Goal: Task Accomplishment & Management: Complete application form

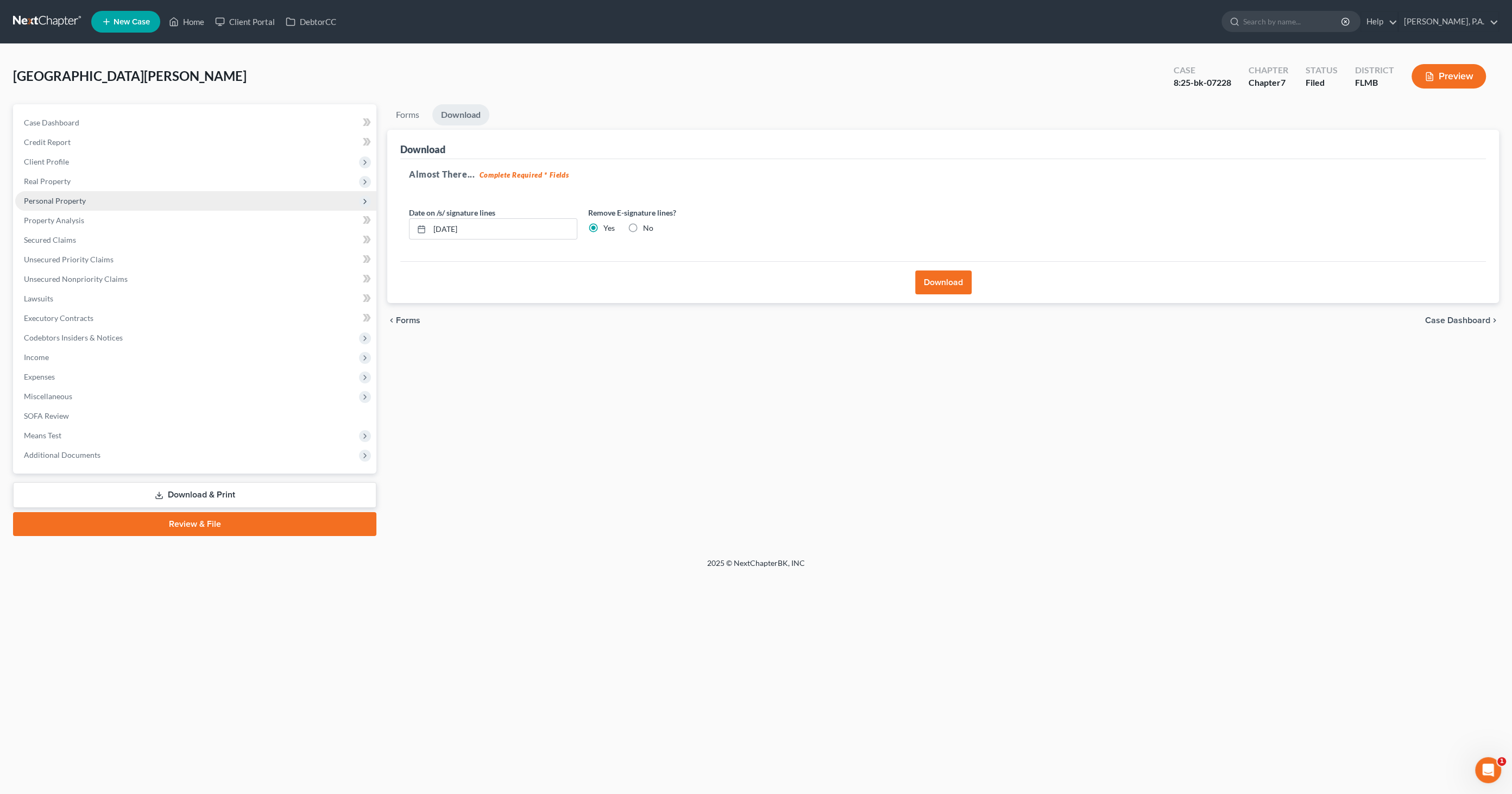
click at [82, 204] on span "Personal Property" at bounding box center [55, 201] width 62 height 9
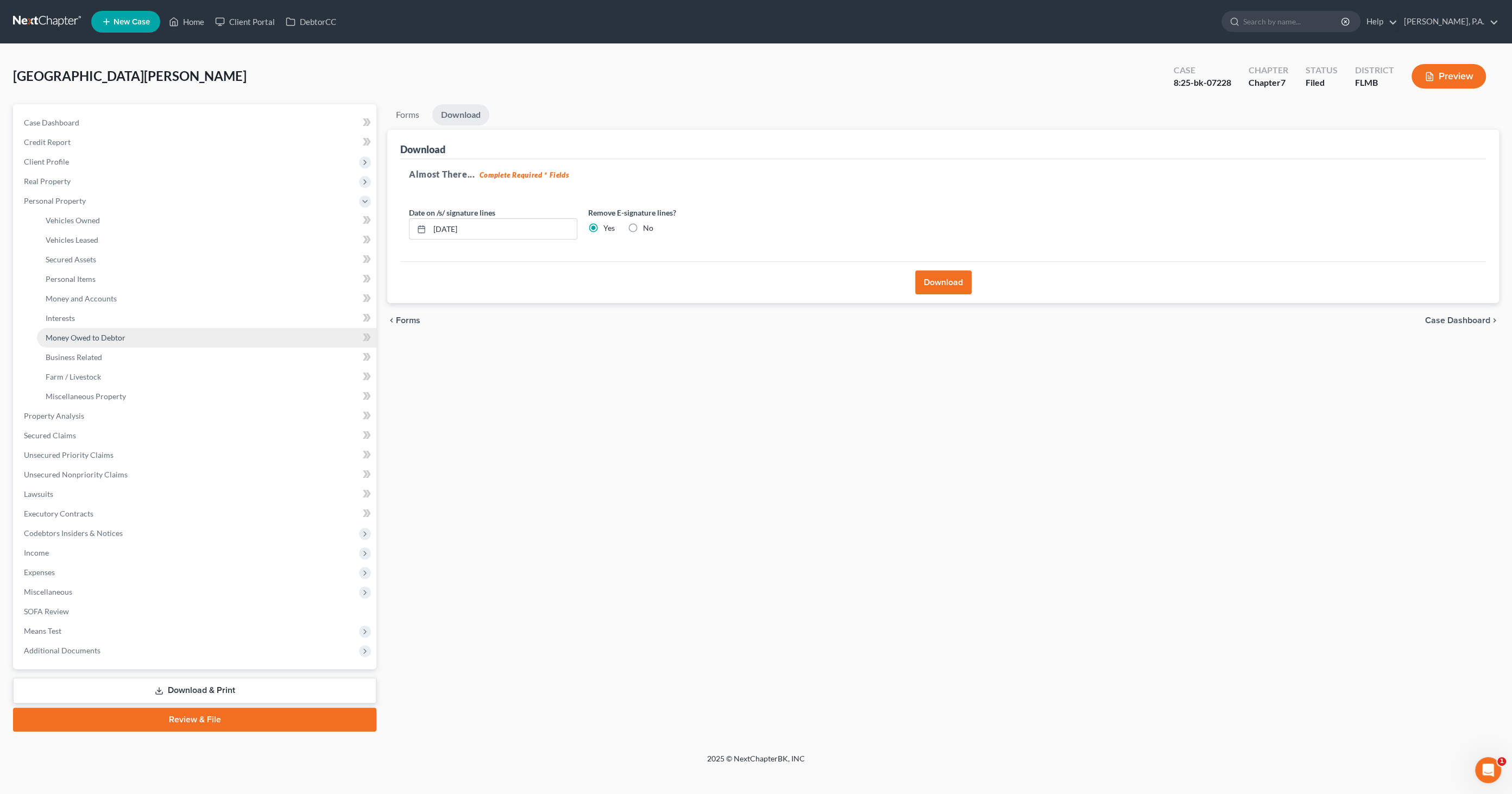
click at [72, 338] on span "Money Owed to Debtor" at bounding box center [86, 337] width 80 height 9
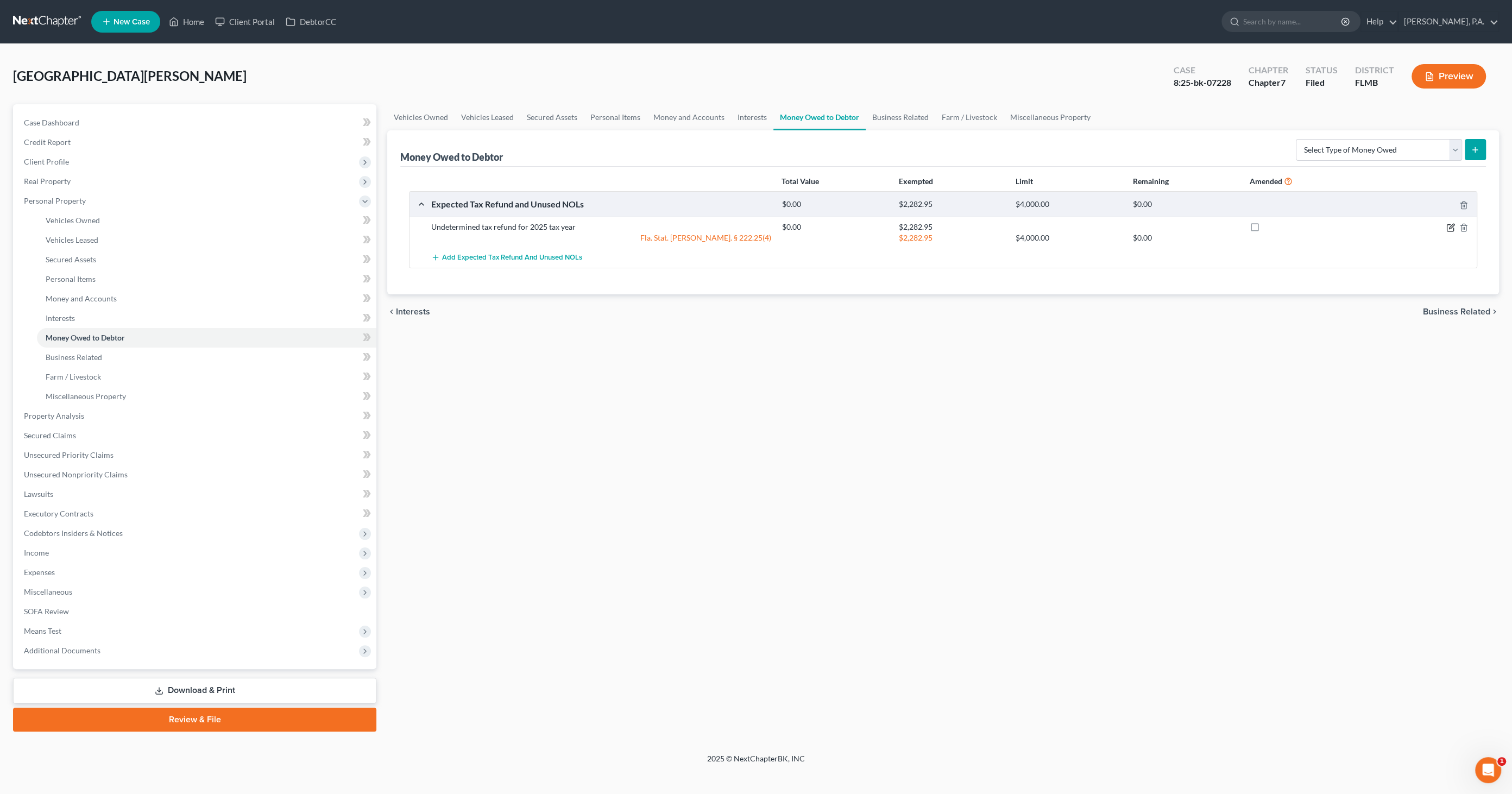
click at [1450, 225] on icon "button" at bounding box center [1450, 227] width 9 height 9
select select "0"
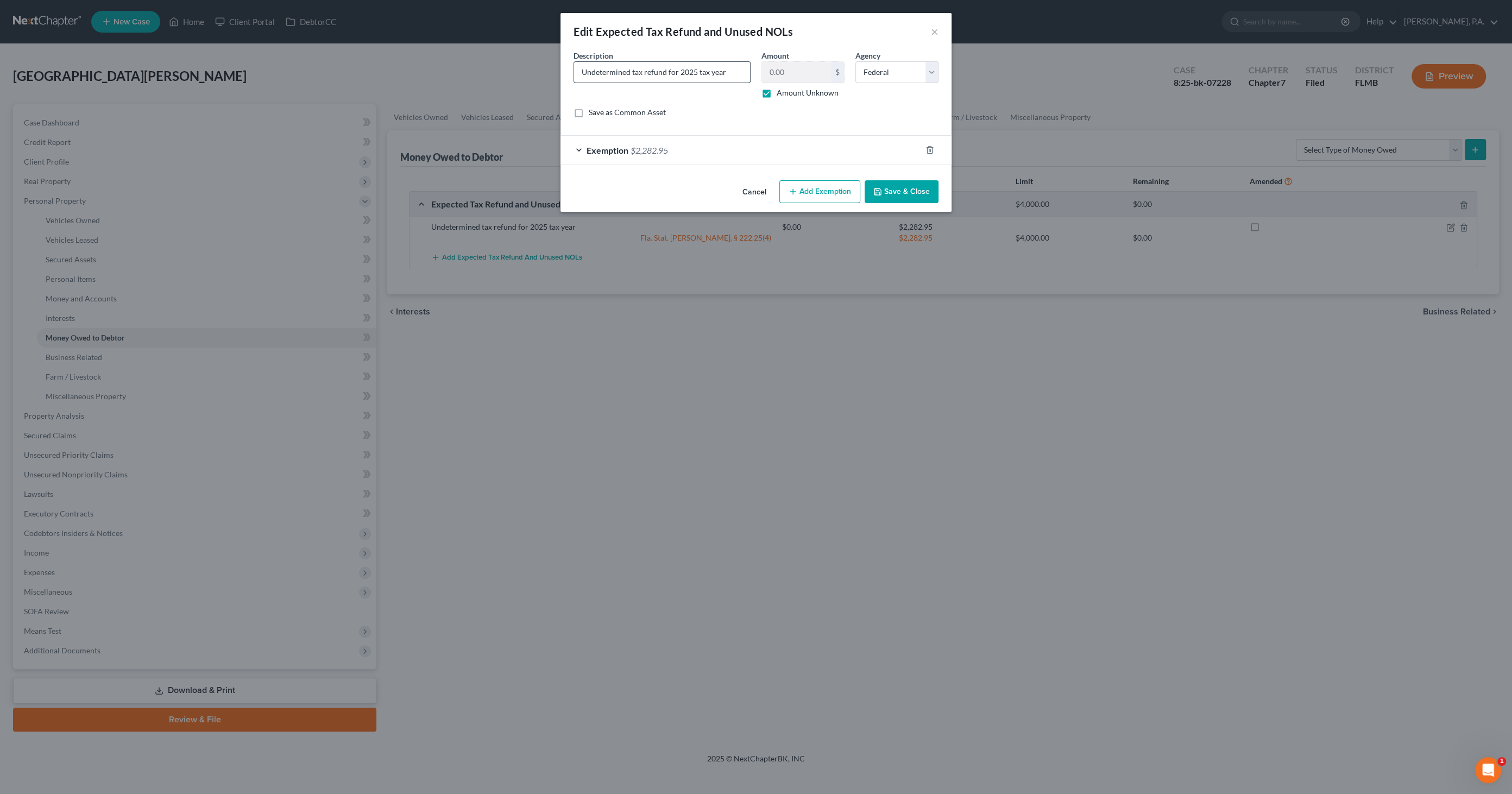
click at [731, 67] on input "Undetermined tax refund for 2025 tax year" at bounding box center [662, 72] width 176 height 21
type input "Undetermined tax refund for 2025 tax year (24 and 23 tax returns not filed)"
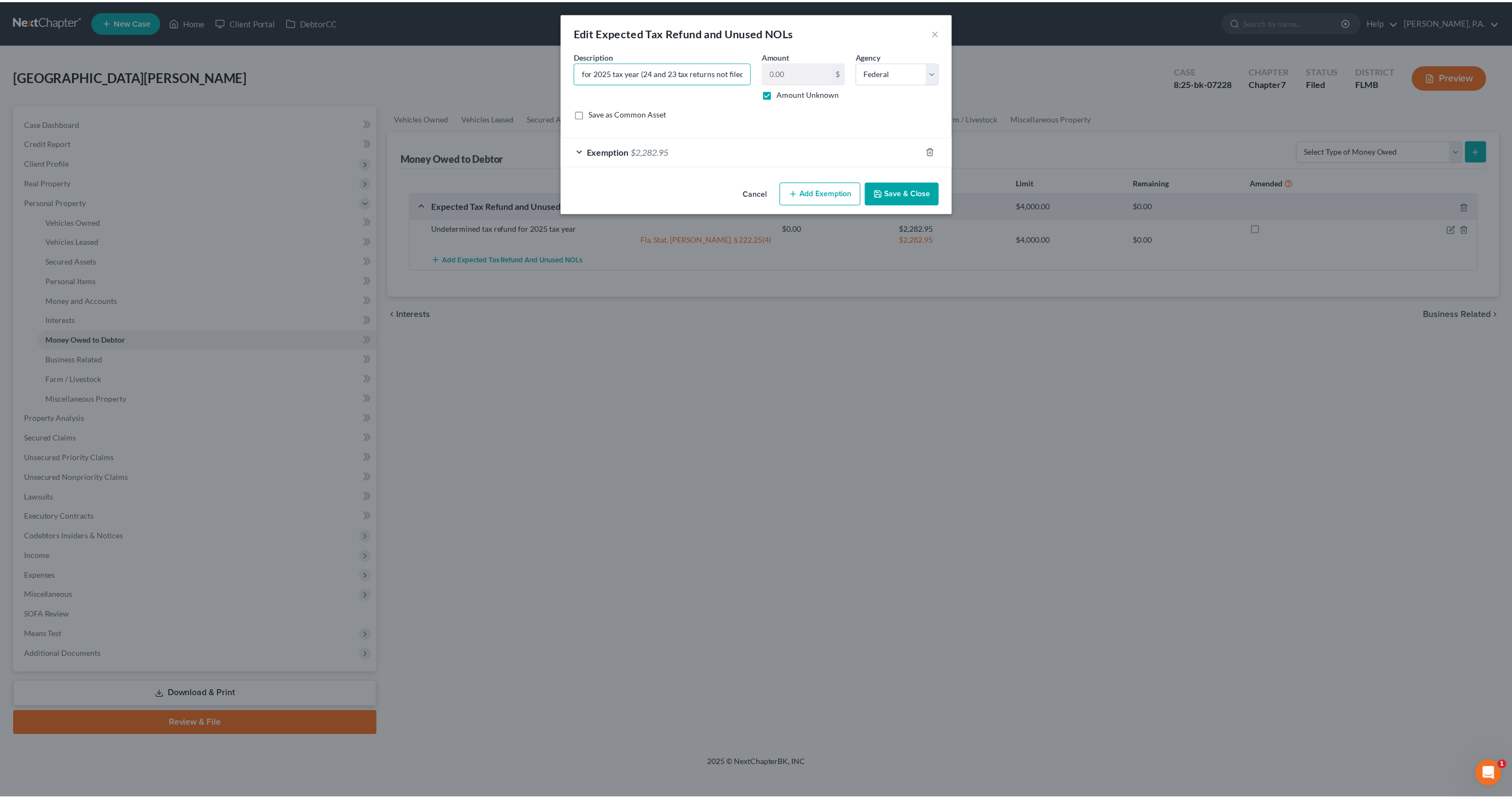
scroll to position [0, 0]
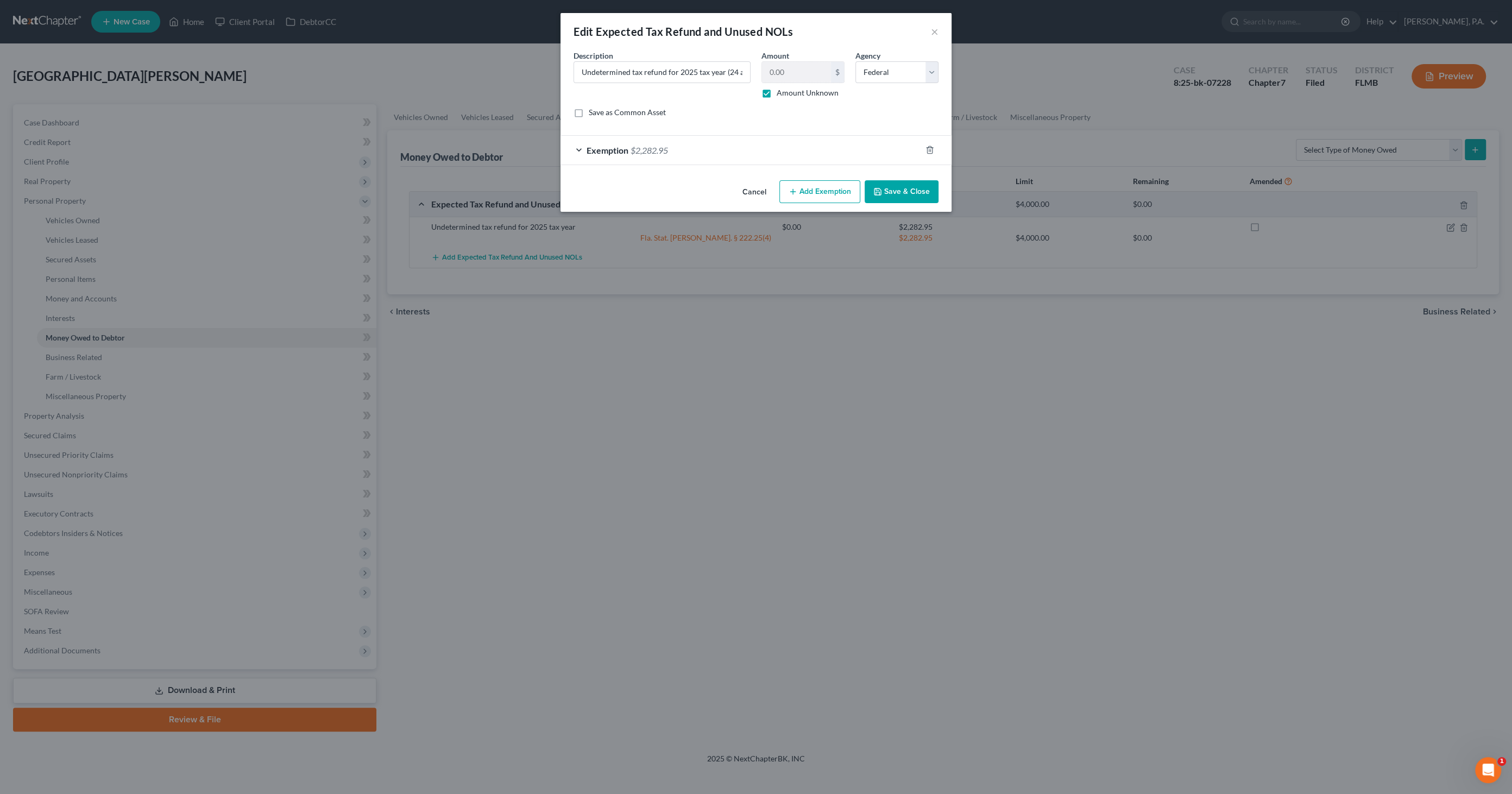
click at [899, 184] on button "Save & Close" at bounding box center [902, 191] width 74 height 23
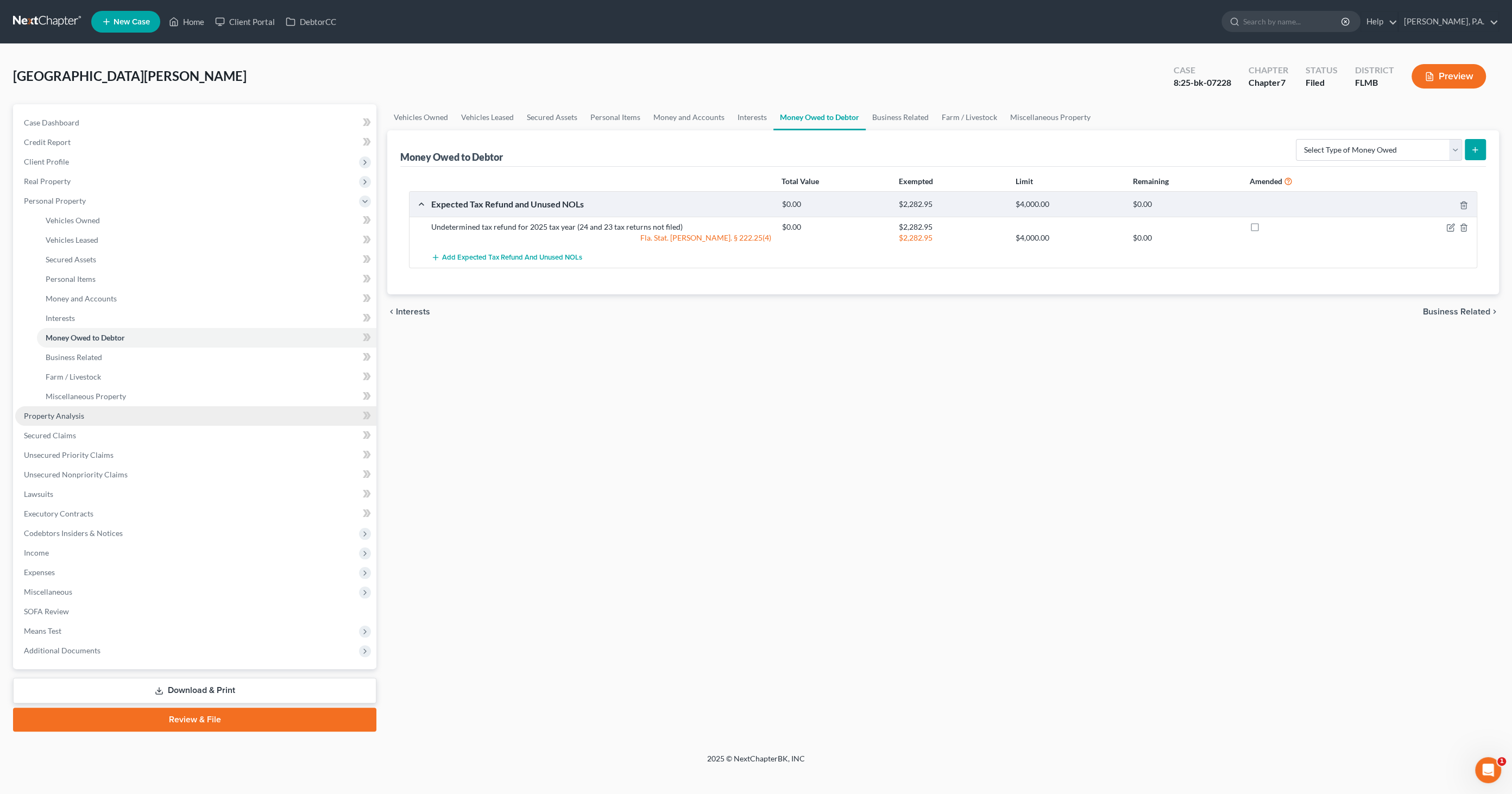
click at [82, 410] on link "Property Analysis" at bounding box center [195, 415] width 361 height 19
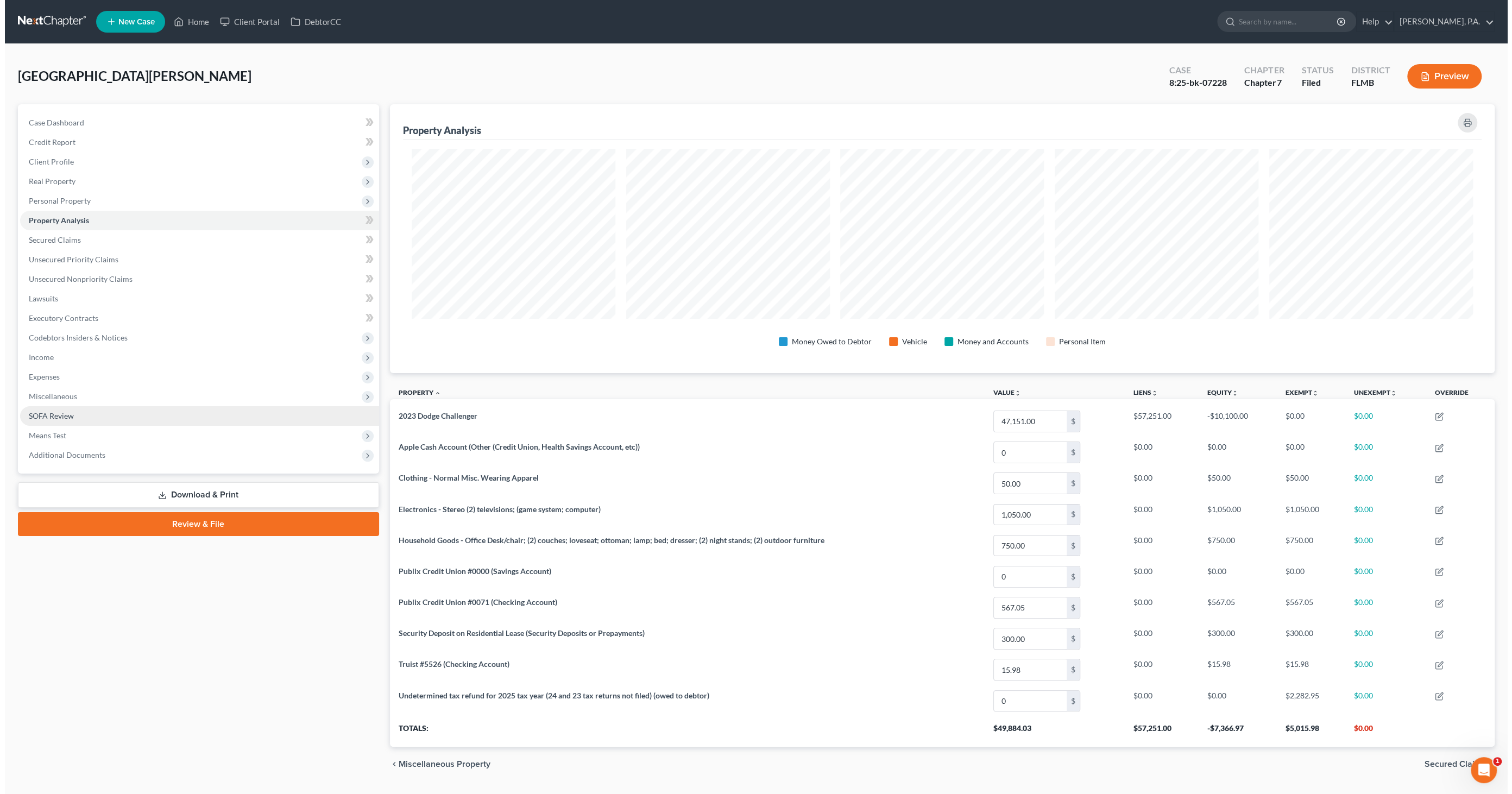
scroll to position [268, 1105]
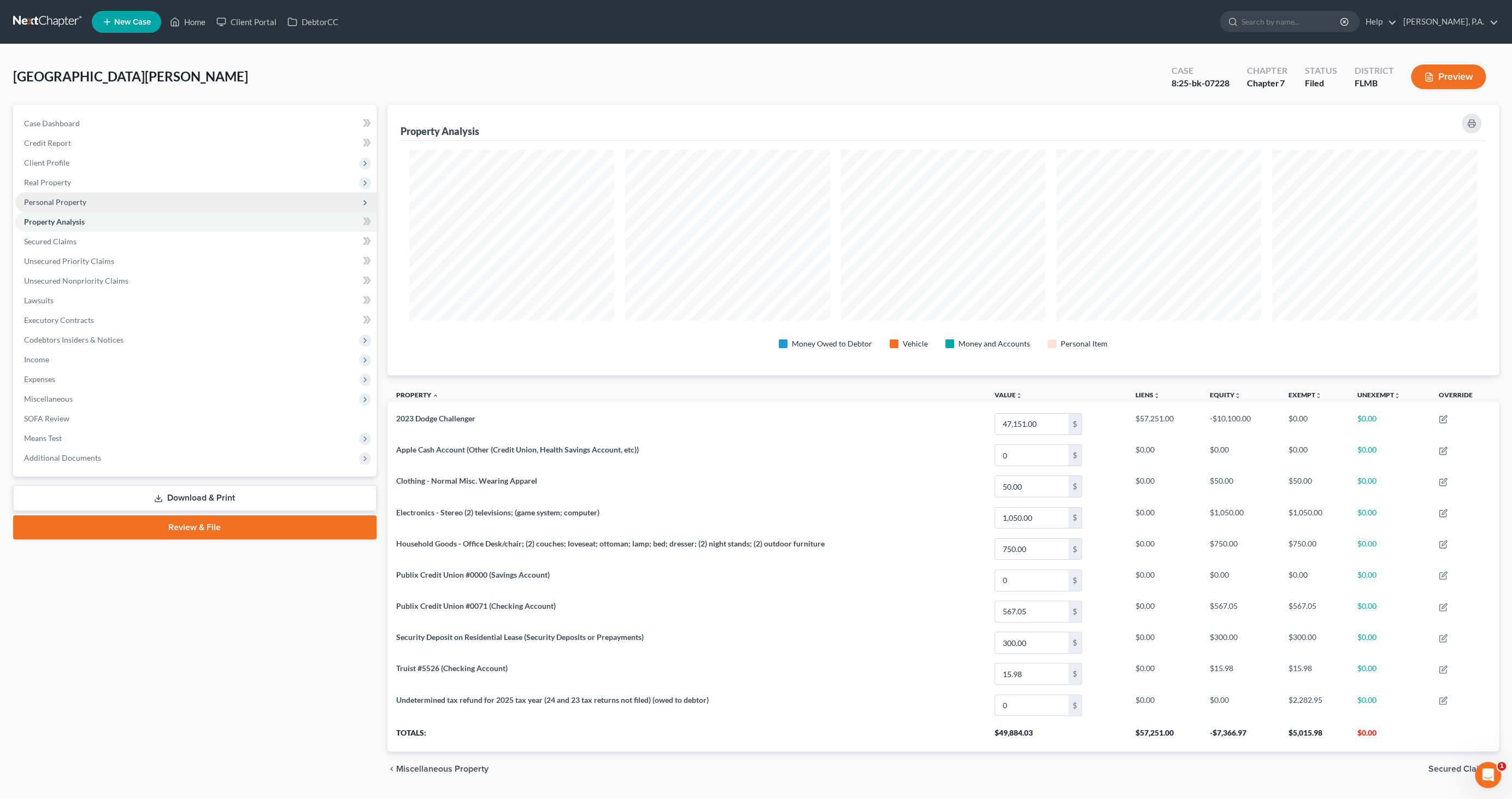
click at [44, 200] on span "Personal Property" at bounding box center [55, 202] width 62 height 9
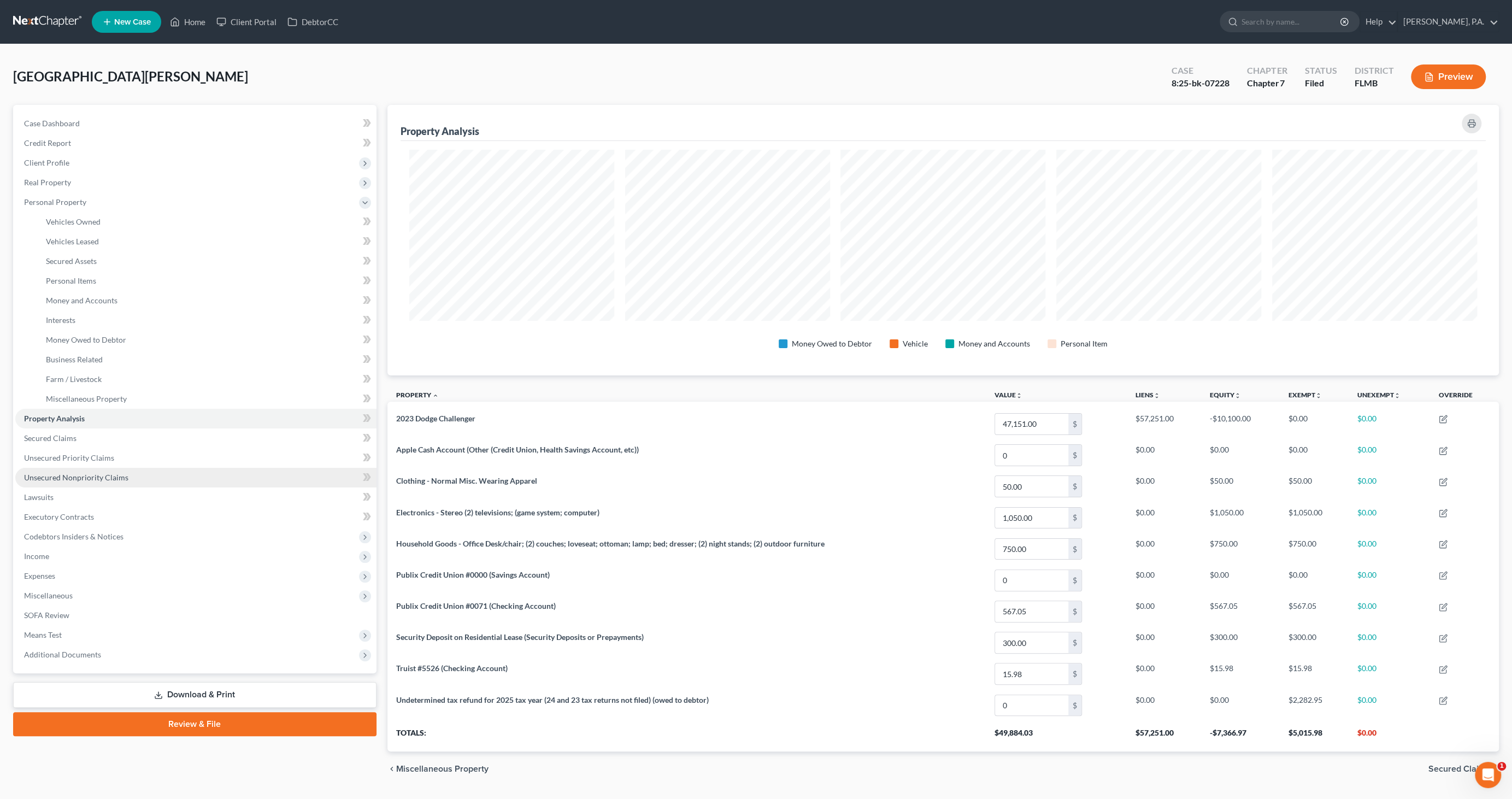
click at [66, 477] on span "Unsecured Nonpriority Claims" at bounding box center [76, 477] width 105 height 9
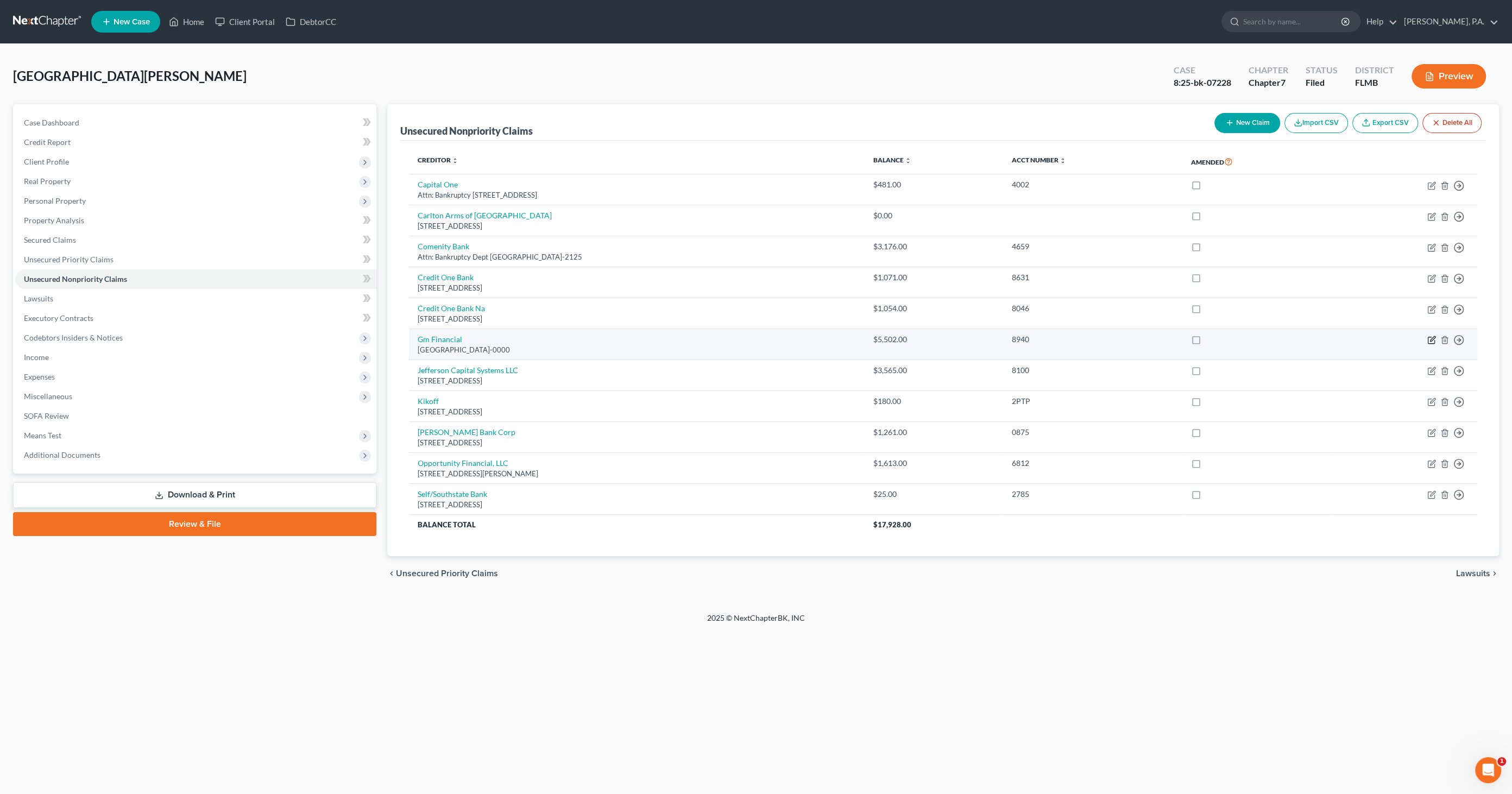
click at [1429, 340] on icon "button" at bounding box center [1432, 340] width 9 height 9
select select "45"
select select "0"
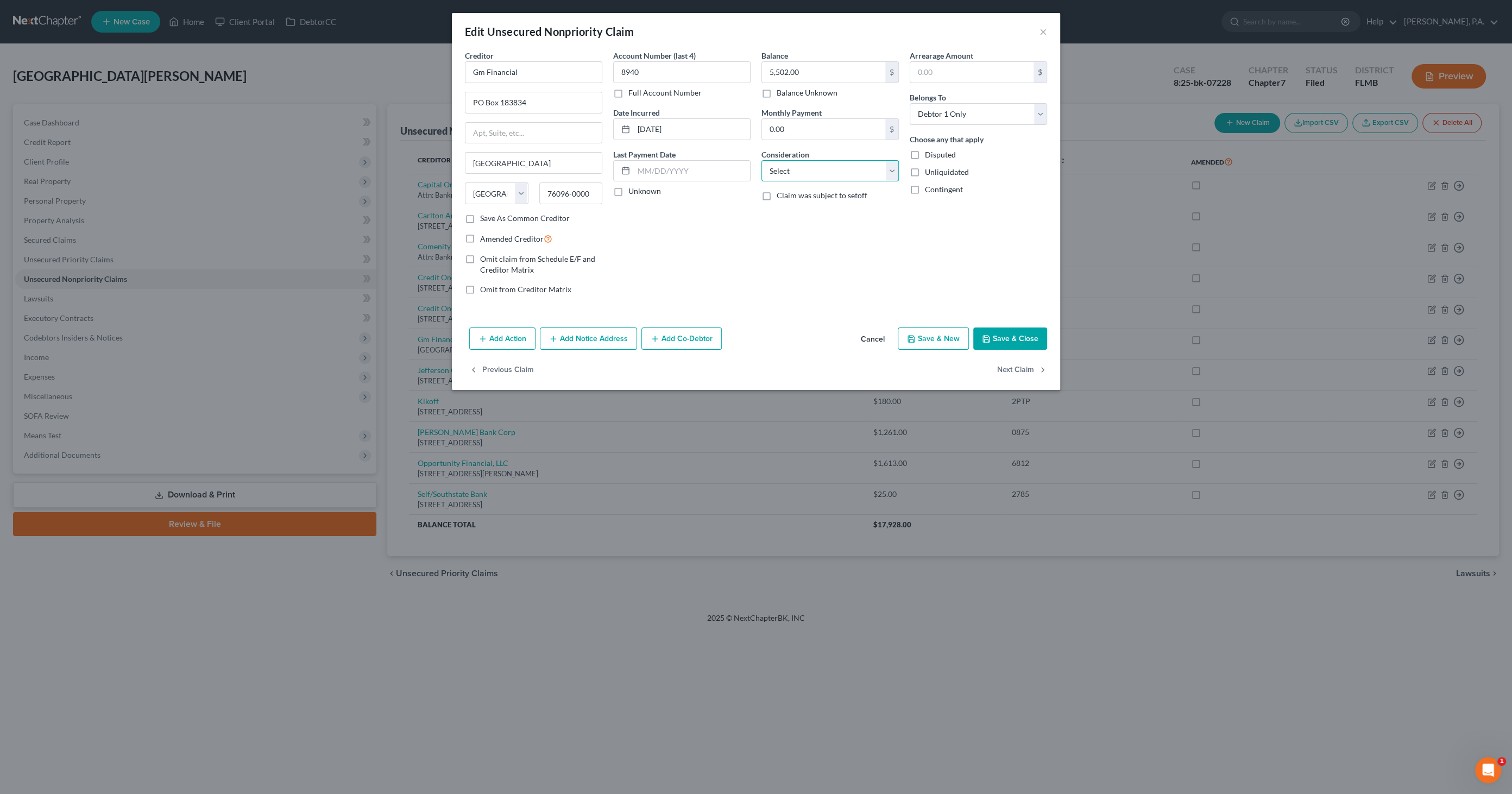
click at [803, 167] on select "Select Cable / Satellite Services Collection Agency Credit Card Debt Debt Couns…" at bounding box center [830, 171] width 137 height 22
select select "14"
click at [761, 160] on select "Select Cable / Satellite Services Collection Agency Credit Card Debt Debt Couns…" at bounding box center [830, 171] width 137 height 22
drag, startPoint x: 809, startPoint y: 207, endPoint x: 811, endPoint y: 201, distance: 6.3
click at [809, 205] on input "text" at bounding box center [830, 212] width 136 height 21
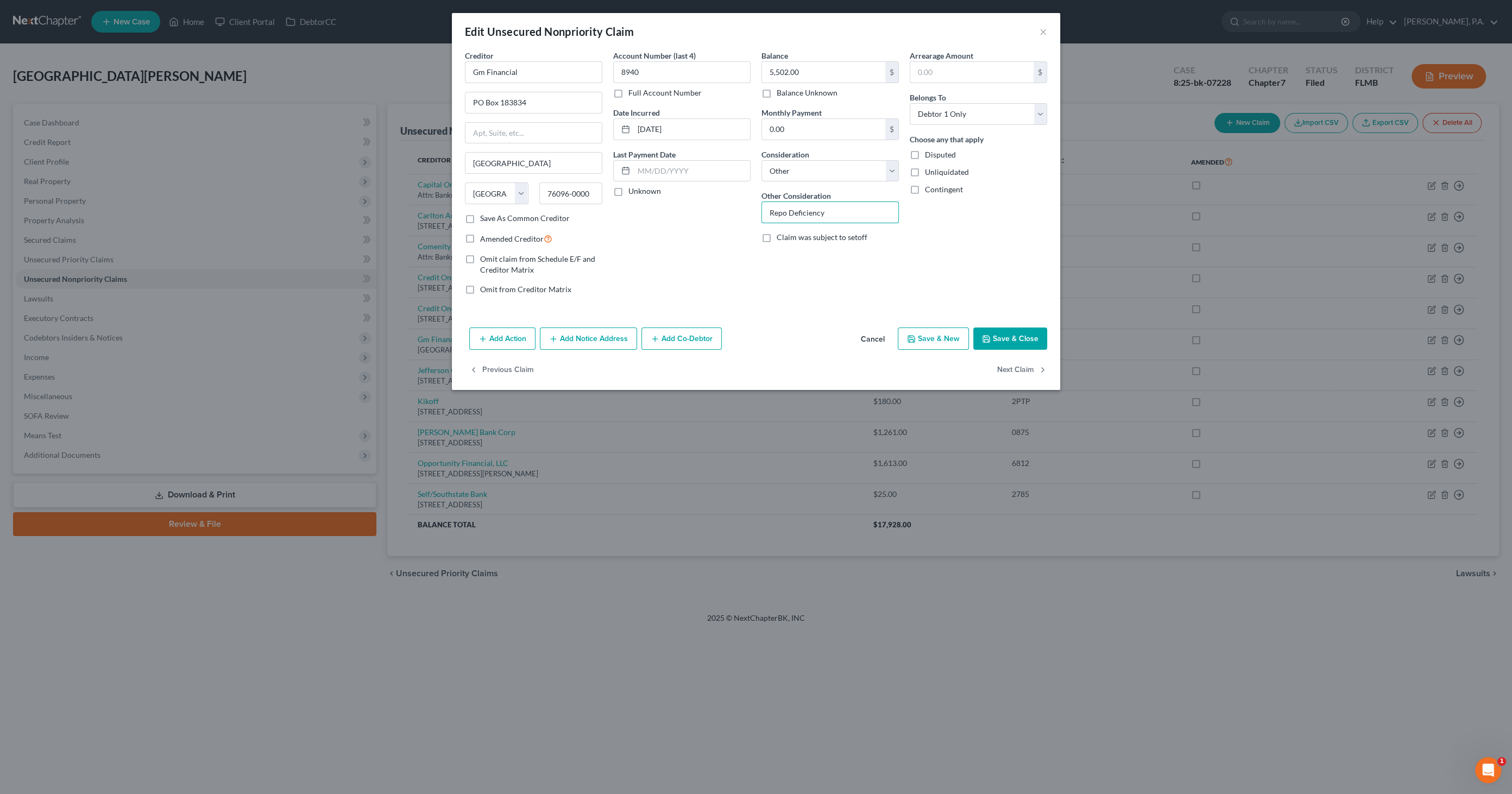
type input "Repo Deficiency"
click at [1005, 330] on button "Save & Close" at bounding box center [1010, 339] width 74 height 23
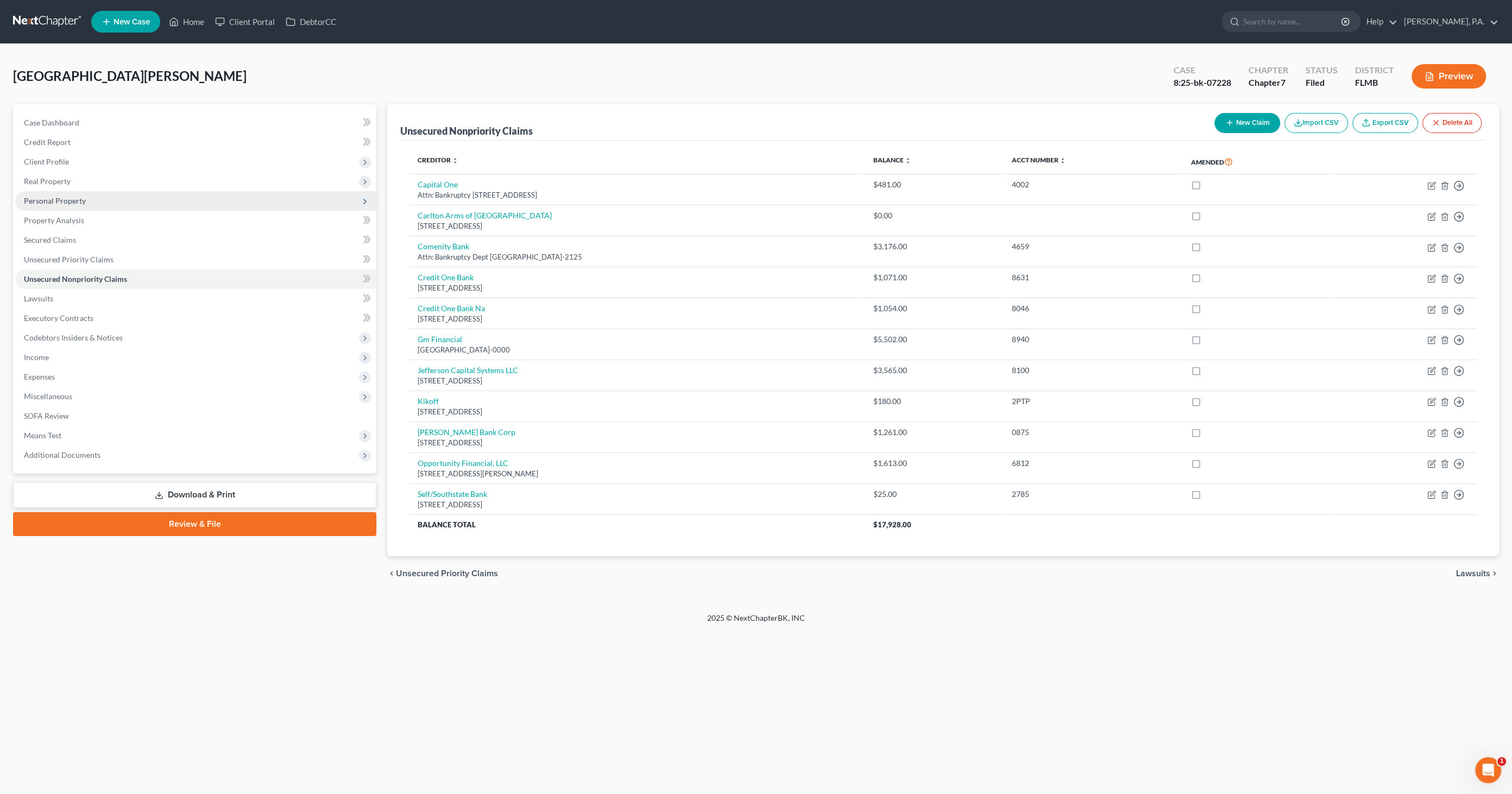
click at [63, 200] on span "Personal Property" at bounding box center [55, 201] width 62 height 9
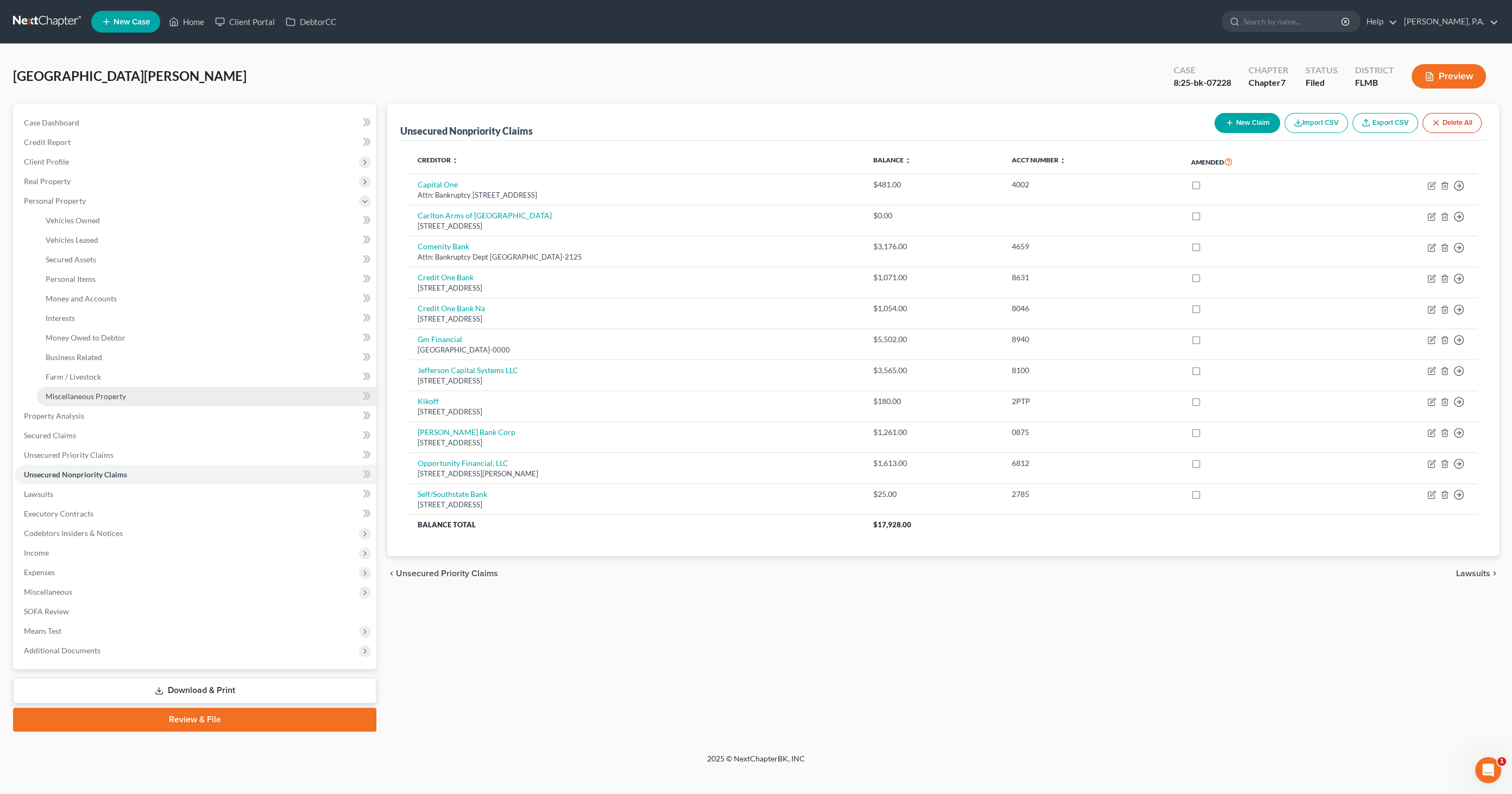
click at [87, 397] on span "Miscellaneous Property" at bounding box center [86, 396] width 80 height 9
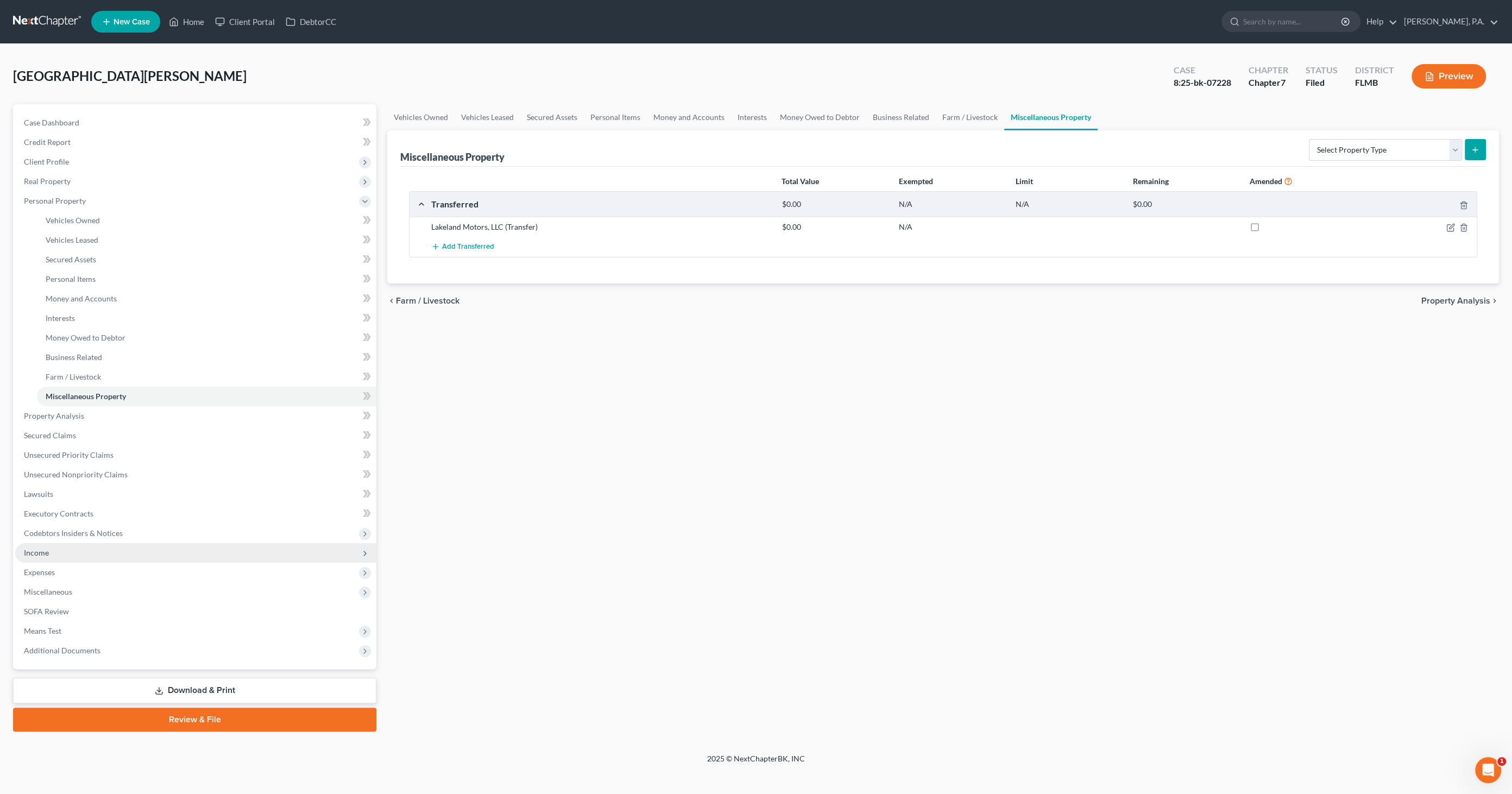
click at [69, 552] on span "Income" at bounding box center [195, 552] width 361 height 19
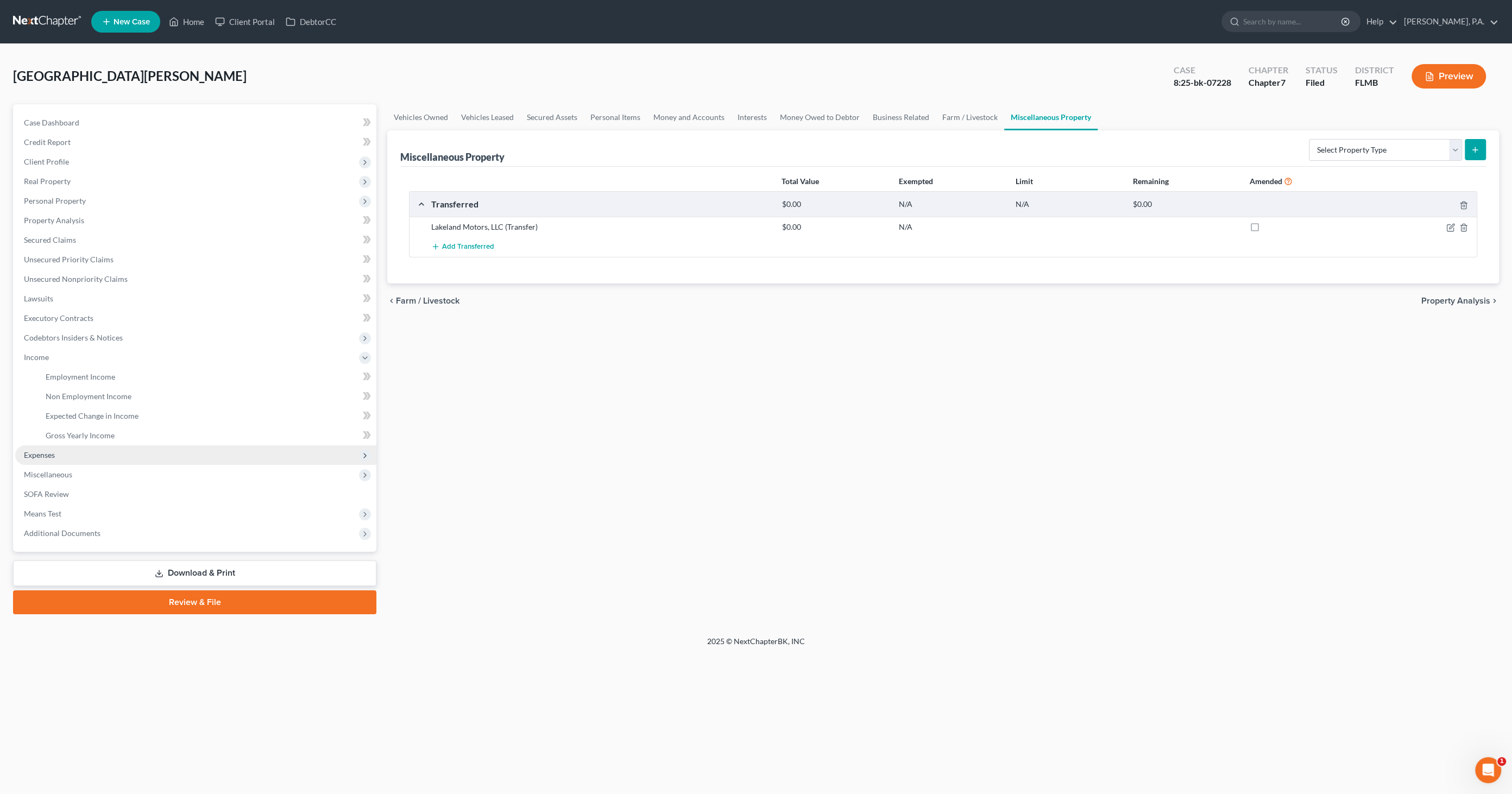
click at [75, 451] on span "Expenses" at bounding box center [195, 455] width 361 height 19
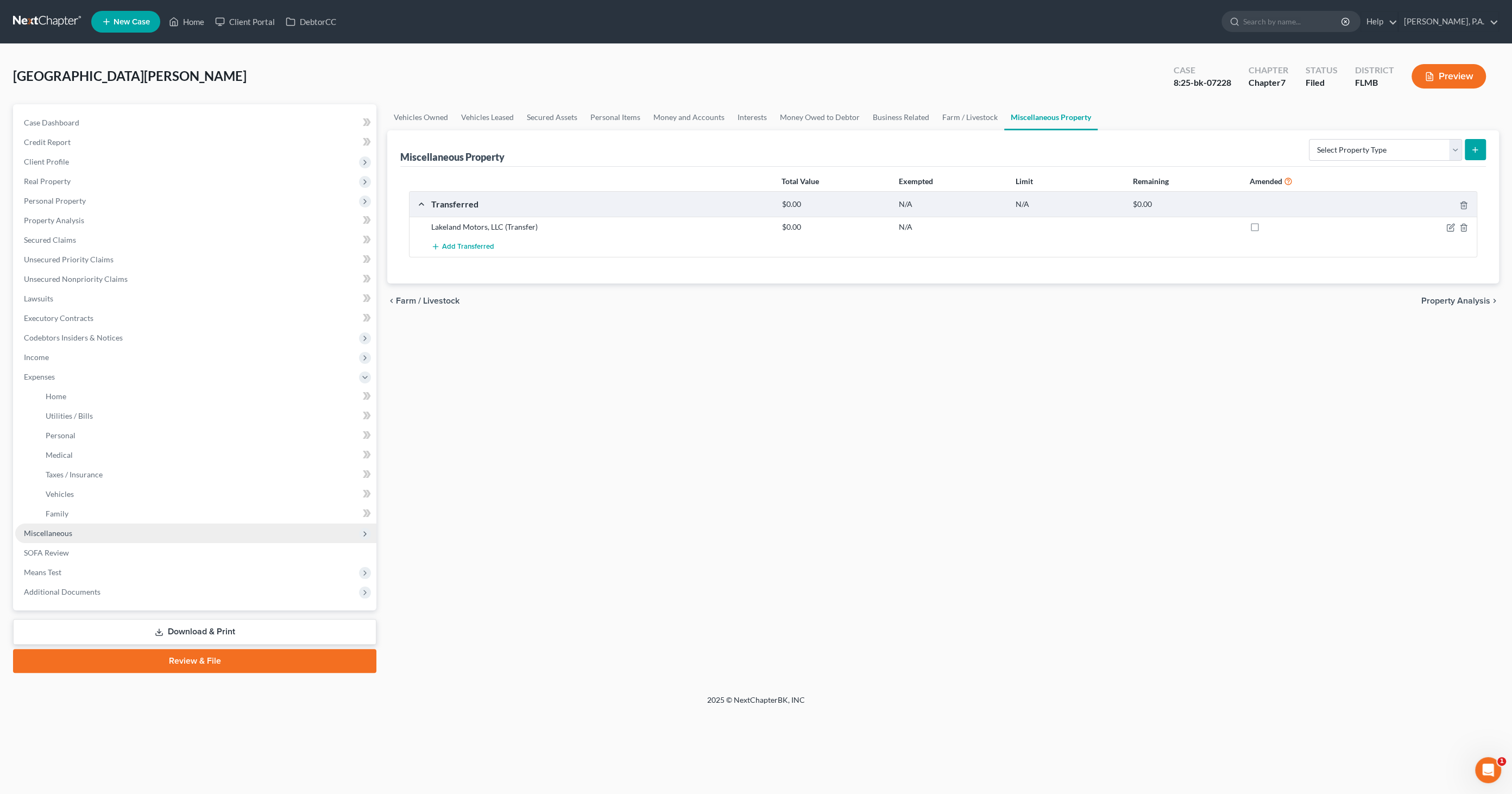
click at [71, 535] on span "Miscellaneous" at bounding box center [195, 533] width 361 height 19
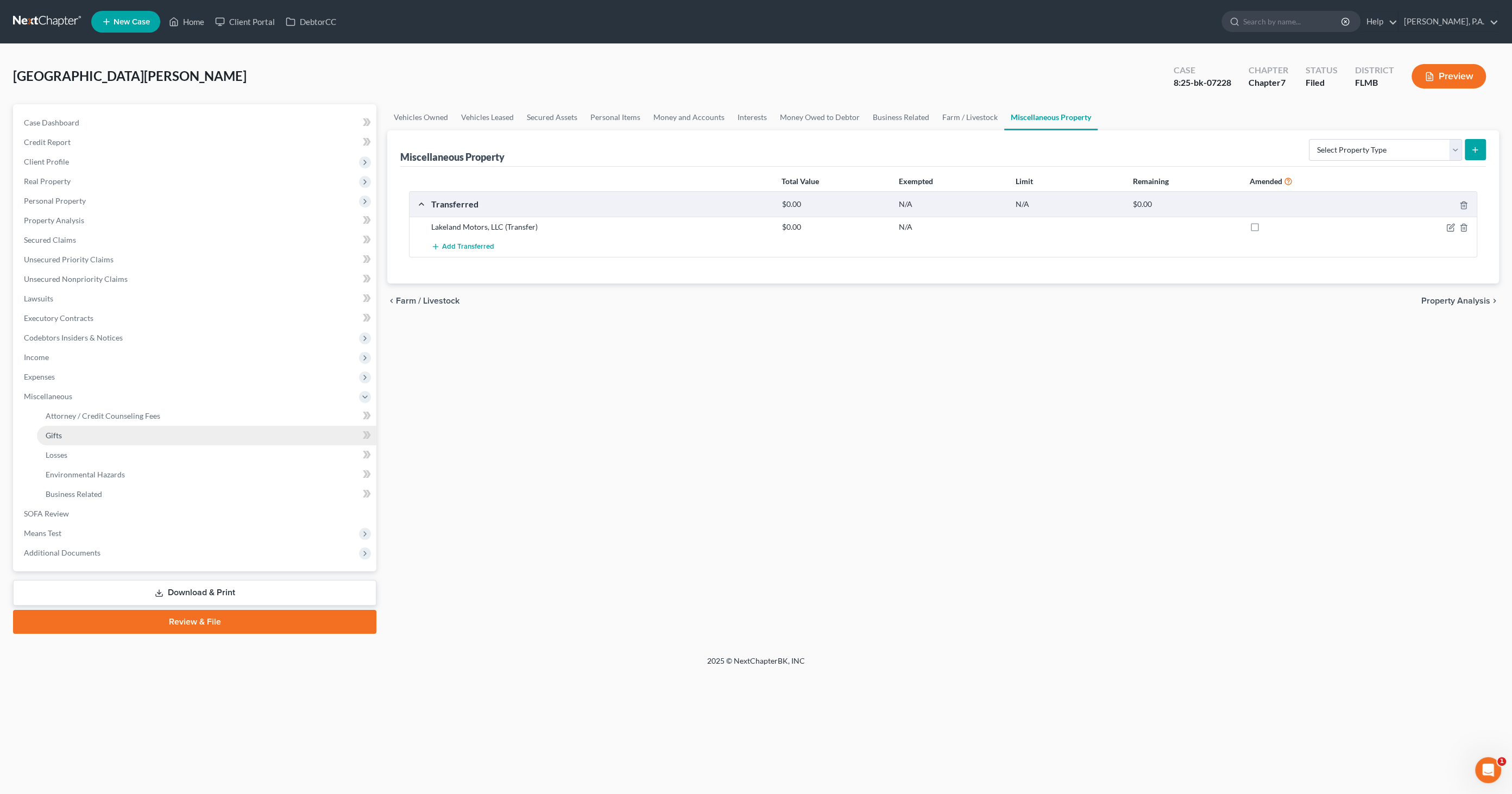
click at [78, 440] on link "Gifts" at bounding box center [207, 435] width 339 height 19
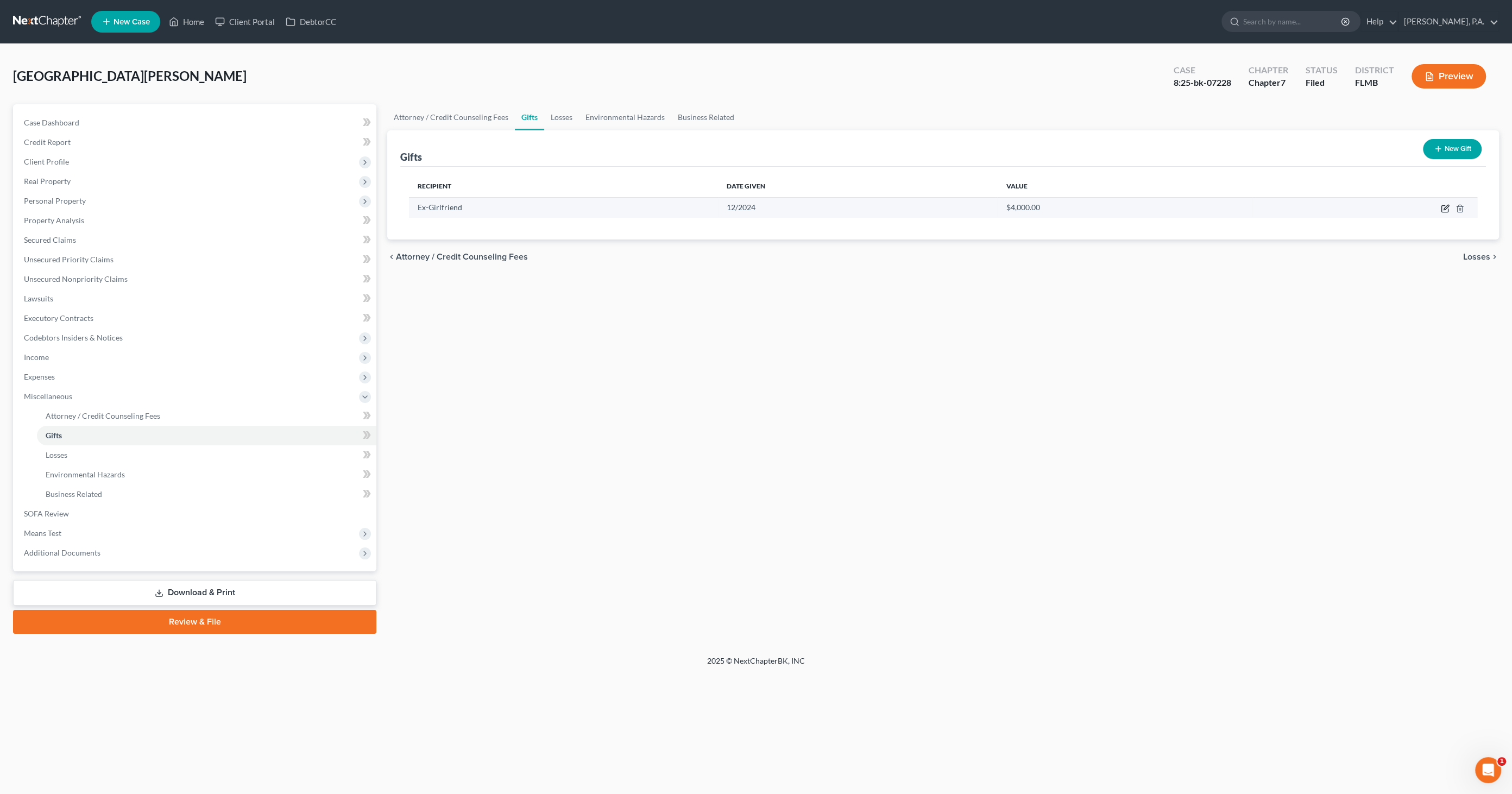
click at [1443, 209] on icon "button" at bounding box center [1446, 207] width 5 height 5
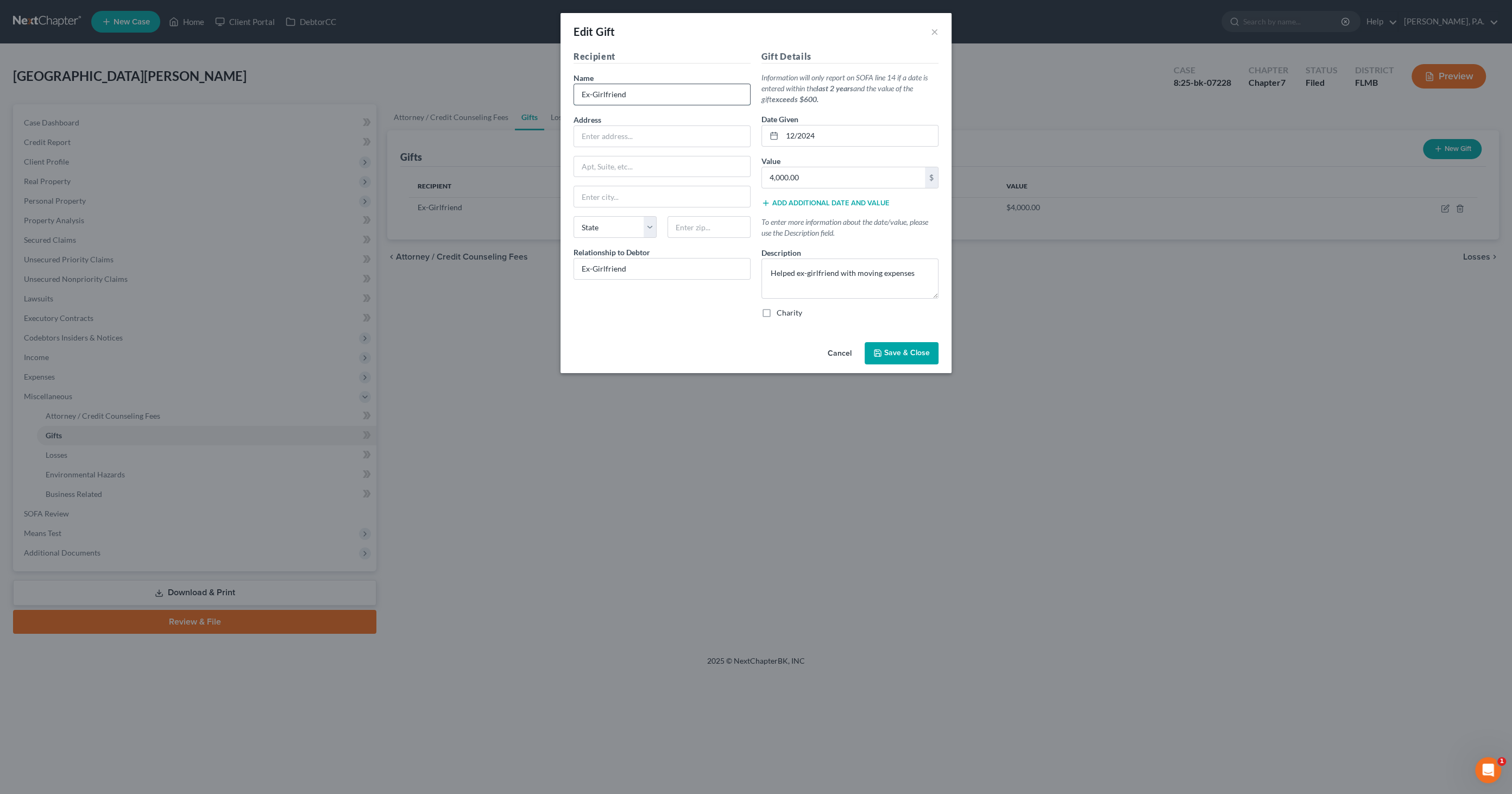
click at [643, 94] on input "Ex-Girlfriend" at bounding box center [662, 94] width 176 height 21
drag, startPoint x: 661, startPoint y: 92, endPoint x: 427, endPoint y: 69, distance: 235.1
click at [419, 69] on div "Edit Gift × Recipient Name * Ex-Girlfriend Address Apt, Suite, etc State State …" at bounding box center [756, 397] width 1512 height 794
type input "[PERSON_NAME]"
type input "[STREET_ADDRESS][PERSON_NAME]"
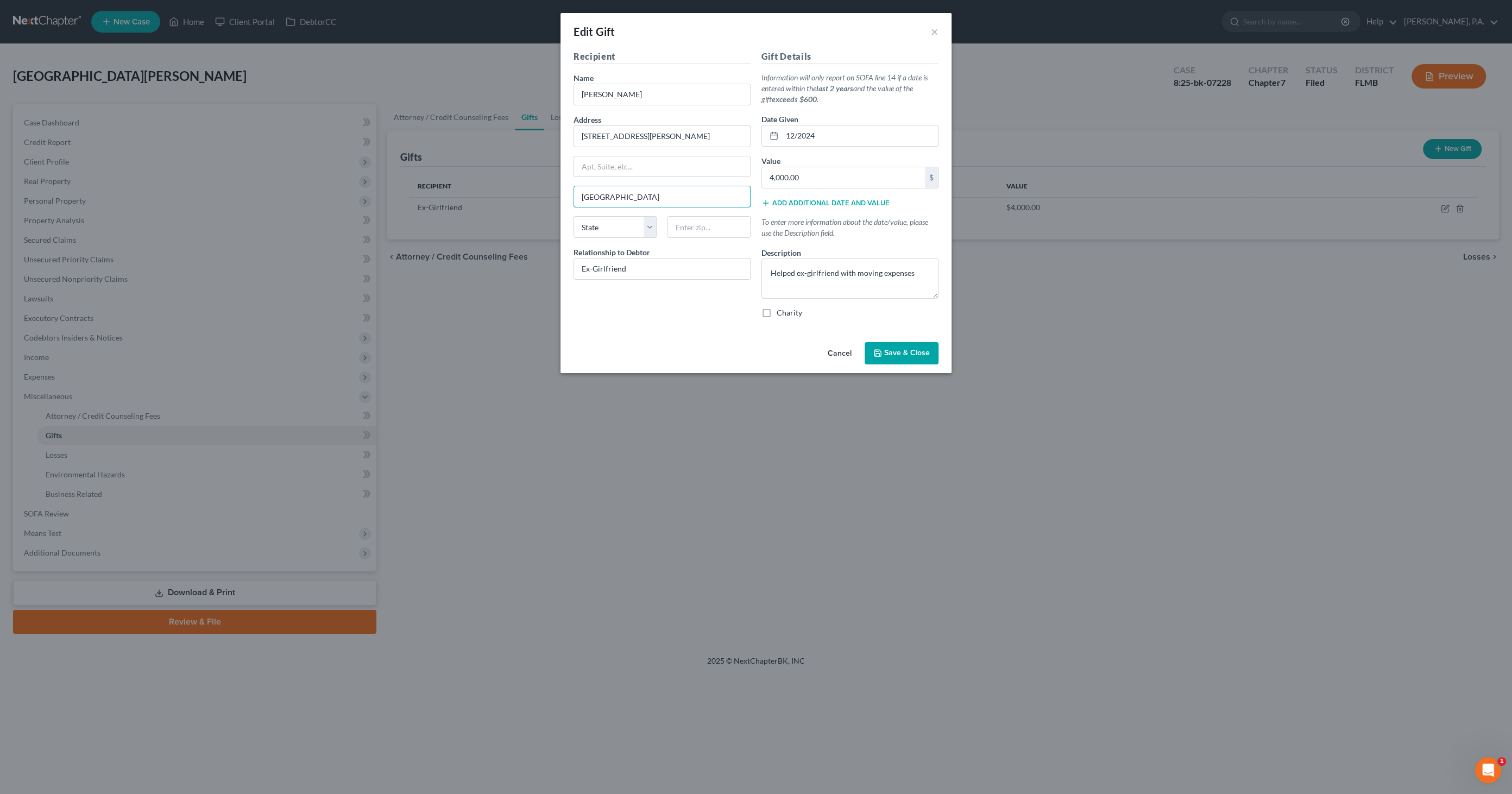
type input "[GEOGRAPHIC_DATA]"
select select "9"
type input "33566"
click at [913, 272] on textarea "Helped ex-girlfriend with moving expenses" at bounding box center [850, 278] width 177 height 40
click at [857, 280] on textarea "Helped ex-girlfriend with moving expenses; address listed is last know address" at bounding box center [850, 278] width 177 height 40
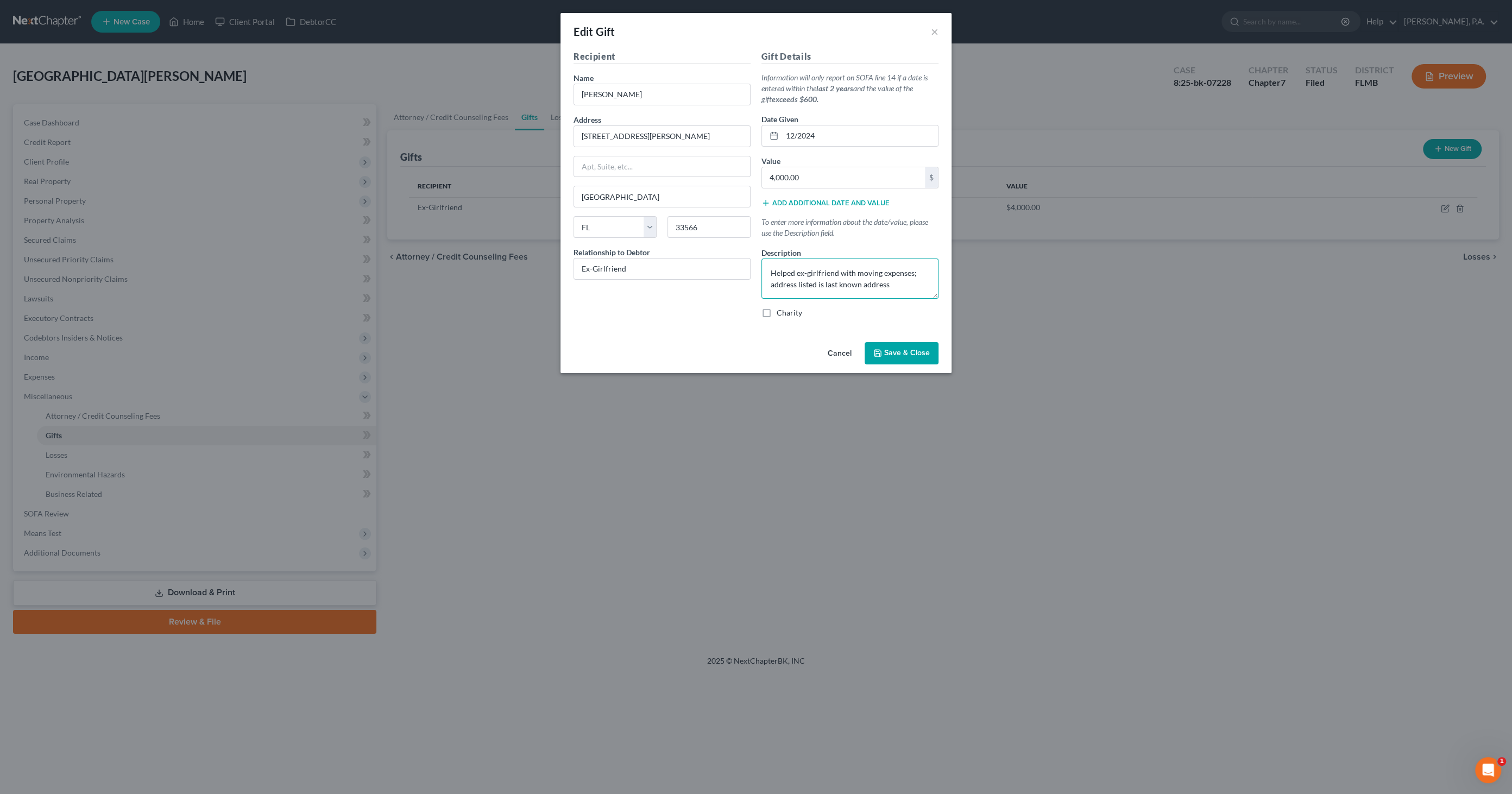
type textarea "Helped ex-girlfriend with moving expenses; address listed is last known address"
click at [926, 347] on button "Save & Close" at bounding box center [902, 353] width 74 height 23
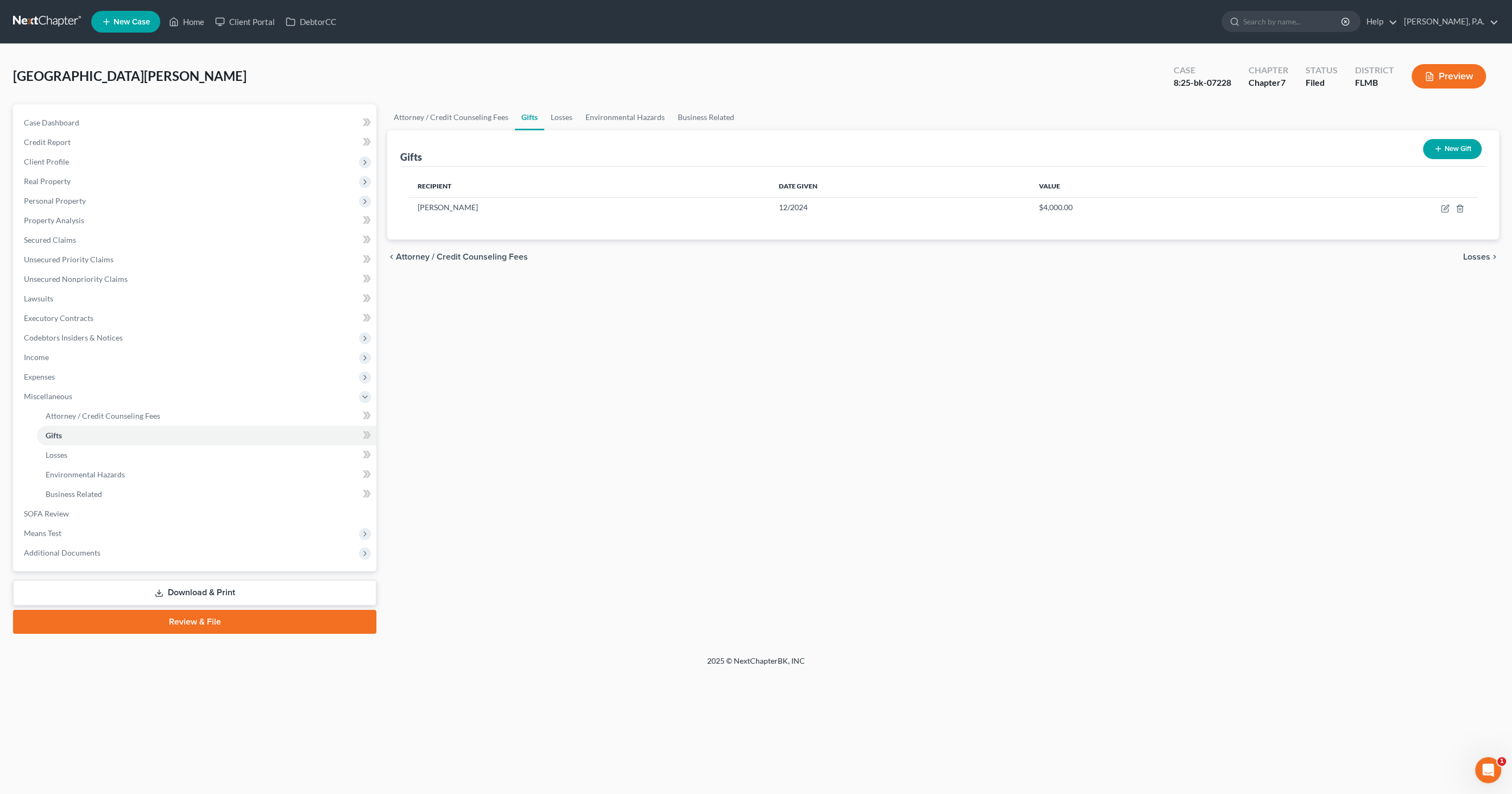
click at [223, 588] on link "Download & Print" at bounding box center [194, 592] width 363 height 25
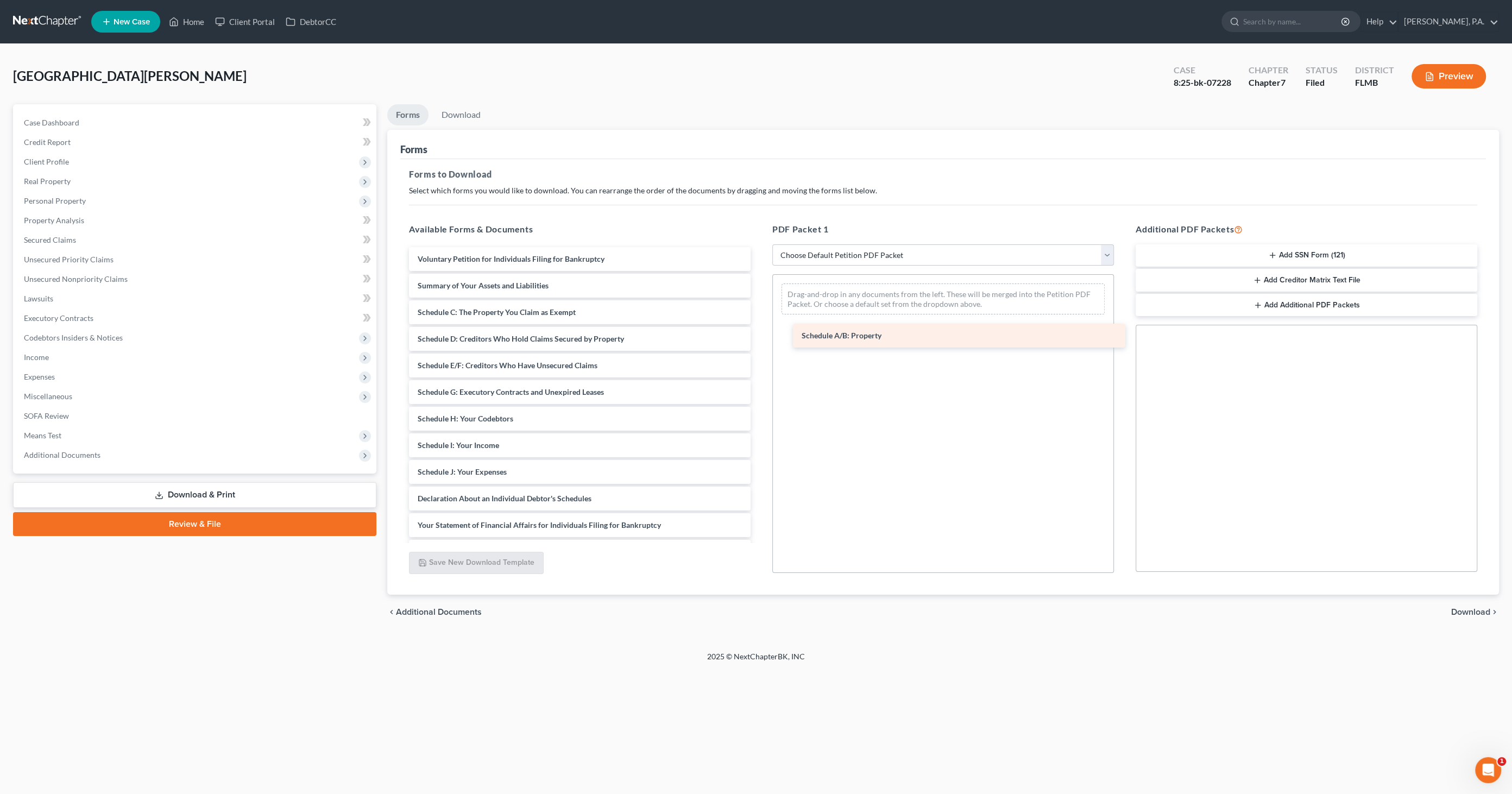
drag, startPoint x: 527, startPoint y: 304, endPoint x: 912, endPoint y: 319, distance: 385.3
click at [760, 320] on div "Schedule A/B: Property Voluntary Petition for Individuals Filing for Bankruptcy…" at bounding box center [580, 472] width 359 height 450
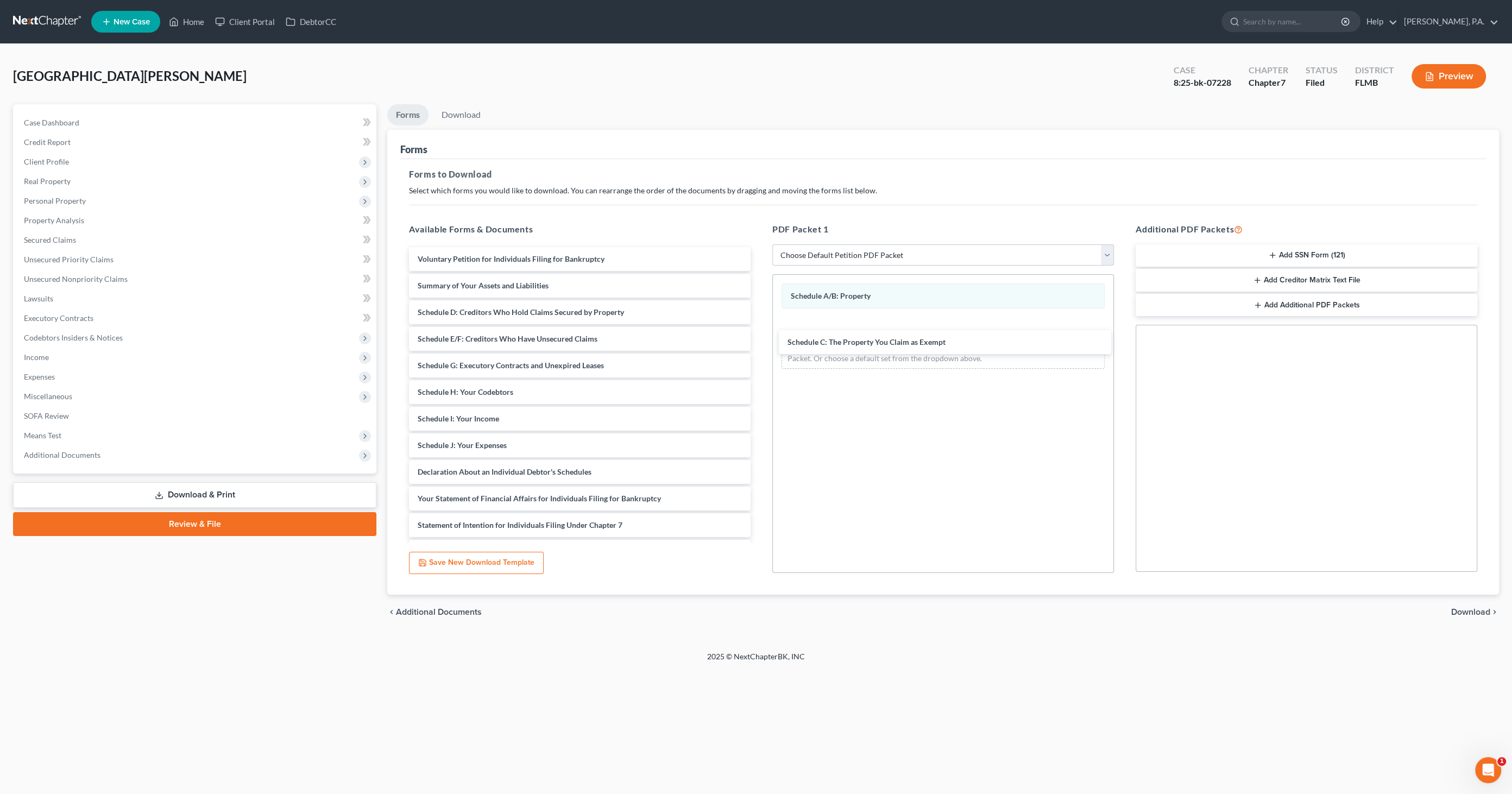
drag, startPoint x: 498, startPoint y: 313, endPoint x: 872, endPoint y: 344, distance: 375.3
click at [760, 343] on div "Schedule C: The Property You Claim as Exempt Voluntary Petition for Individuals…" at bounding box center [580, 458] width 359 height 423
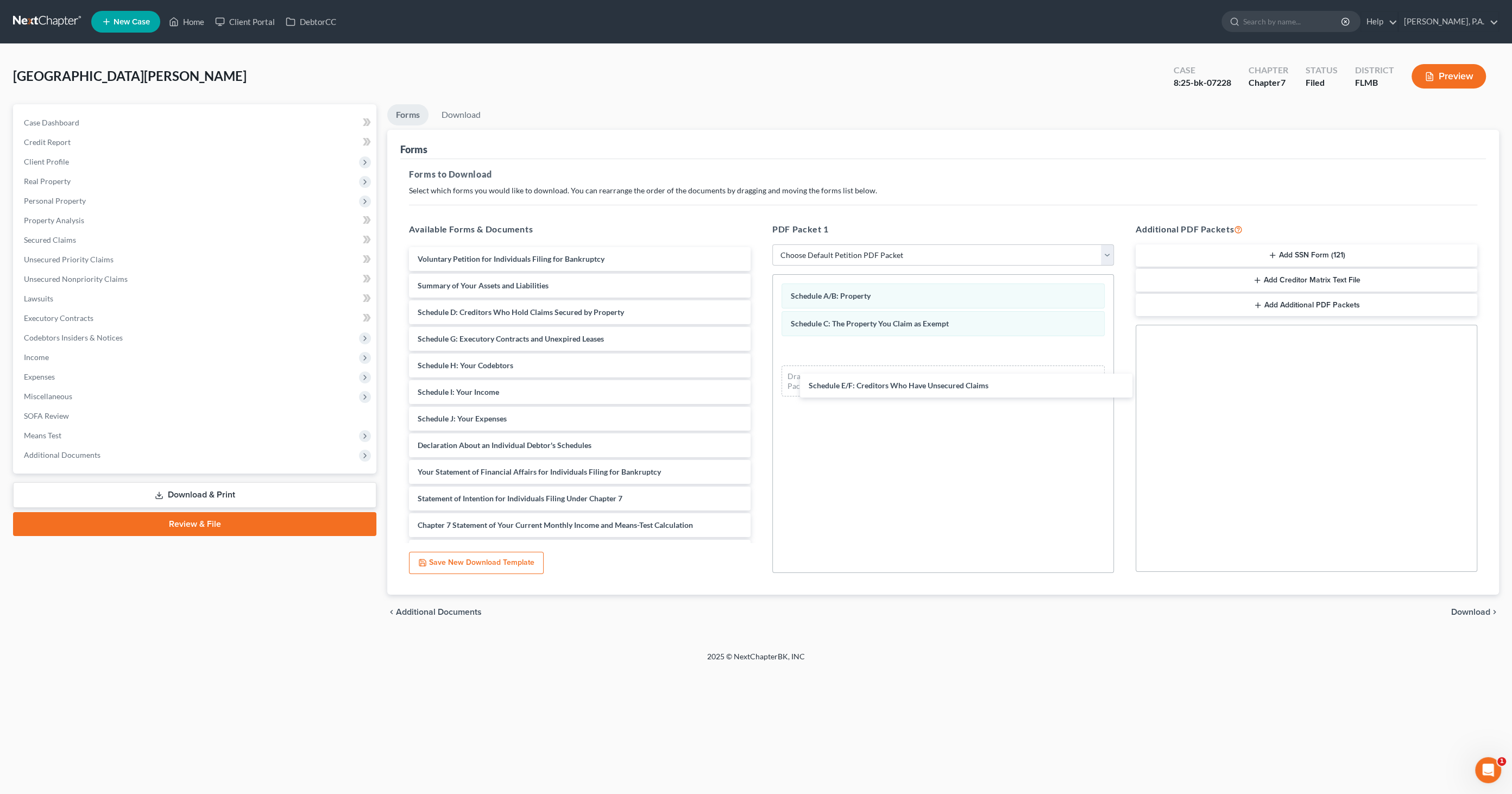
drag, startPoint x: 495, startPoint y: 342, endPoint x: 876, endPoint y: 398, distance: 385.1
click at [760, 388] on div "Schedule E/F: Creditors Who Have Unsecured Claims Voluntary Petition for Indivi…" at bounding box center [580, 445] width 359 height 396
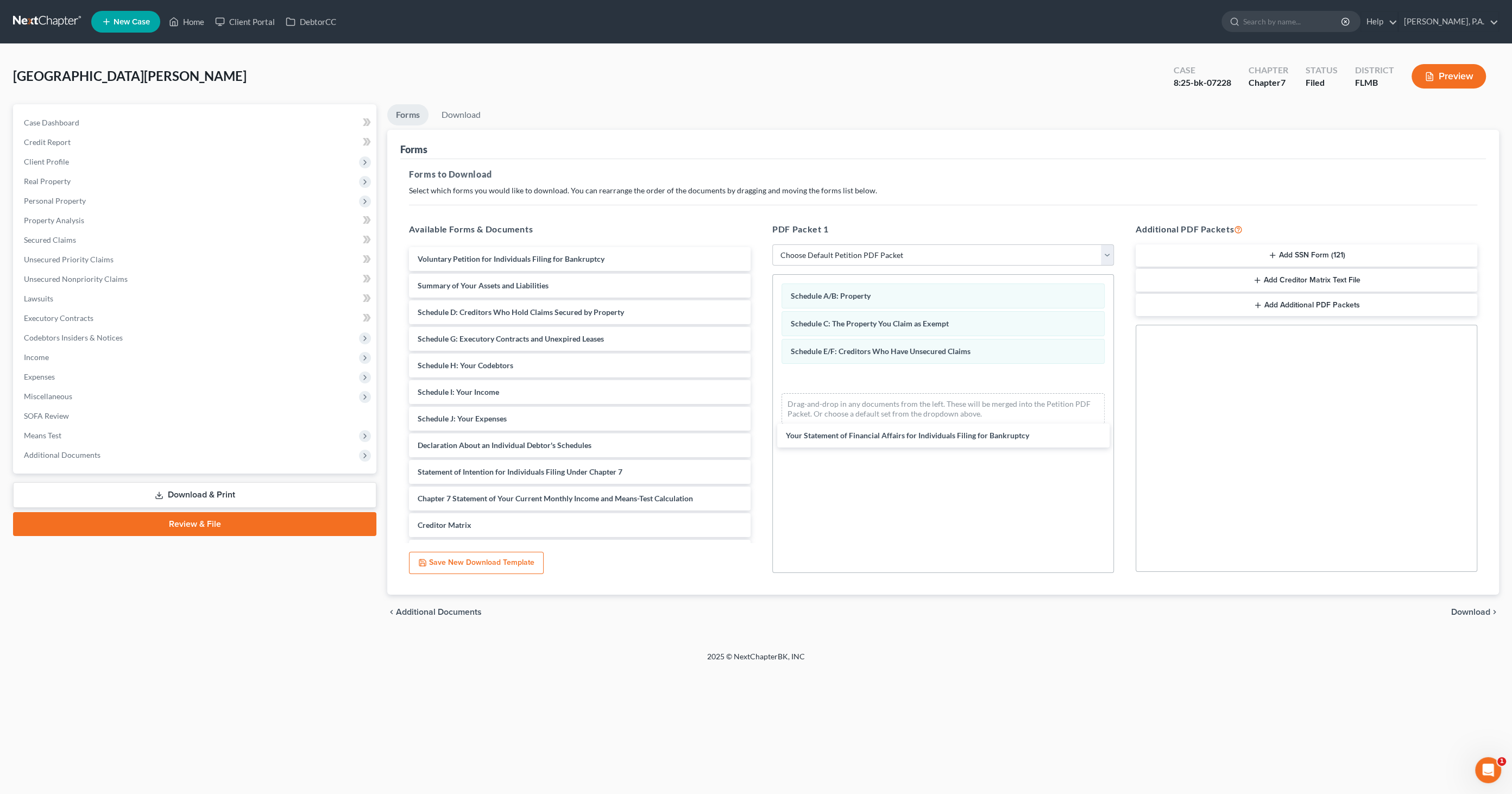
drag, startPoint x: 489, startPoint y: 472, endPoint x: 870, endPoint y: 450, distance: 381.6
click at [760, 435] on div "Your Statement of Financial Affairs for Individuals Filing for Bankruptcy Volun…" at bounding box center [580, 432] width 359 height 370
click at [1463, 608] on span "Download" at bounding box center [1470, 611] width 39 height 9
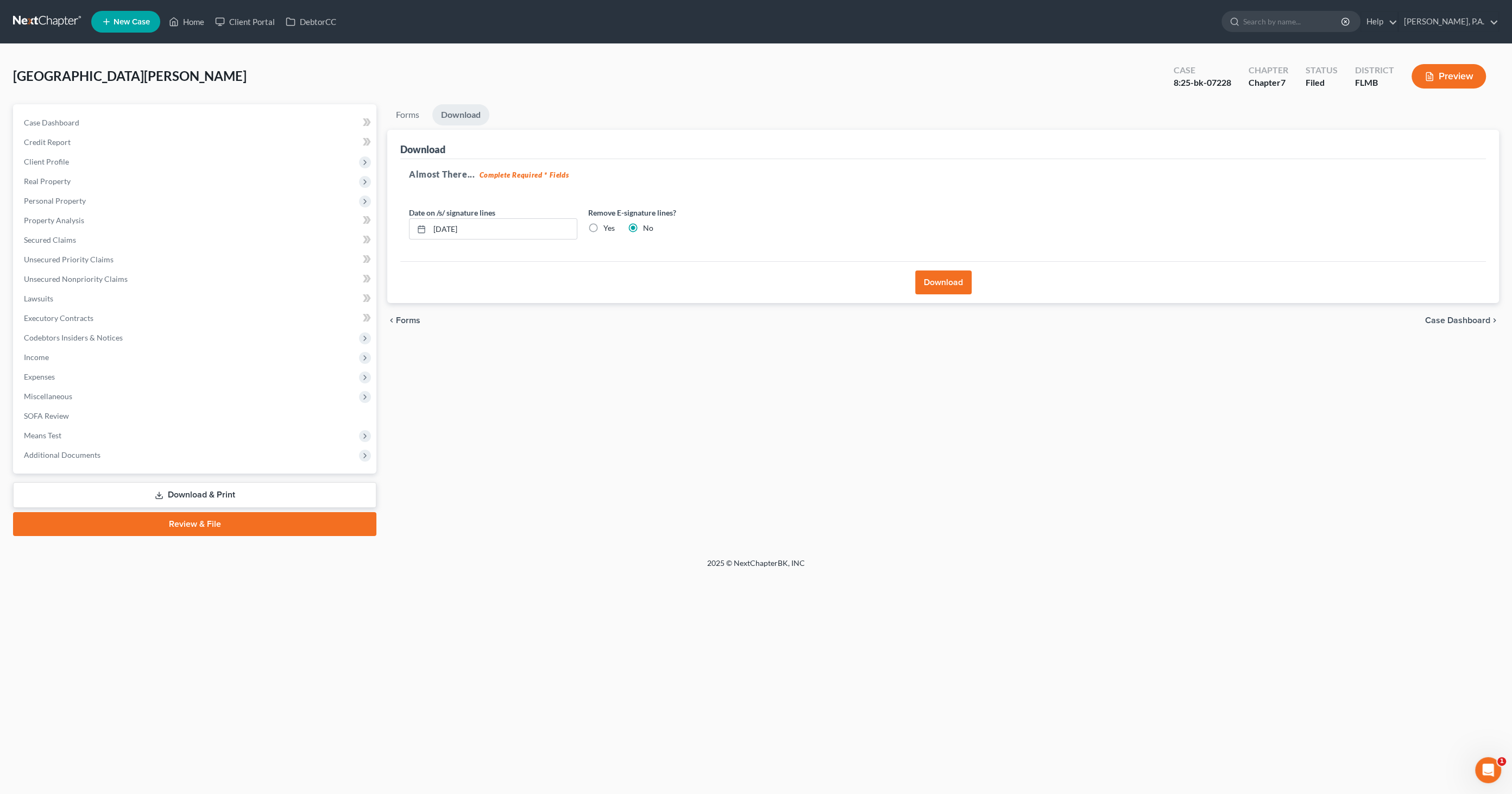
drag, startPoint x: 598, startPoint y: 225, endPoint x: 607, endPoint y: 225, distance: 9.0
click at [603, 225] on label "Yes" at bounding box center [609, 228] width 11 height 11
click at [608, 225] on input "Yes" at bounding box center [611, 226] width 7 height 7
radio input "true"
radio input "false"
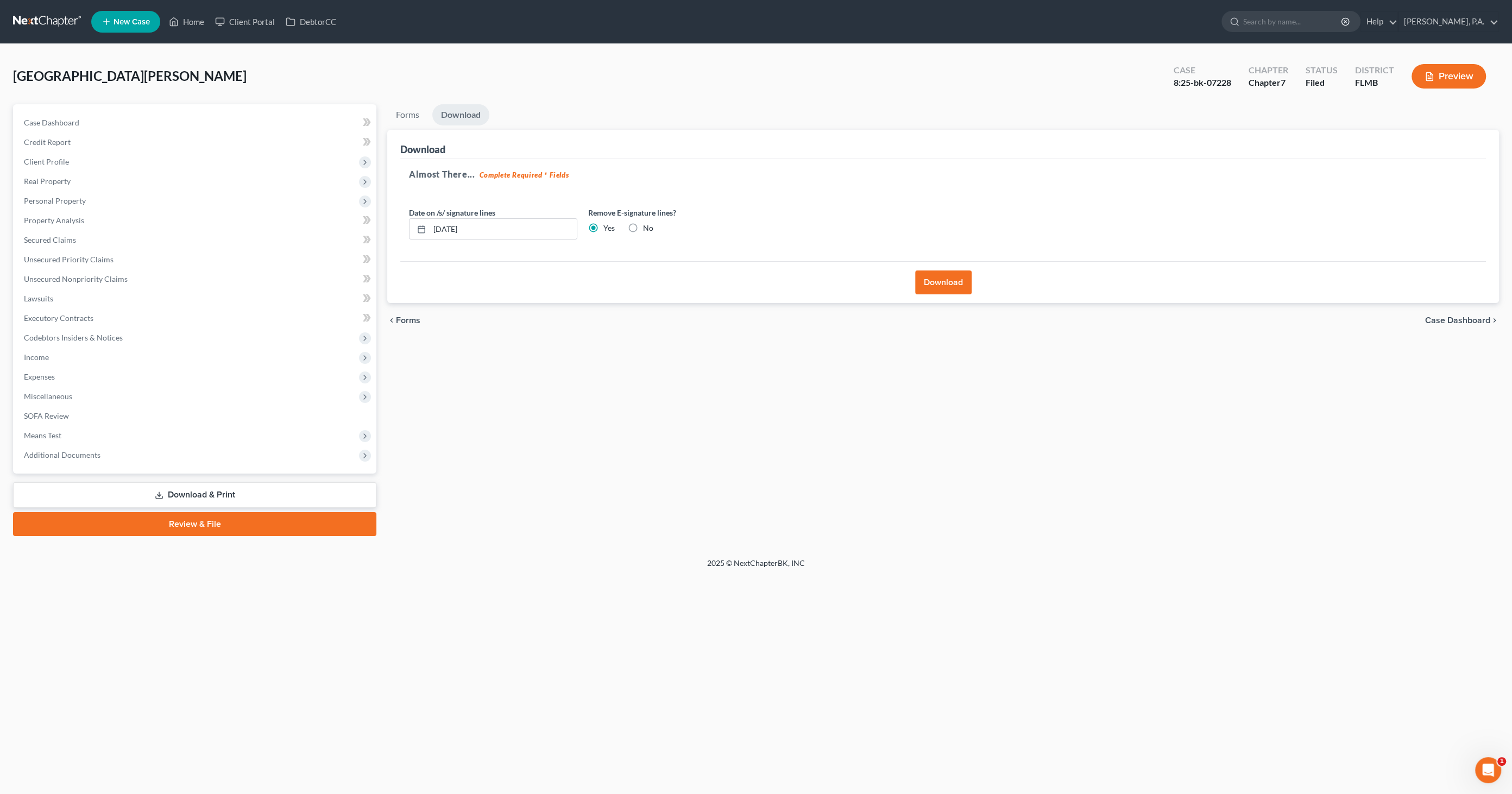
click at [949, 280] on button "Download" at bounding box center [943, 282] width 56 height 24
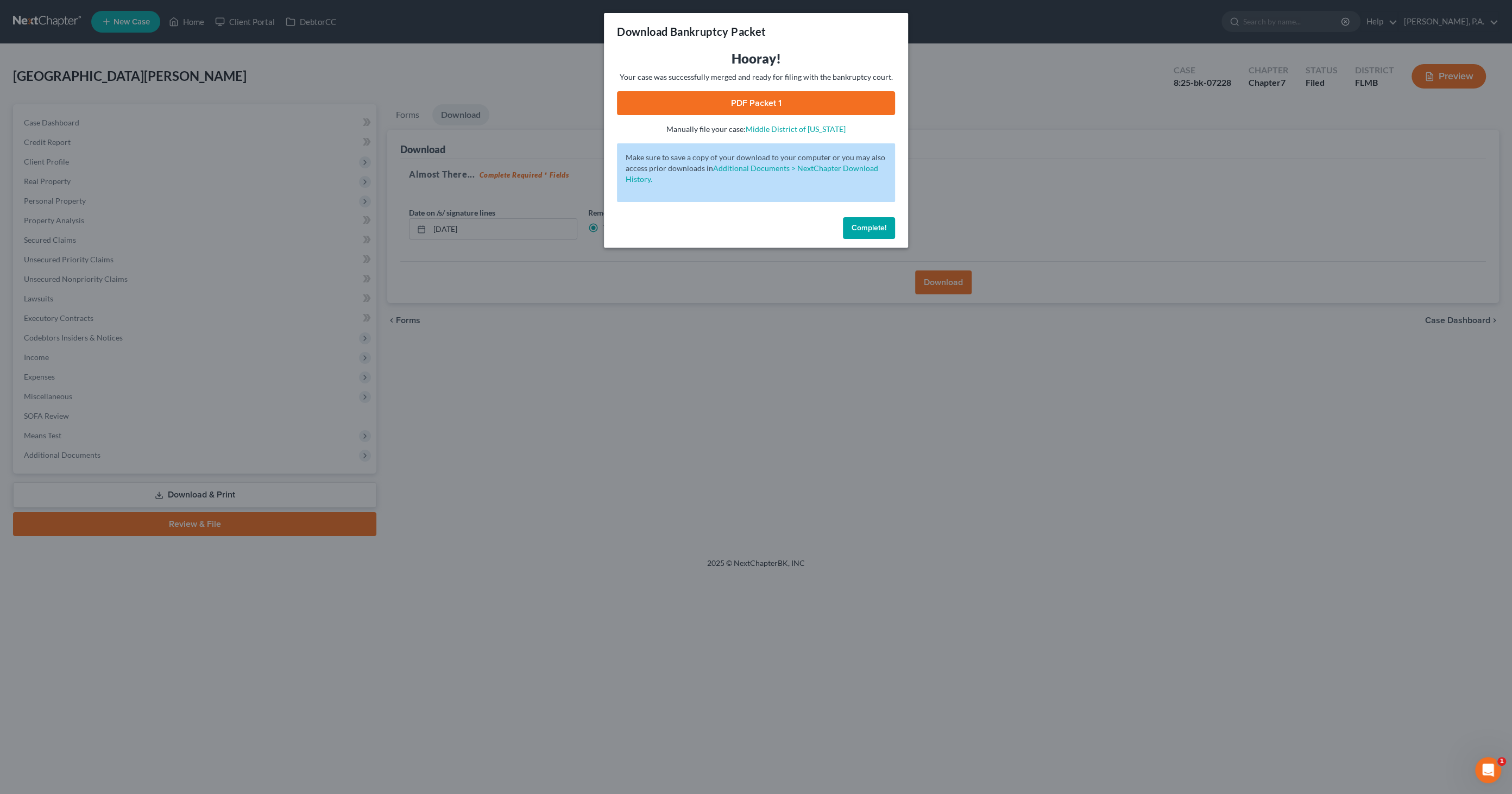
click at [738, 98] on link "PDF Packet 1" at bounding box center [756, 103] width 278 height 24
click at [864, 232] on button "Complete!" at bounding box center [869, 228] width 52 height 22
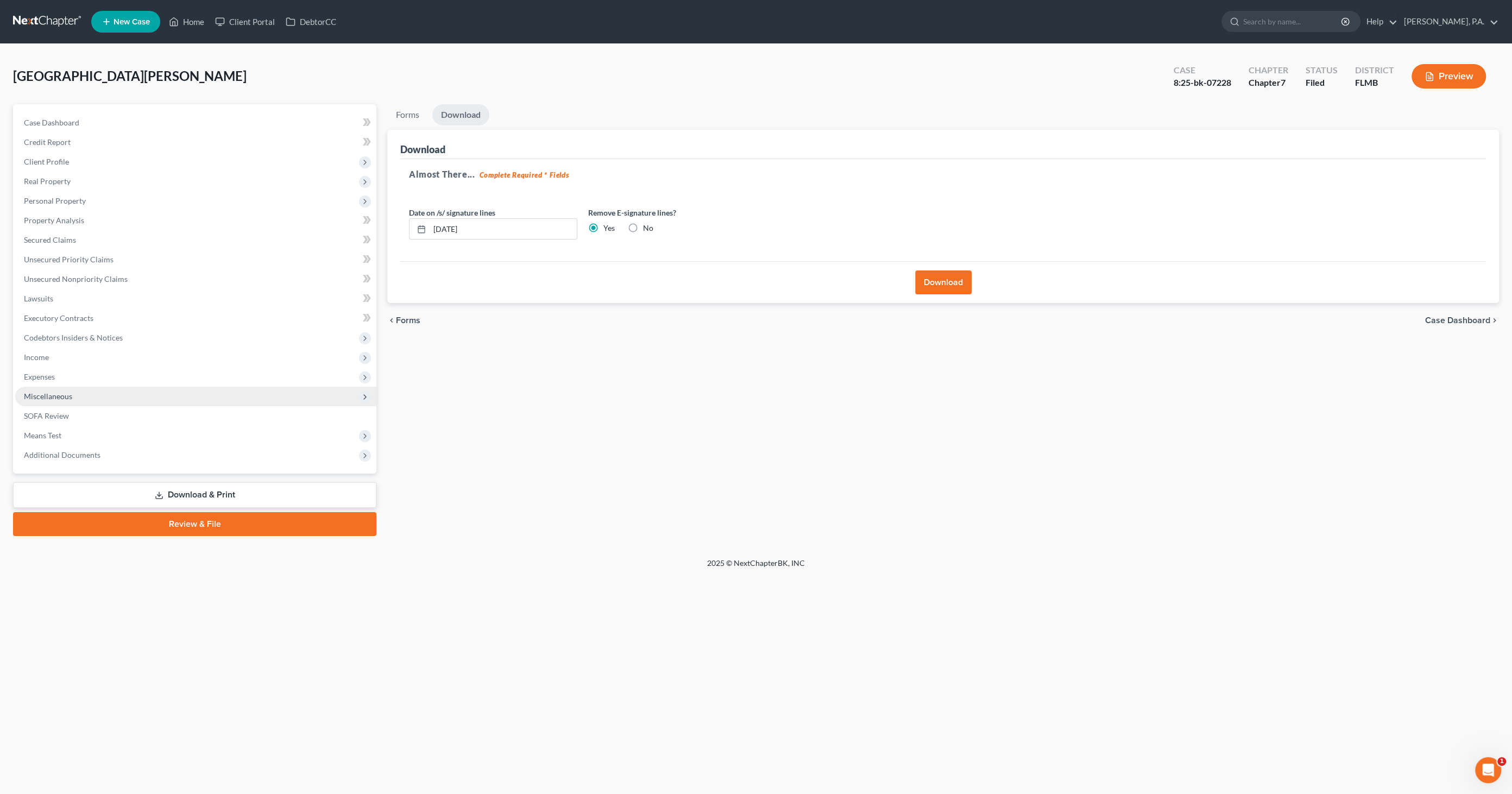
click at [69, 396] on span "Miscellaneous" at bounding box center [48, 396] width 48 height 9
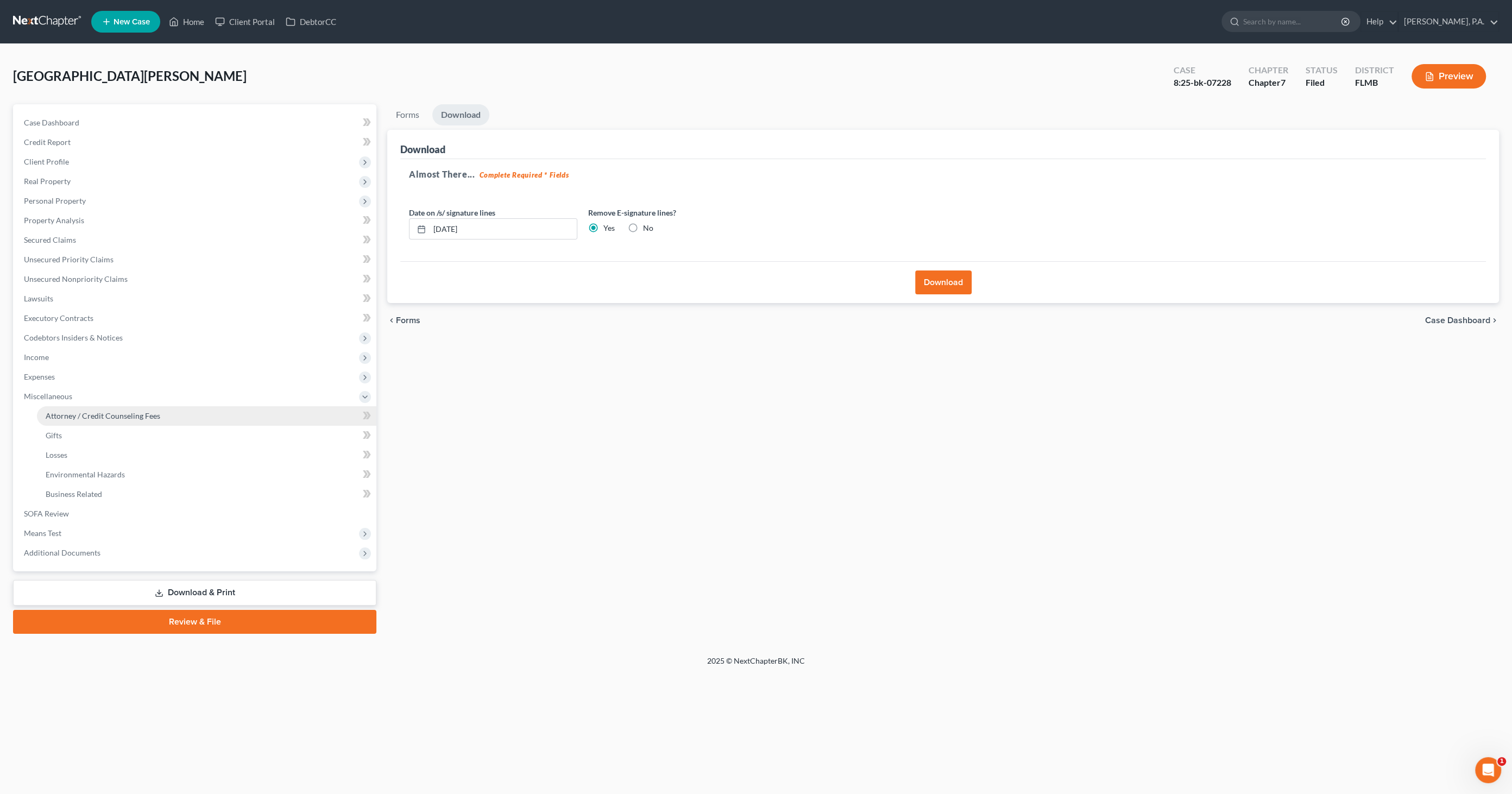
click at [72, 418] on span "Attorney / Credit Counseling Fees" at bounding box center [103, 415] width 114 height 9
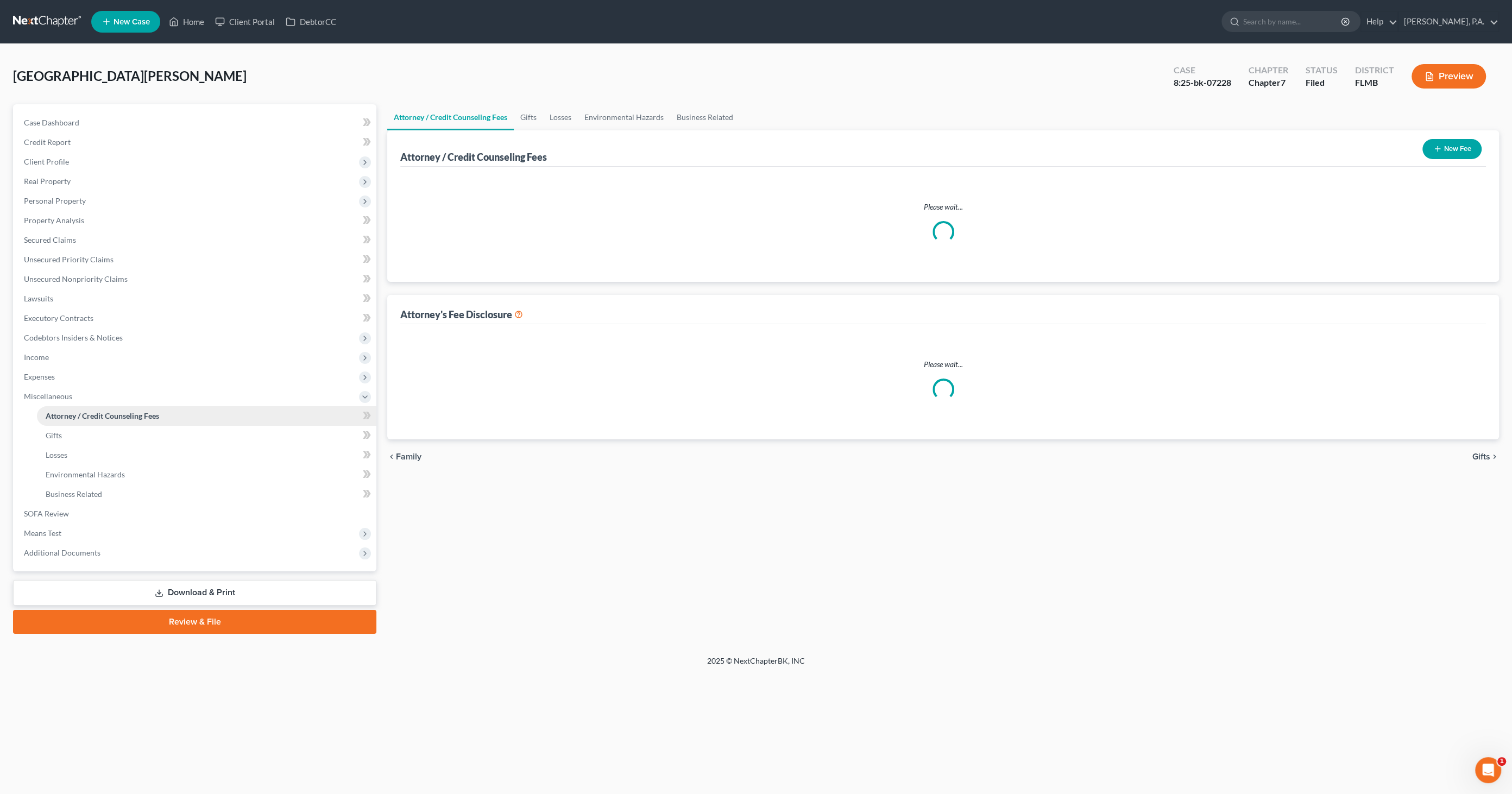
select select "2"
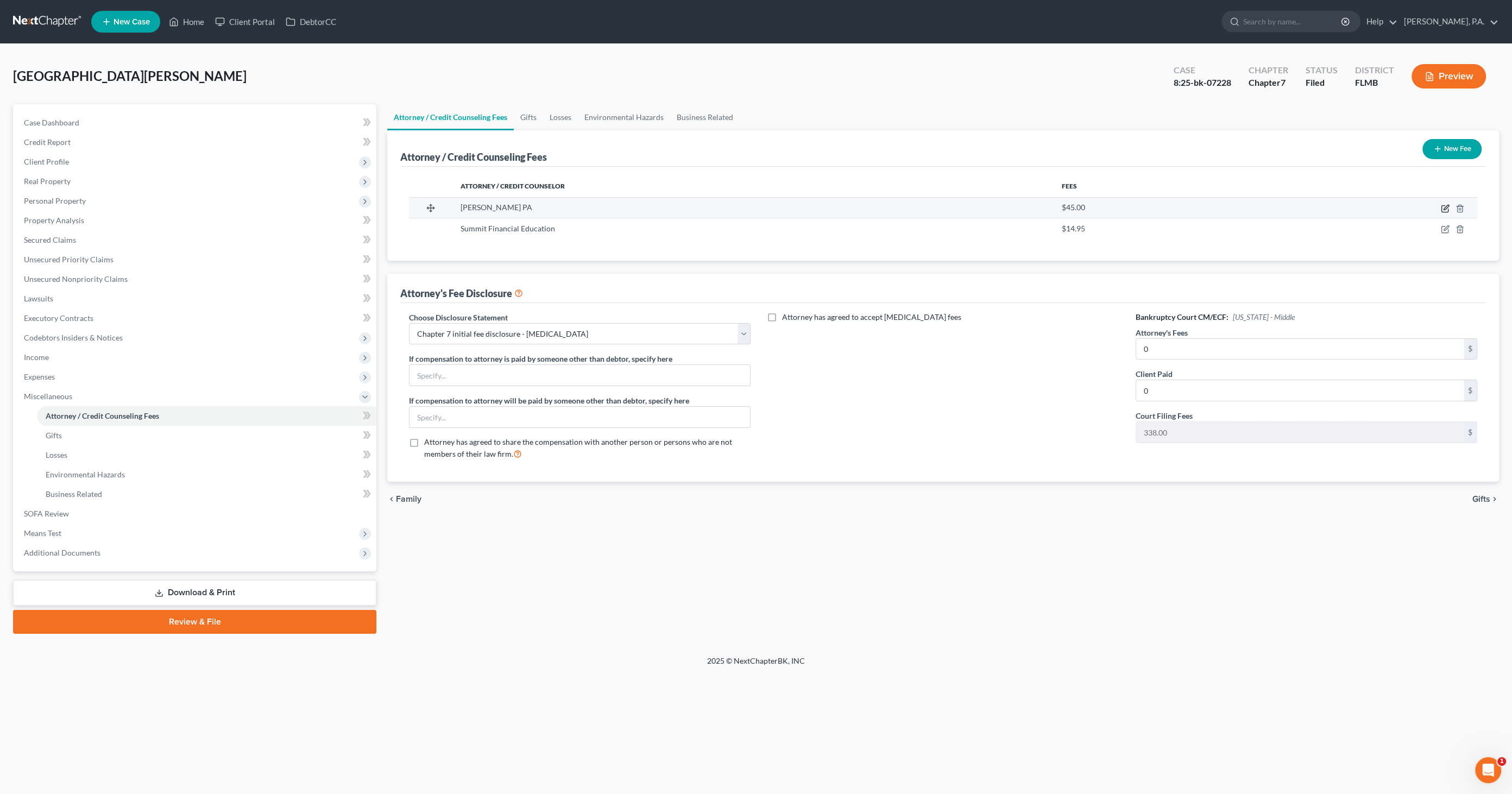
click at [1444, 208] on icon "button" at bounding box center [1446, 207] width 5 height 5
select select "9"
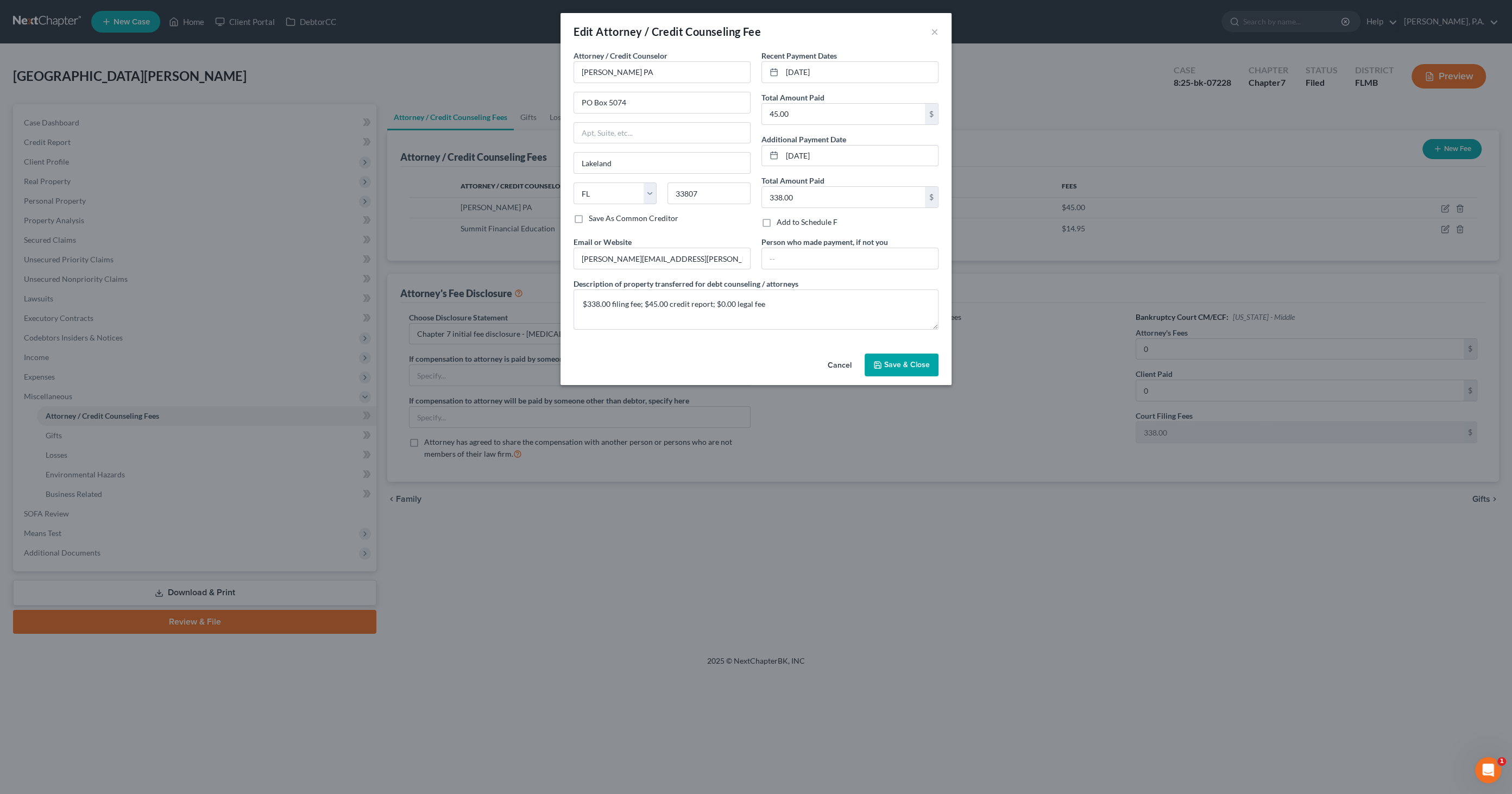
click at [835, 356] on button "Cancel" at bounding box center [839, 365] width 41 height 22
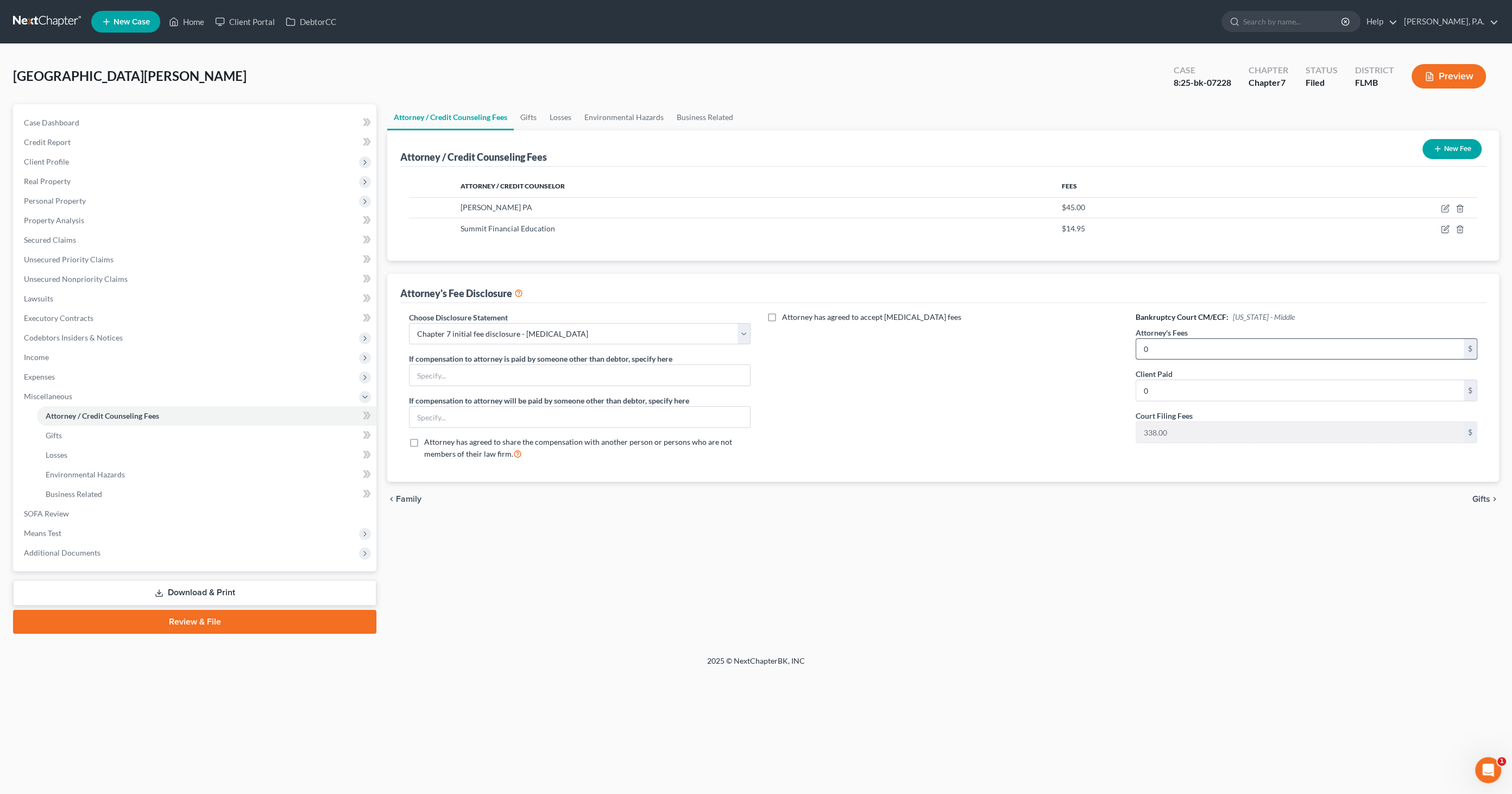
click at [1167, 350] on input "0" at bounding box center [1300, 349] width 328 height 21
type input "2,500.00"
click at [220, 589] on link "Download & Print" at bounding box center [194, 592] width 363 height 25
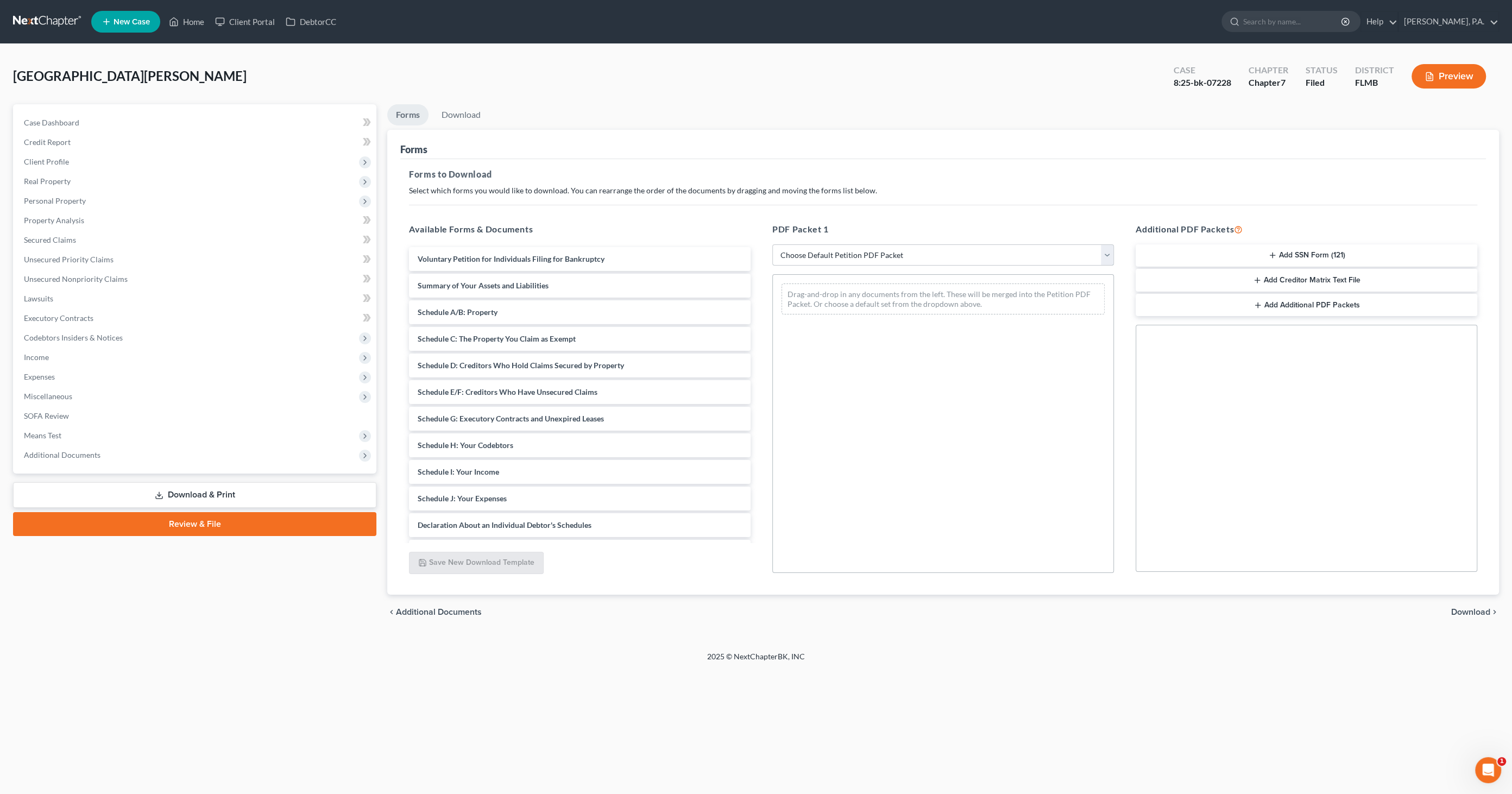
click at [848, 252] on select "Choose Default Petition PDF Packet Complete Bankruptcy Petition (all forms and …" at bounding box center [943, 255] width 342 height 22
select select "2"
click at [772, 244] on select "Choose Default Petition PDF Packet Complete Bankruptcy Petition (all forms and …" at bounding box center [943, 255] width 342 height 22
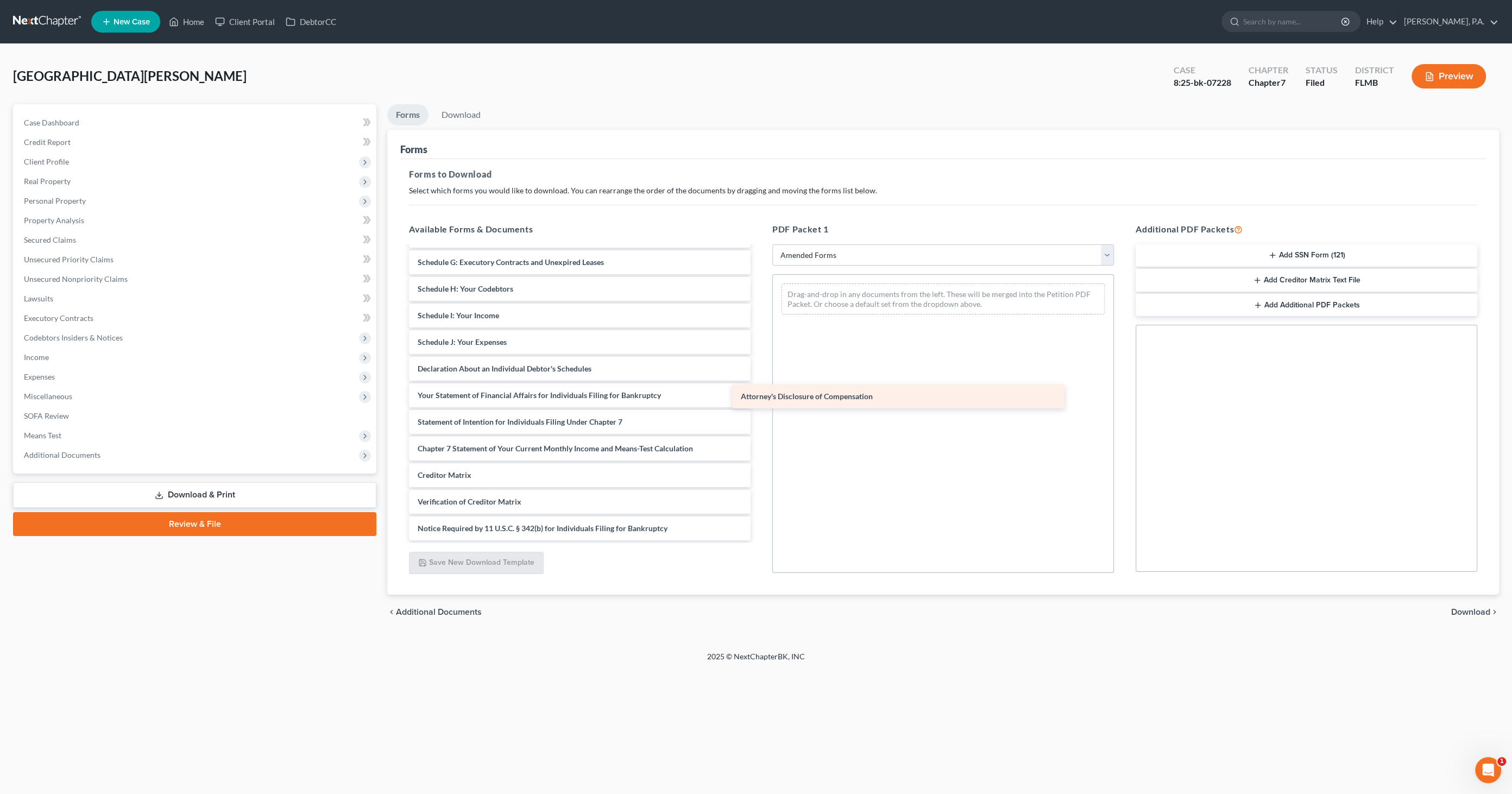
scroll to position [156, 0]
drag, startPoint x: 495, startPoint y: 528, endPoint x: 839, endPoint y: 361, distance: 382.4
click at [760, 359] on div "Attorney's Disclosure of Compensation Voluntary Petition for Individuals Filing…" at bounding box center [580, 316] width 359 height 450
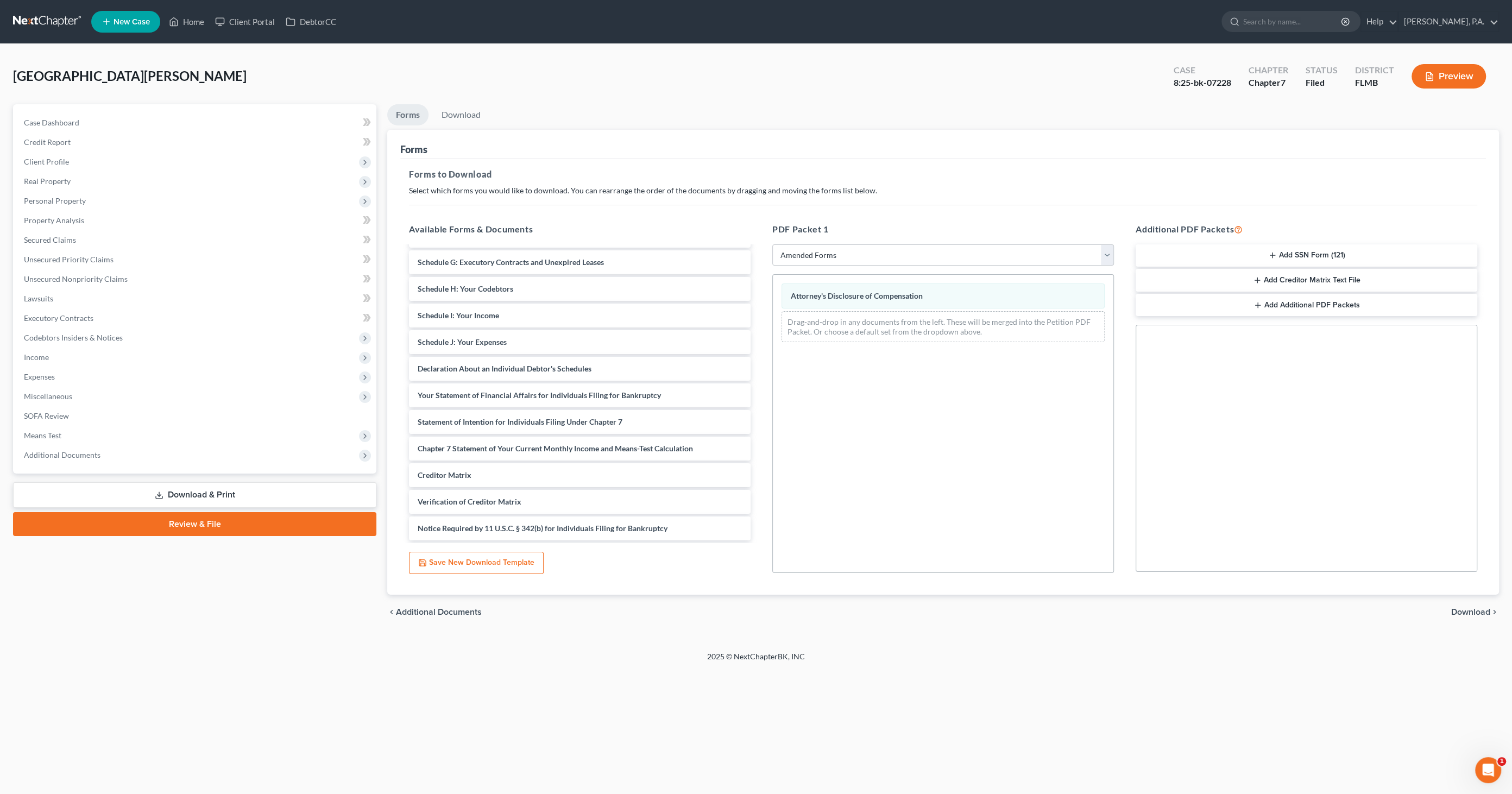
click at [1476, 608] on span "Download" at bounding box center [1470, 611] width 39 height 9
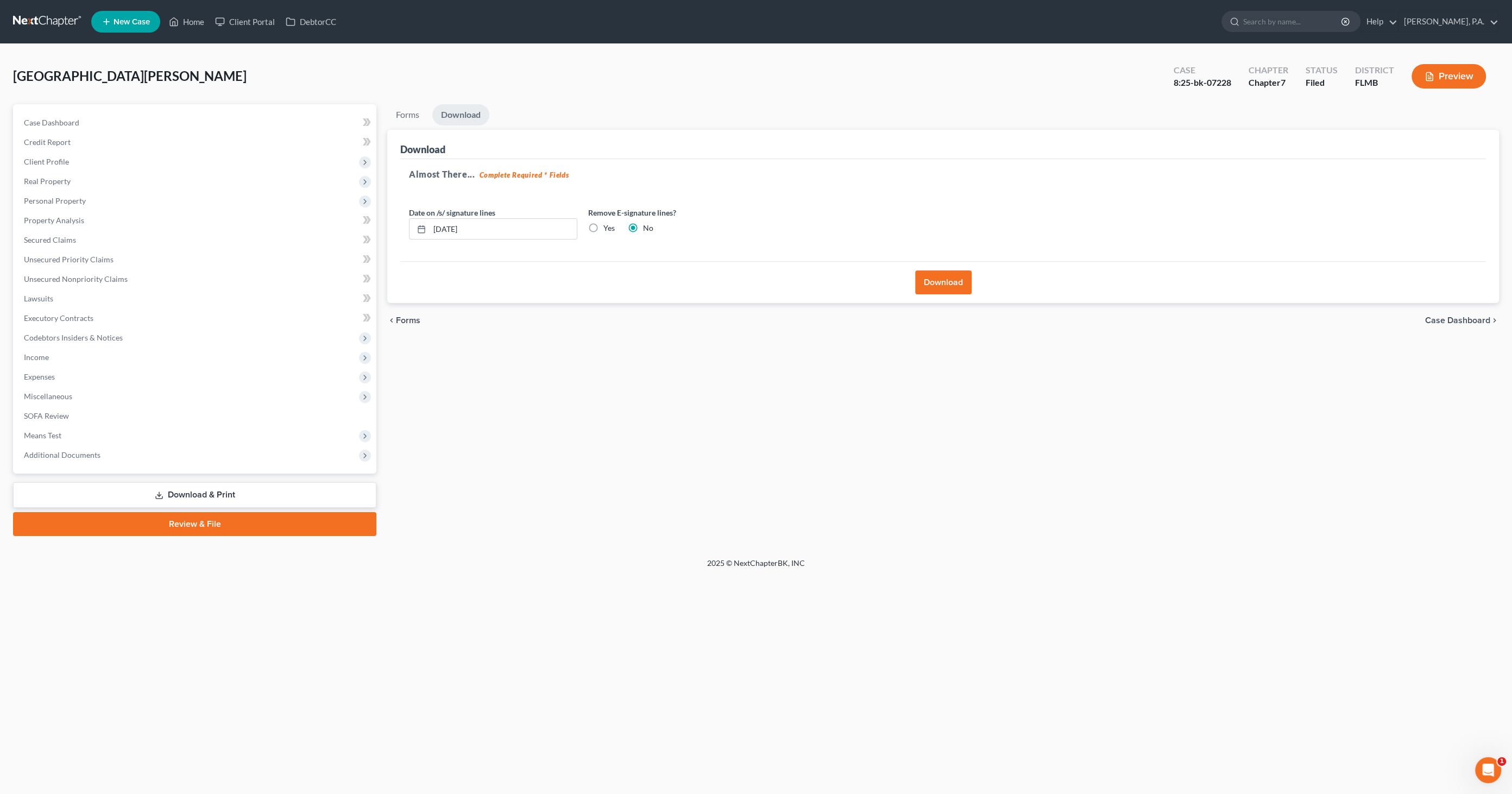
click at [922, 285] on button "Download" at bounding box center [943, 282] width 56 height 24
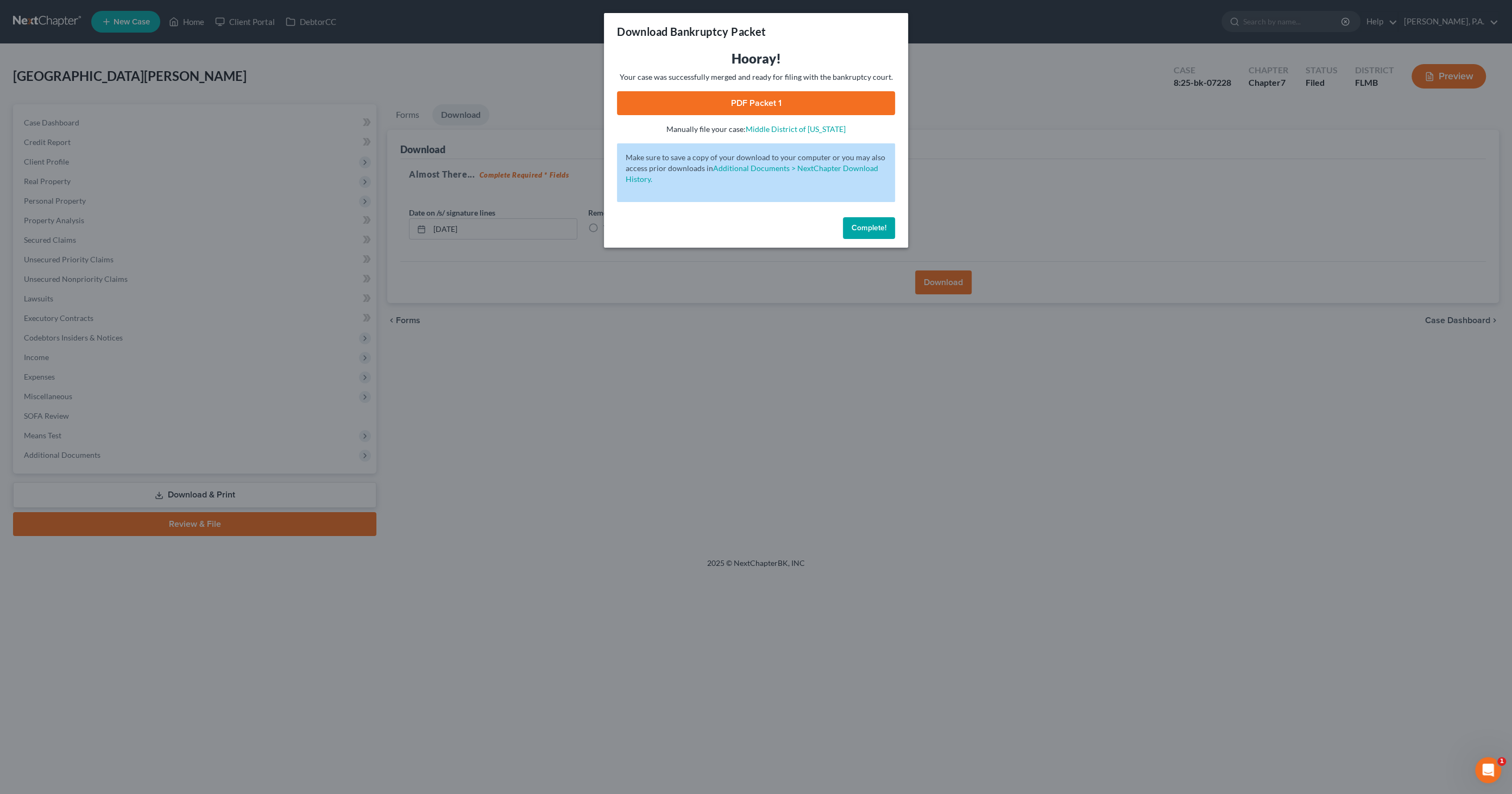
click at [787, 100] on link "PDF Packet 1" at bounding box center [756, 103] width 278 height 24
click at [869, 231] on span "Complete!" at bounding box center [869, 228] width 35 height 9
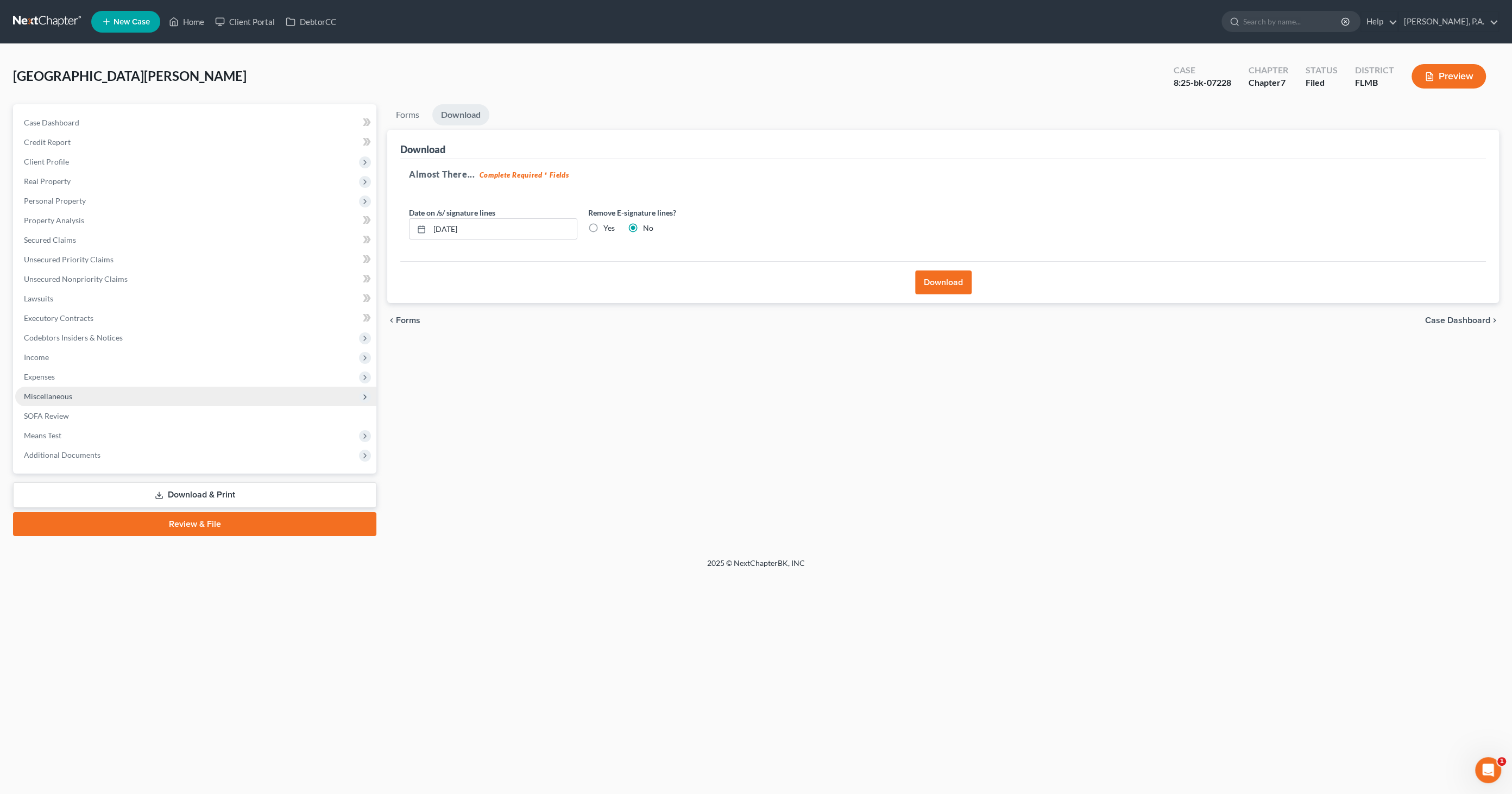
click at [40, 402] on span "Miscellaneous" at bounding box center [195, 396] width 361 height 19
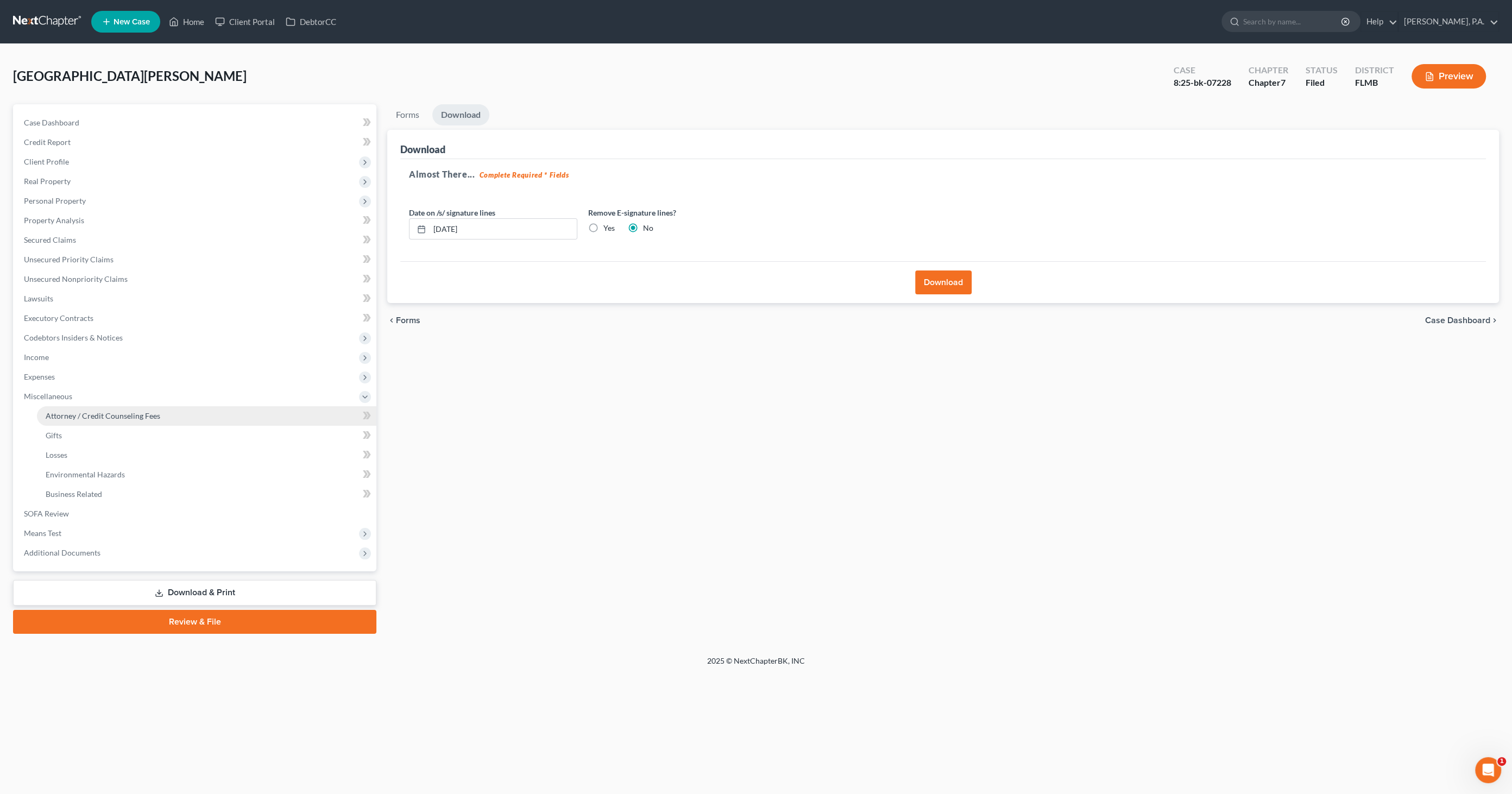
click at [70, 419] on span "Attorney / Credit Counseling Fees" at bounding box center [103, 415] width 114 height 9
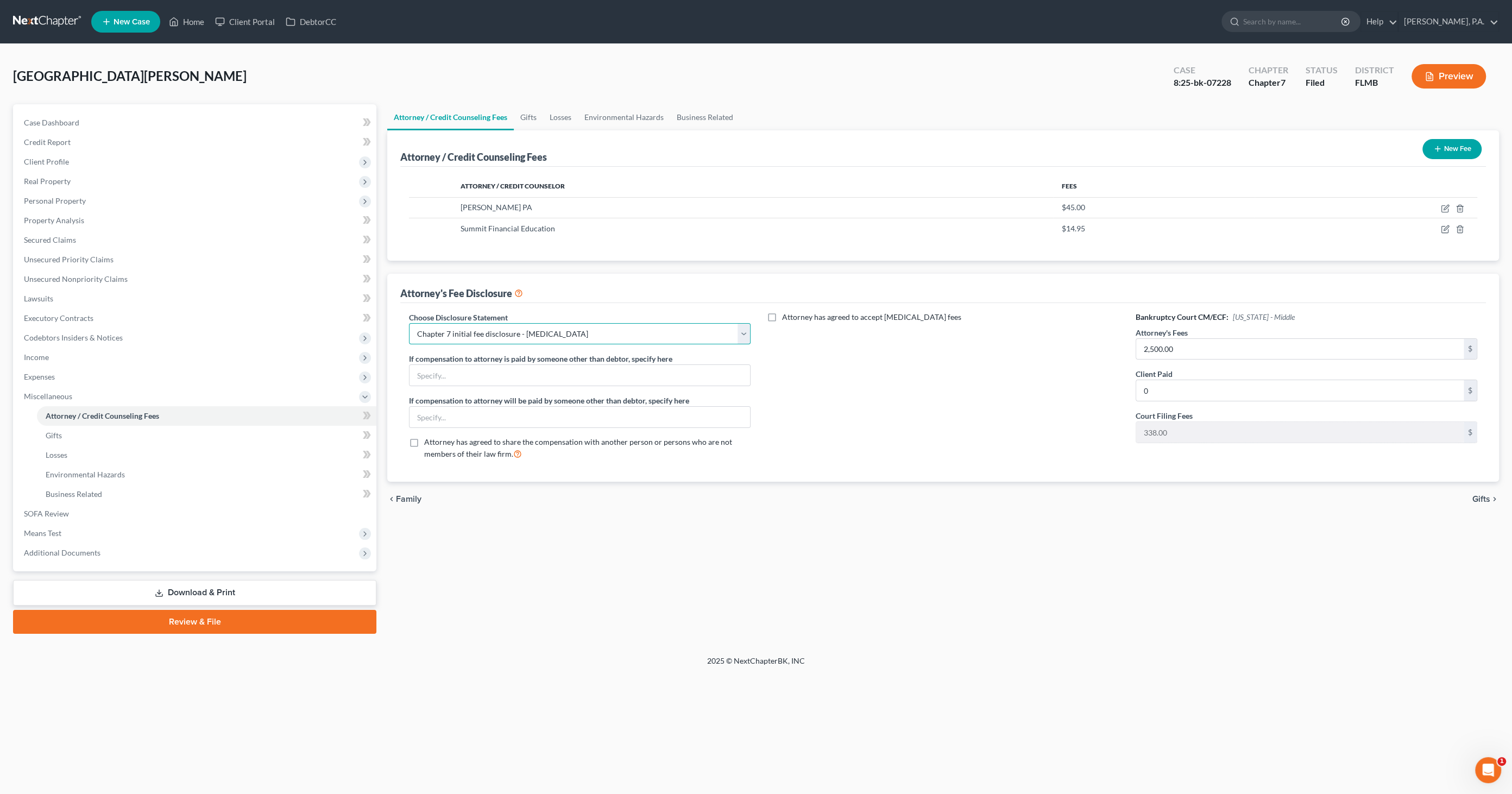
click at [482, 333] on select "Select Full Chapter 7 Fee Chapter 7 - Amended Post-Petition Fee Chapter 7 initi…" at bounding box center [580, 334] width 342 height 22
select select "1"
click at [409, 323] on select "Select Full Chapter 7 Fee Chapter 7 - Amended Post-Petition Fee Chapter 7 initi…" at bounding box center [580, 334] width 342 height 22
click at [258, 595] on link "Download & Print" at bounding box center [194, 592] width 363 height 25
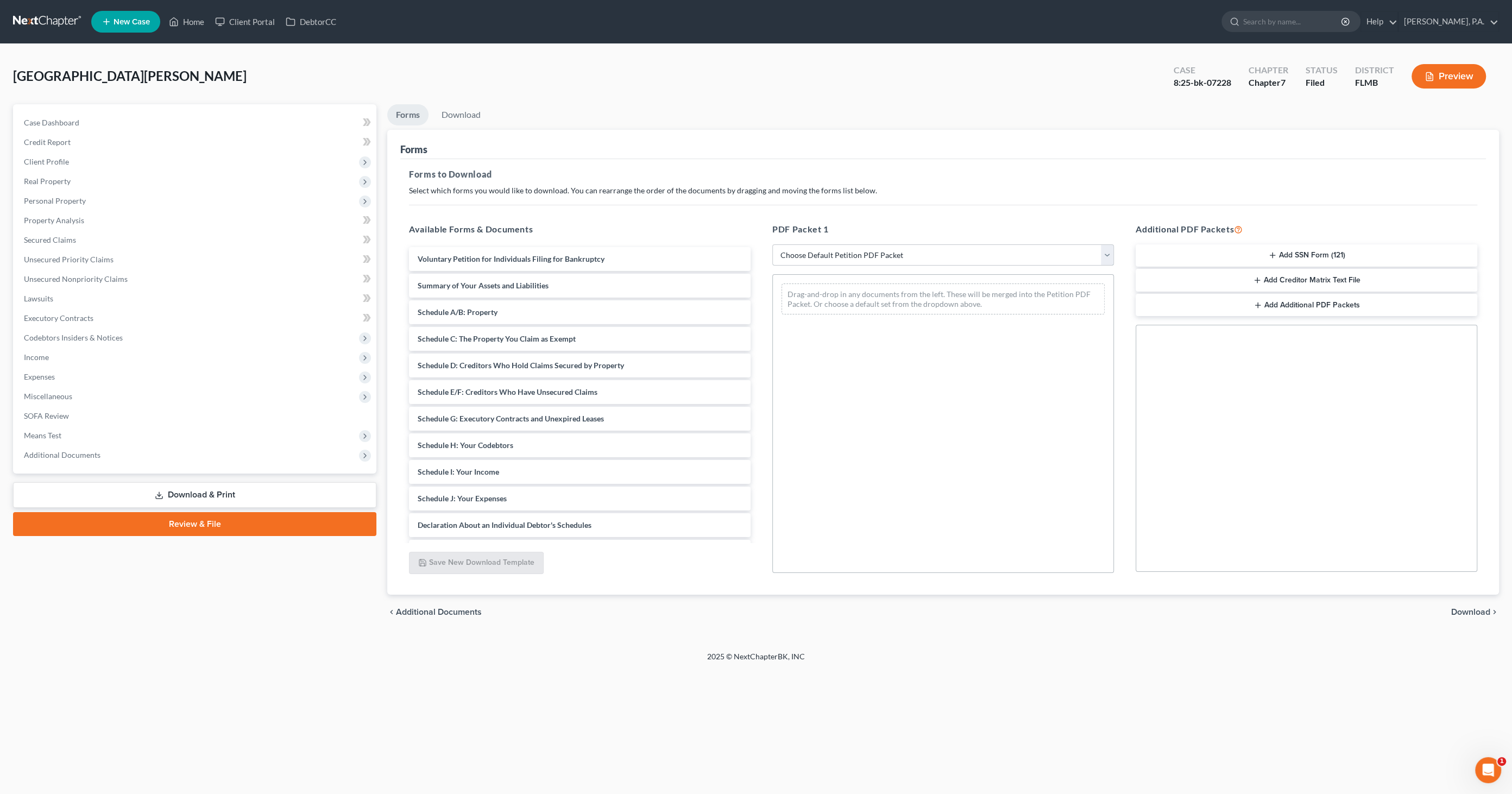
click at [855, 245] on select "Choose Default Petition PDF Packet Complete Bankruptcy Petition (all forms and …" at bounding box center [943, 255] width 342 height 22
select select "2"
click at [772, 244] on select "Choose Default Petition PDF Packet Complete Bankruptcy Petition (all forms and …" at bounding box center [943, 255] width 342 height 22
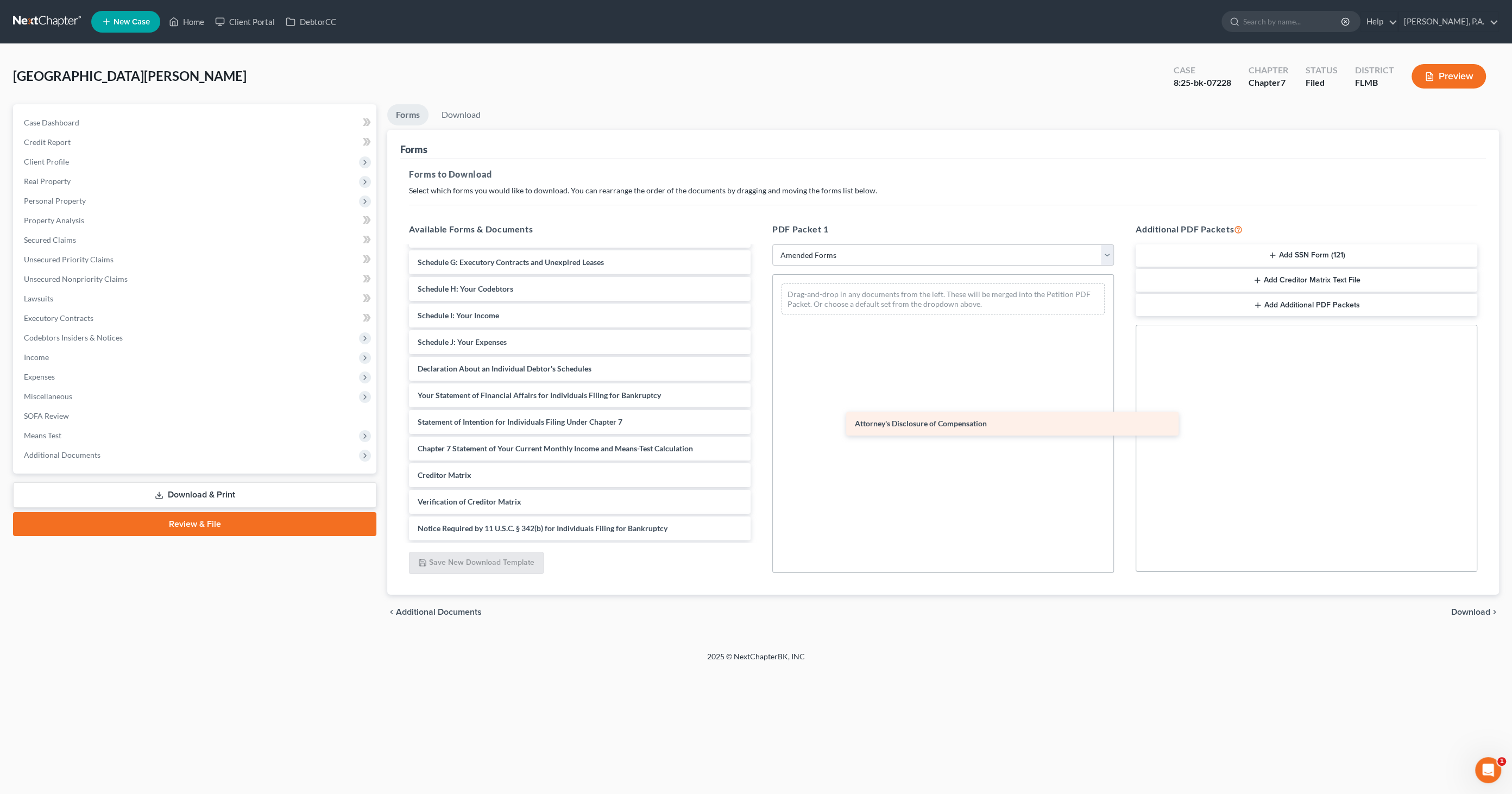
scroll to position [156, 0]
drag, startPoint x: 477, startPoint y: 526, endPoint x: 920, endPoint y: 387, distance: 464.3
click at [760, 367] on div "Attorney's Disclosure of Compensation Voluntary Petition for Individuals Filing…" at bounding box center [580, 316] width 359 height 450
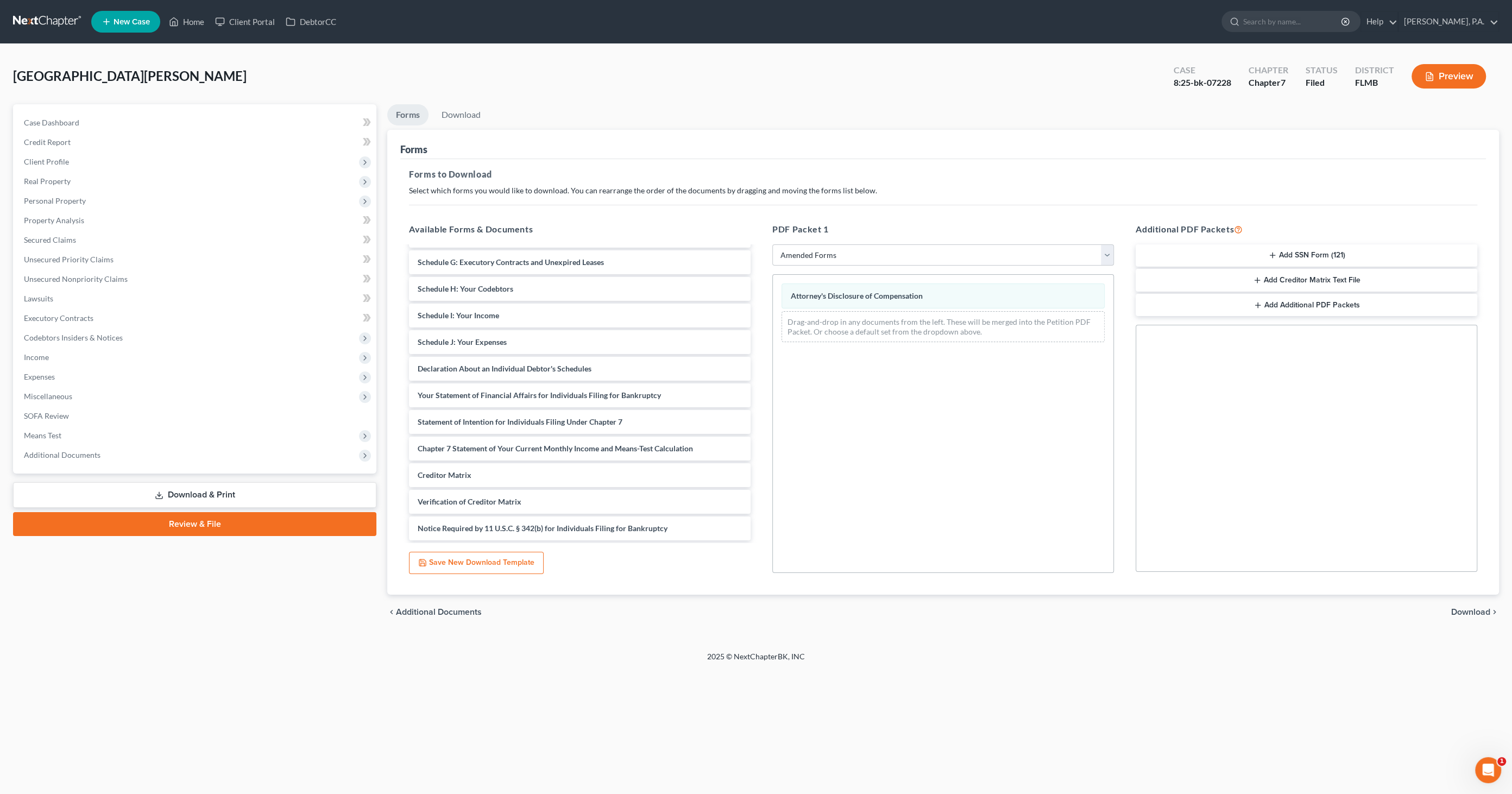
click at [1470, 611] on span "Download" at bounding box center [1470, 611] width 39 height 9
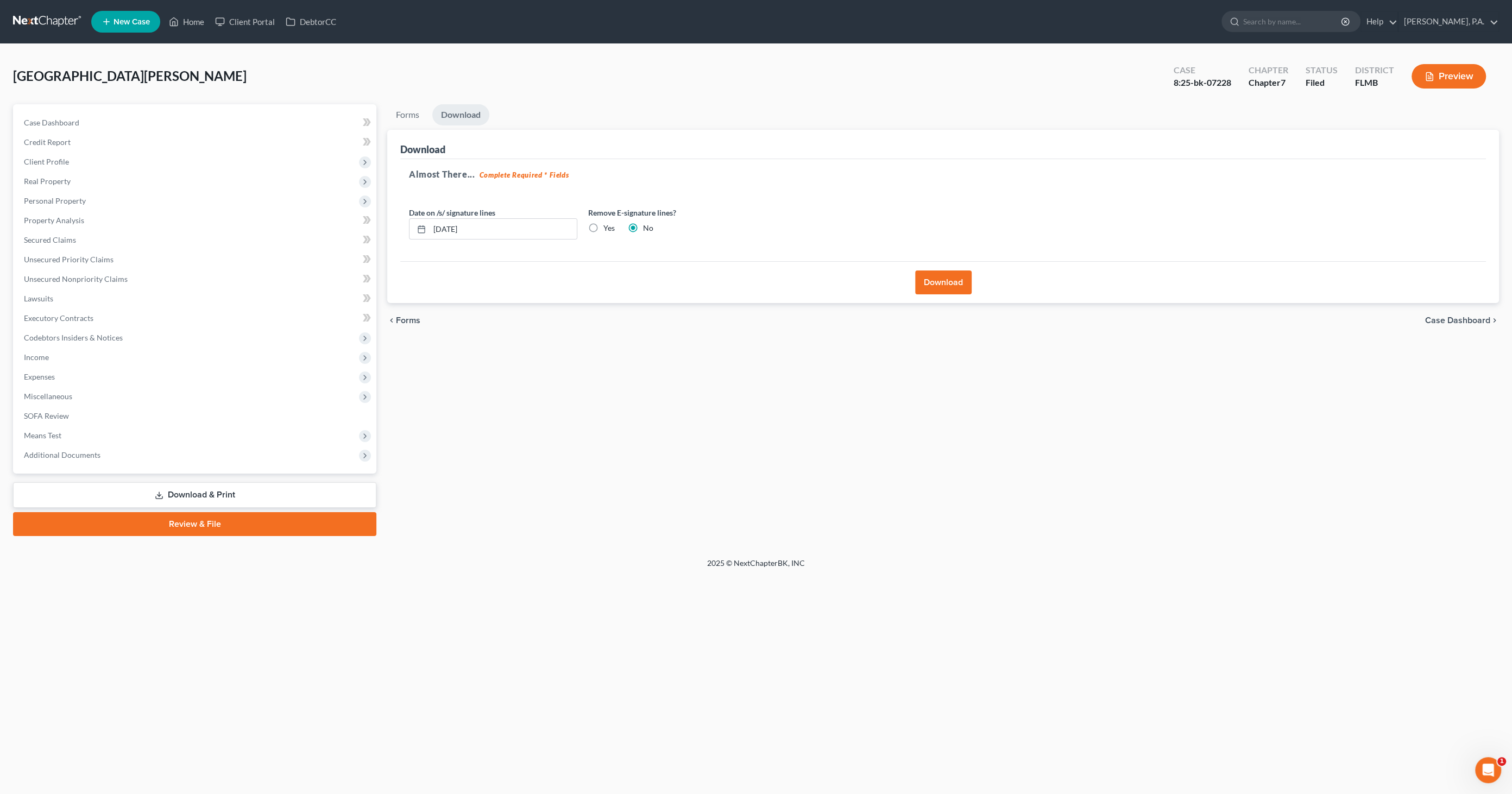
click at [958, 290] on button "Download" at bounding box center [943, 282] width 56 height 24
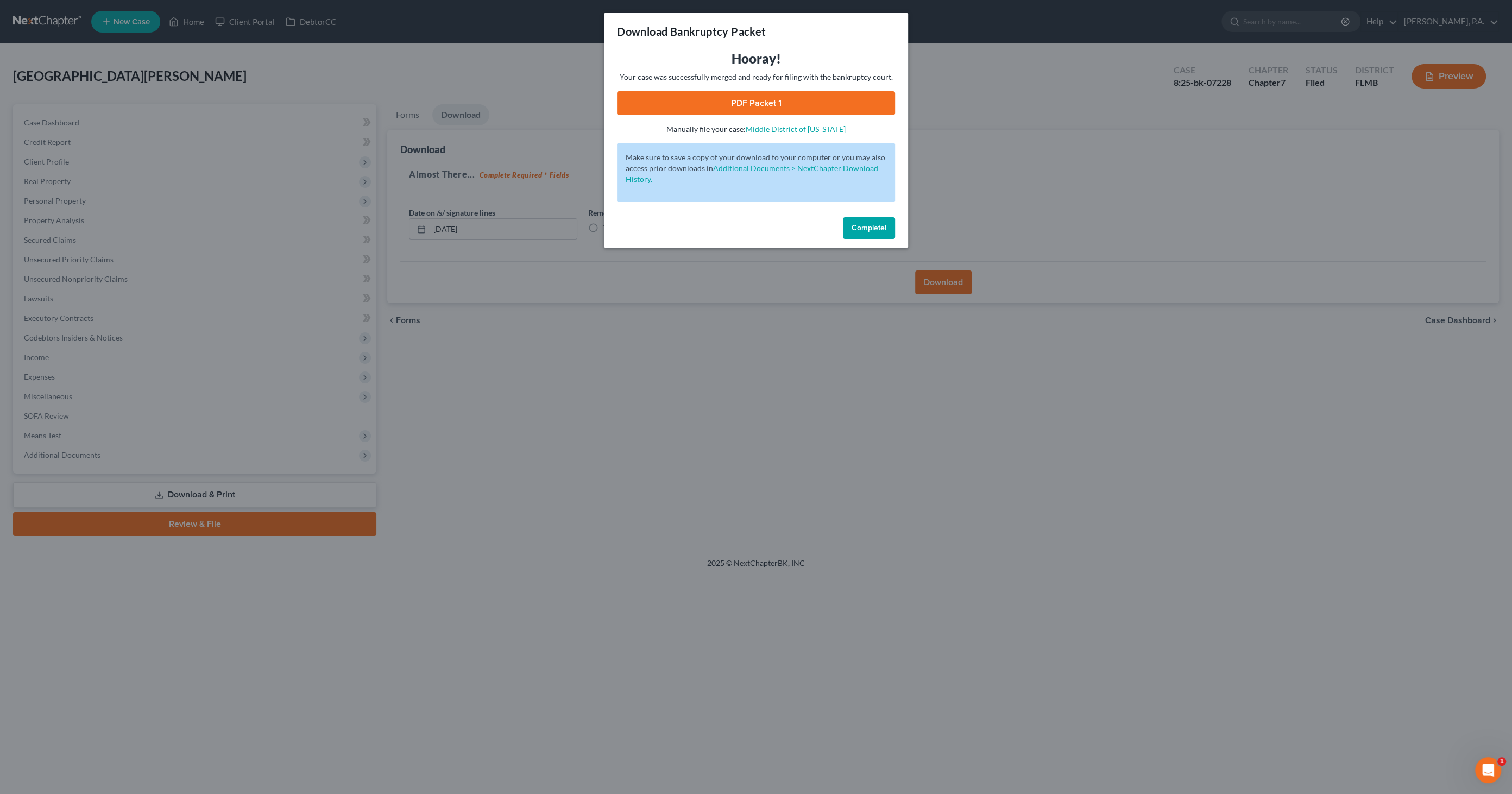
click at [687, 96] on link "PDF Packet 1" at bounding box center [756, 103] width 278 height 24
drag, startPoint x: 872, startPoint y: 228, endPoint x: 879, endPoint y: 232, distance: 8.1
click at [872, 228] on span "Complete!" at bounding box center [869, 228] width 35 height 9
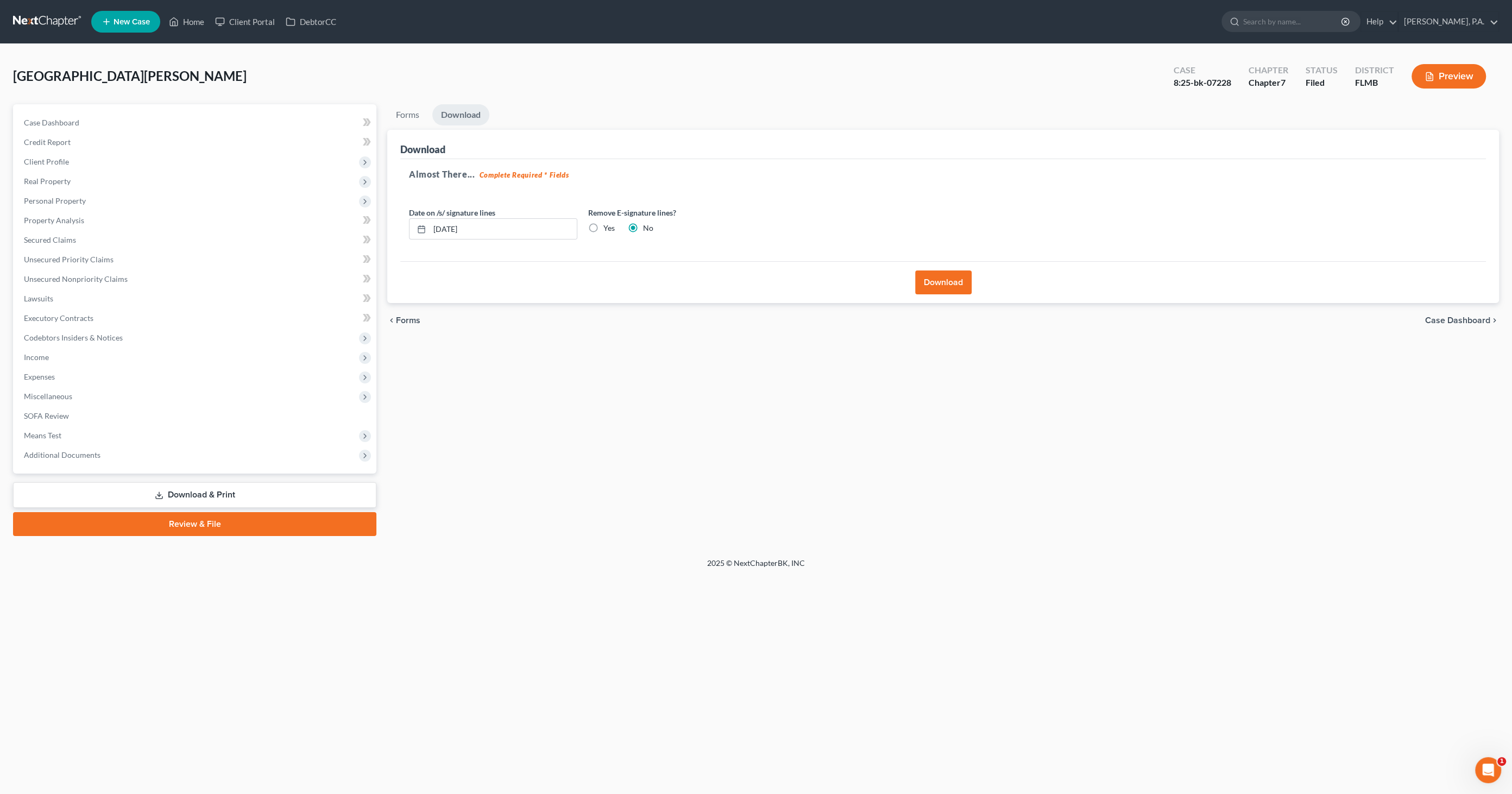
click at [1453, 319] on span "Case Dashboard" at bounding box center [1457, 320] width 65 height 9
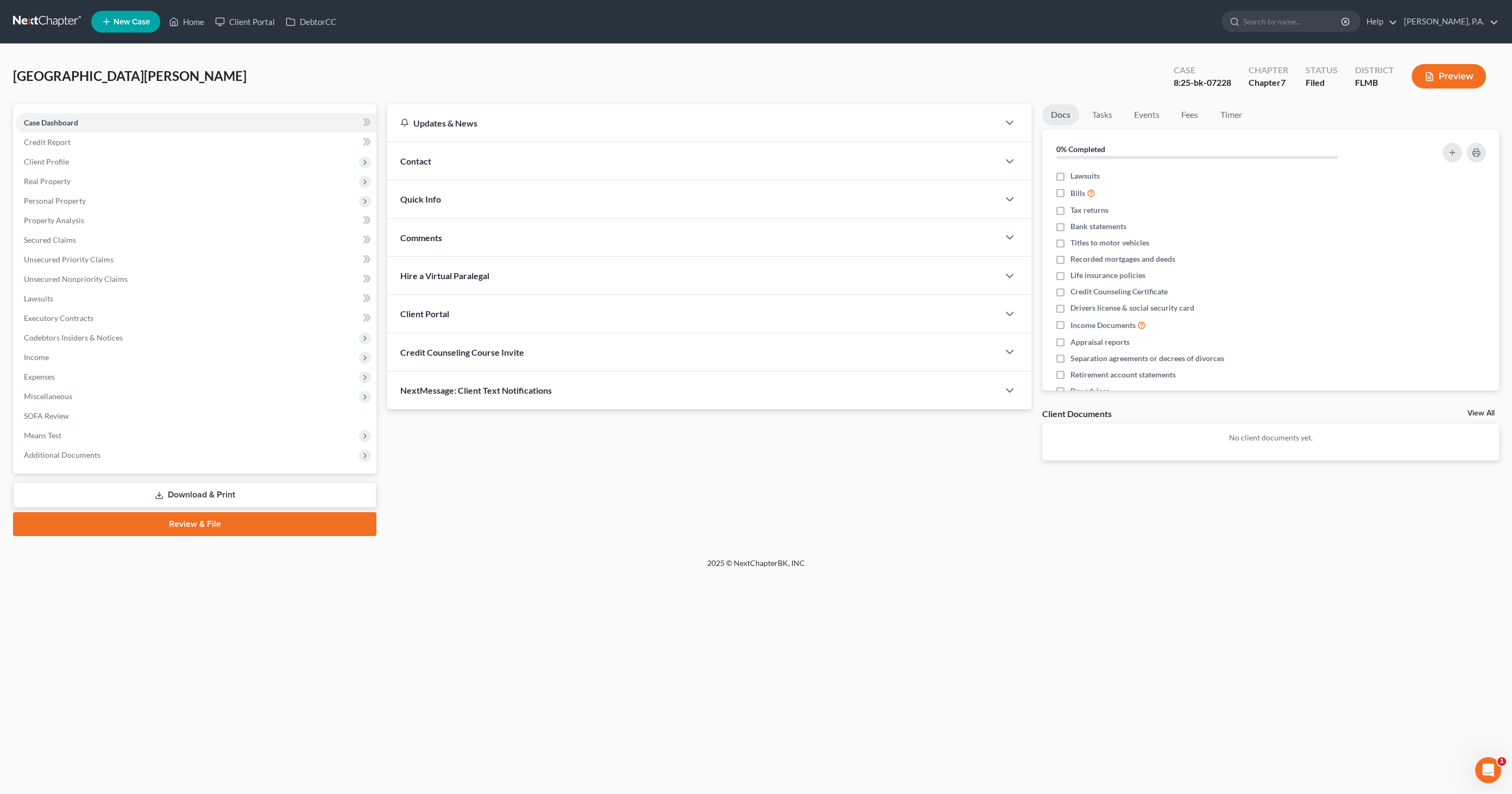
click at [200, 523] on link "Review & File" at bounding box center [194, 524] width 363 height 24
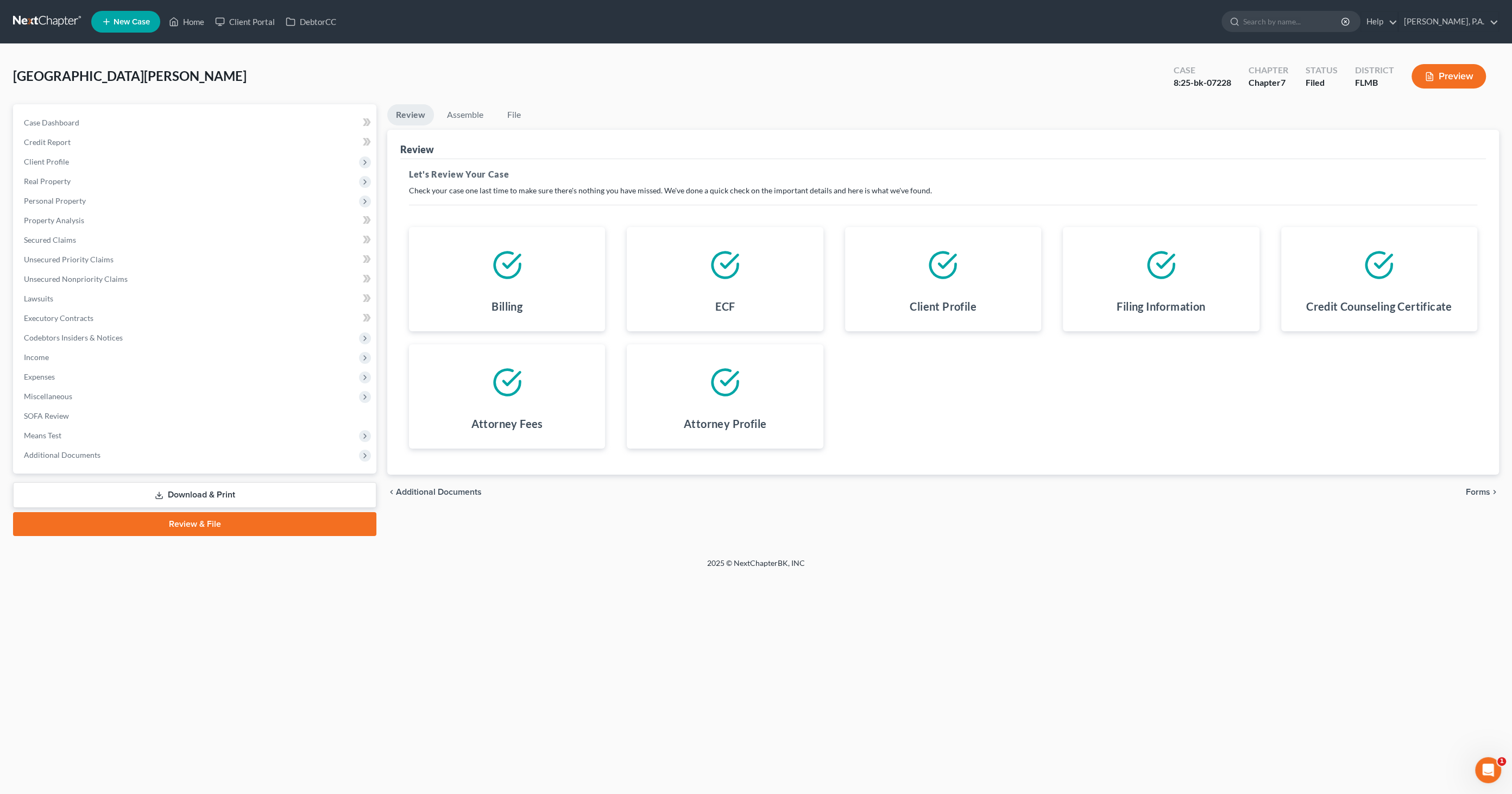
click at [460, 100] on div "[GEOGRAPHIC_DATA][PERSON_NAME] Upgraded Case 8:25-bk-07228 Chapter Chapter 7 St…" at bounding box center [756, 80] width 1486 height 47
click at [460, 112] on link "Assemble" at bounding box center [465, 115] width 54 height 21
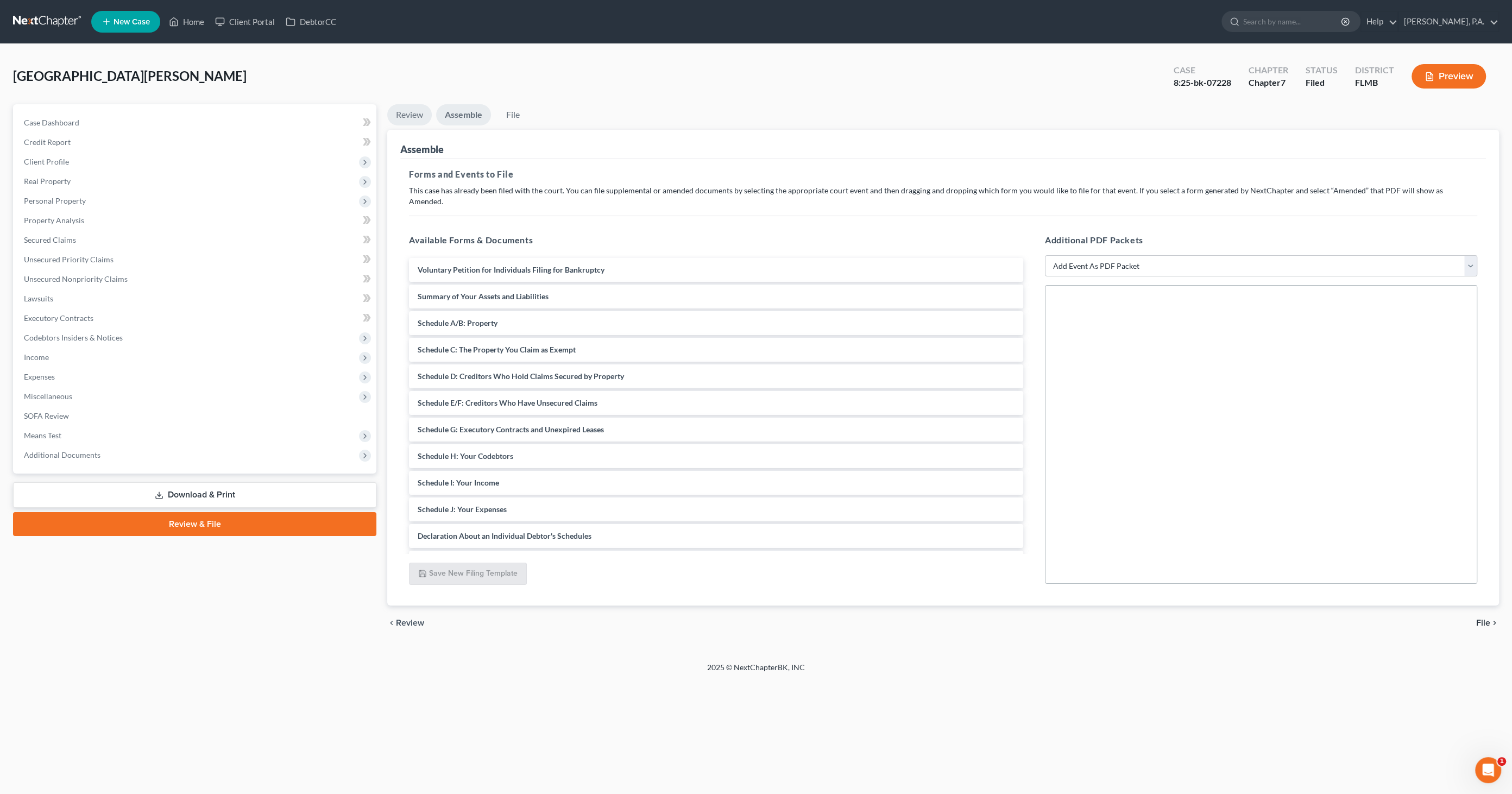
click at [414, 106] on link "Review" at bounding box center [410, 115] width 45 height 21
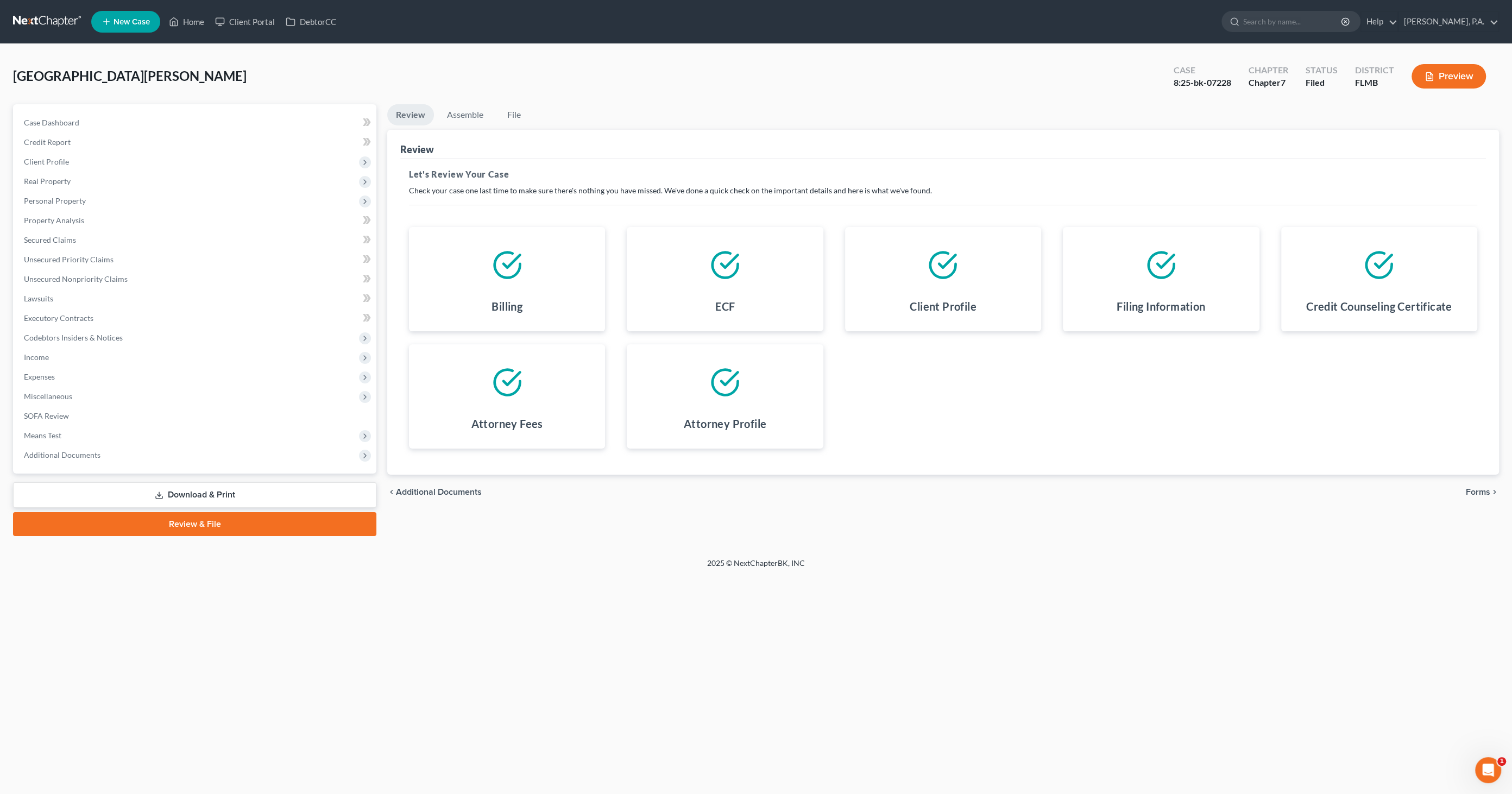
click at [135, 487] on link "Download & Print" at bounding box center [194, 495] width 363 height 25
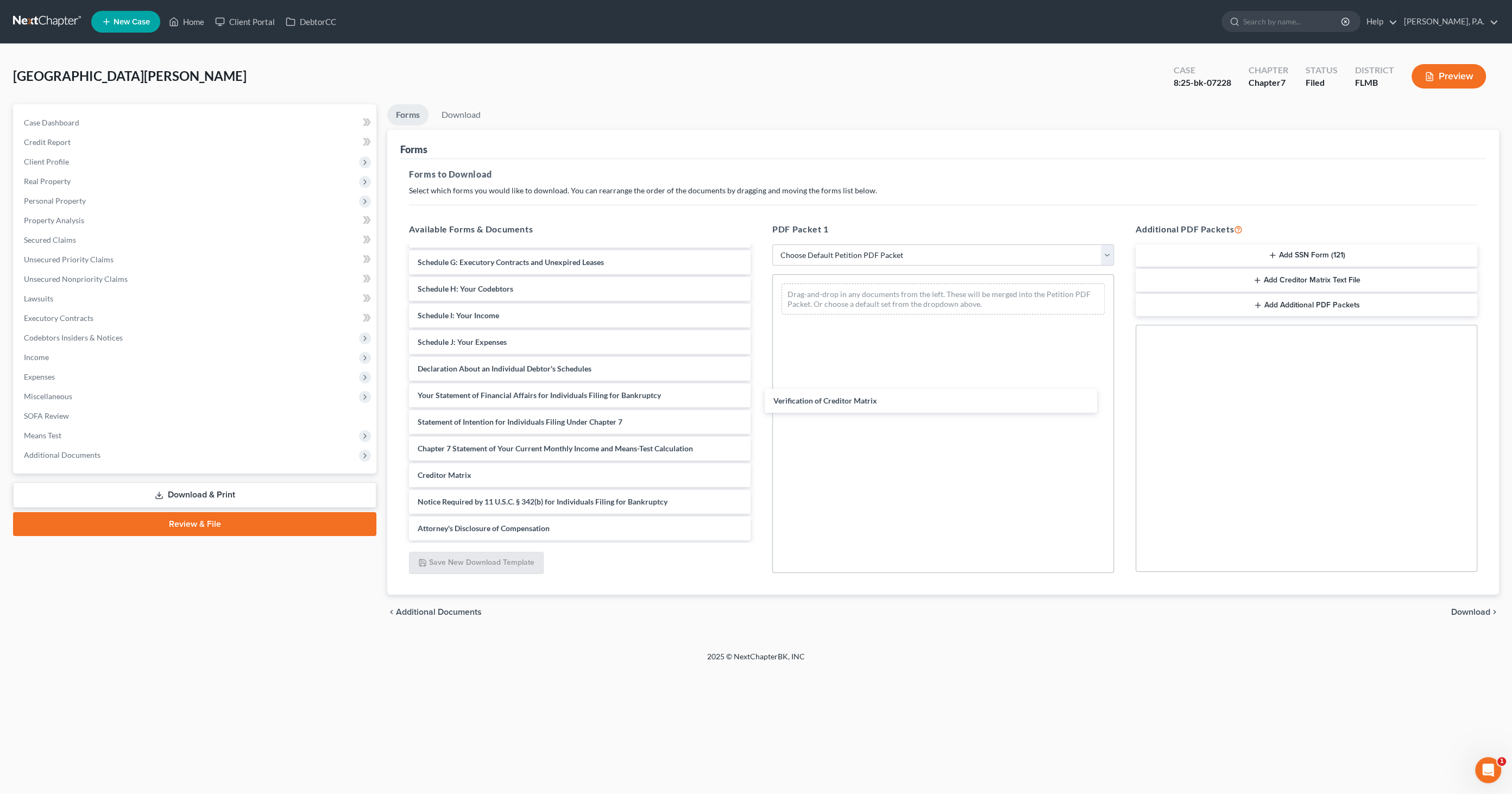
scroll to position [156, 0]
drag, startPoint x: 500, startPoint y: 477, endPoint x: 910, endPoint y: 383, distance: 420.6
click at [760, 384] on div "Verification of Creditor Matrix Voluntary Petition for Individuals Filing for B…" at bounding box center [580, 316] width 359 height 450
click at [1466, 614] on span "Download" at bounding box center [1470, 611] width 39 height 9
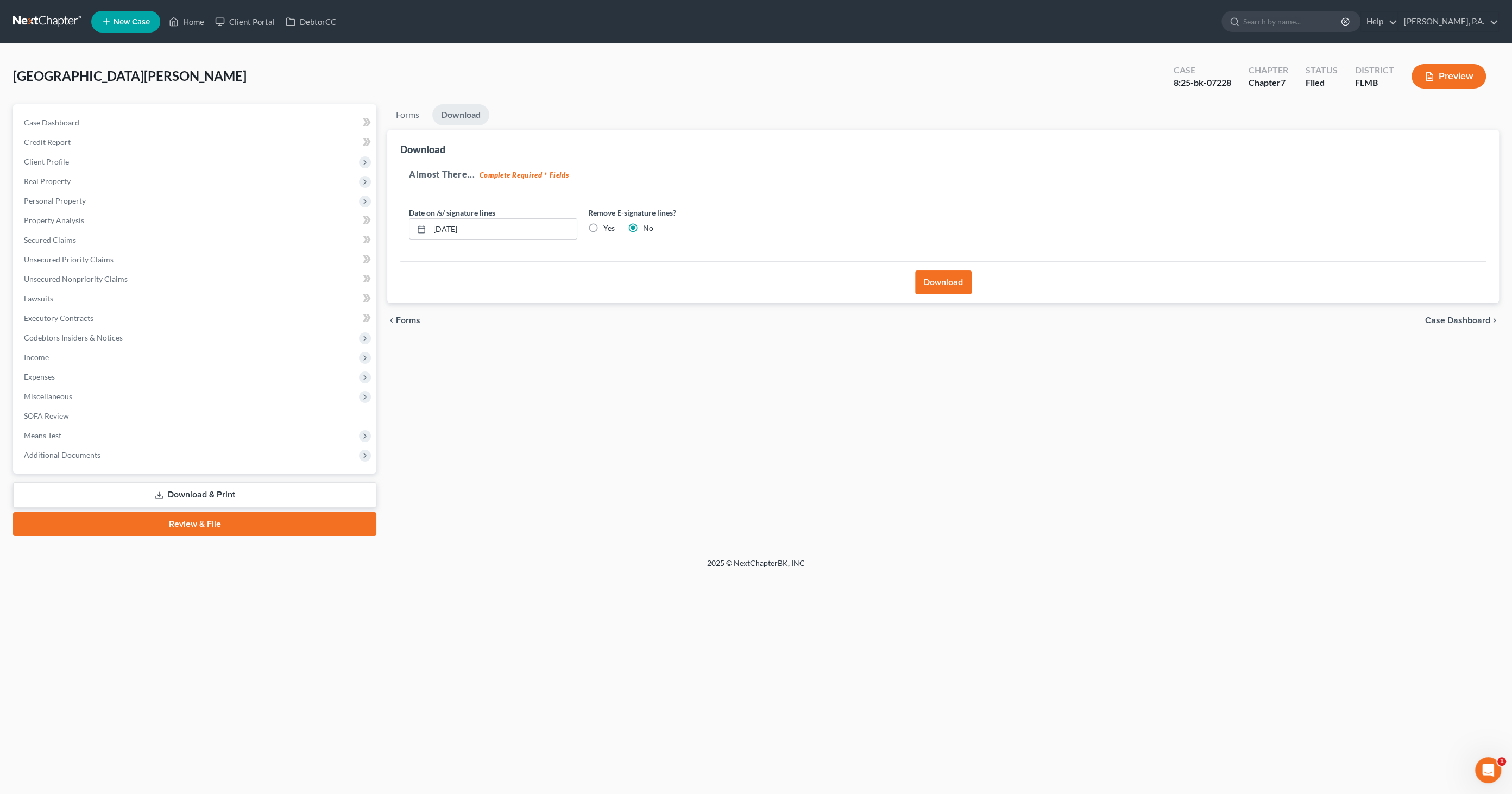
click at [964, 276] on button "Download" at bounding box center [943, 282] width 56 height 24
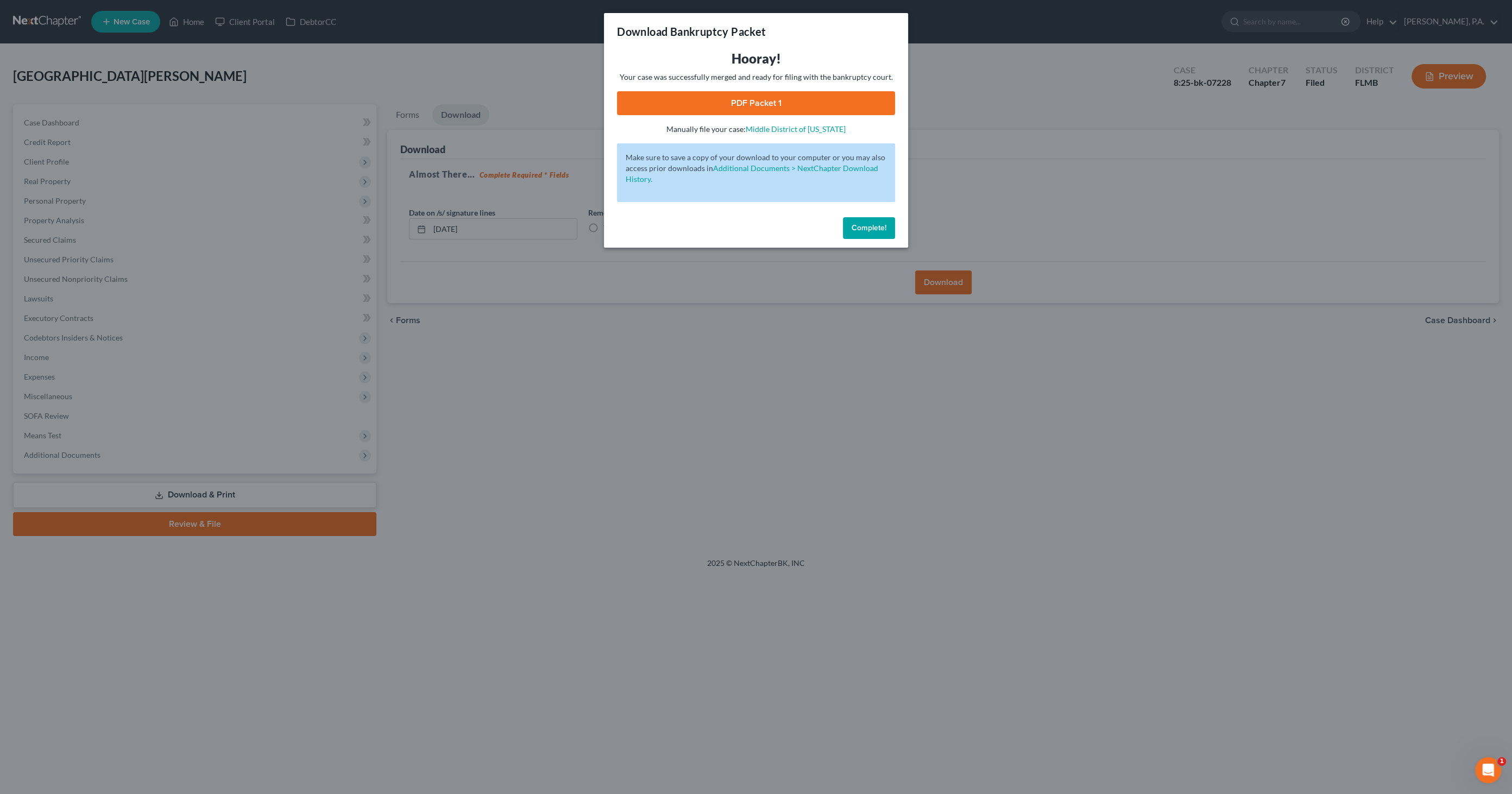
click at [778, 110] on link "PDF Packet 1" at bounding box center [756, 103] width 278 height 24
click at [886, 230] on button "Complete!" at bounding box center [869, 228] width 52 height 22
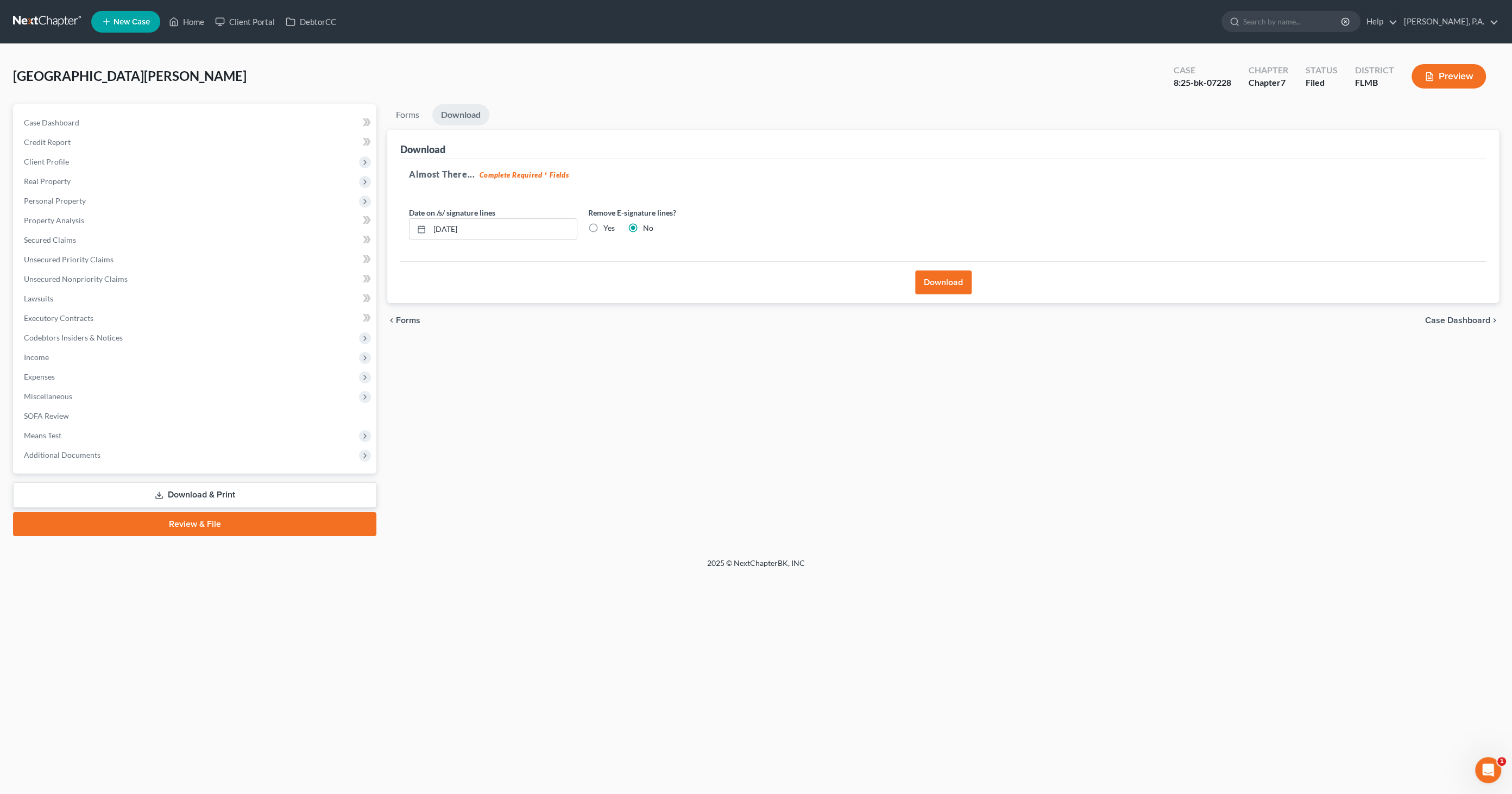
click at [1462, 316] on span "Case Dashboard" at bounding box center [1457, 320] width 65 height 9
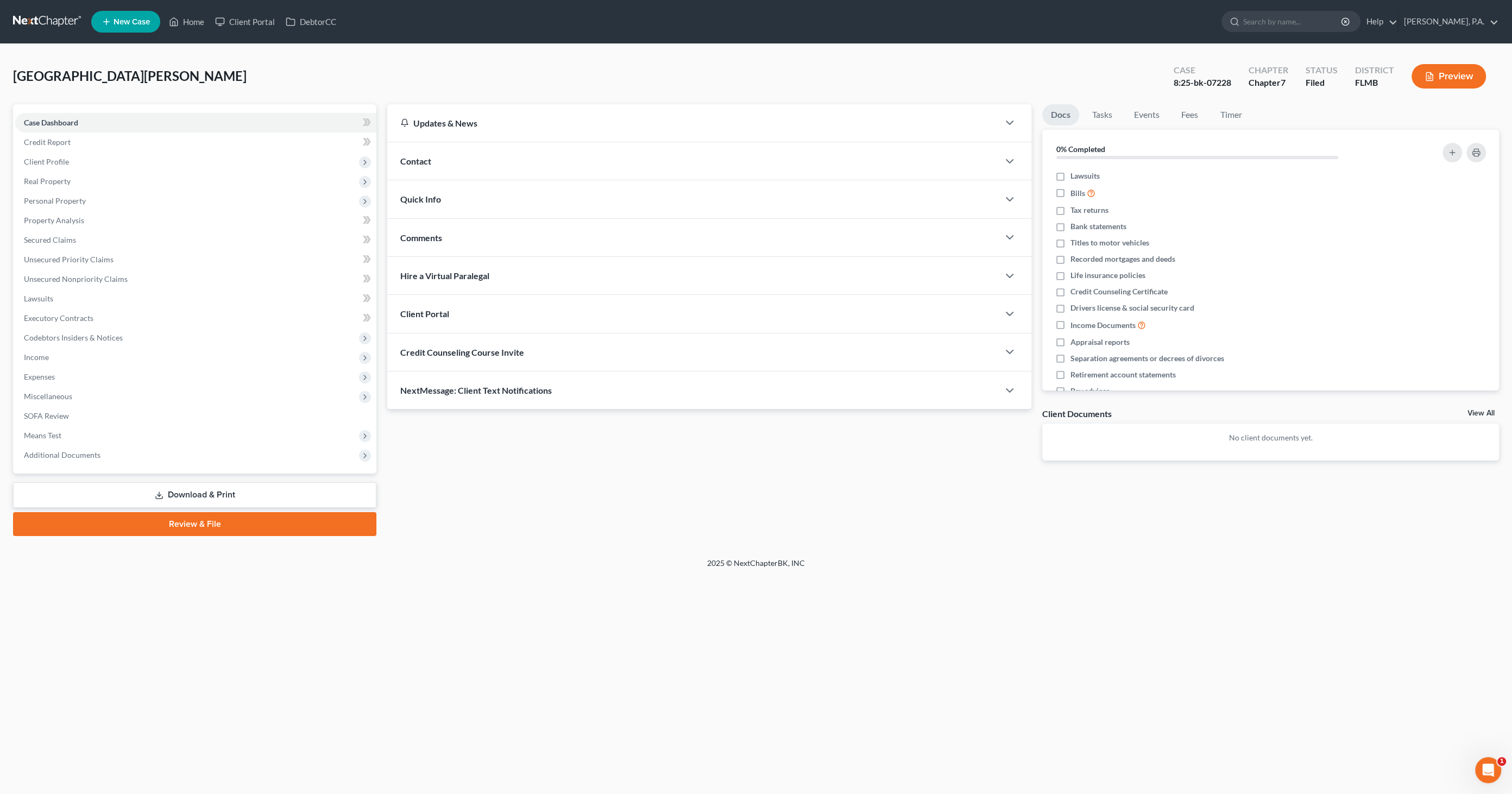
click at [160, 504] on link "Download & Print" at bounding box center [194, 495] width 363 height 25
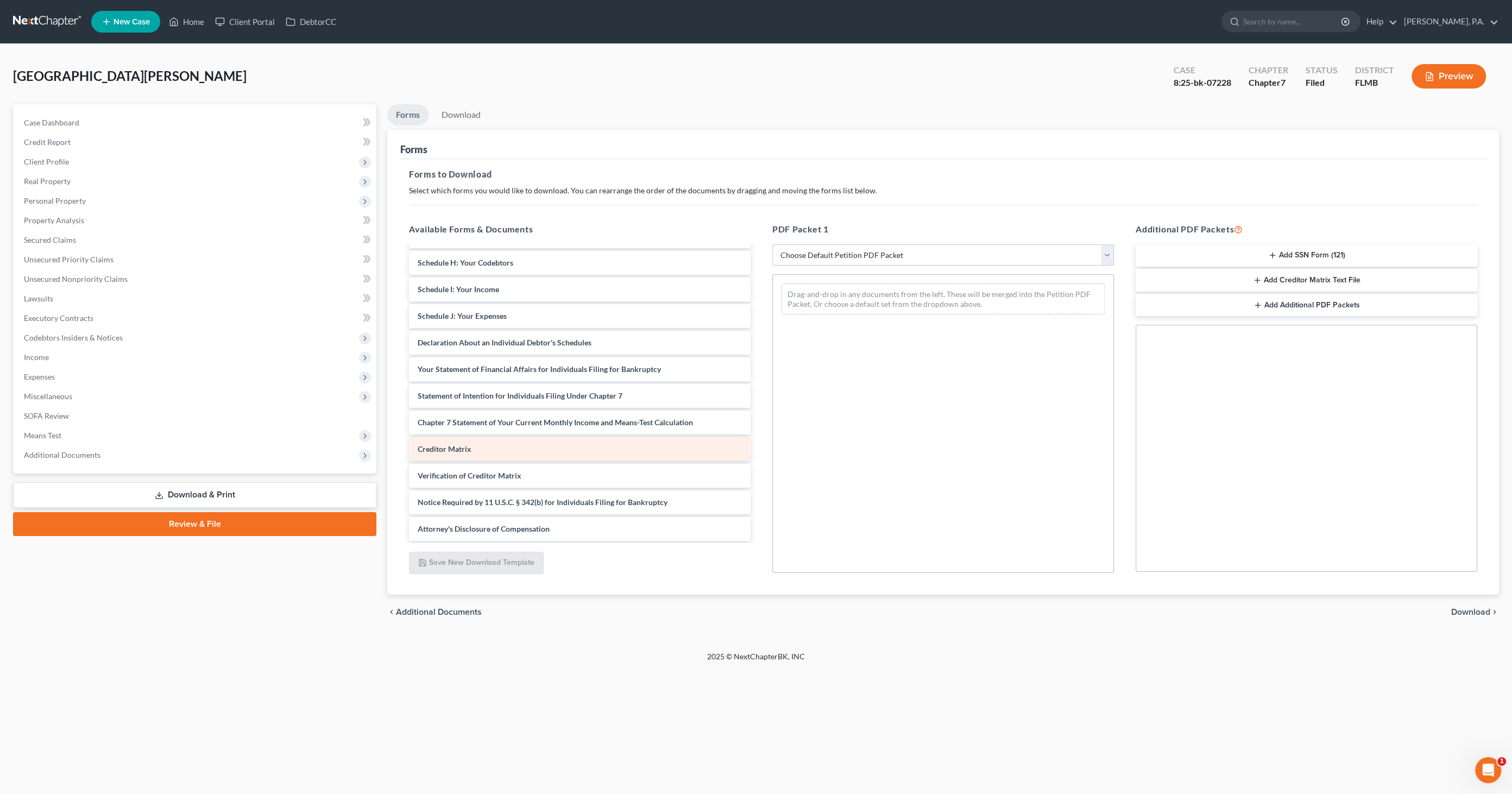
scroll to position [156, 0]
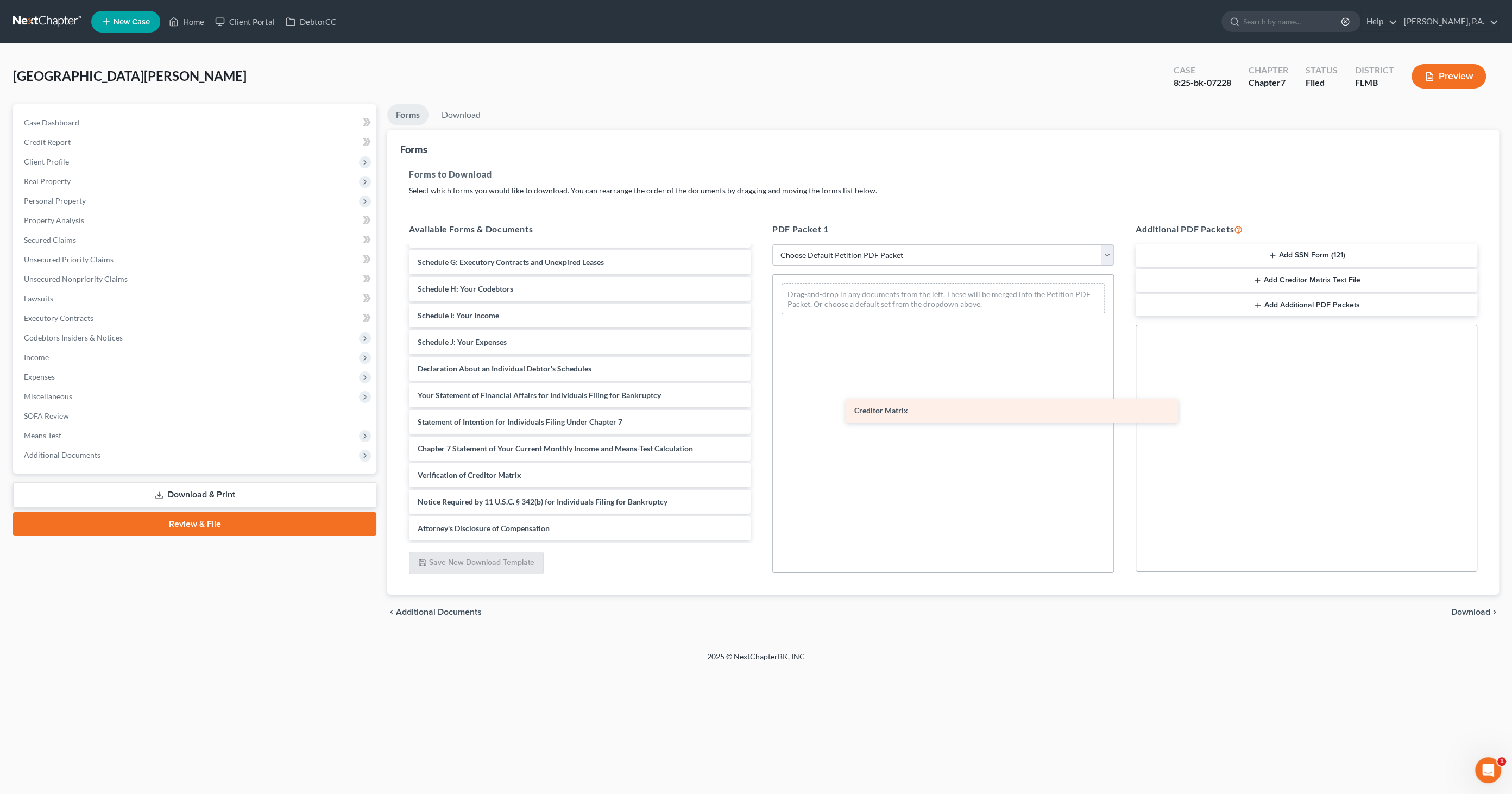
drag, startPoint x: 495, startPoint y: 450, endPoint x: 934, endPoint y: 413, distance: 440.6
click at [760, 413] on div "Creditor Matrix Voluntary Petition for Individuals Filing for Bankruptcy Summar…" at bounding box center [580, 316] width 359 height 450
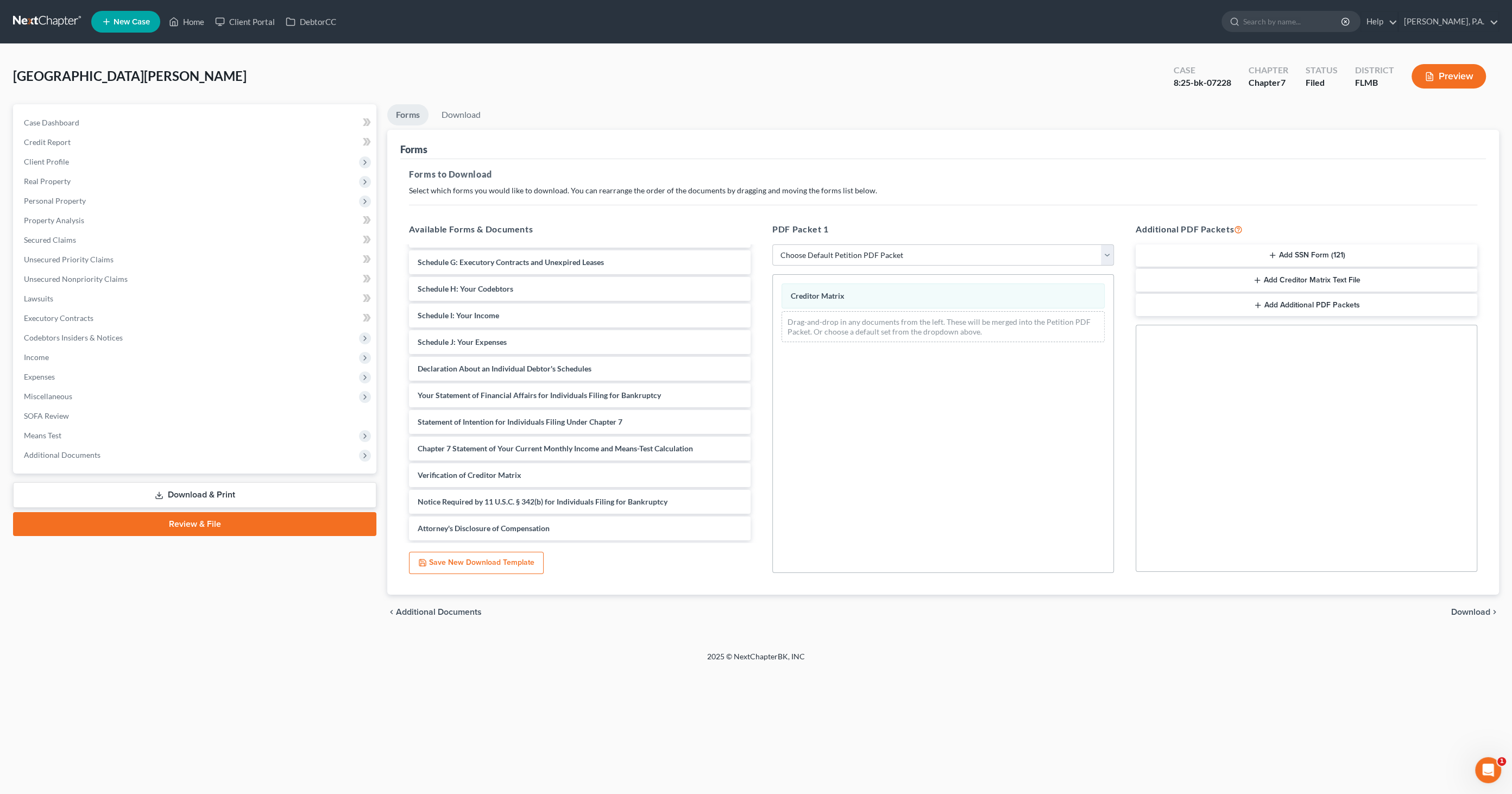
click at [1470, 610] on span "Download" at bounding box center [1470, 611] width 39 height 9
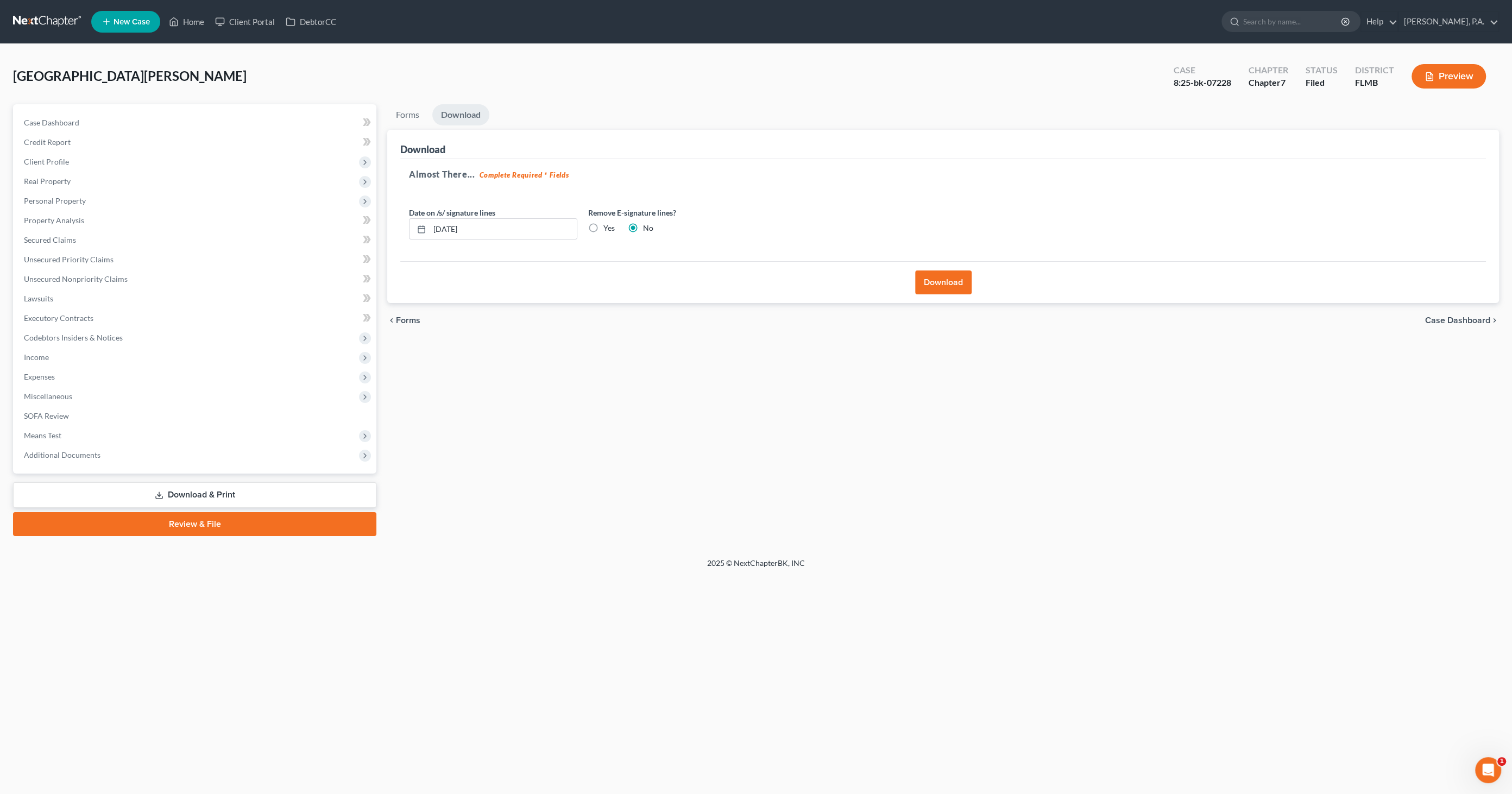
click at [942, 281] on button "Download" at bounding box center [943, 282] width 56 height 24
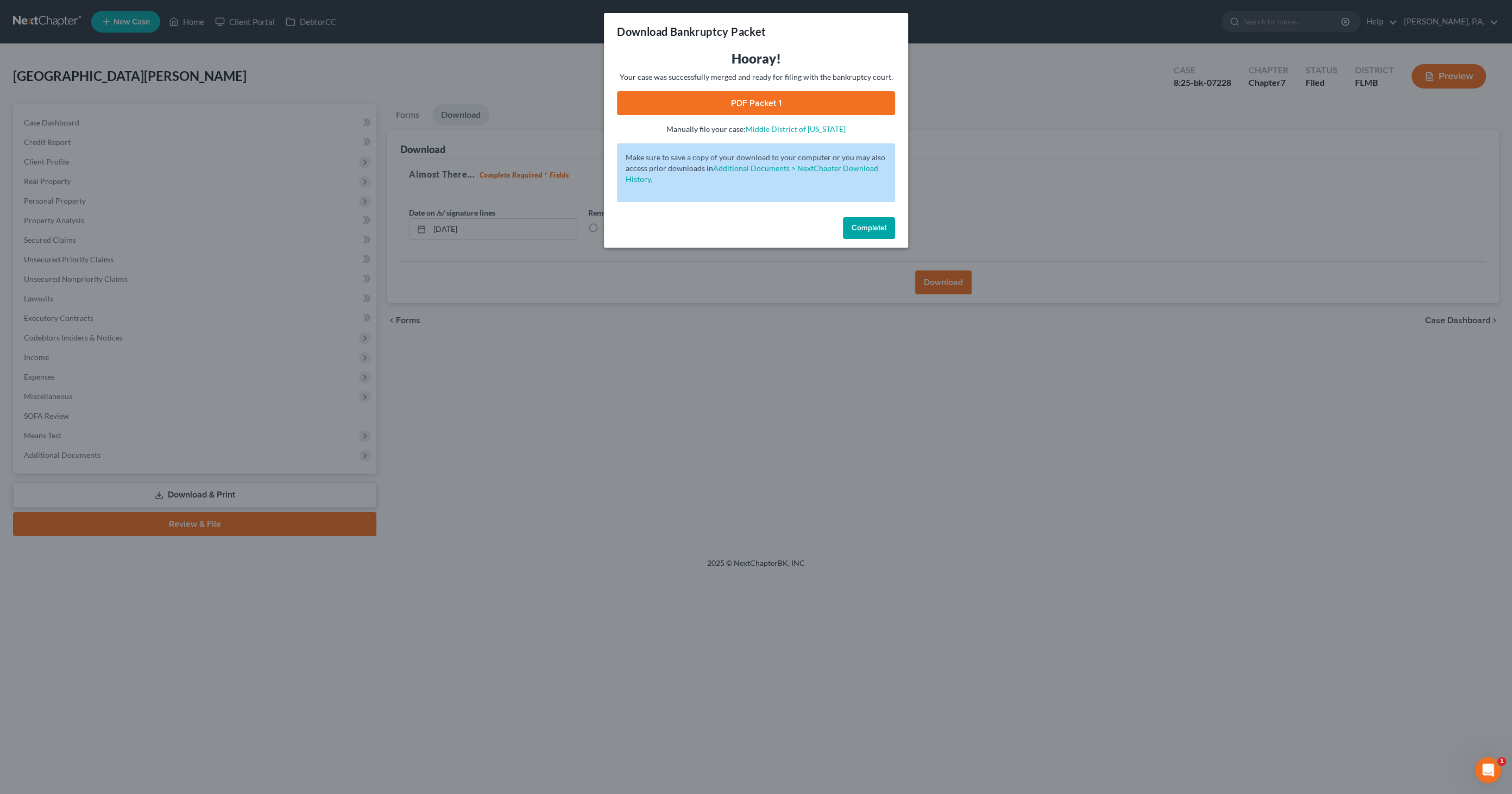
click at [784, 102] on link "PDF Packet 1" at bounding box center [756, 103] width 278 height 24
click at [879, 231] on span "Complete!" at bounding box center [869, 228] width 35 height 9
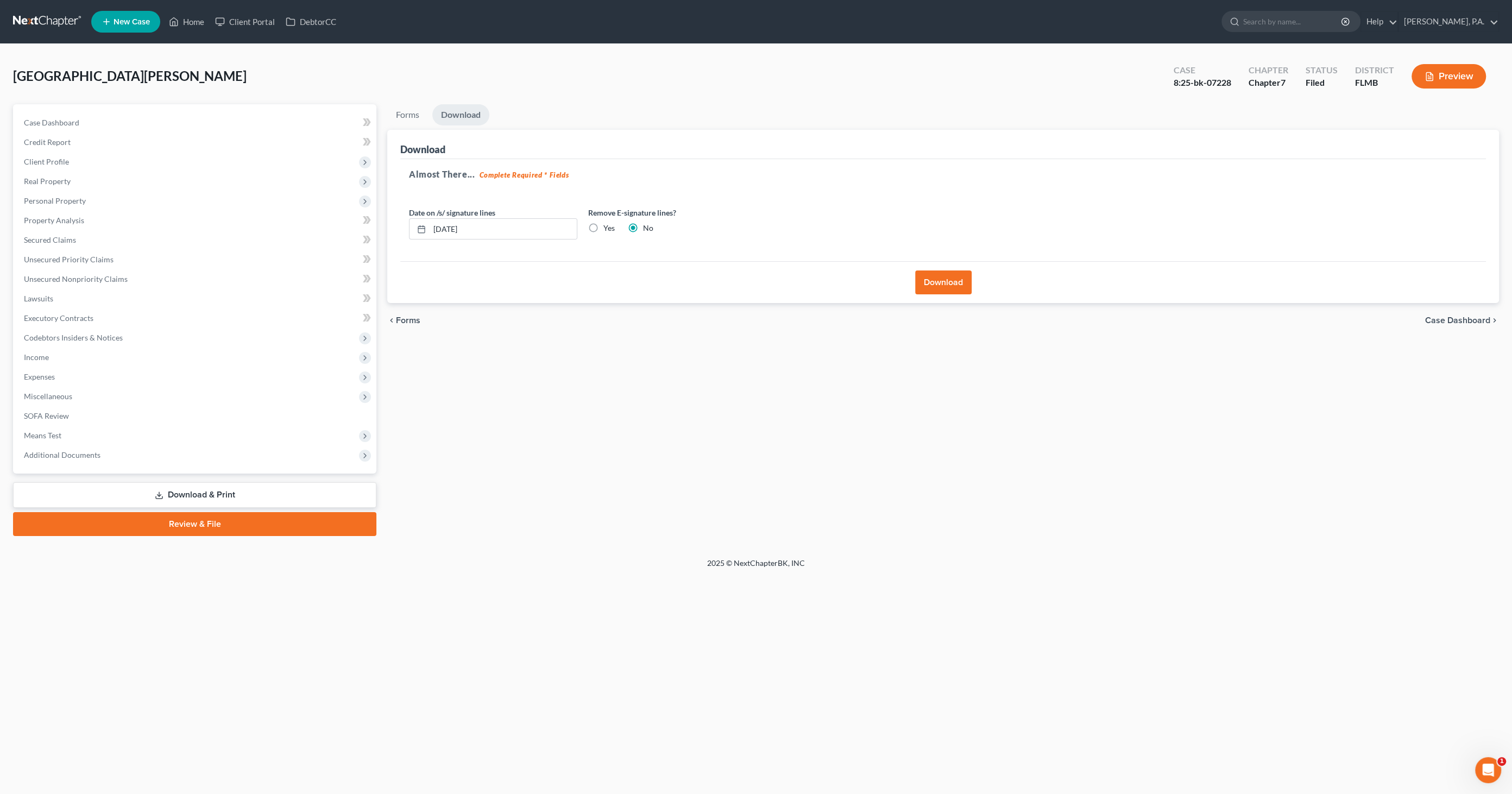
click at [1462, 317] on span "Case Dashboard" at bounding box center [1457, 320] width 65 height 9
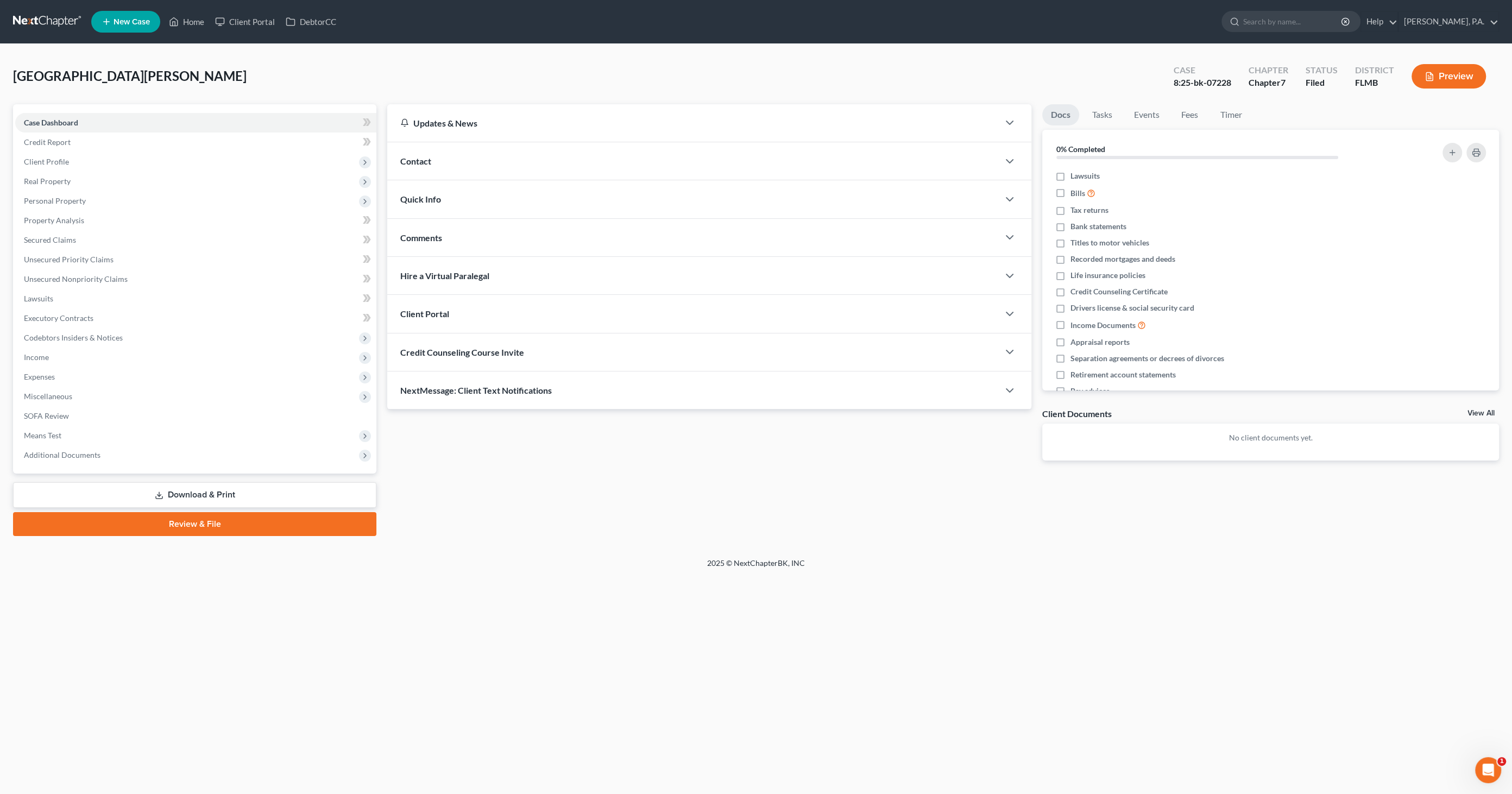
click at [182, 516] on link "Review & File" at bounding box center [194, 524] width 363 height 24
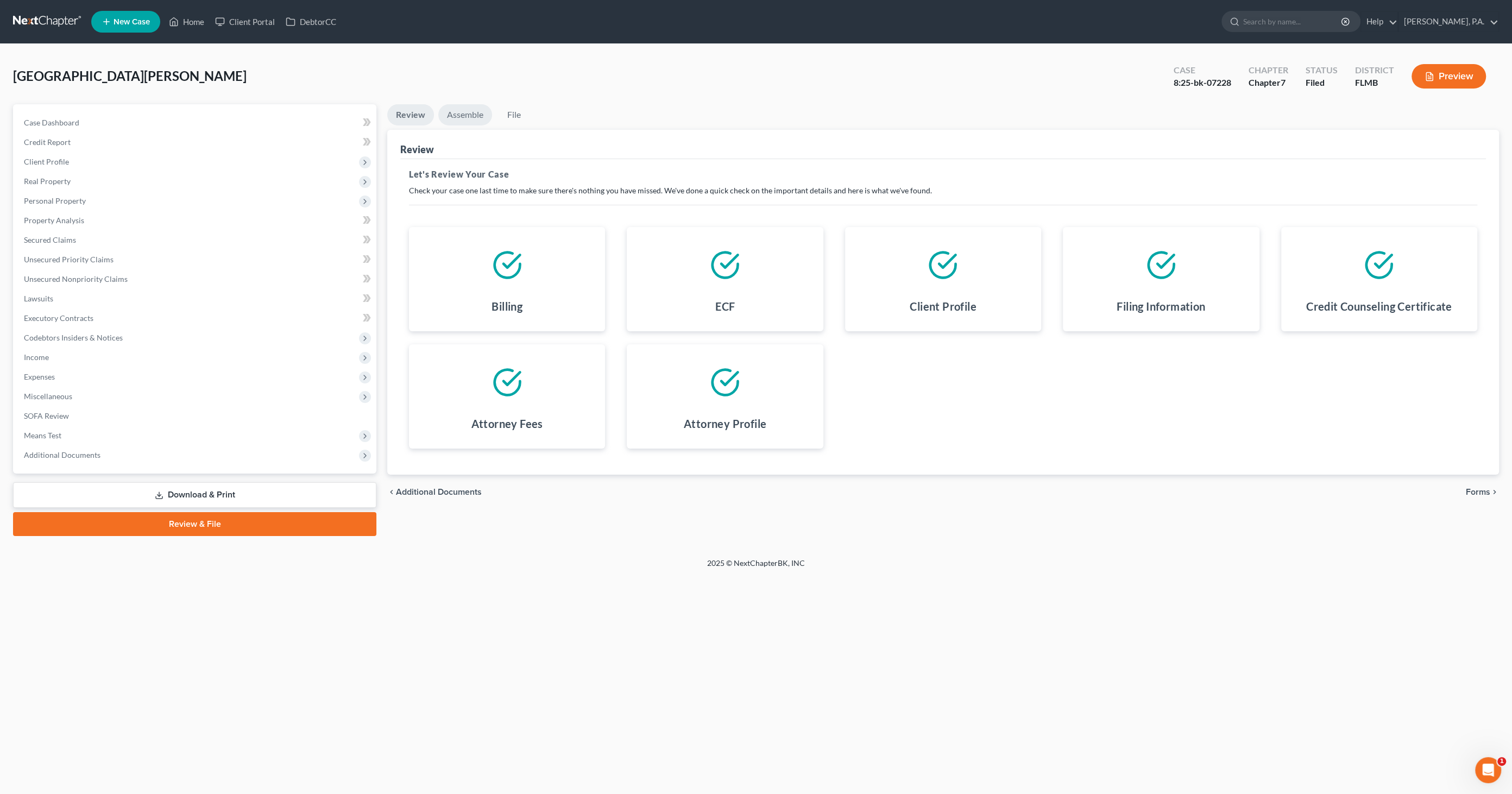
click at [458, 113] on link "Assemble" at bounding box center [465, 115] width 54 height 21
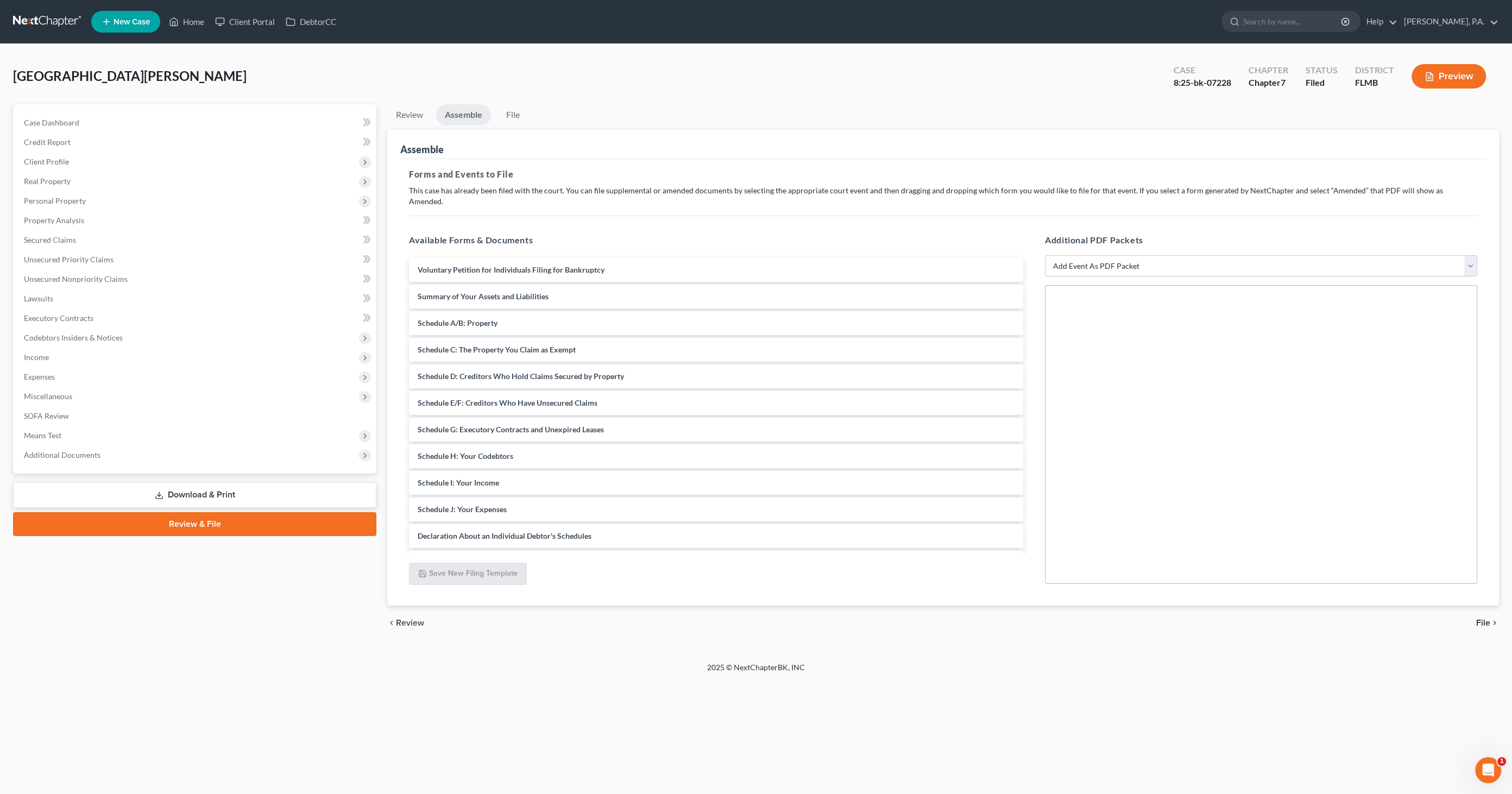
click at [1100, 255] on select "Add Event As PDF Packet Amended Creditor Matrix (Fee)- Only use when no separat…" at bounding box center [1261, 266] width 433 height 22
select select "13"
click at [1045, 255] on select "Add Event As PDF Packet Amended Creditor Matrix (Fee)- Only use when no separat…" at bounding box center [1261, 266] width 433 height 22
select select
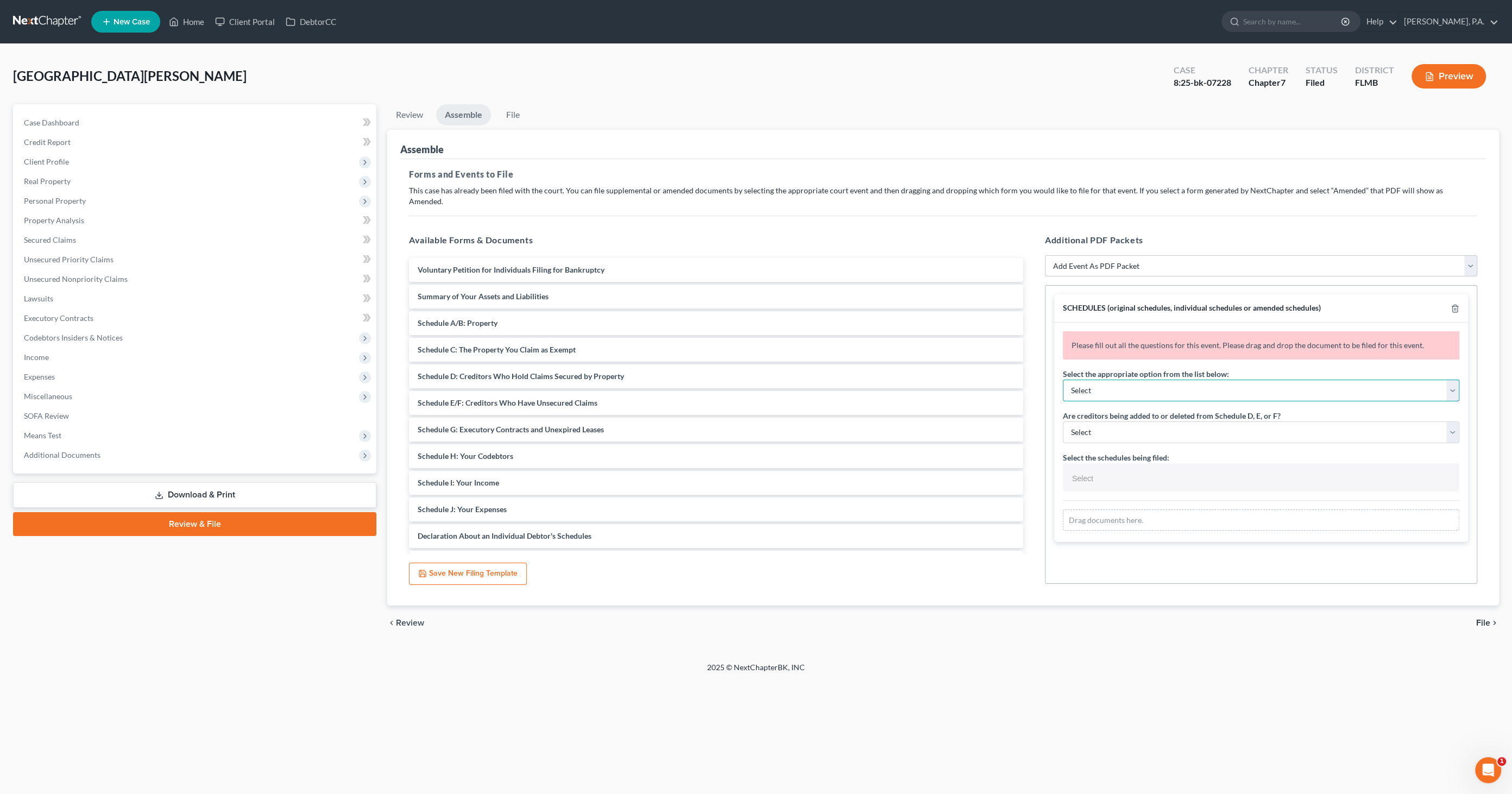
click at [1138, 380] on select "Select Amending a previously filed schedule Original Schedules WITH additional …" at bounding box center [1261, 390] width 396 height 22
select select "2"
click at [1063, 380] on select "Select Amending a previously filed schedule Original Schedules WITH additional …" at bounding box center [1261, 390] width 396 height 22
click at [1133, 421] on select "Select Yes No" at bounding box center [1261, 432] width 396 height 22
select select "1"
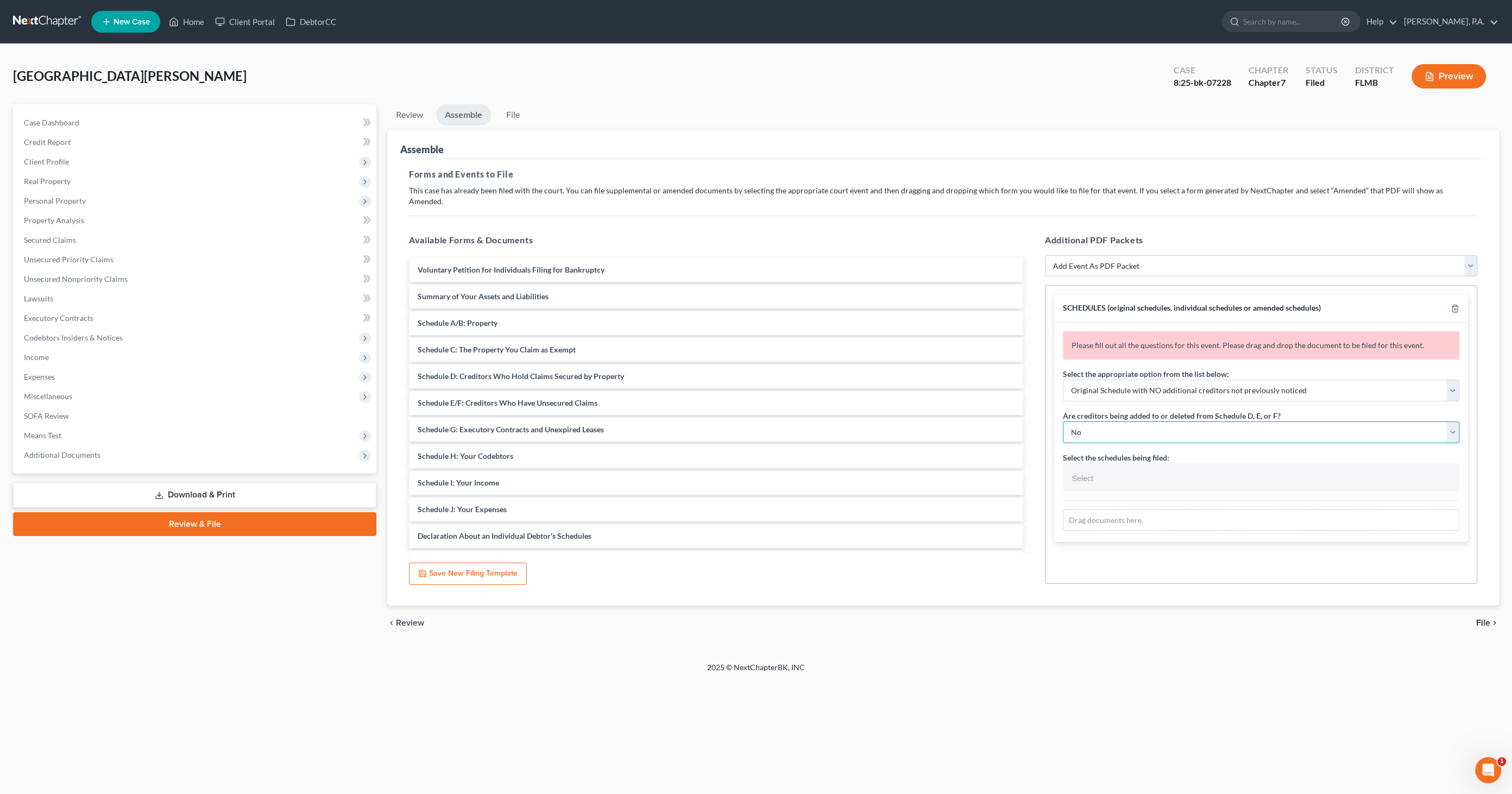
click at [1063, 421] on select "Select Yes No" at bounding box center [1261, 432] width 396 height 22
click at [1126, 470] on input "text" at bounding box center [1260, 478] width 382 height 16
select select "Schedules A - J and Summary of Assets,"
drag, startPoint x: 457, startPoint y: 283, endPoint x: 1247, endPoint y: 525, distance: 826.2
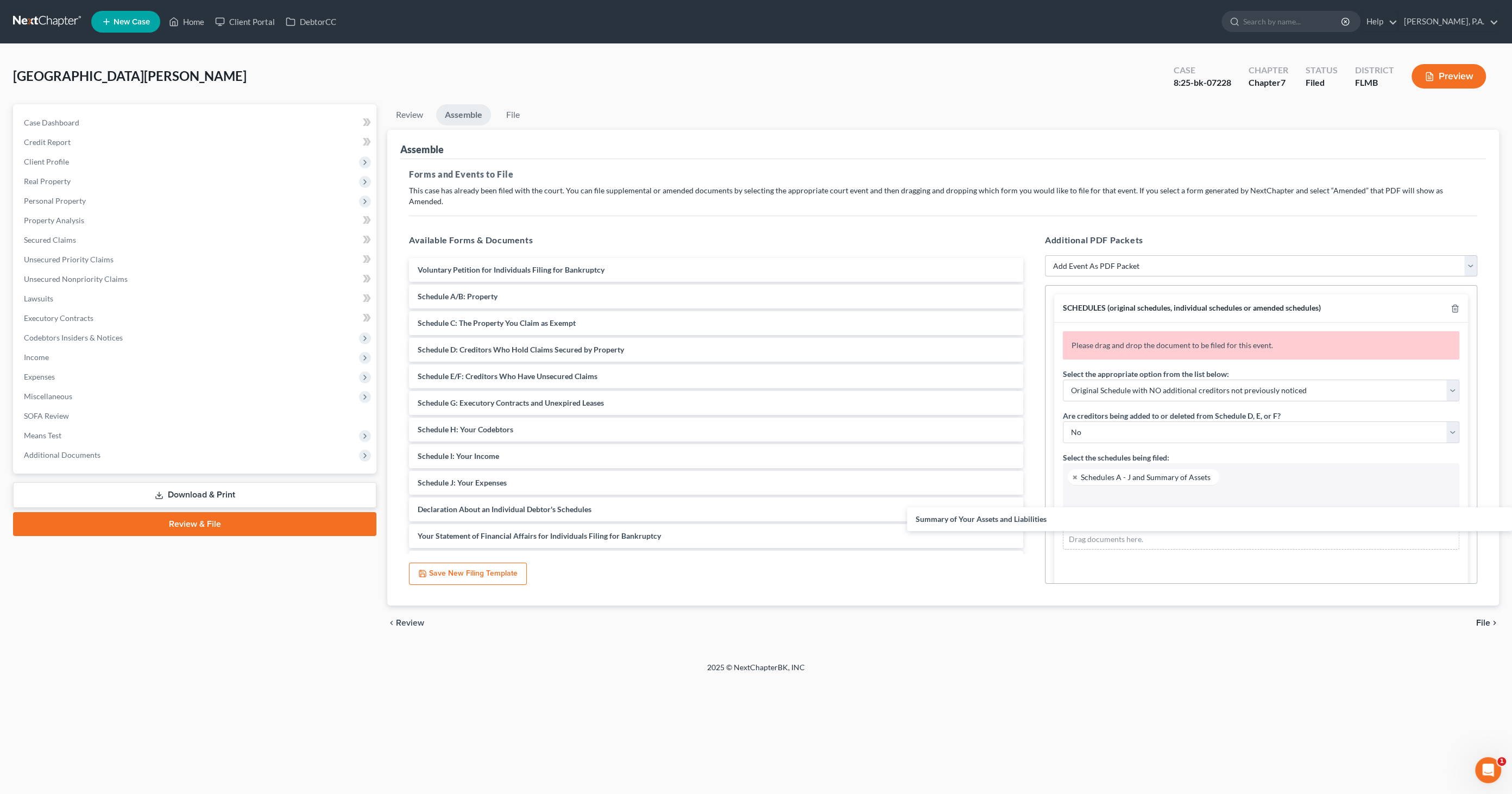
click at [1032, 518] on div "Summary of Your Assets and Liabilities Voluntary Petition for Individuals Filin…" at bounding box center [716, 483] width 632 height 450
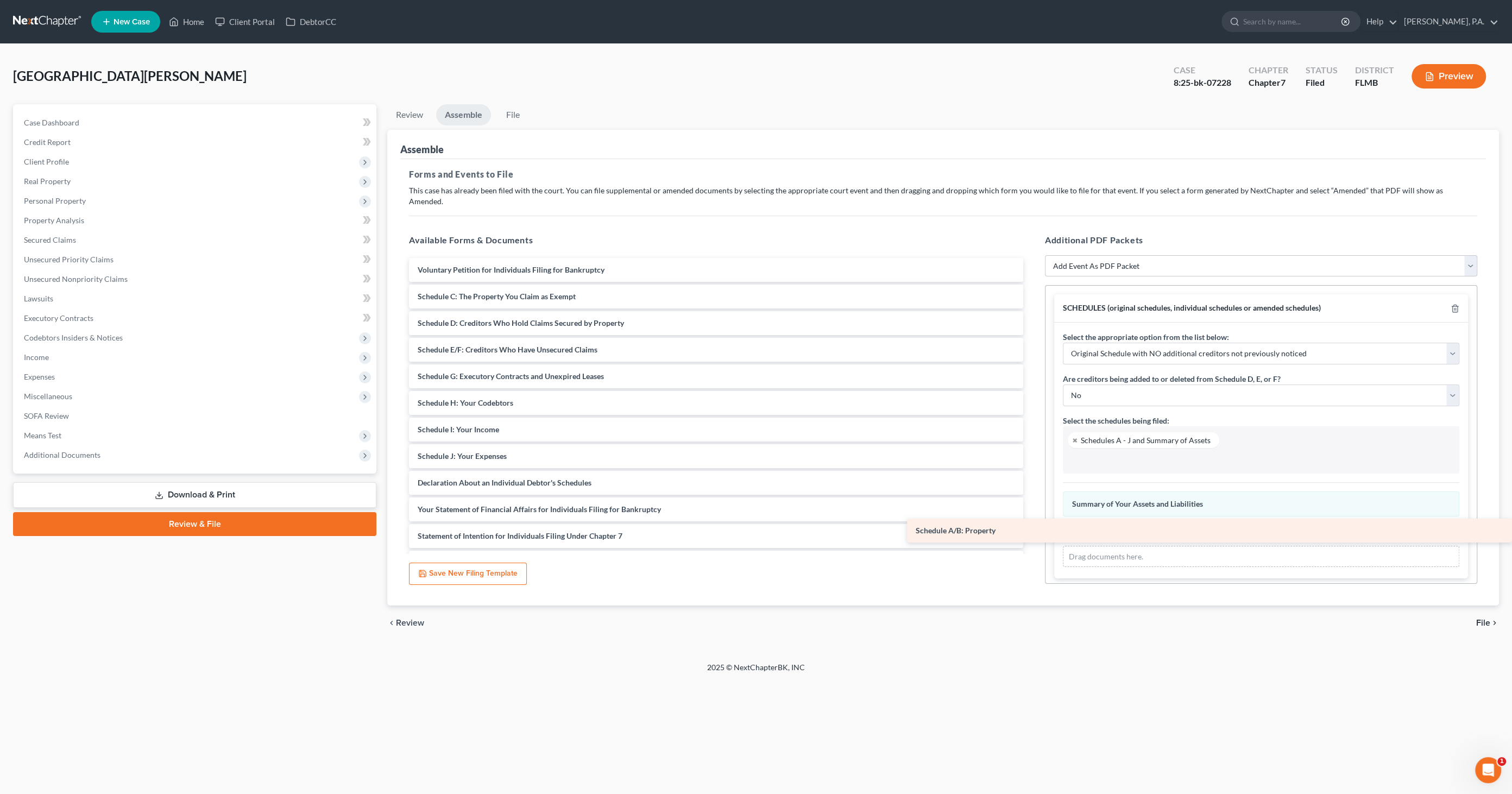
drag, startPoint x: 478, startPoint y: 279, endPoint x: 1241, endPoint y: 525, distance: 801.7
click at [1032, 525] on div "Schedule A/B: Property Voluntary Petition for Individuals Filing for Bankruptcy…" at bounding box center [716, 469] width 632 height 423
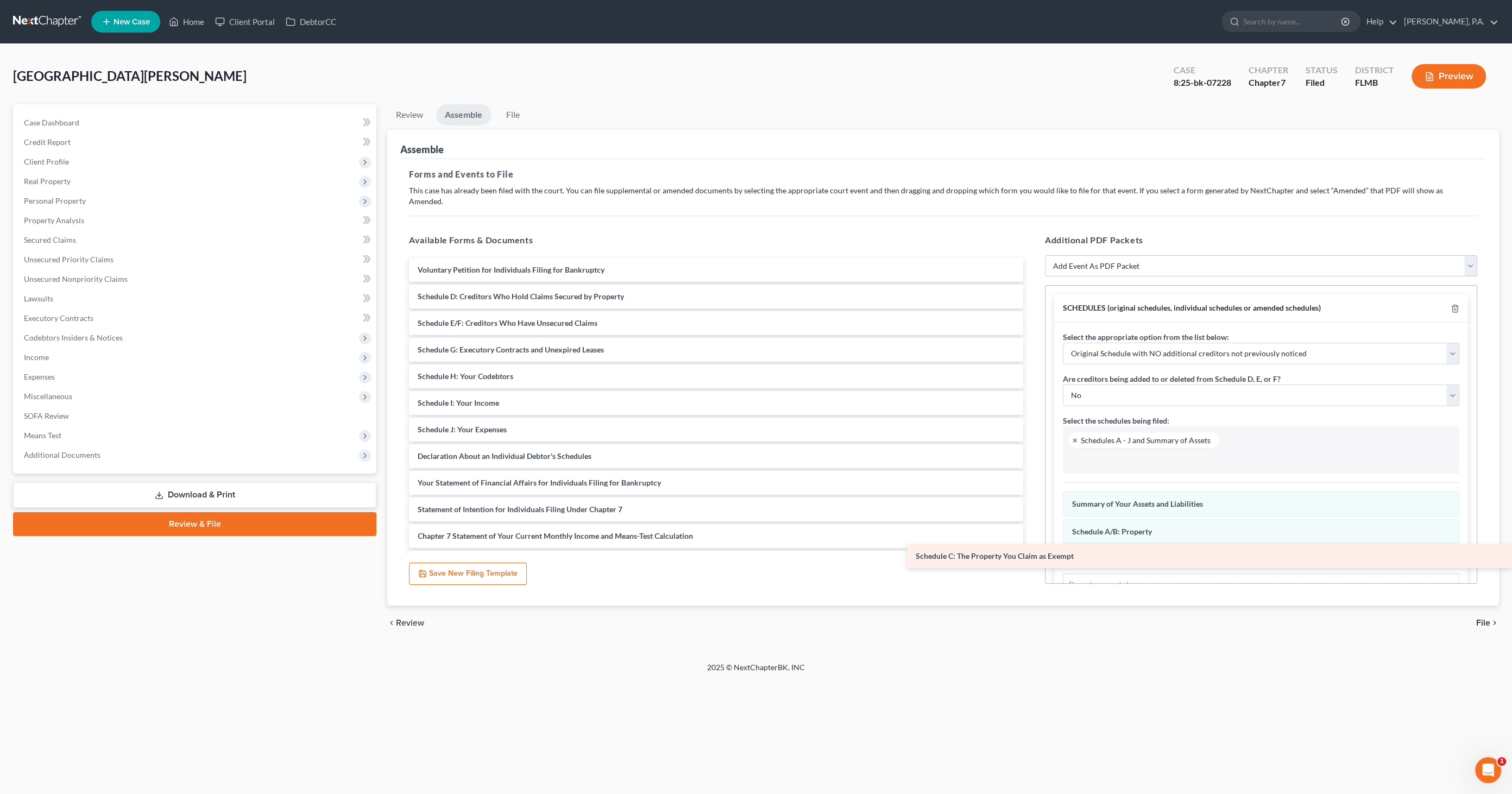
drag, startPoint x: 589, startPoint y: 279, endPoint x: 1204, endPoint y: 549, distance: 671.7
click at [1032, 549] on div "Schedule C: The Property You Claim as Exempt Voluntary Petition for Individuals…" at bounding box center [716, 456] width 632 height 396
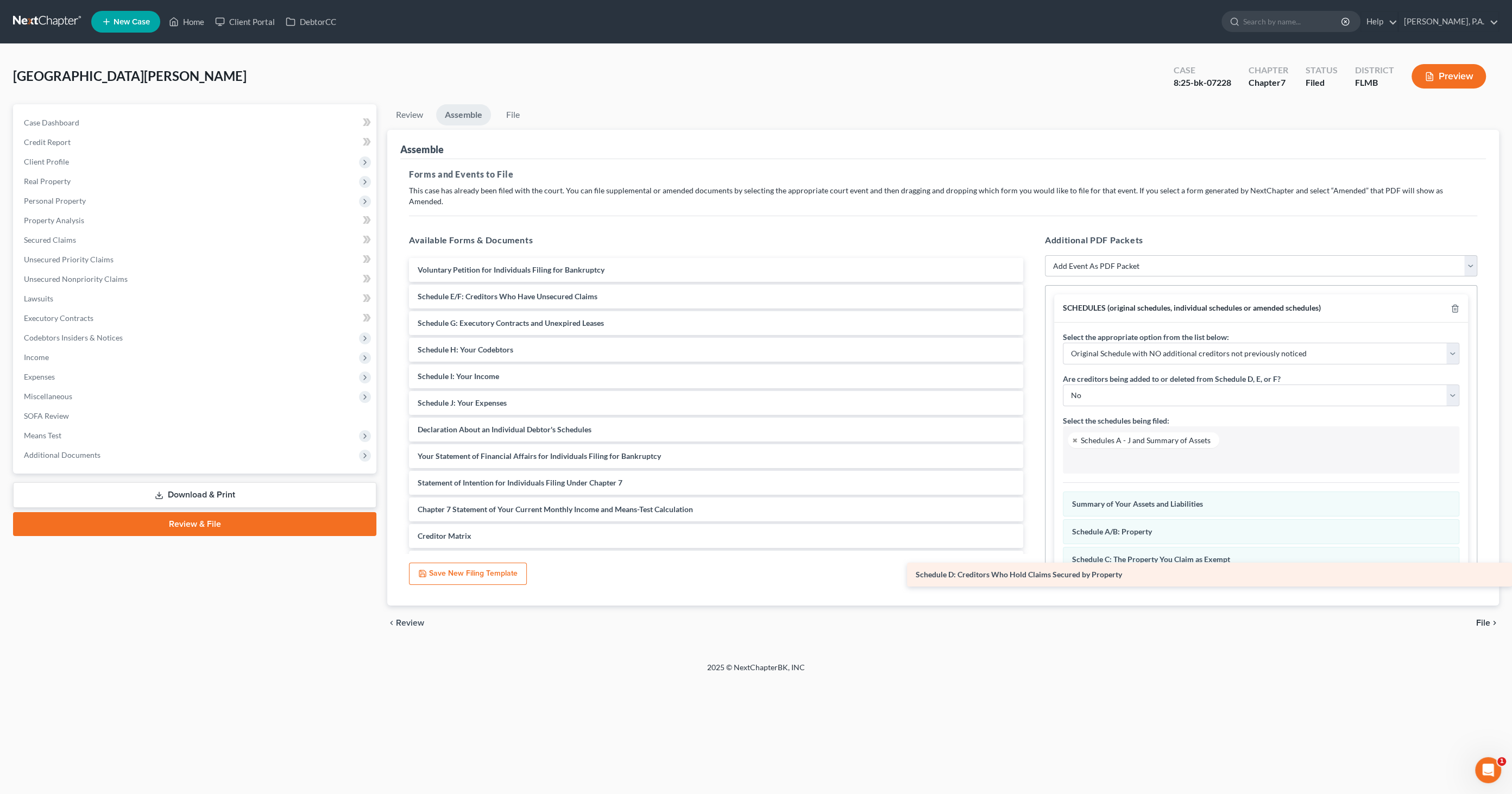
drag, startPoint x: 490, startPoint y: 287, endPoint x: 1202, endPoint y: 577, distance: 768.8
click at [1032, 577] on div "Schedule D: Creditors Who Hold Claims Secured by Property Voluntary Petition fo…" at bounding box center [716, 443] width 632 height 370
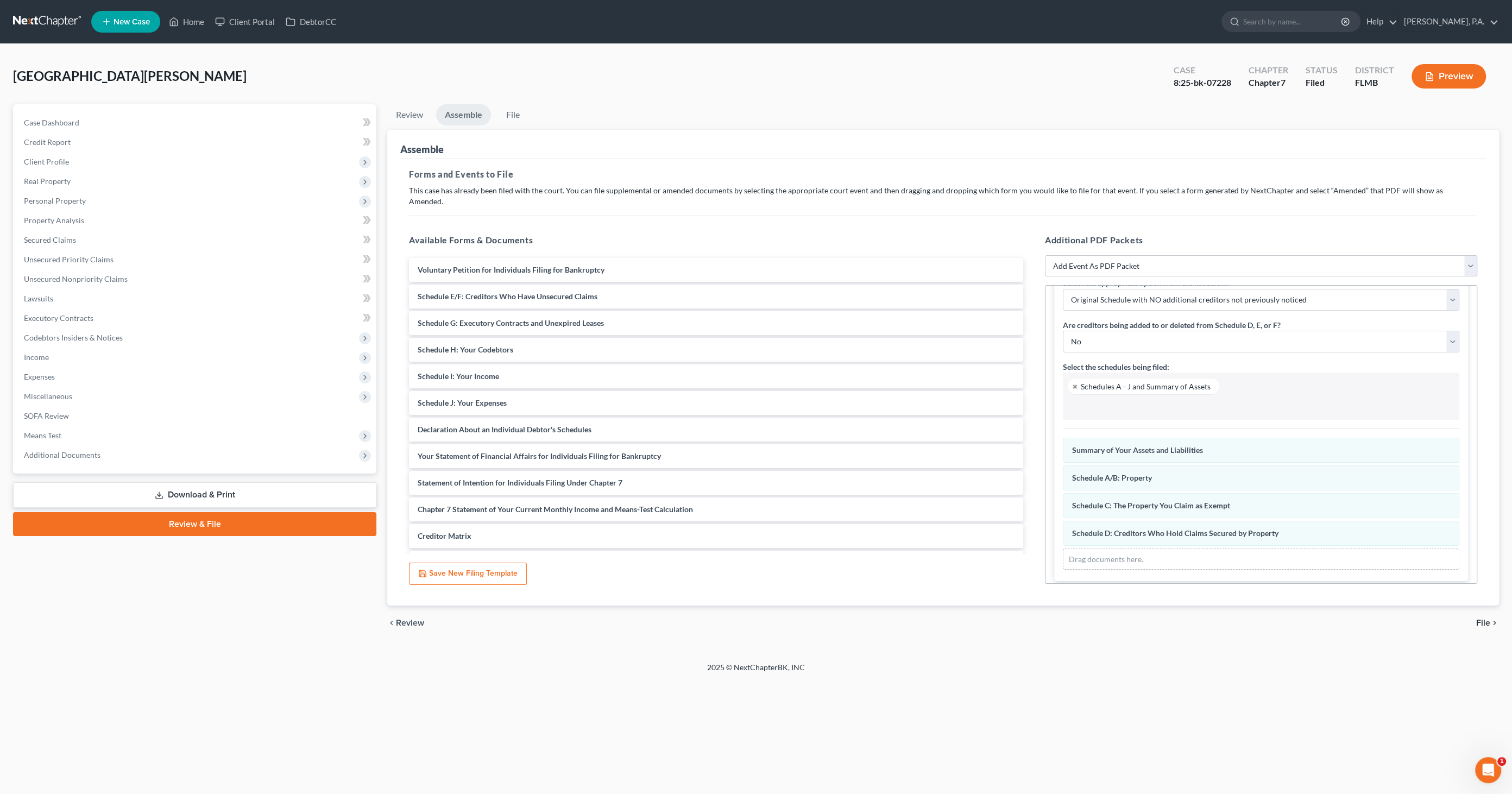
scroll to position [57, 0]
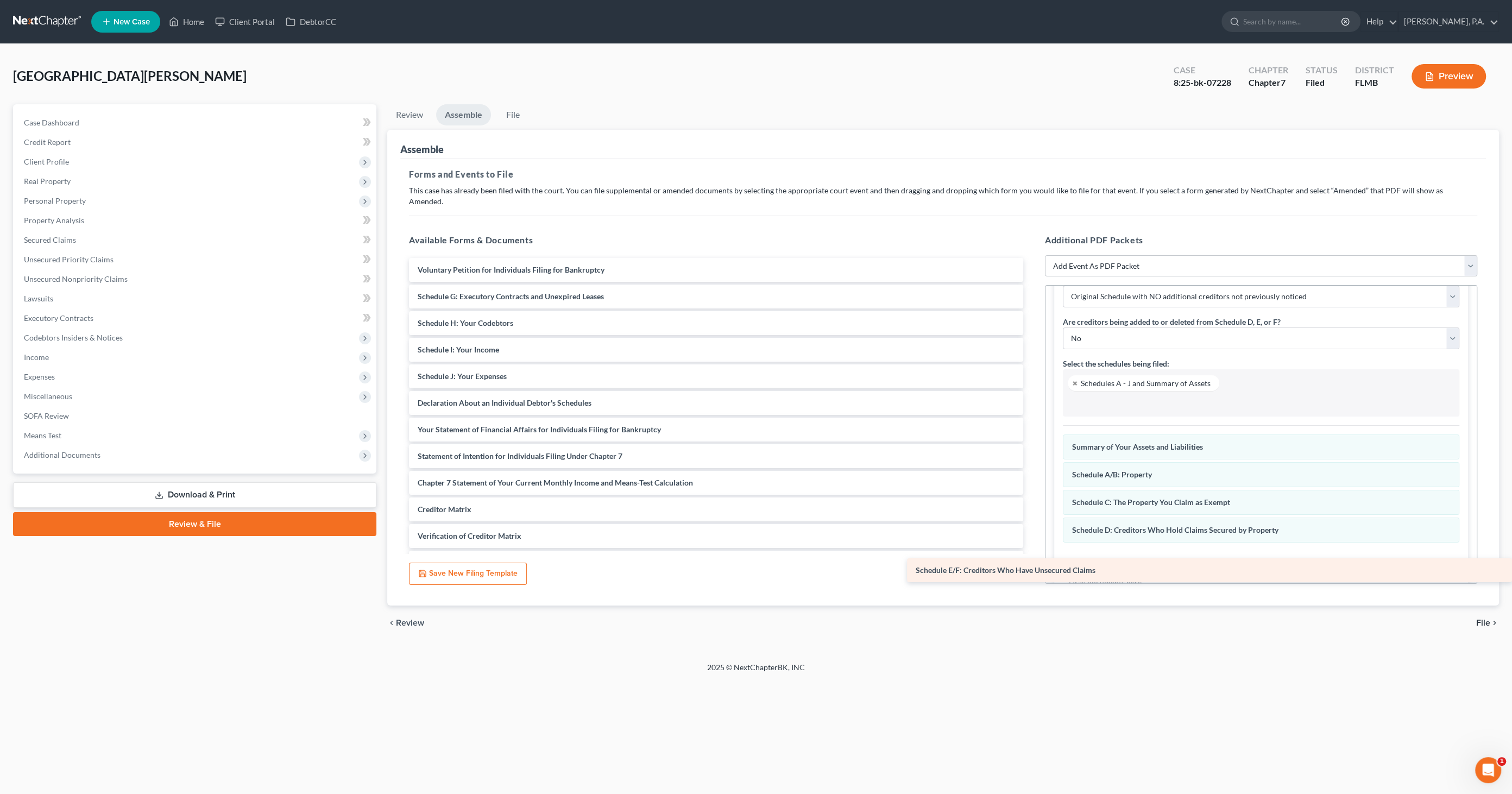
drag, startPoint x: 525, startPoint y: 281, endPoint x: 1204, endPoint y: 552, distance: 731.1
click at [1032, 552] on div "Schedule E/F: Creditors Who Have Unsecured Claims Voluntary Petition for Indivi…" at bounding box center [716, 430] width 632 height 343
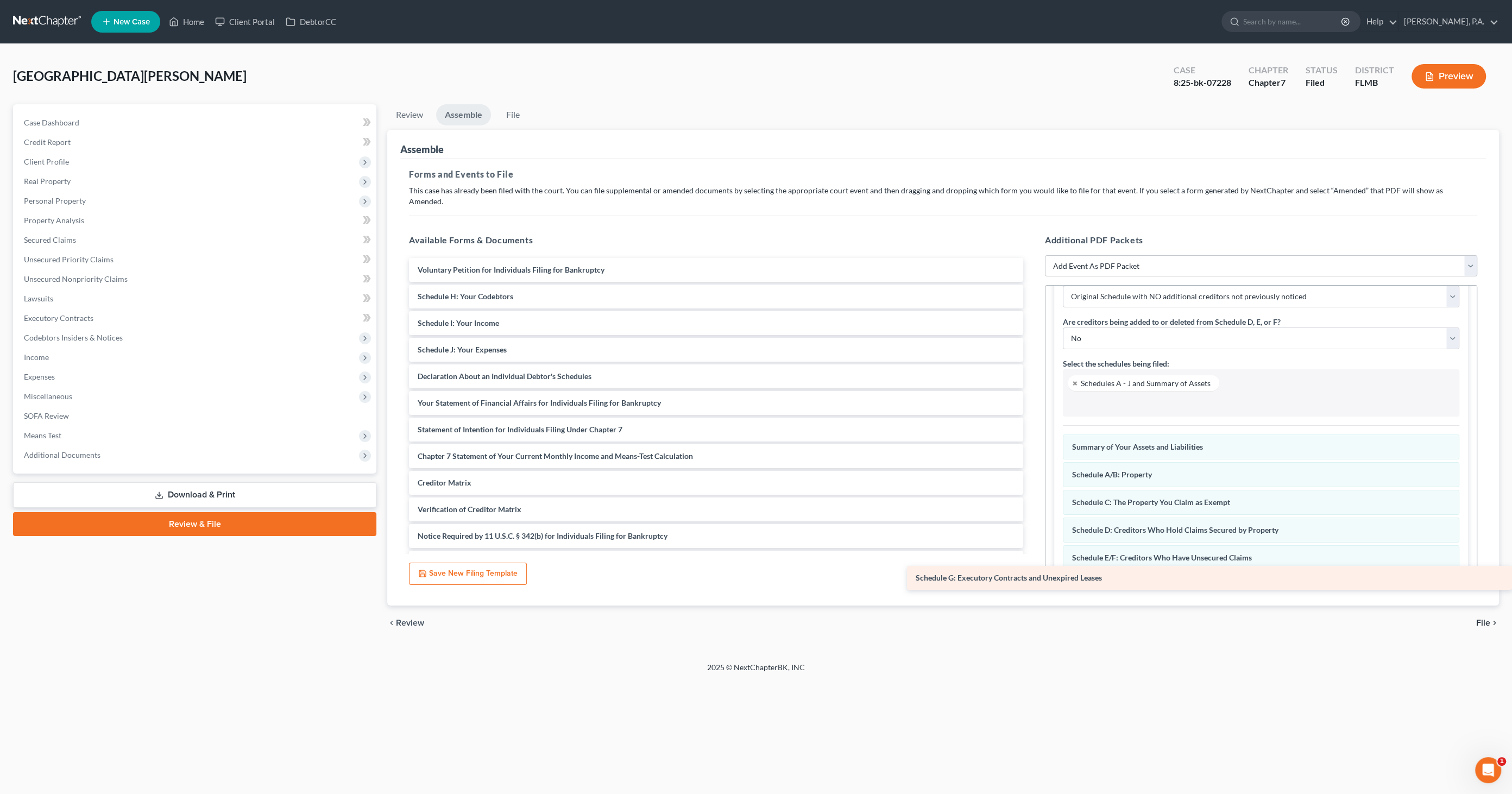
drag, startPoint x: 456, startPoint y: 286, endPoint x: 1161, endPoint y: 577, distance: 762.7
click at [1032, 575] on div "Schedule G: Executory Contracts and Unexpired Leases Voluntary Petition for Ind…" at bounding box center [716, 416] width 632 height 316
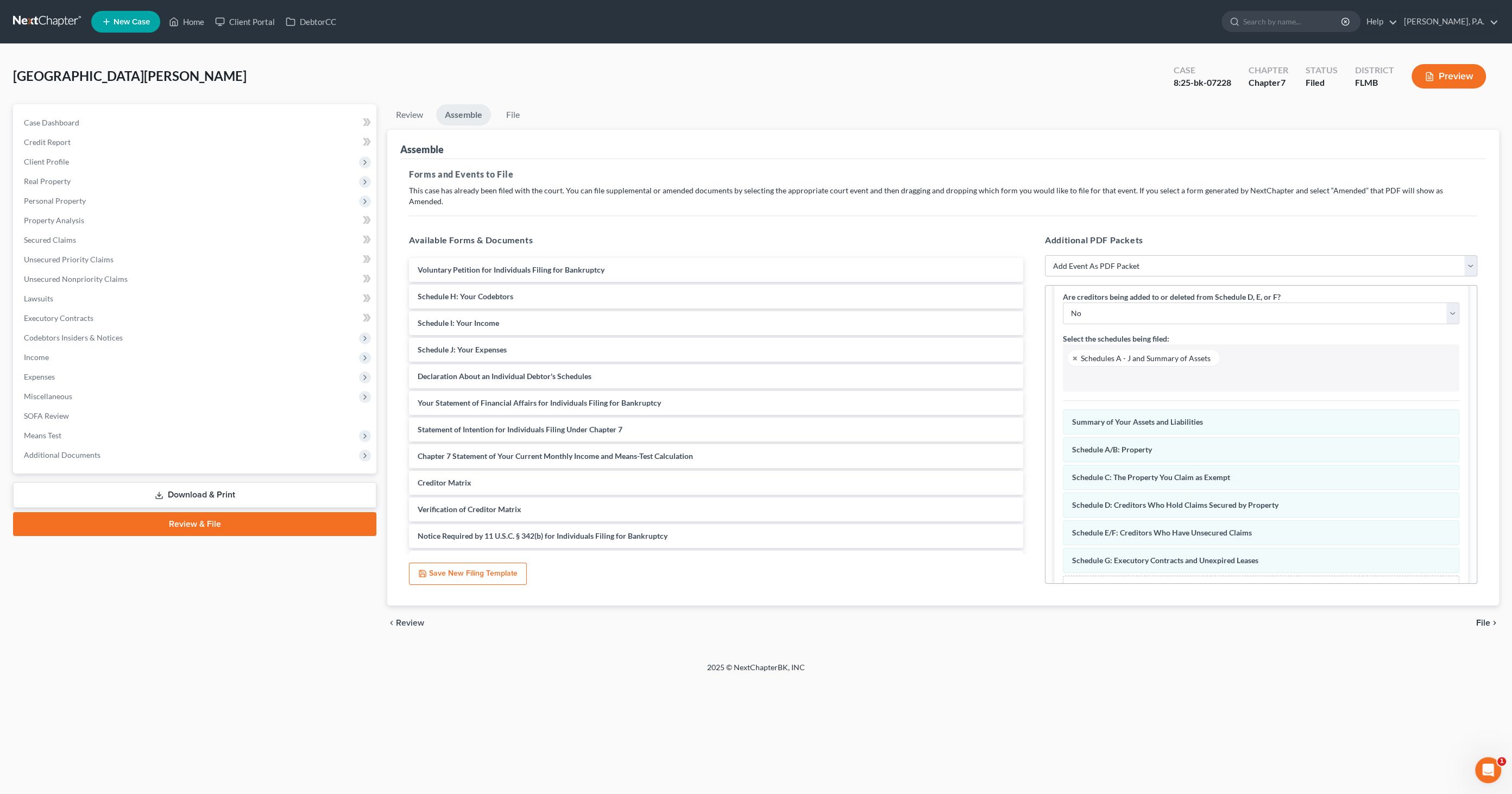
scroll to position [112, 0]
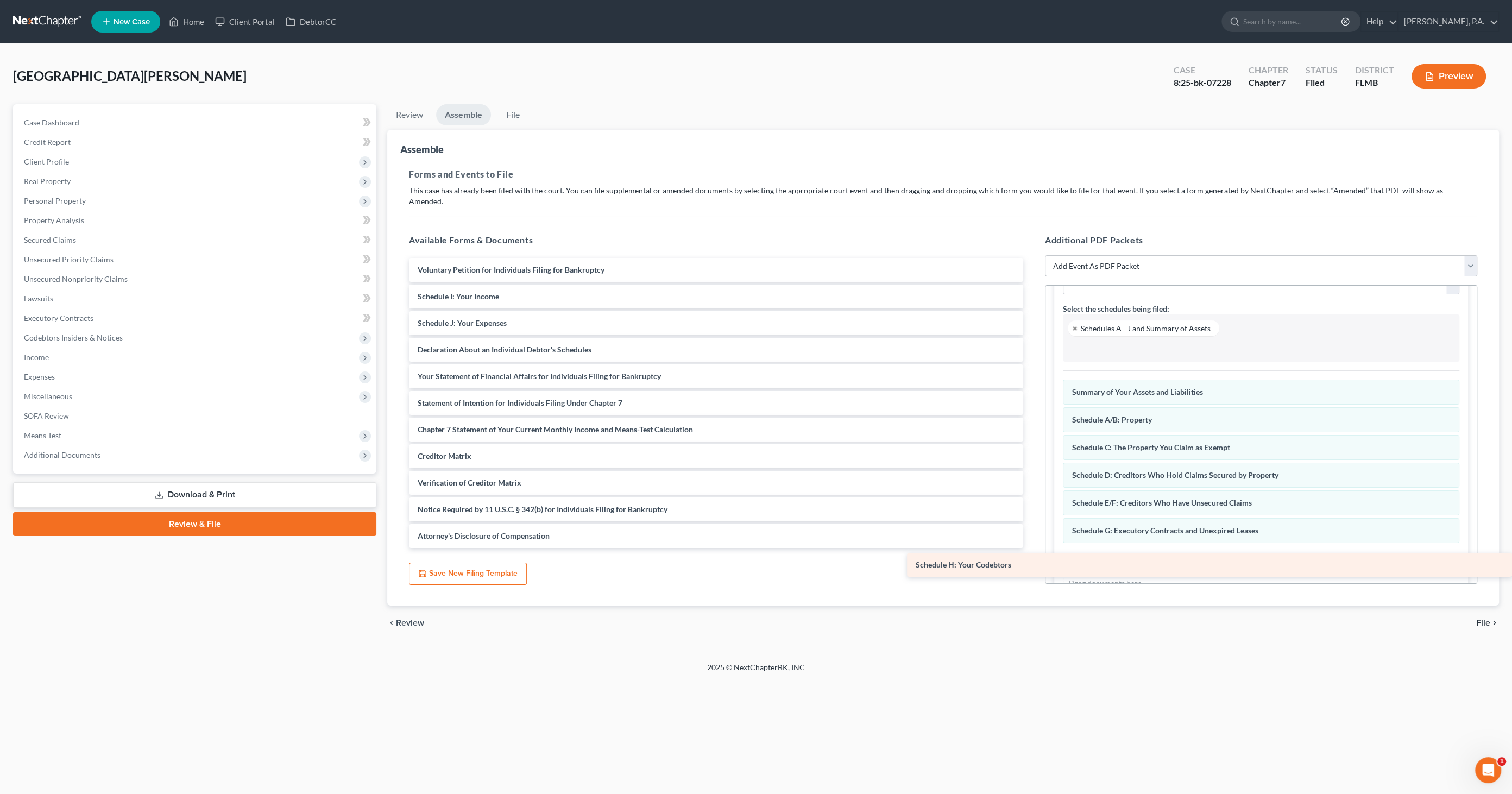
drag, startPoint x: 482, startPoint y: 280, endPoint x: 1214, endPoint y: 560, distance: 783.7
click at [1032, 548] on div "Schedule H: Your Codebtors Voluntary Petition for Individuals Filing for Bankru…" at bounding box center [716, 403] width 632 height 290
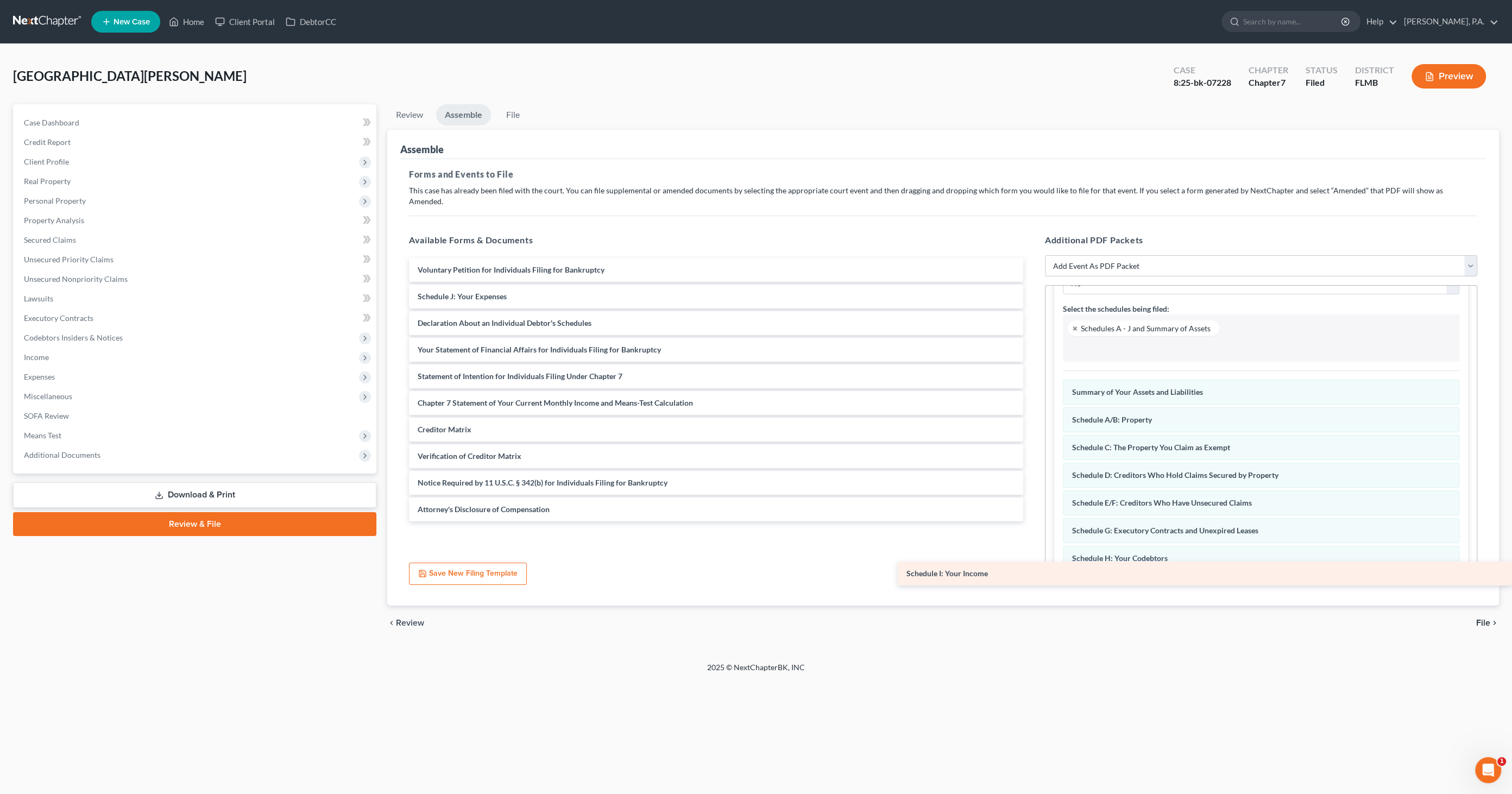
drag, startPoint x: 491, startPoint y: 280, endPoint x: 1160, endPoint y: 569, distance: 728.8
click at [1032, 521] on div "Schedule I: Your Income Voluntary Petition for Individuals Filing for Bankruptc…" at bounding box center [716, 390] width 632 height 263
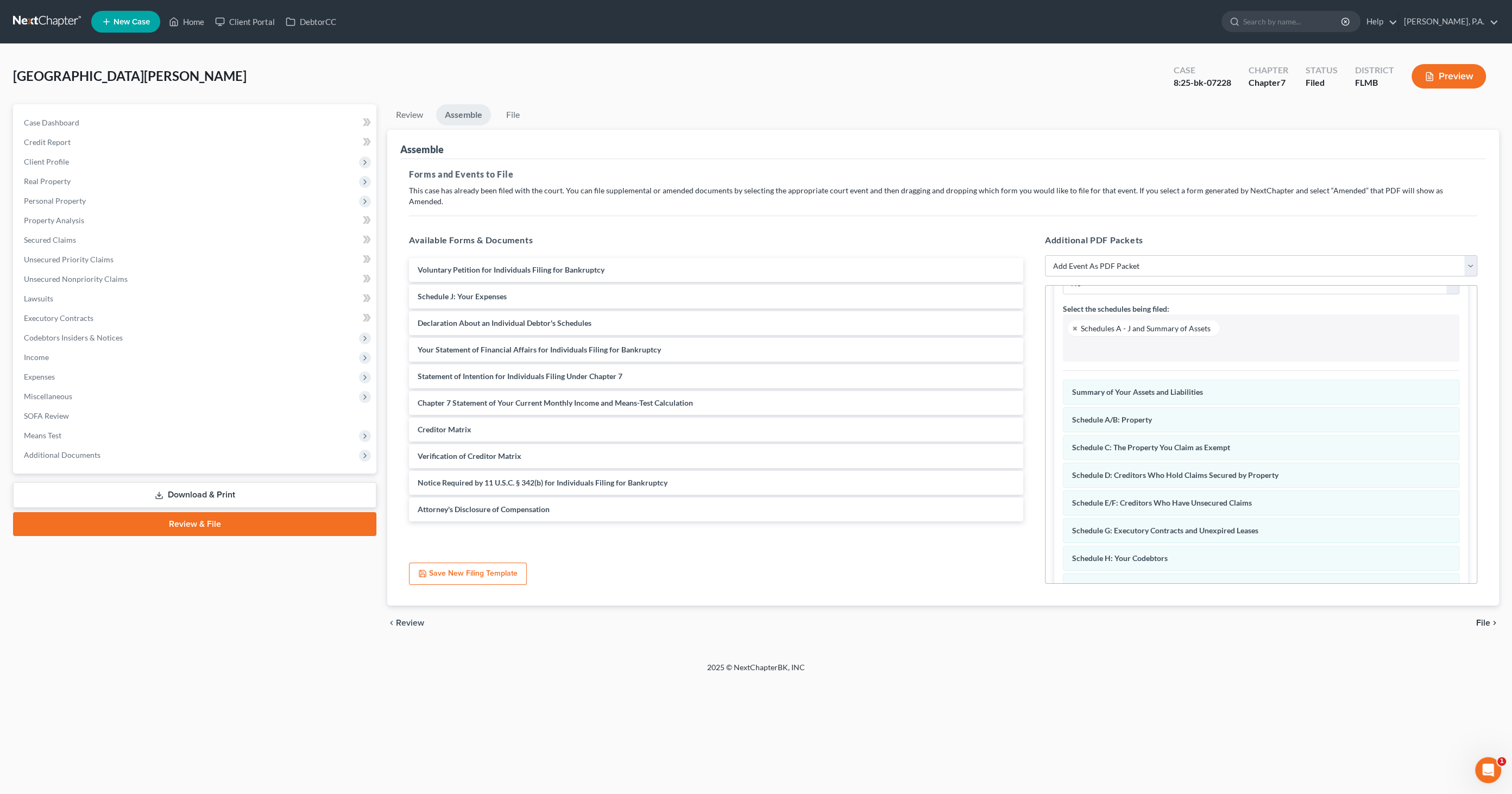
scroll to position [167, 0]
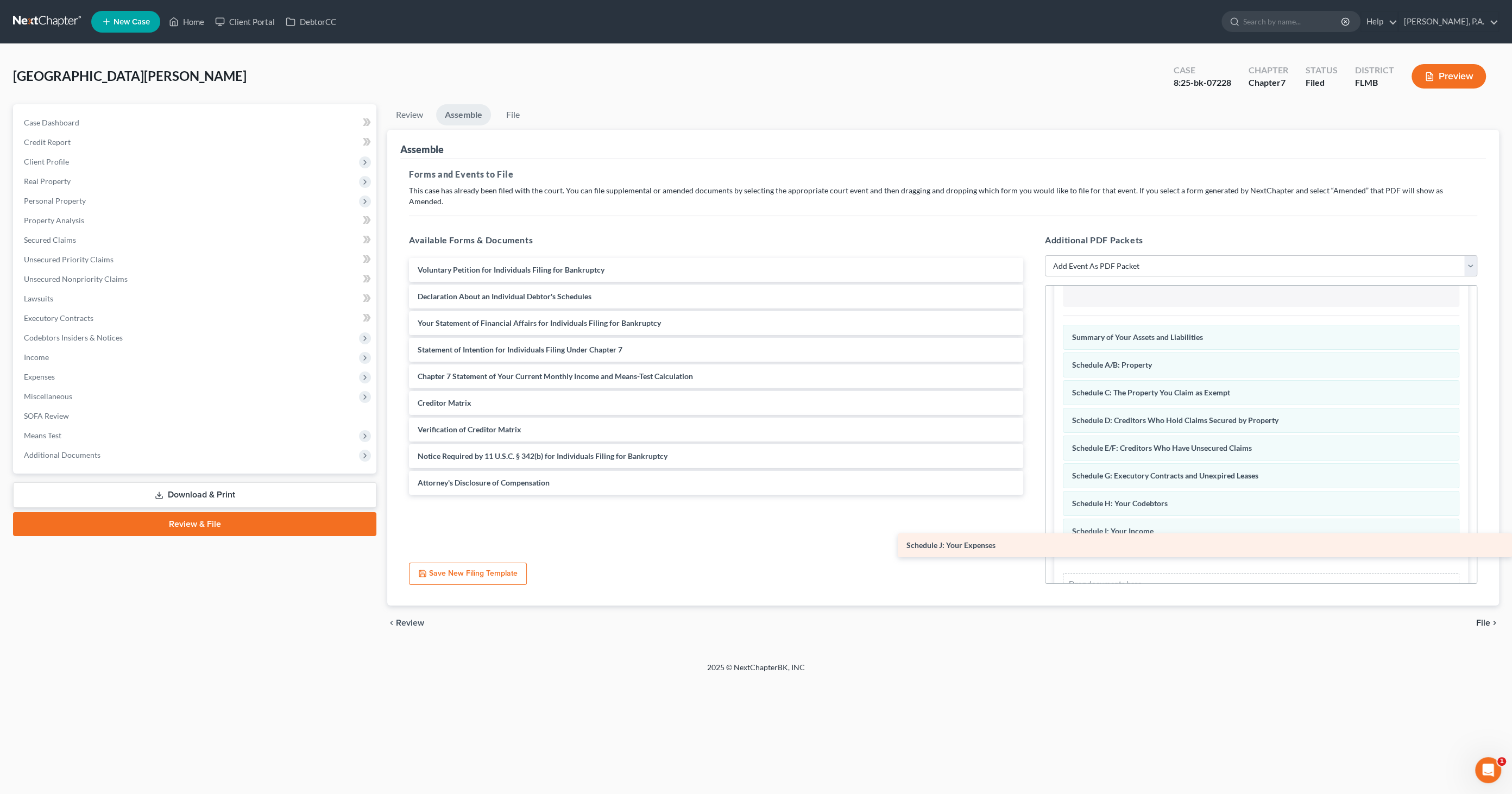
drag, startPoint x: 501, startPoint y: 282, endPoint x: 1176, endPoint y: 542, distance: 723.3
click at [1032, 495] on div "Schedule J: Your Expenses Voluntary Petition for Individuals Filing for Bankrup…" at bounding box center [716, 376] width 632 height 236
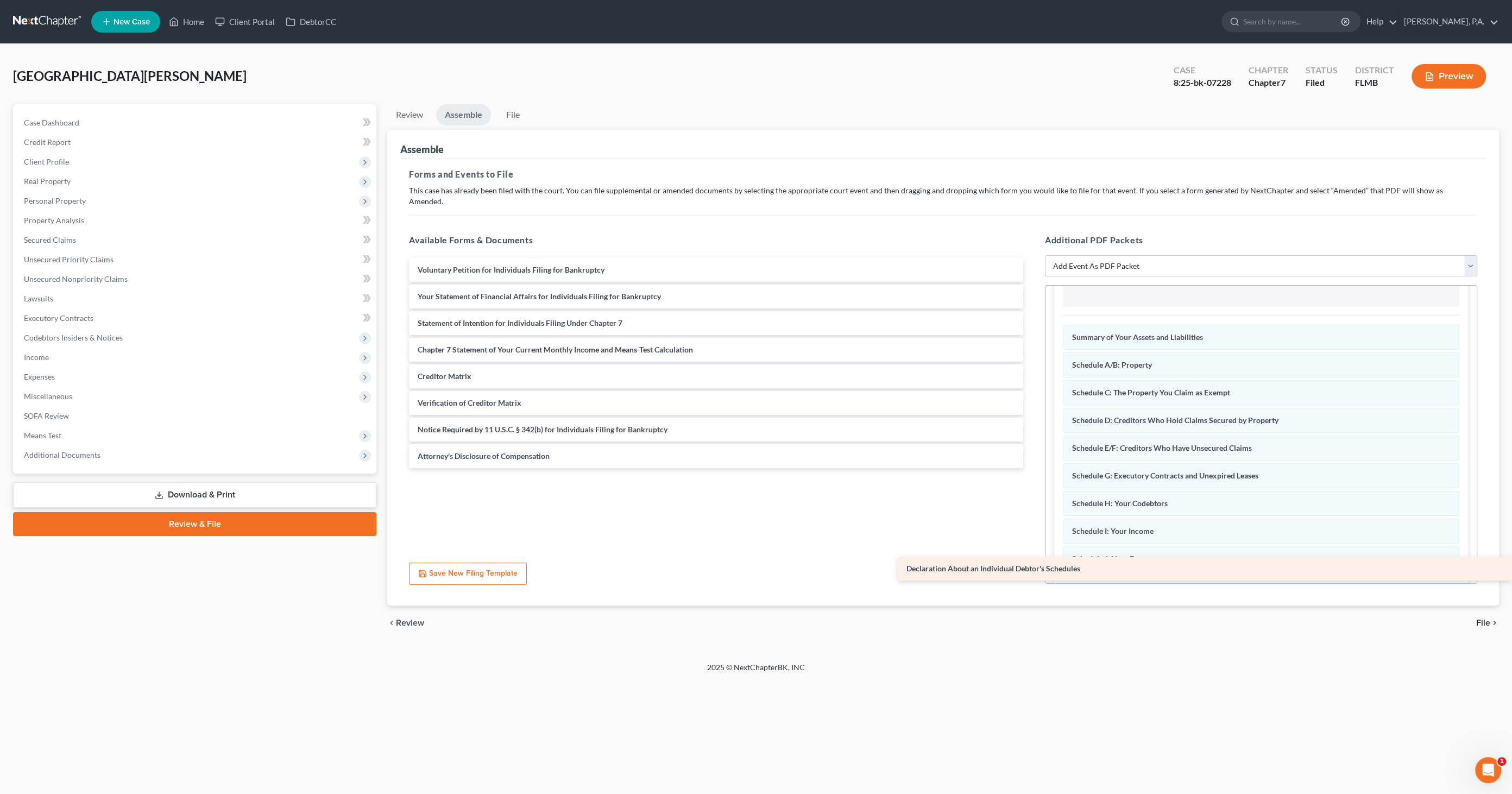
drag, startPoint x: 460, startPoint y: 282, endPoint x: 1227, endPoint y: 566, distance: 817.9
click at [1032, 468] on div "Declaration About an Individual Debtor's Schedules Voluntary Petition for Indiv…" at bounding box center [716, 363] width 632 height 210
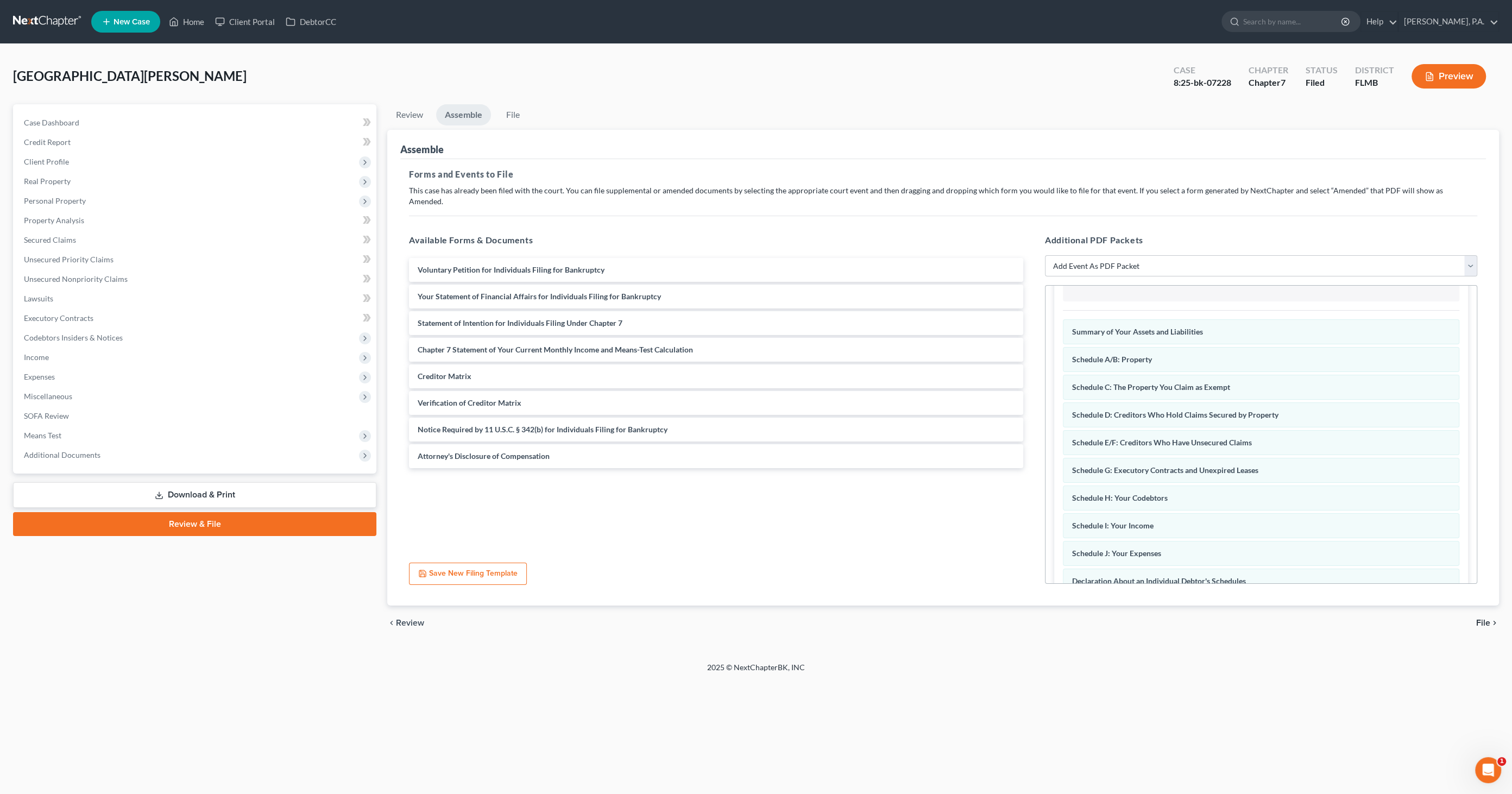
scroll to position [222, 0]
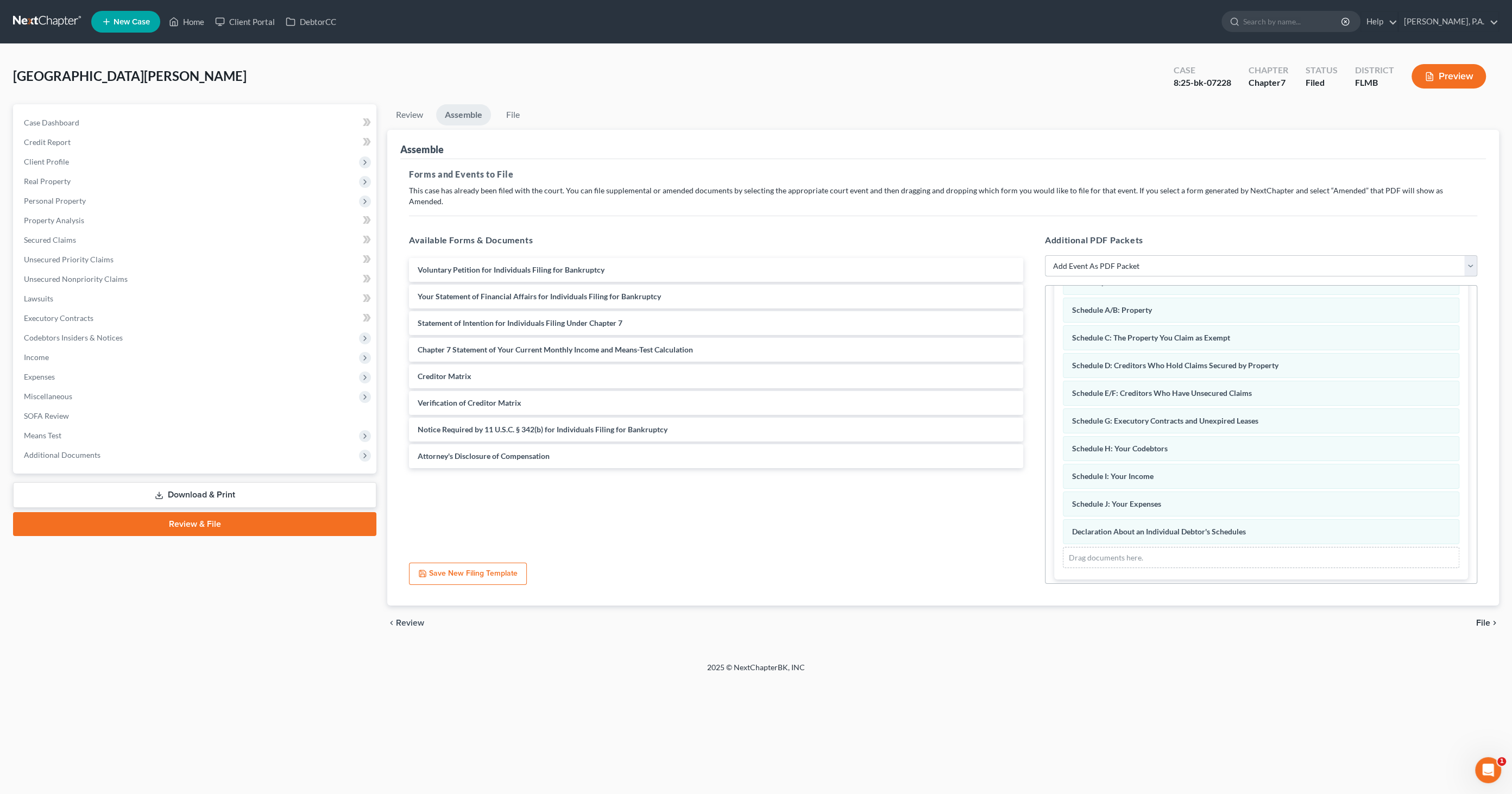
click at [1085, 255] on select "Add Event As PDF Packet Amended Creditor Matrix (Fee)- Only use when no separat…" at bounding box center [1261, 266] width 433 height 22
select select "18"
click at [1045, 255] on select "Add Event As PDF Packet Amended Creditor Matrix (Fee)- Only use when no separat…" at bounding box center [1261, 266] width 433 height 22
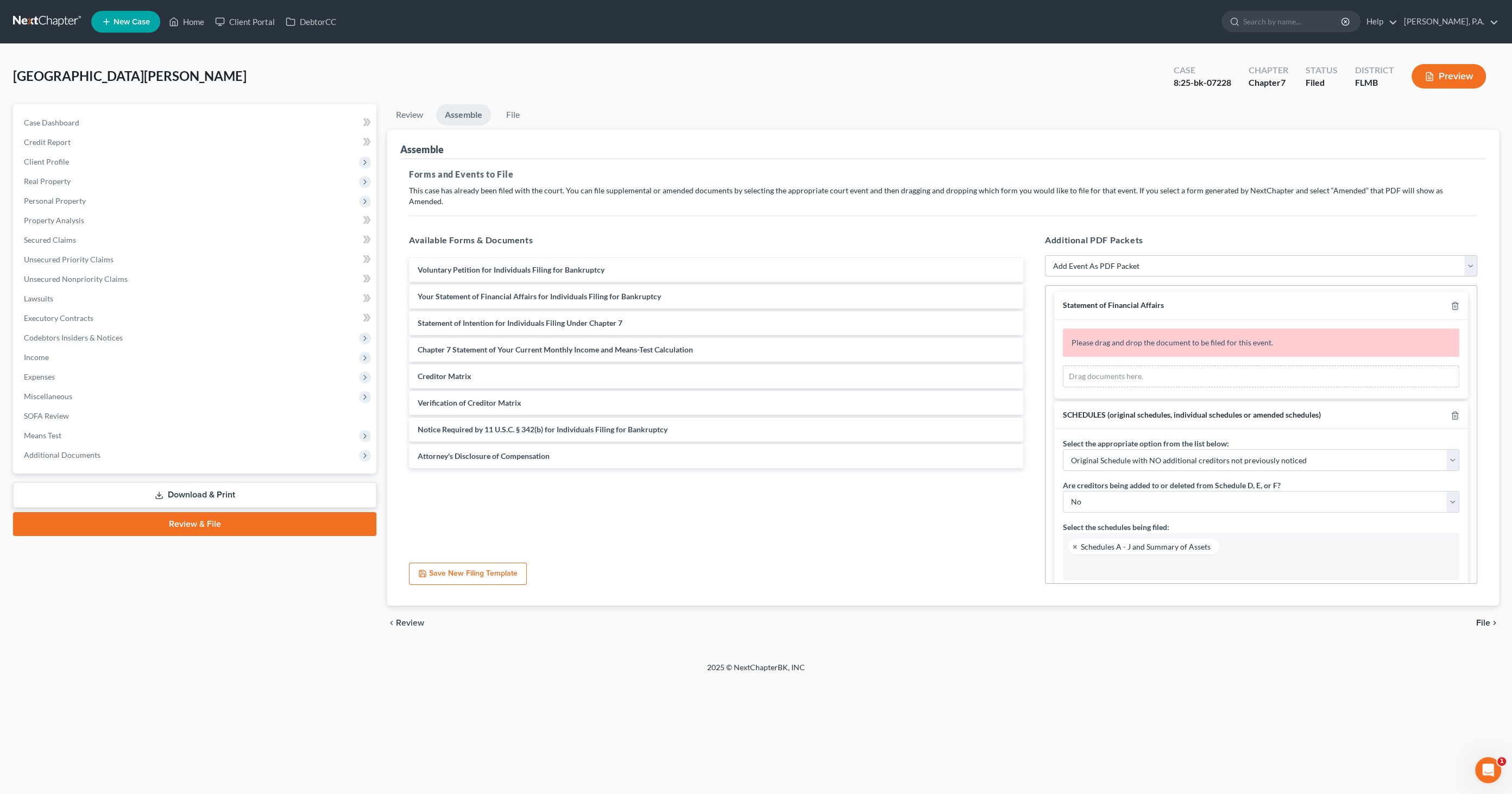
scroll to position [0, 0]
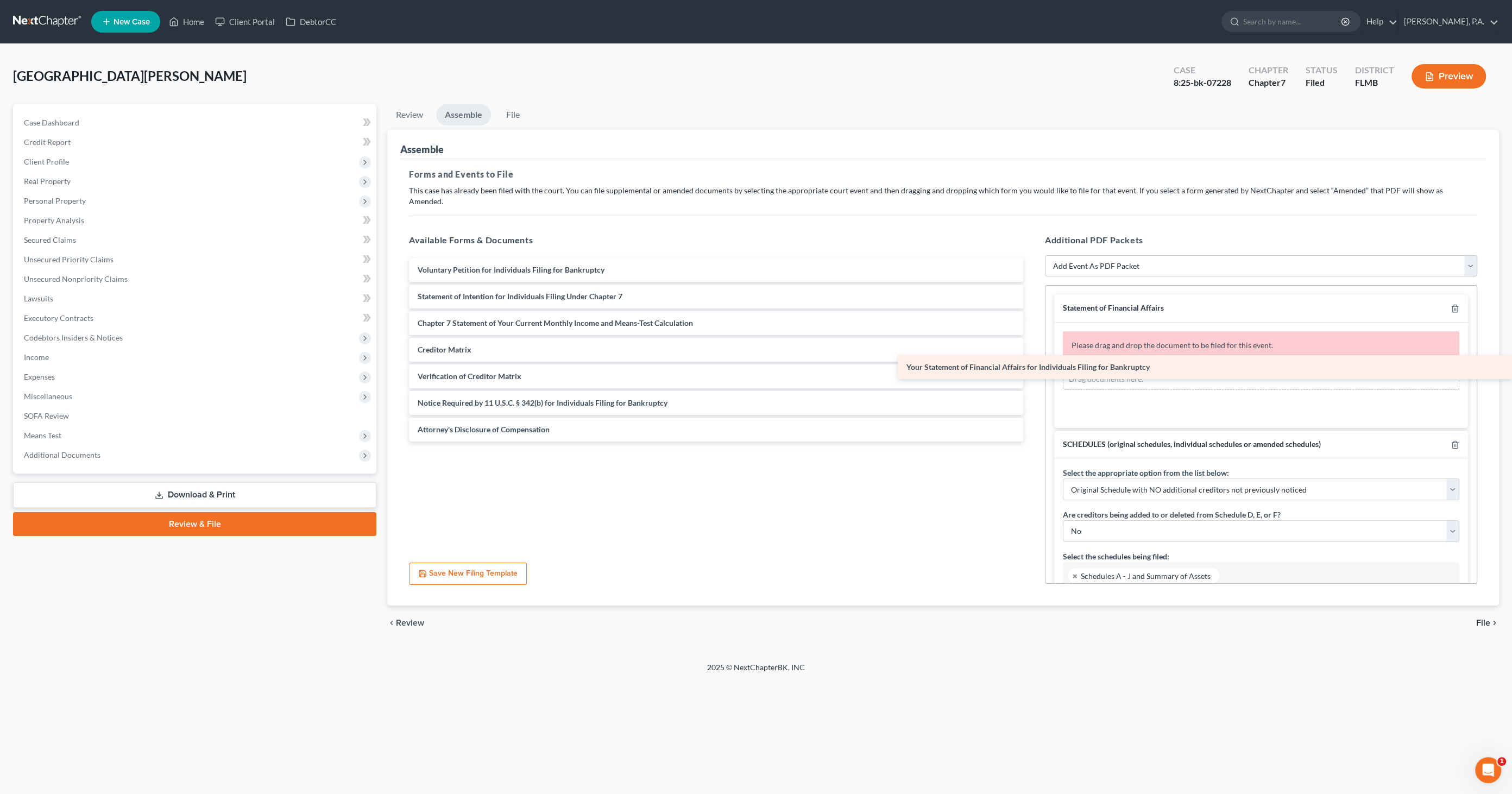
drag, startPoint x: 457, startPoint y: 280, endPoint x: 1133, endPoint y: 363, distance: 681.1
click at [1032, 363] on div "Your Statement of Financial Affairs for Individuals Filing for Bankruptcy Volun…" at bounding box center [716, 350] width 632 height 184
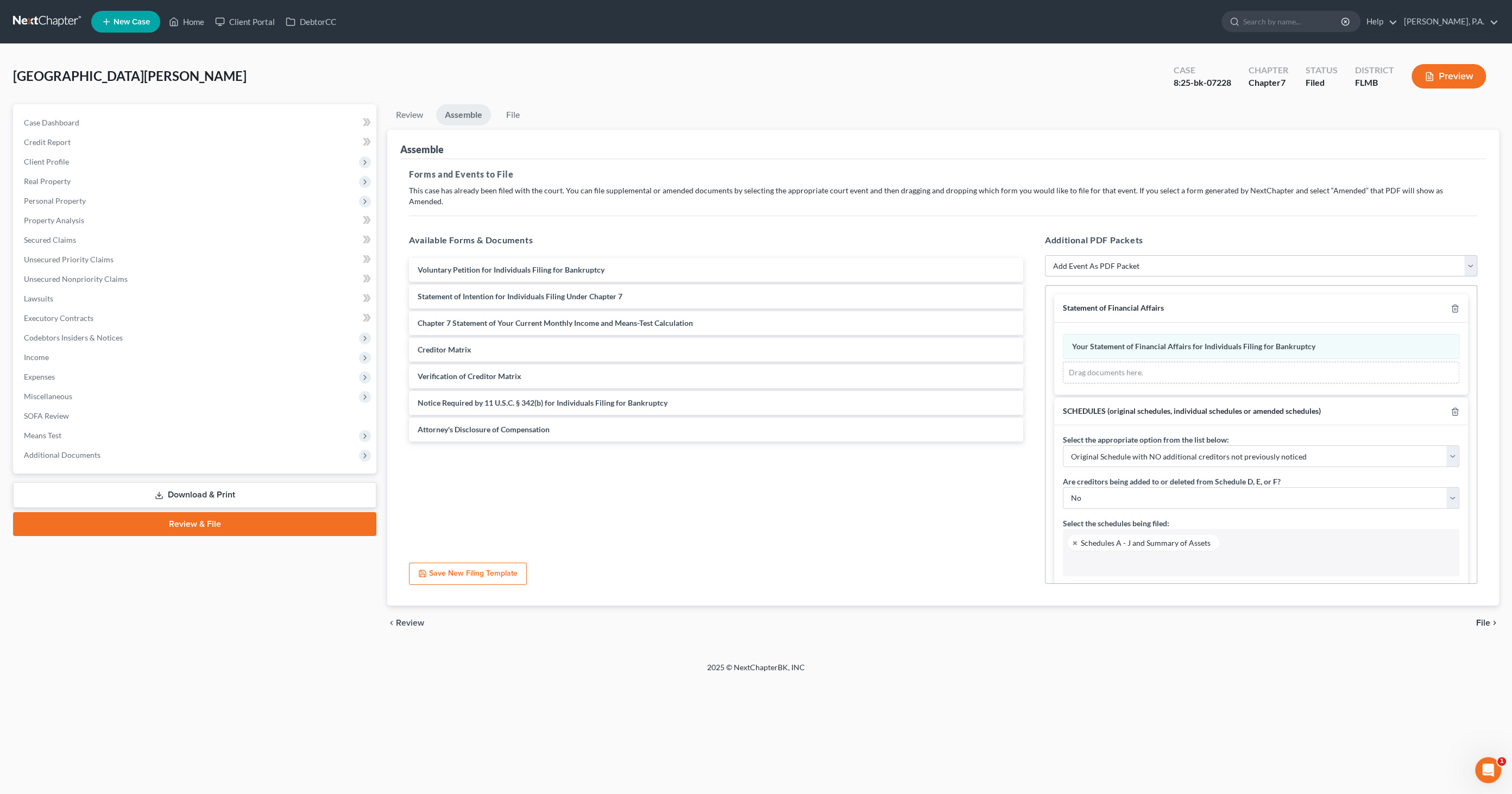
click at [1116, 255] on select "Add Event As PDF Packet Amended Creditor Matrix (Fee)- Only use when no separat…" at bounding box center [1261, 266] width 433 height 22
select select "20"
click at [1045, 255] on select "Add Event As PDF Packet Amended Creditor Matrix (Fee)- Only use when no separat…" at bounding box center [1261, 266] width 433 height 22
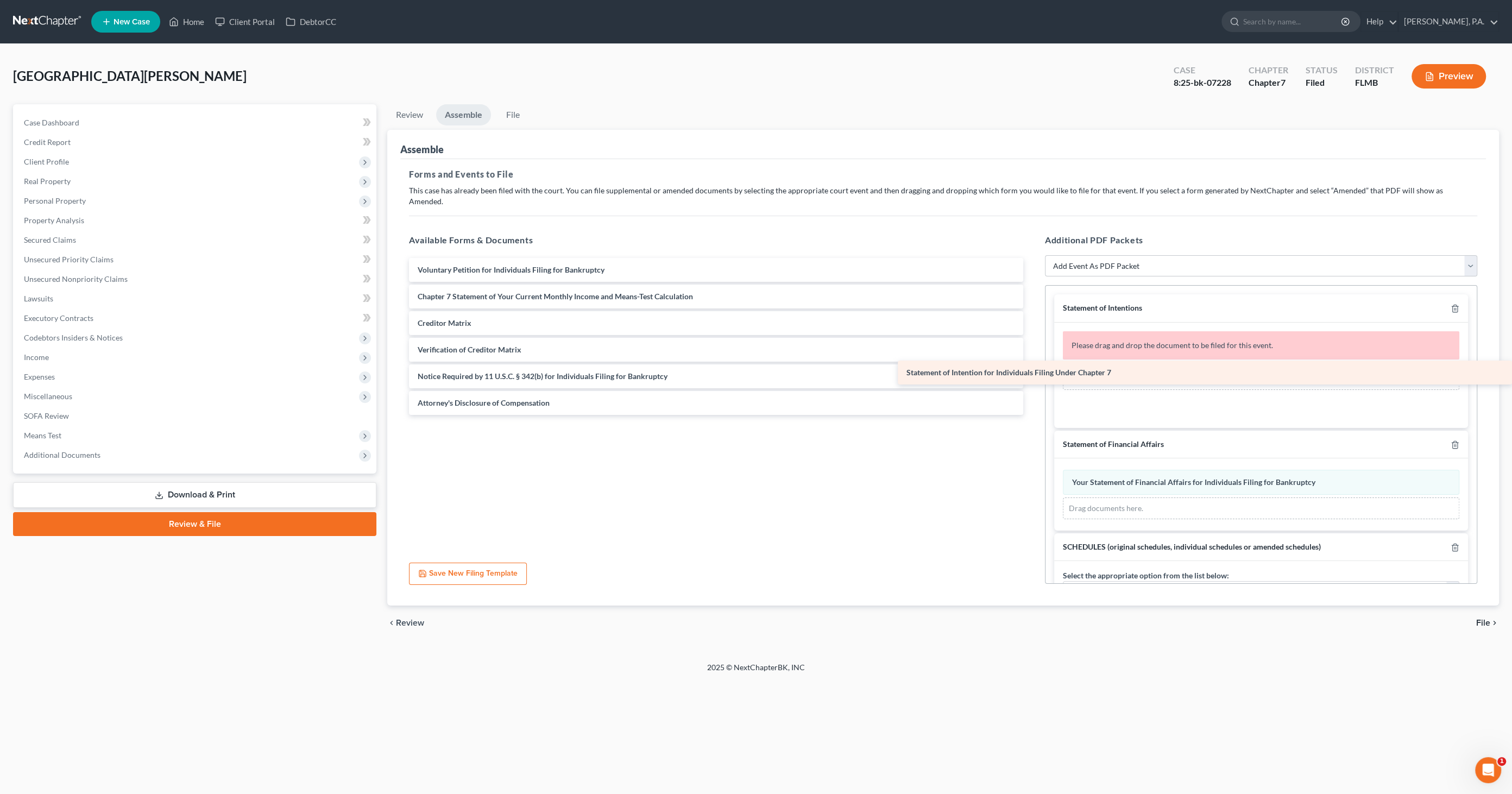
drag, startPoint x: 498, startPoint y: 283, endPoint x: 1157, endPoint y: 370, distance: 664.7
click at [1032, 370] on div "Statement of Intention for Individuals Filing Under Chapter 7 Voluntary Petitio…" at bounding box center [716, 336] width 632 height 157
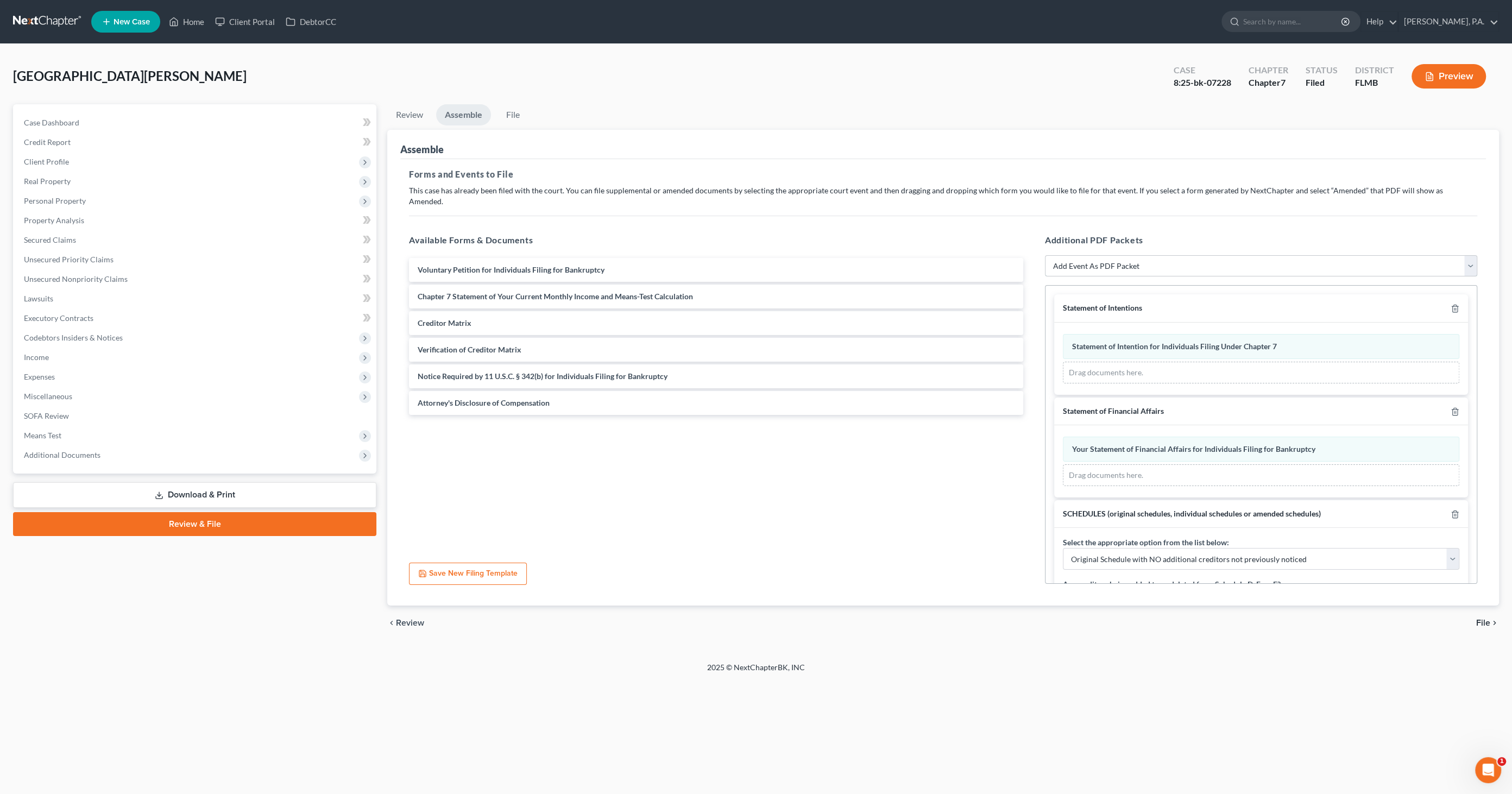
click at [1090, 255] on select "Add Event As PDF Packet Amended Creditor Matrix (Fee)- Only use when no separat…" at bounding box center [1261, 266] width 433 height 22
select select "16"
click at [1045, 255] on select "Add Event As PDF Packet Amended Creditor Matrix (Fee)- Only use when no separat…" at bounding box center [1261, 266] width 433 height 22
select select
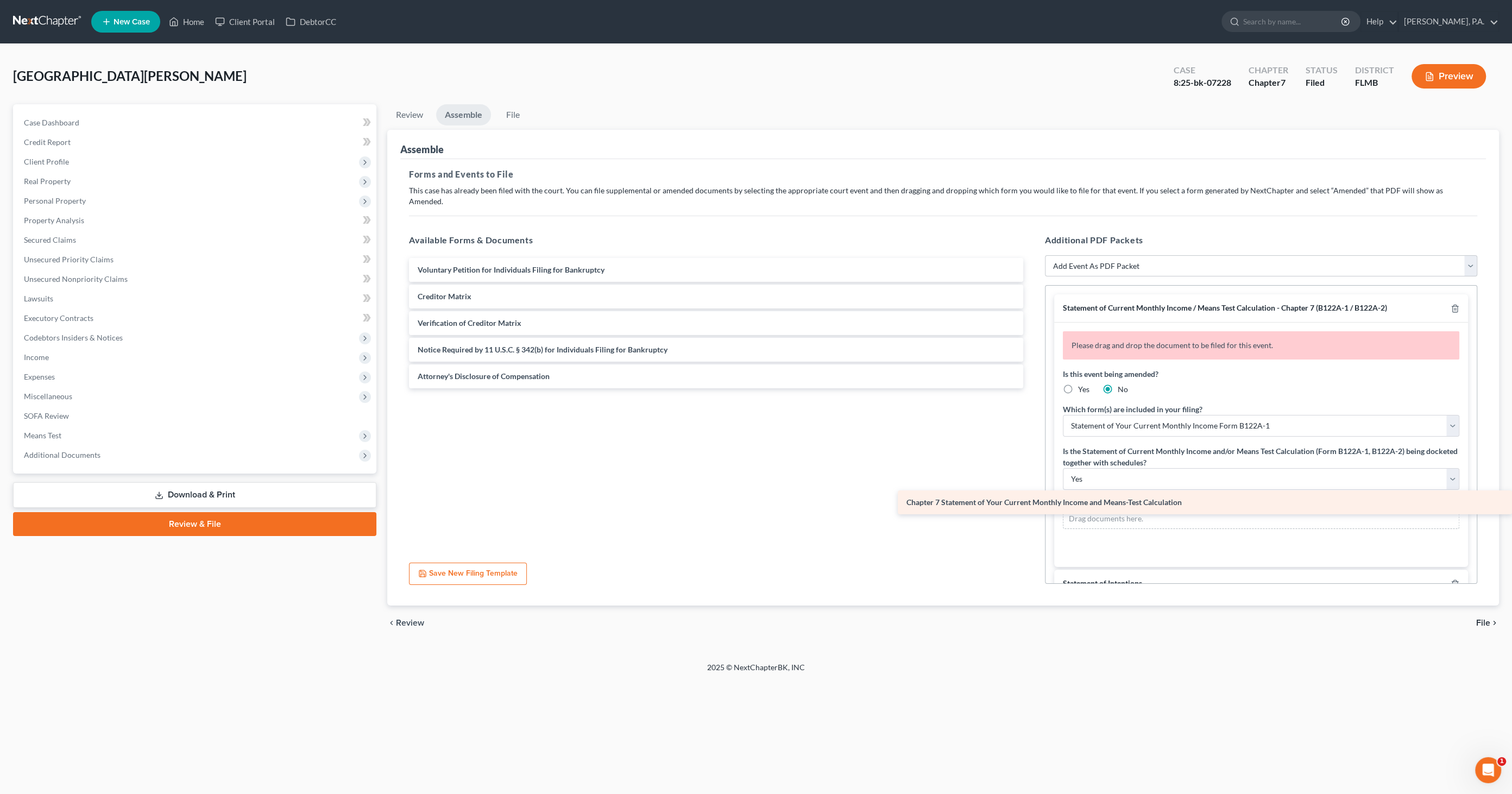
drag, startPoint x: 531, startPoint y: 284, endPoint x: 1166, endPoint y: 502, distance: 671.4
click at [1032, 388] on div "Chapter 7 Statement of Your Current Monthly Income and Means-Test Calculation V…" at bounding box center [716, 323] width 632 height 130
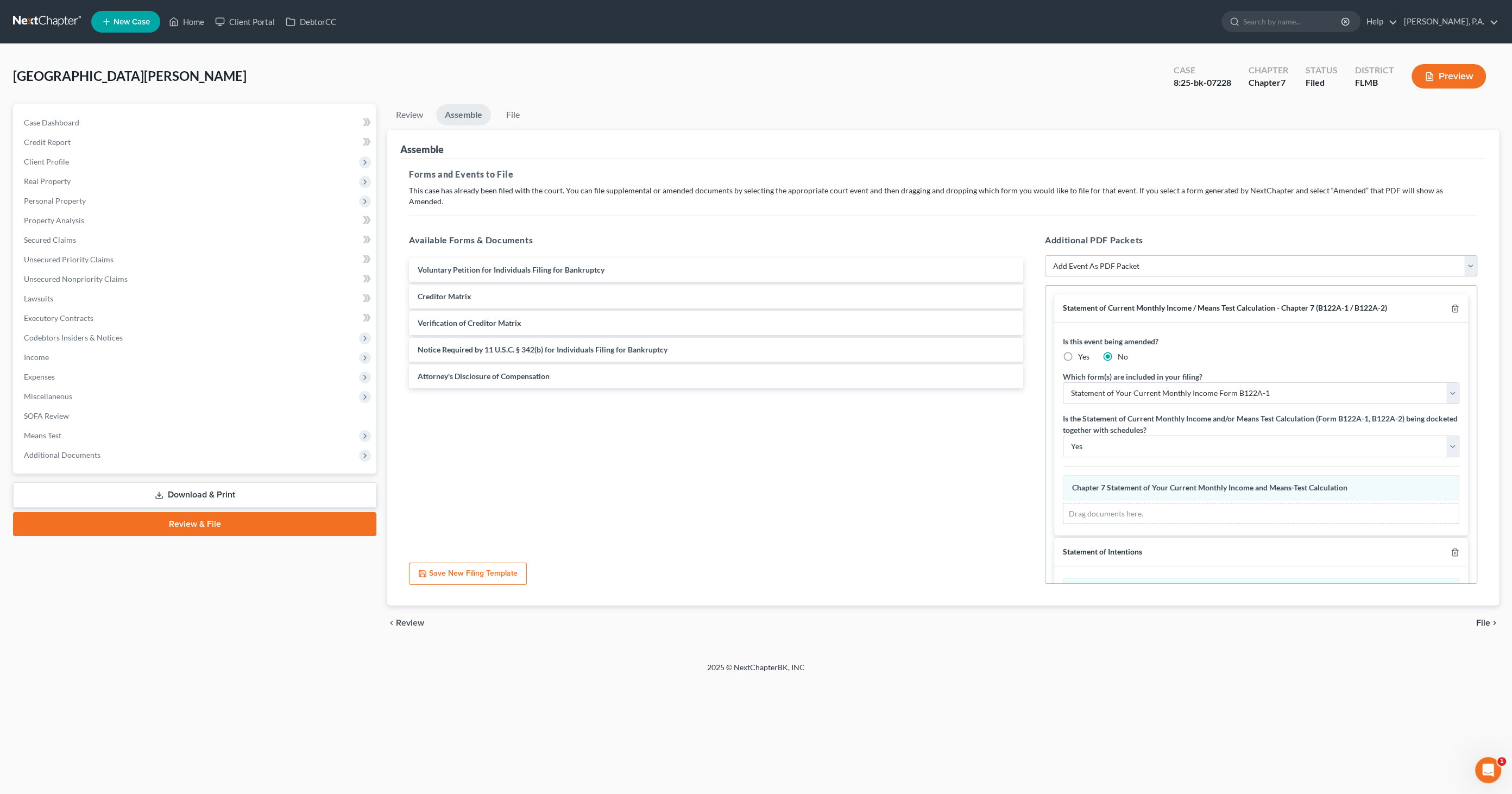
click at [1479, 619] on span "File" at bounding box center [1483, 623] width 14 height 9
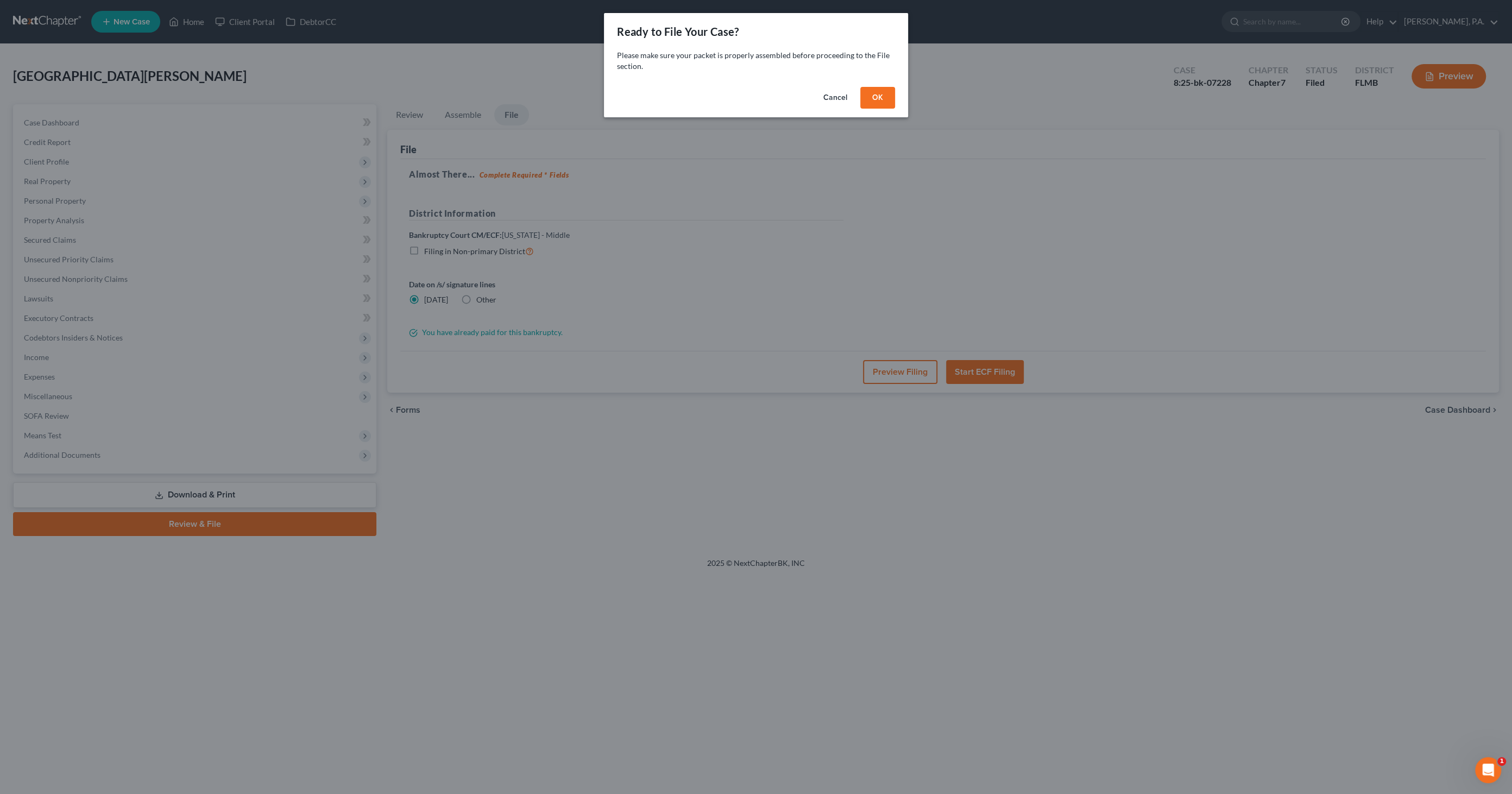
click at [876, 92] on button "OK" at bounding box center [878, 97] width 35 height 22
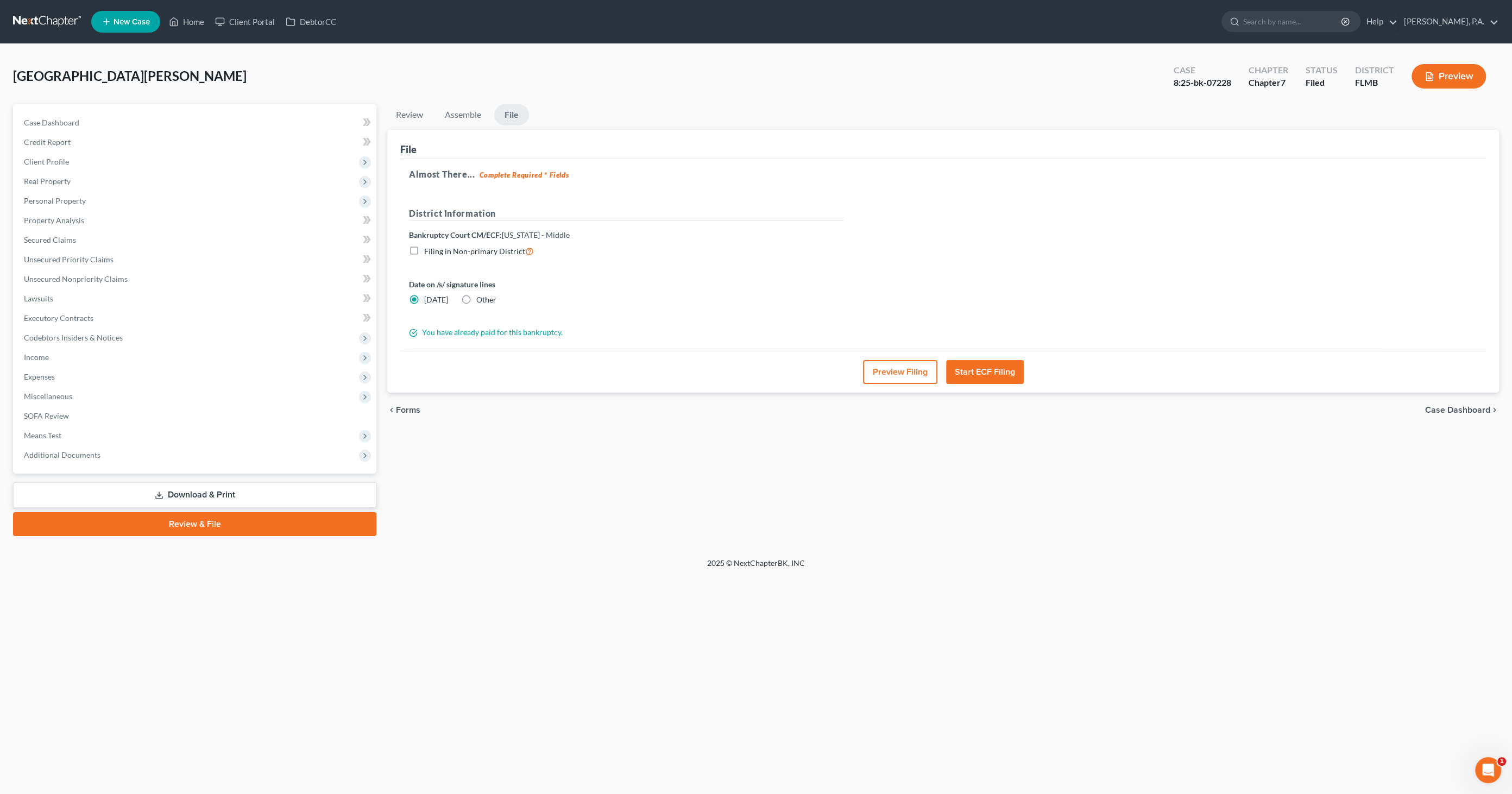
click at [894, 369] on button "Preview Filing" at bounding box center [900, 371] width 75 height 24
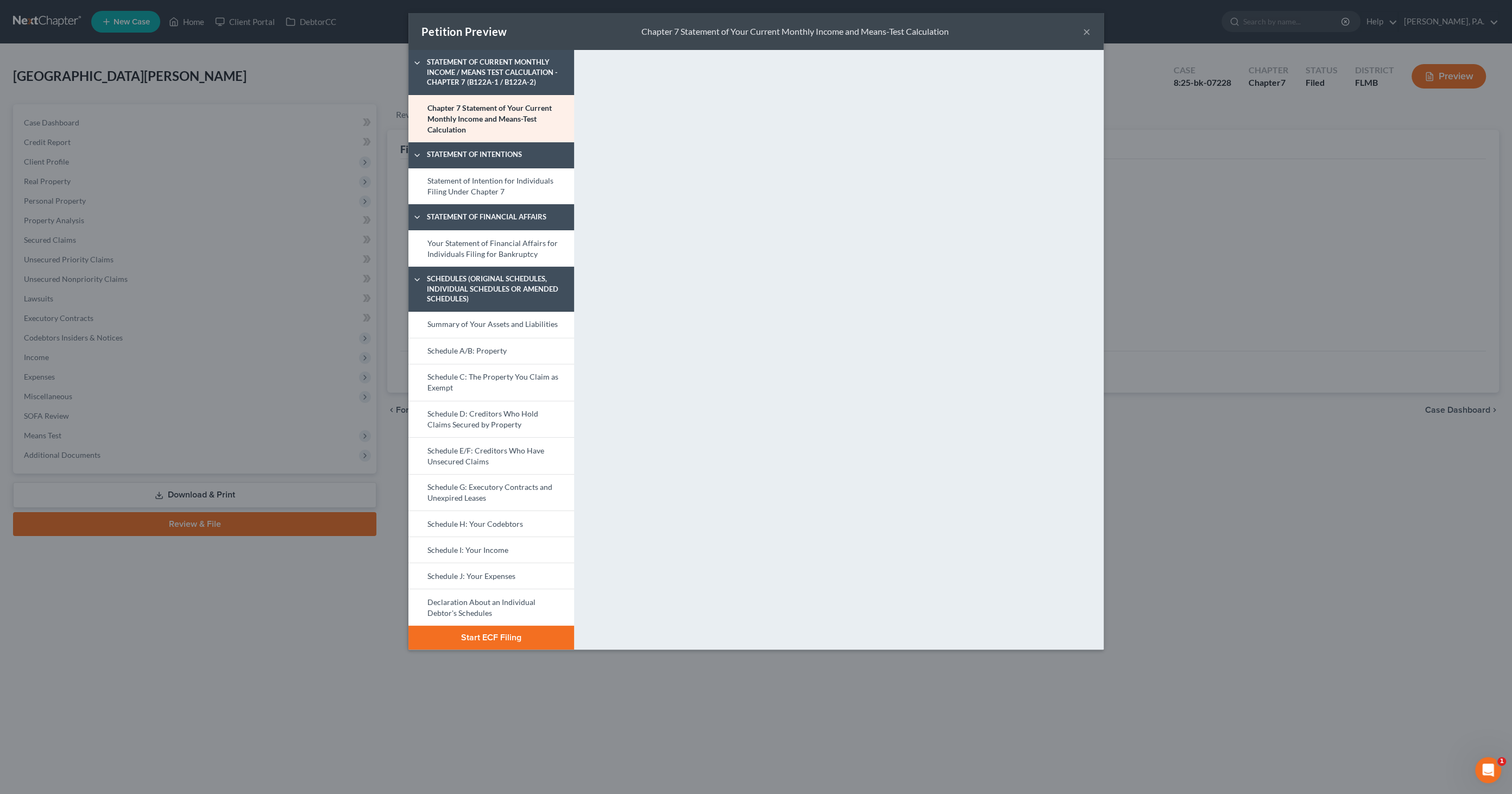
click at [497, 629] on button "Start ECF Filing" at bounding box center [491, 637] width 166 height 24
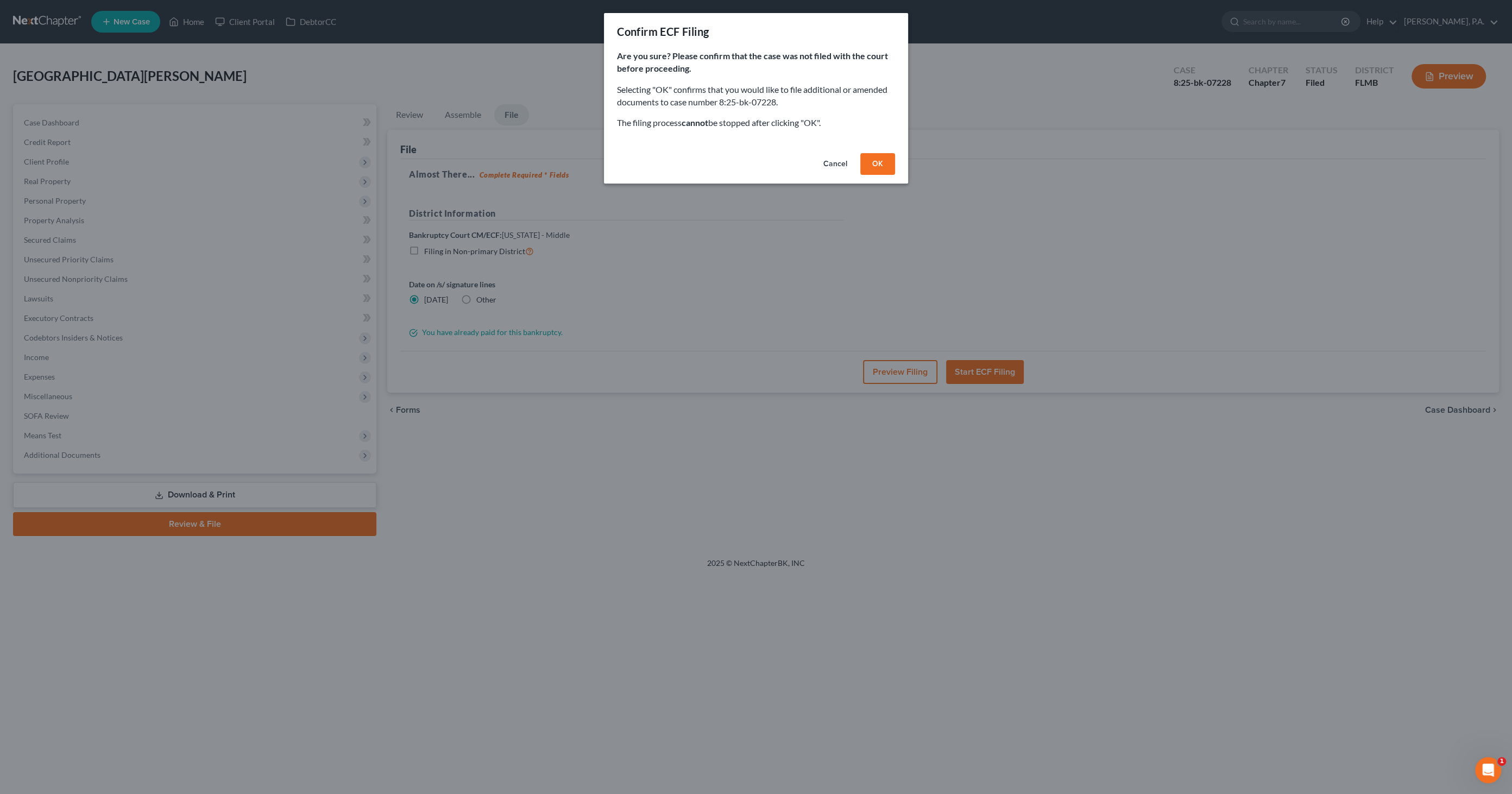
click at [881, 165] on button "OK" at bounding box center [878, 164] width 35 height 22
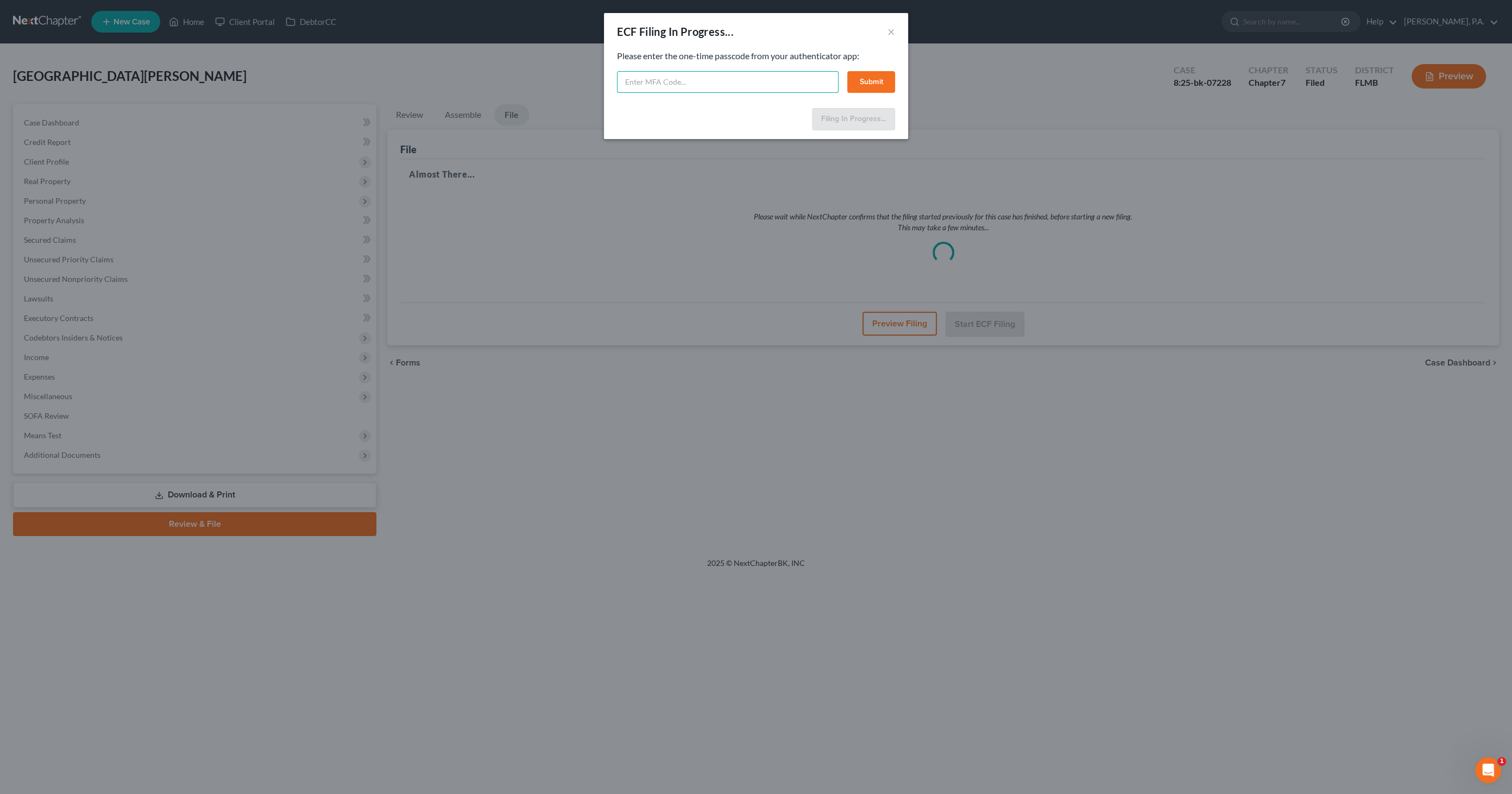
click at [741, 84] on input "text" at bounding box center [728, 82] width 222 height 22
type input "668324"
click at [868, 76] on button "Submit" at bounding box center [870, 82] width 48 height 22
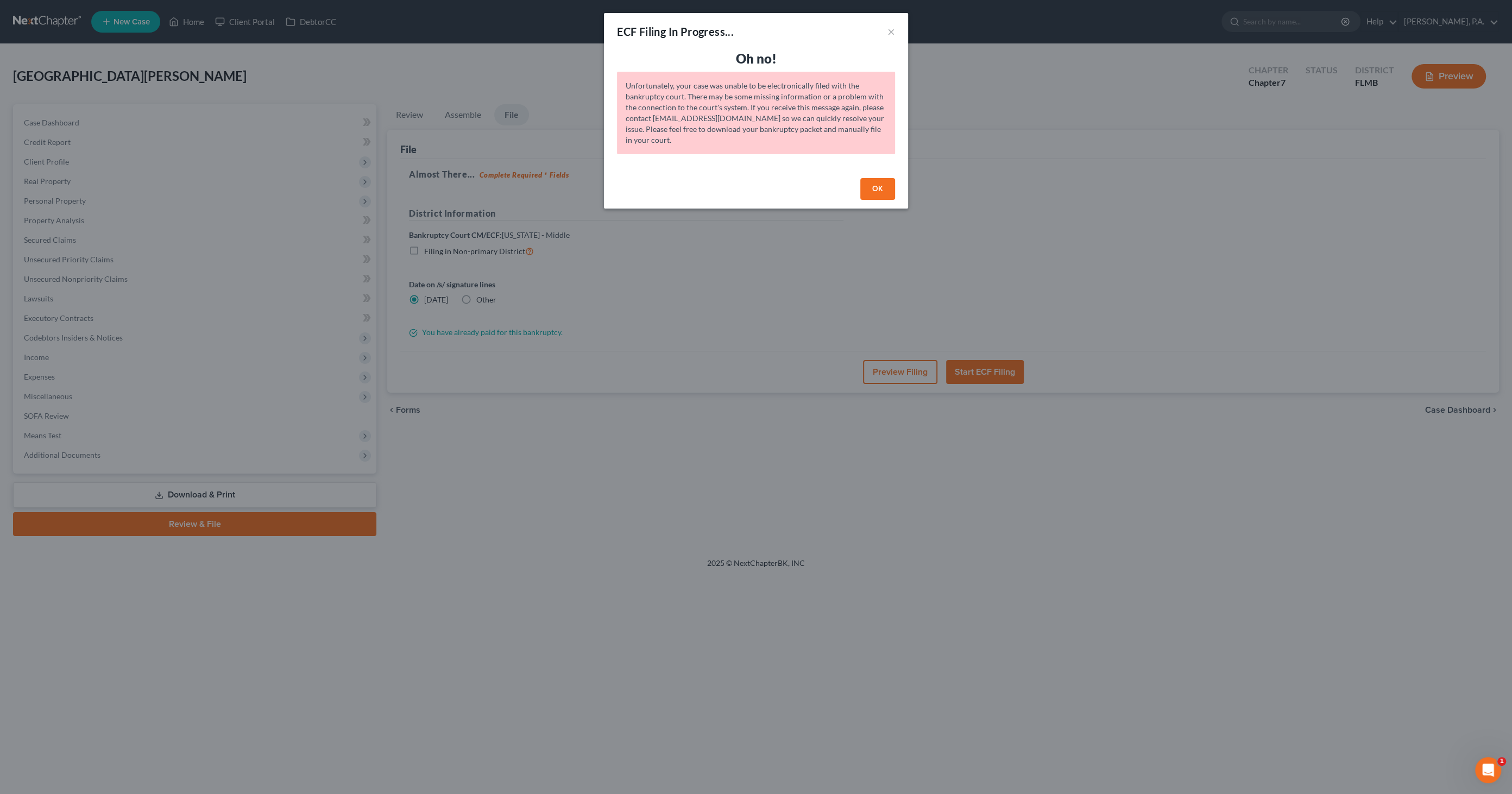
click at [876, 181] on button "OK" at bounding box center [878, 188] width 35 height 22
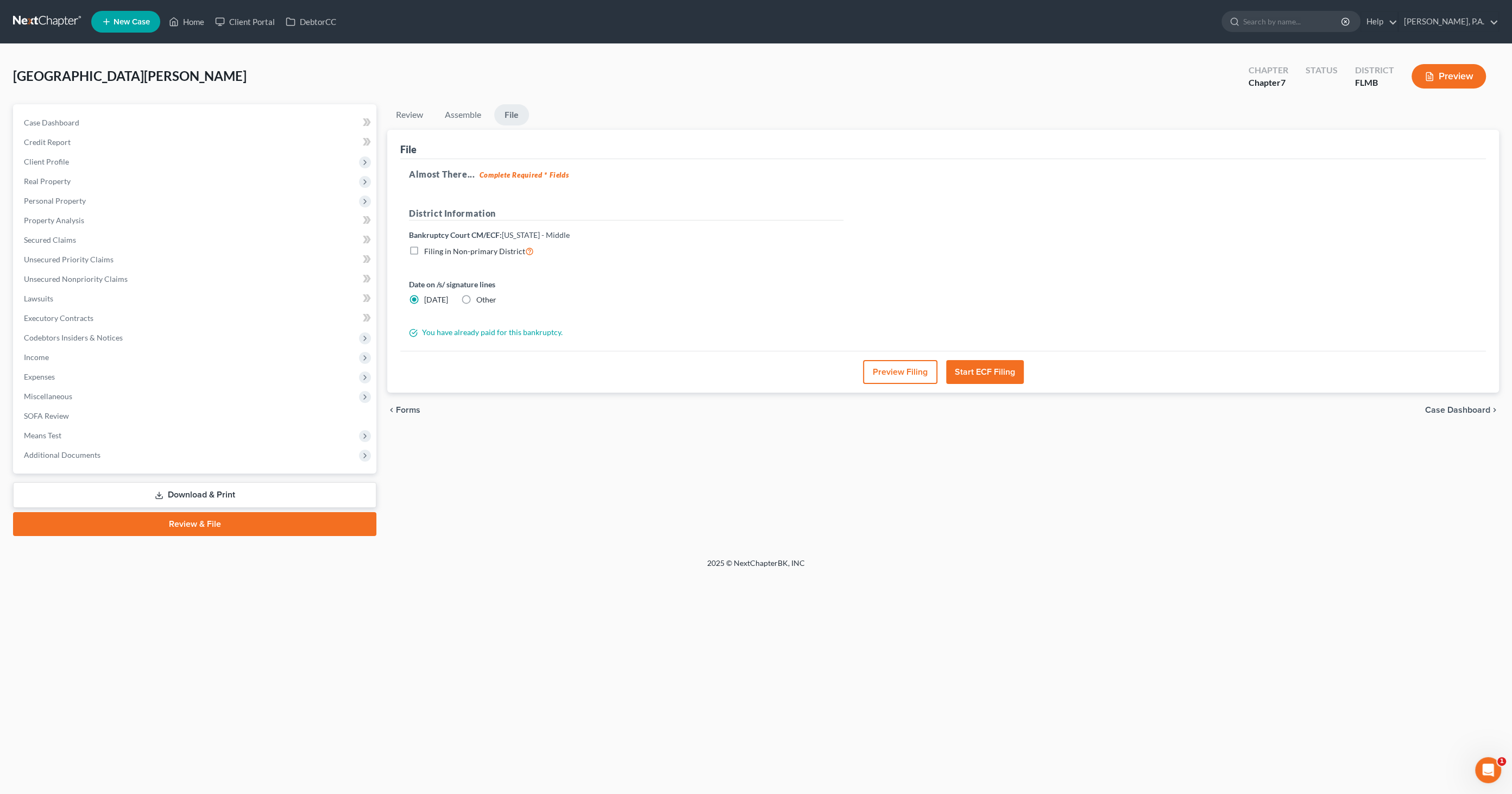
click at [1447, 406] on span "Case Dashboard" at bounding box center [1457, 410] width 65 height 9
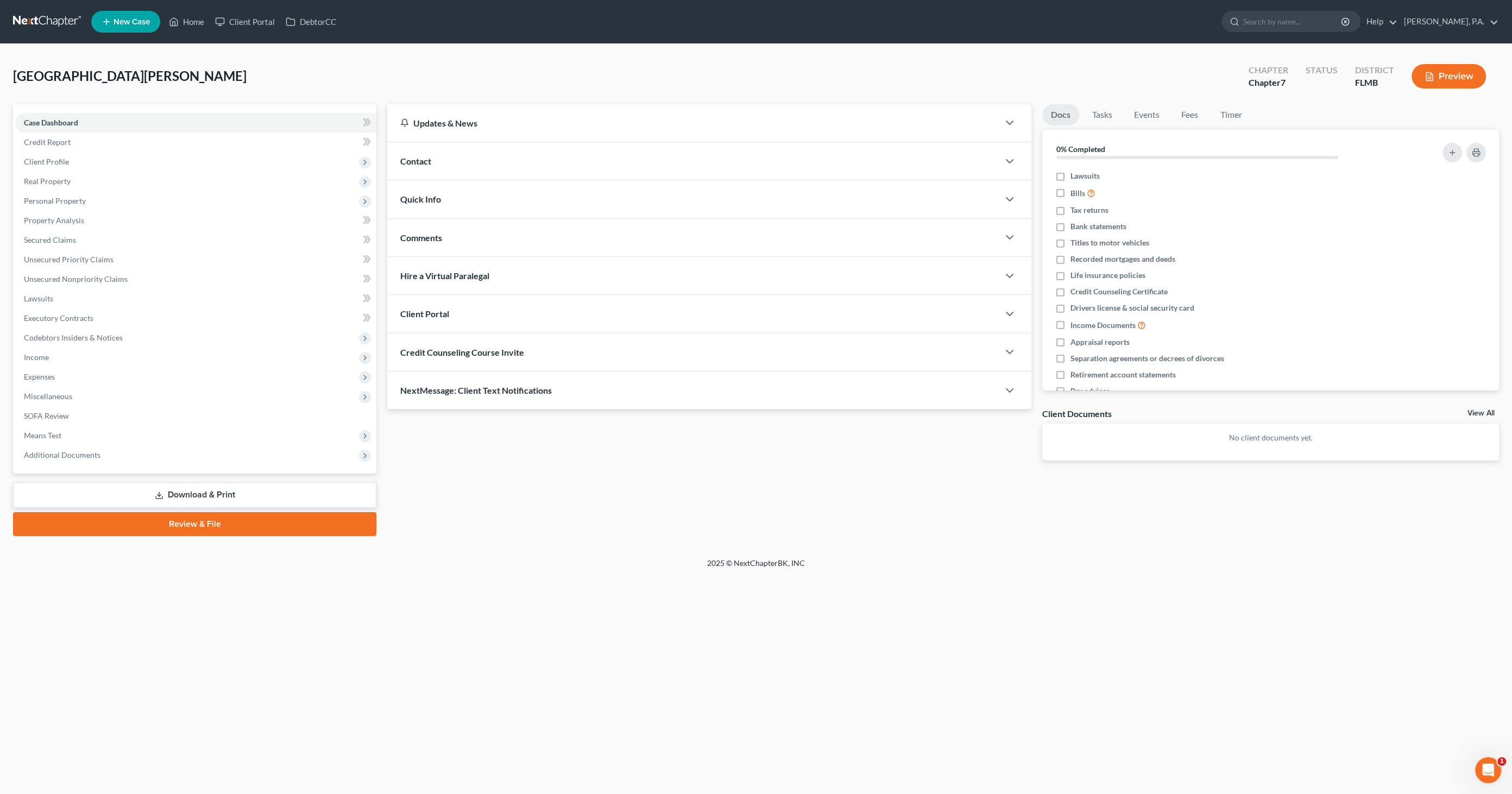
drag, startPoint x: 198, startPoint y: 516, endPoint x: 207, endPoint y: 519, distance: 9.5
click at [200, 516] on link "Review & File" at bounding box center [194, 524] width 363 height 24
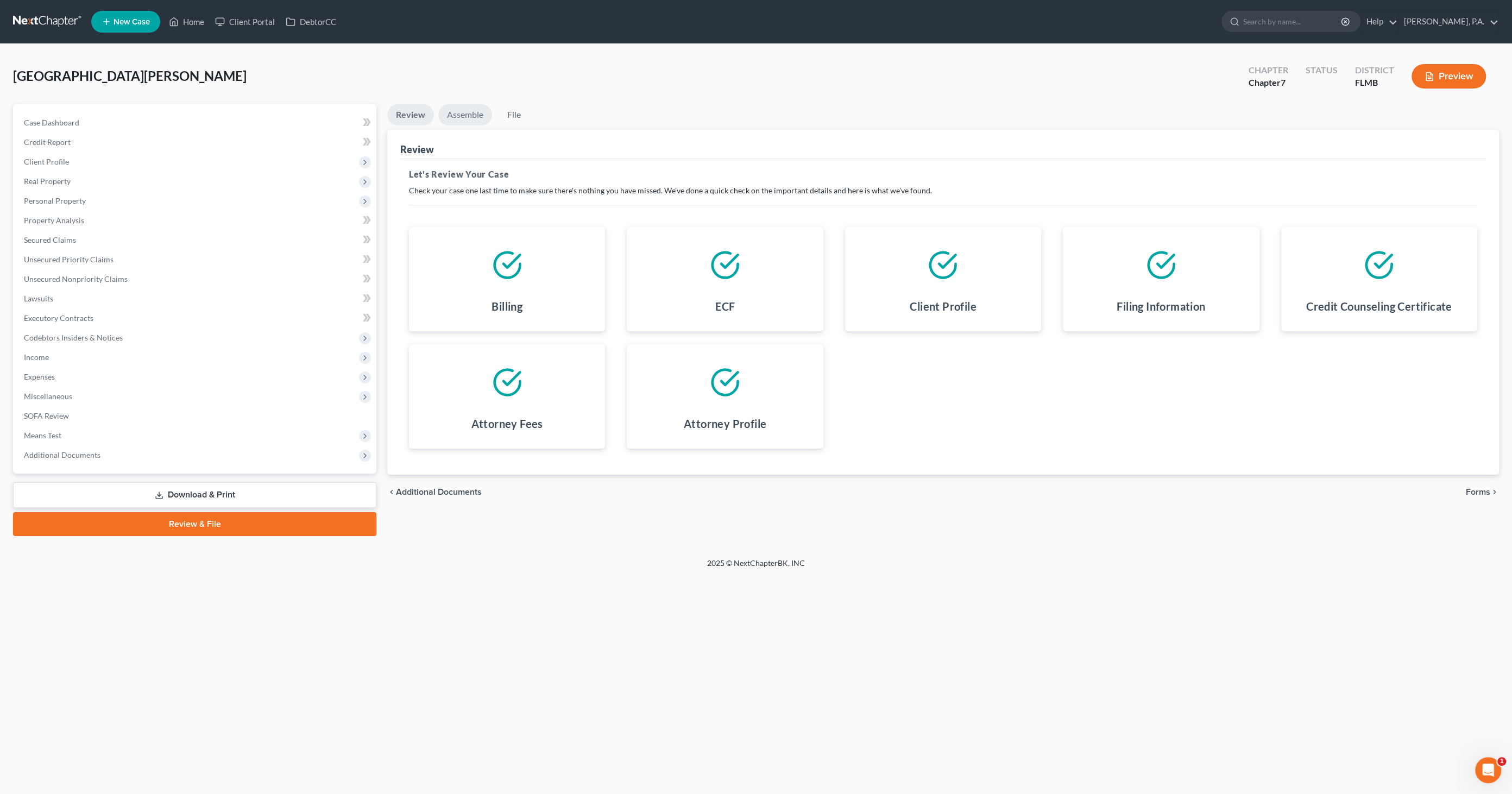
click at [482, 112] on link "Assemble" at bounding box center [465, 115] width 54 height 21
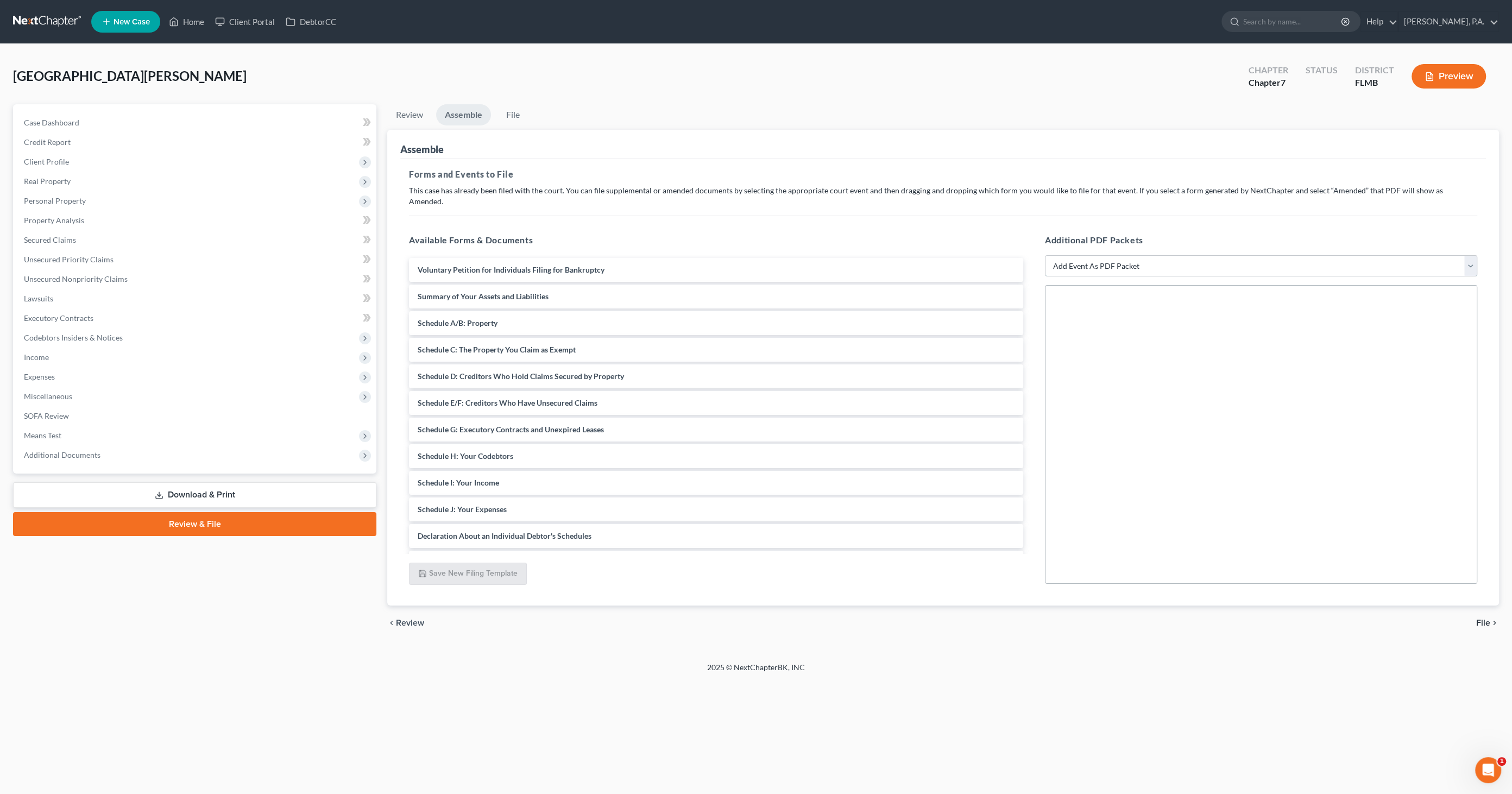
click at [1119, 255] on select "Add Event As PDF Packet Amended Creditor Matrix (Fee)- Only use when no separat…" at bounding box center [1261, 266] width 433 height 22
select select "13"
click at [1045, 255] on select "Add Event As PDF Packet Amended Creditor Matrix (Fee)- Only use when no separat…" at bounding box center [1261, 266] width 433 height 22
select select
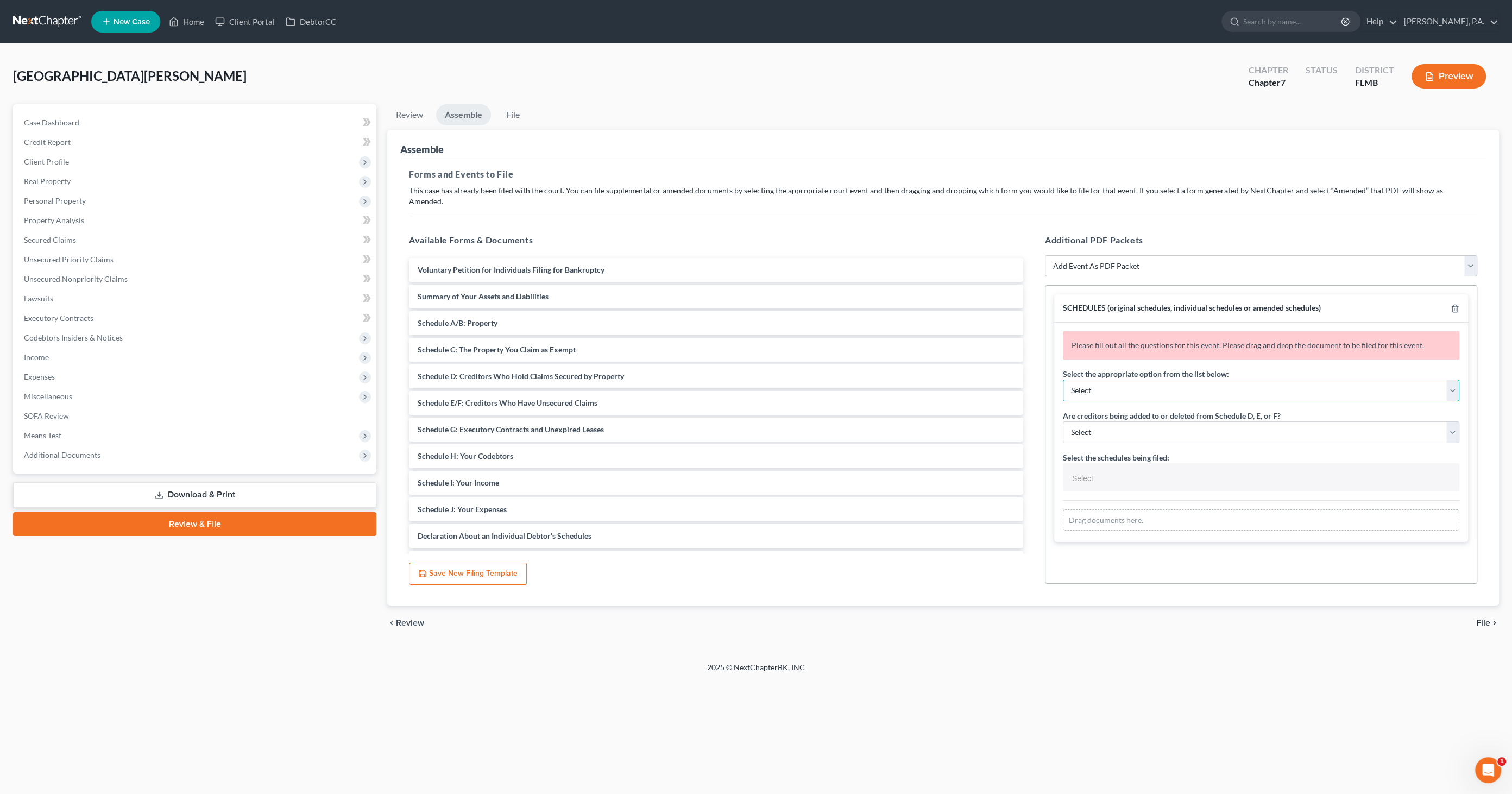
click at [1135, 380] on select "Select Amending a previously filed schedule Original Schedules WITH additional …" at bounding box center [1261, 390] width 396 height 22
select select "2"
click at [1063, 380] on select "Select Amending a previously filed schedule Original Schedules WITH additional …" at bounding box center [1261, 390] width 396 height 22
click at [1120, 421] on select "Select Yes No" at bounding box center [1261, 432] width 396 height 22
select select "1"
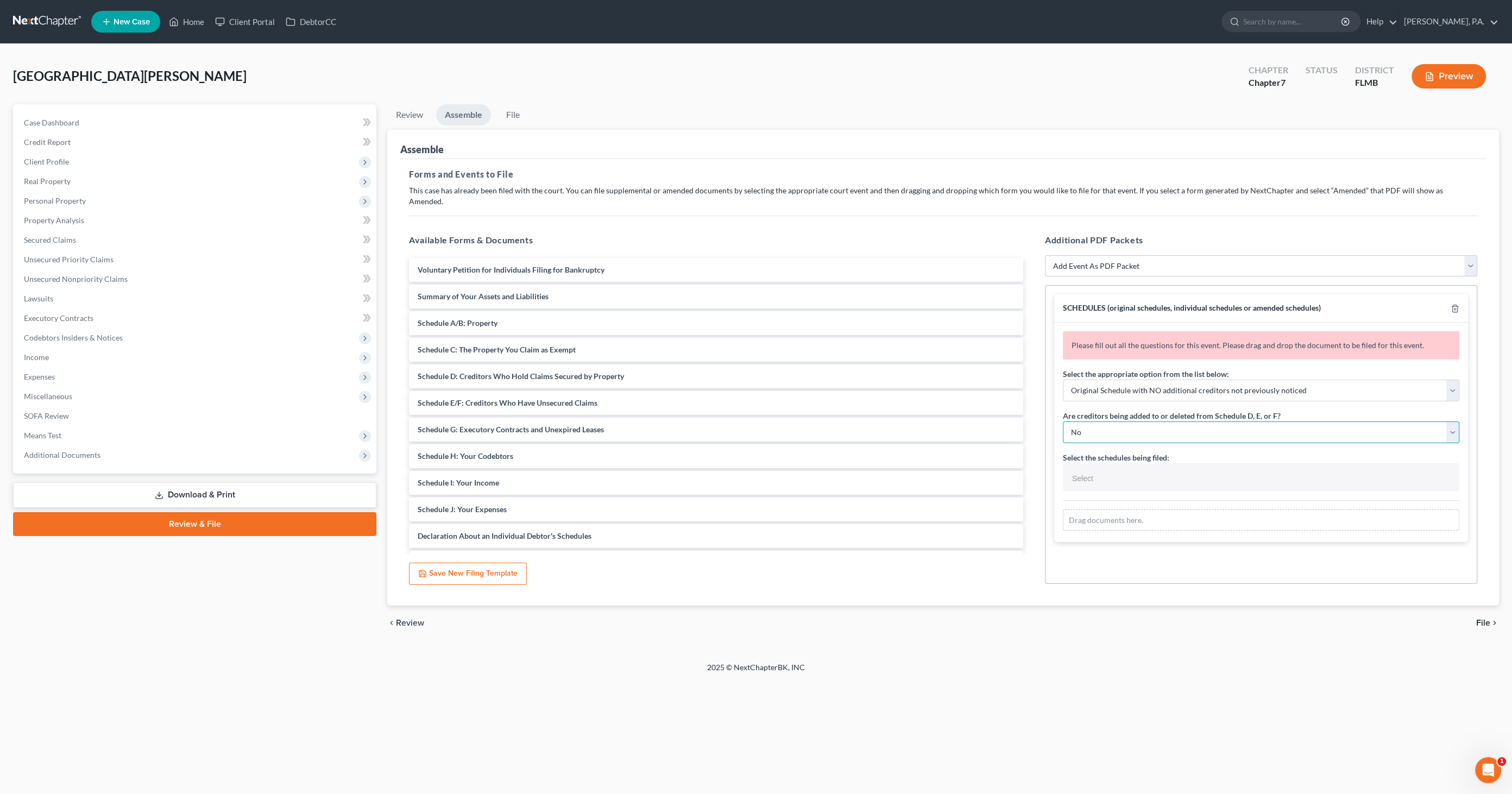
click at [1063, 421] on select "Select Yes No" at bounding box center [1261, 432] width 396 height 22
click at [1128, 470] on input "text" at bounding box center [1260, 478] width 382 height 16
select select "Schedules A - J and Summary of Assets,"
drag, startPoint x: 522, startPoint y: 283, endPoint x: 1192, endPoint y: 531, distance: 714.4
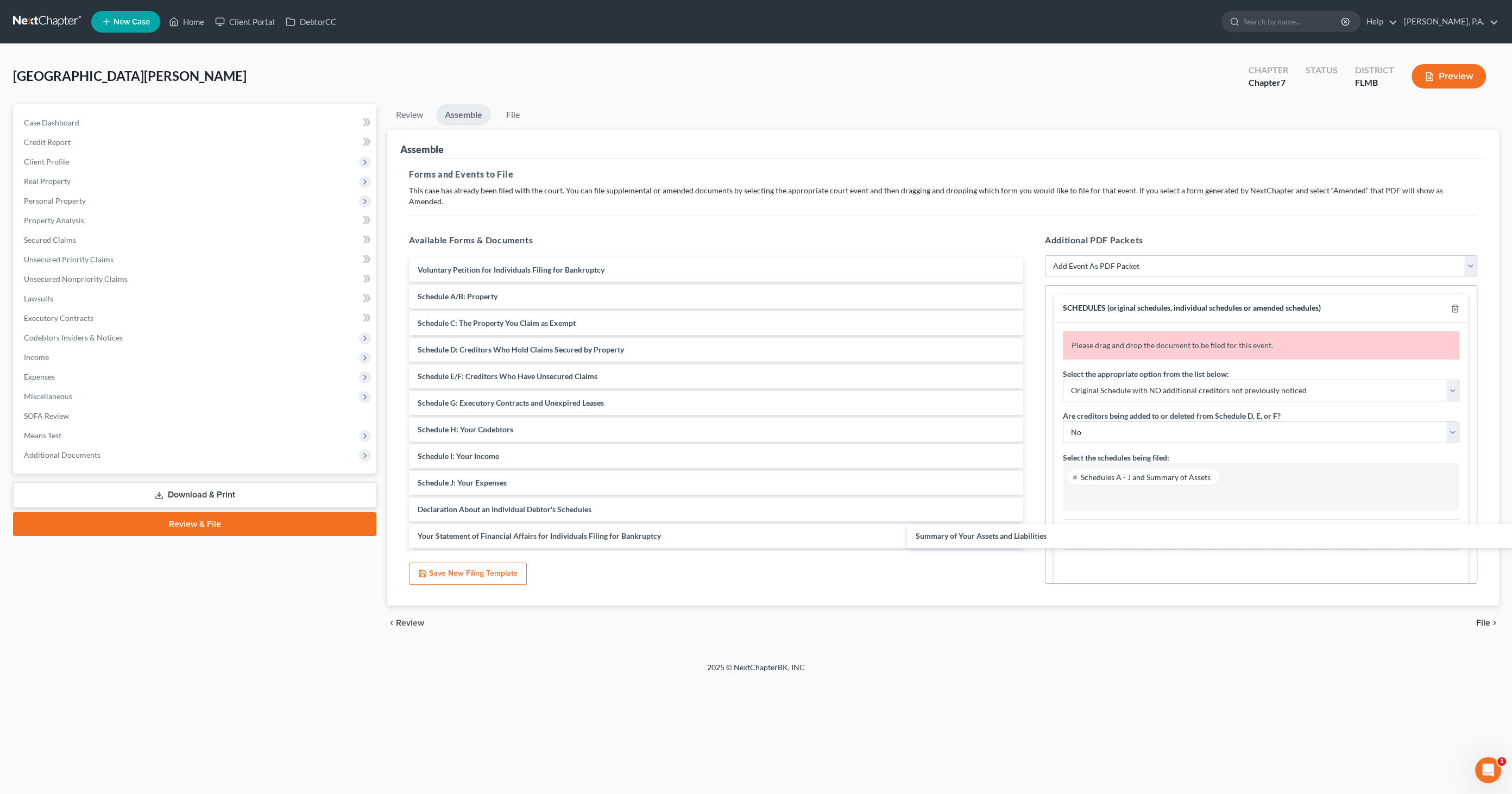
click at [1032, 534] on div "Summary of Your Assets and Liabilities Voluntary Petition for Individuals Filin…" at bounding box center [716, 483] width 632 height 450
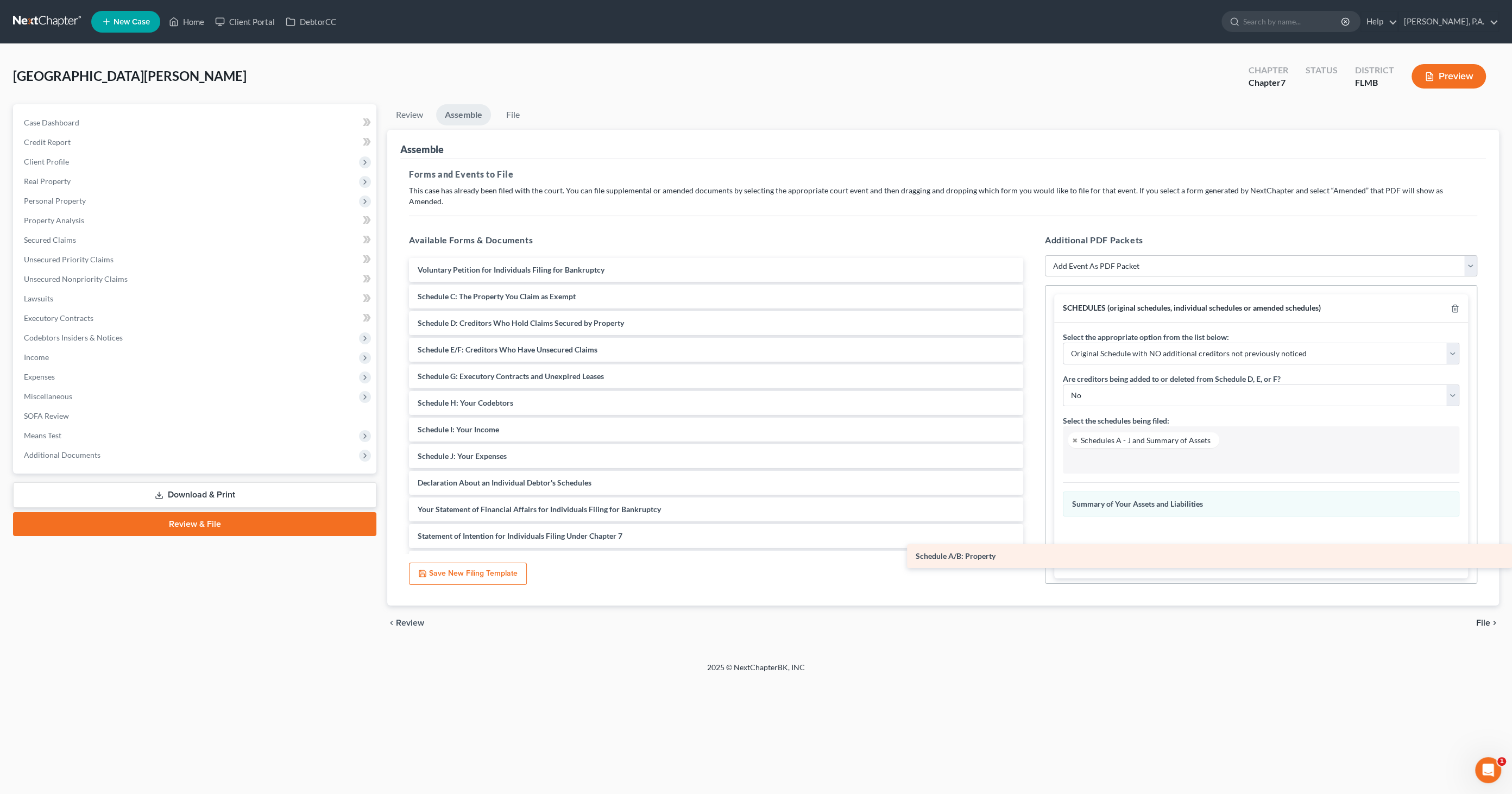
drag, startPoint x: 539, startPoint y: 283, endPoint x: 1162, endPoint y: 533, distance: 671.3
click at [1032, 533] on div "Schedule A/B: Property Voluntary Petition for Individuals Filing for Bankruptcy…" at bounding box center [716, 469] width 632 height 423
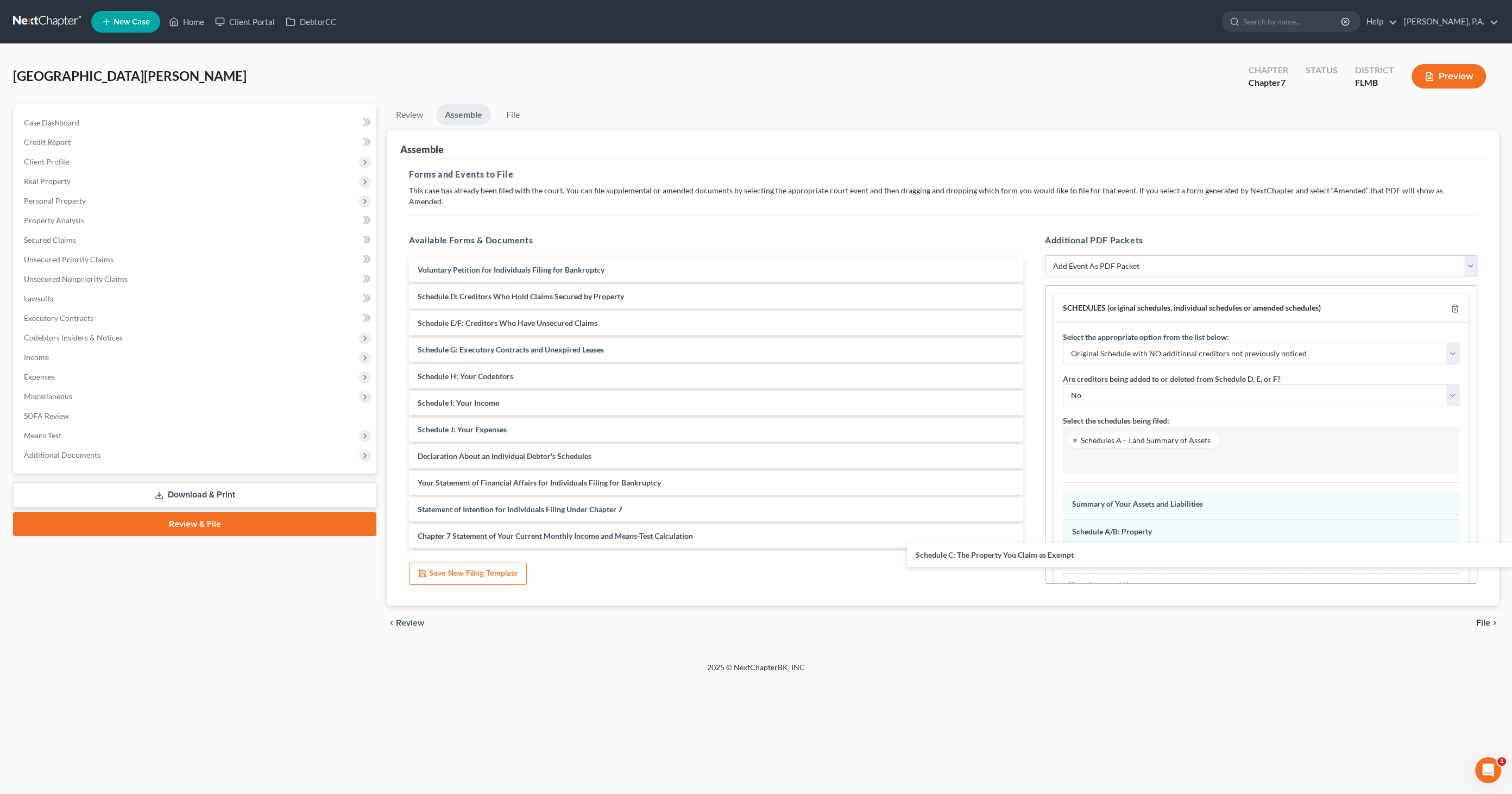
drag, startPoint x: 468, startPoint y: 285, endPoint x: 1131, endPoint y: 533, distance: 707.9
click at [1032, 553] on div "Schedule C: The Property You Claim as Exempt Voluntary Petition for Individuals…" at bounding box center [716, 456] width 632 height 396
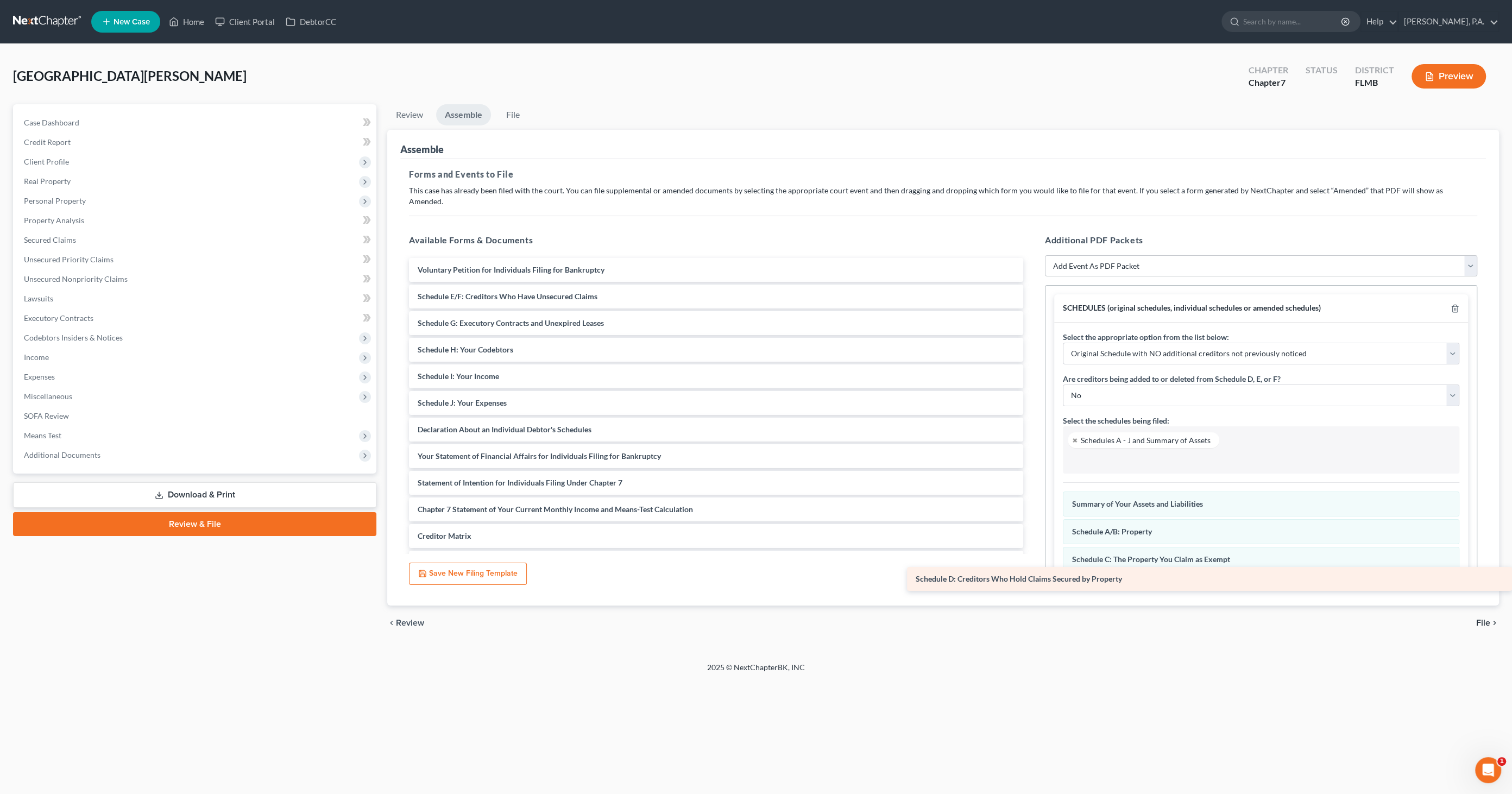
drag, startPoint x: 536, startPoint y: 279, endPoint x: 1192, endPoint y: 566, distance: 716.0
click at [1032, 568] on div "Schedule D: Creditors Who Hold Claims Secured by Property Voluntary Petition fo…" at bounding box center [716, 443] width 632 height 370
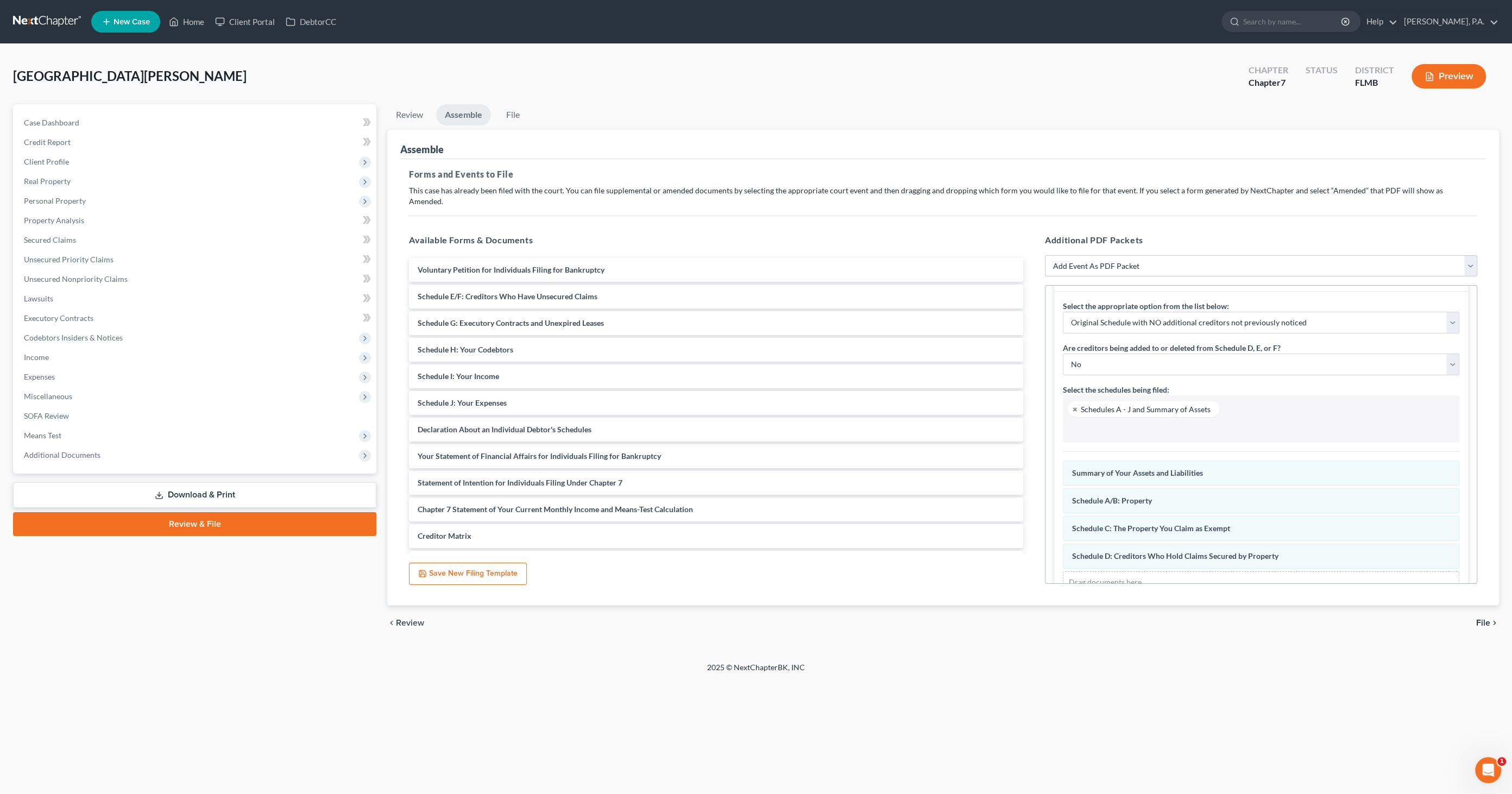
scroll to position [57, 0]
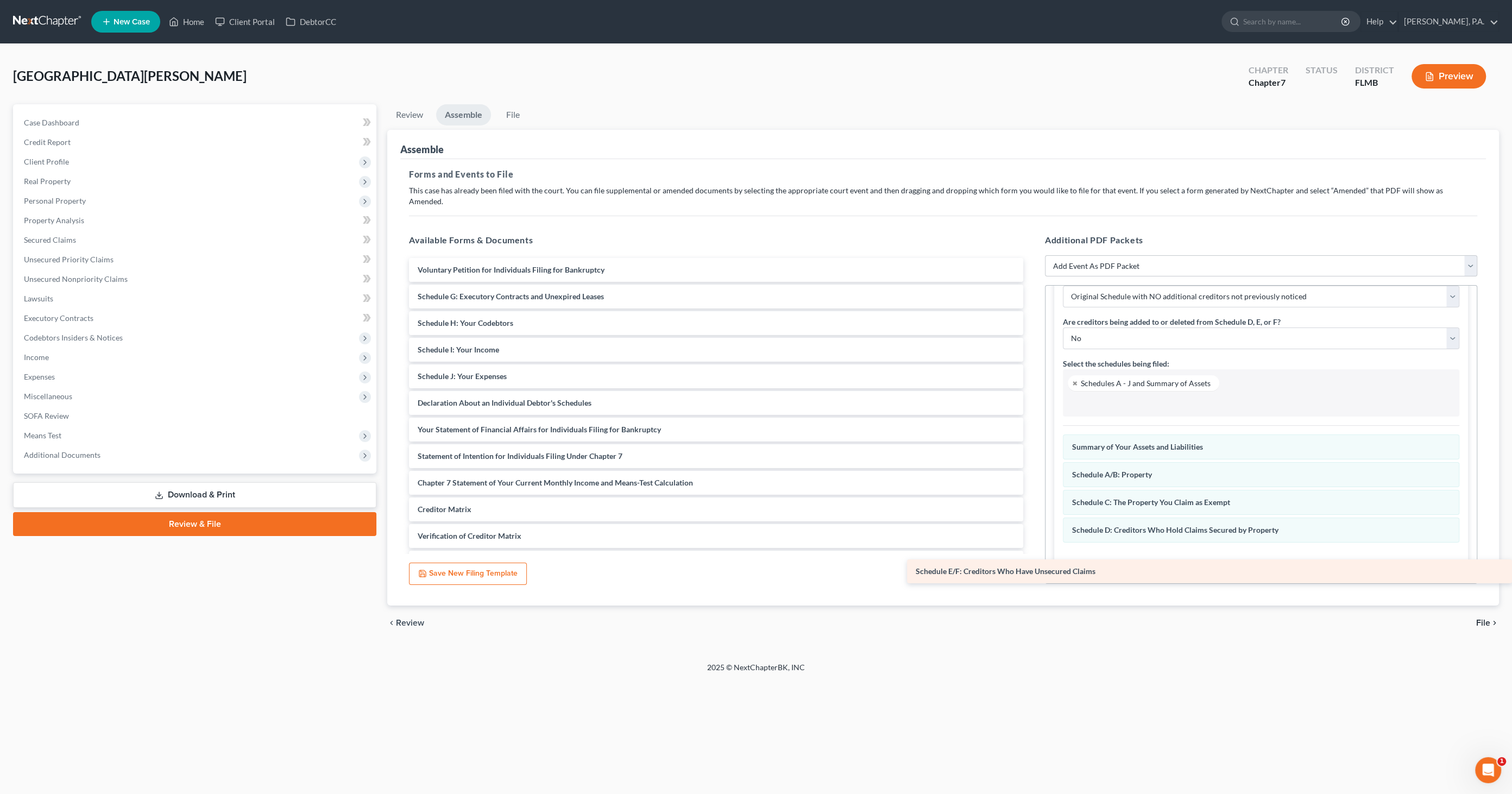
drag, startPoint x: 452, startPoint y: 281, endPoint x: 1061, endPoint y: 560, distance: 669.9
click at [1032, 561] on div "Schedule E/F: Creditors Who Have Unsecured Claims Voluntary Petition for Indivi…" at bounding box center [716, 430] width 632 height 343
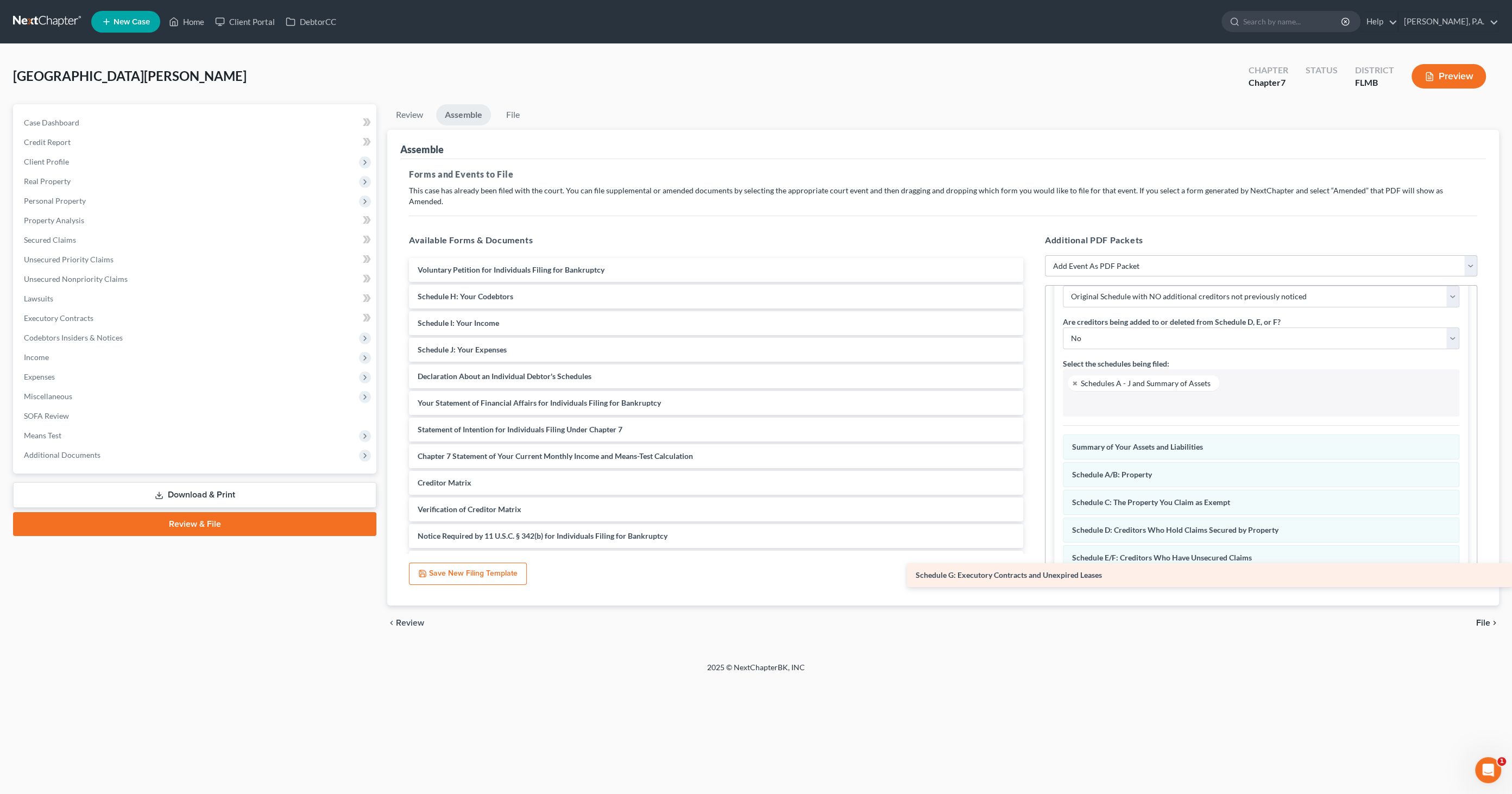
drag, startPoint x: 500, startPoint y: 289, endPoint x: 1054, endPoint y: 580, distance: 625.8
click at [1032, 575] on div "Schedule G: Executory Contracts and Unexpired Leases Voluntary Petition for Ind…" at bounding box center [716, 416] width 632 height 316
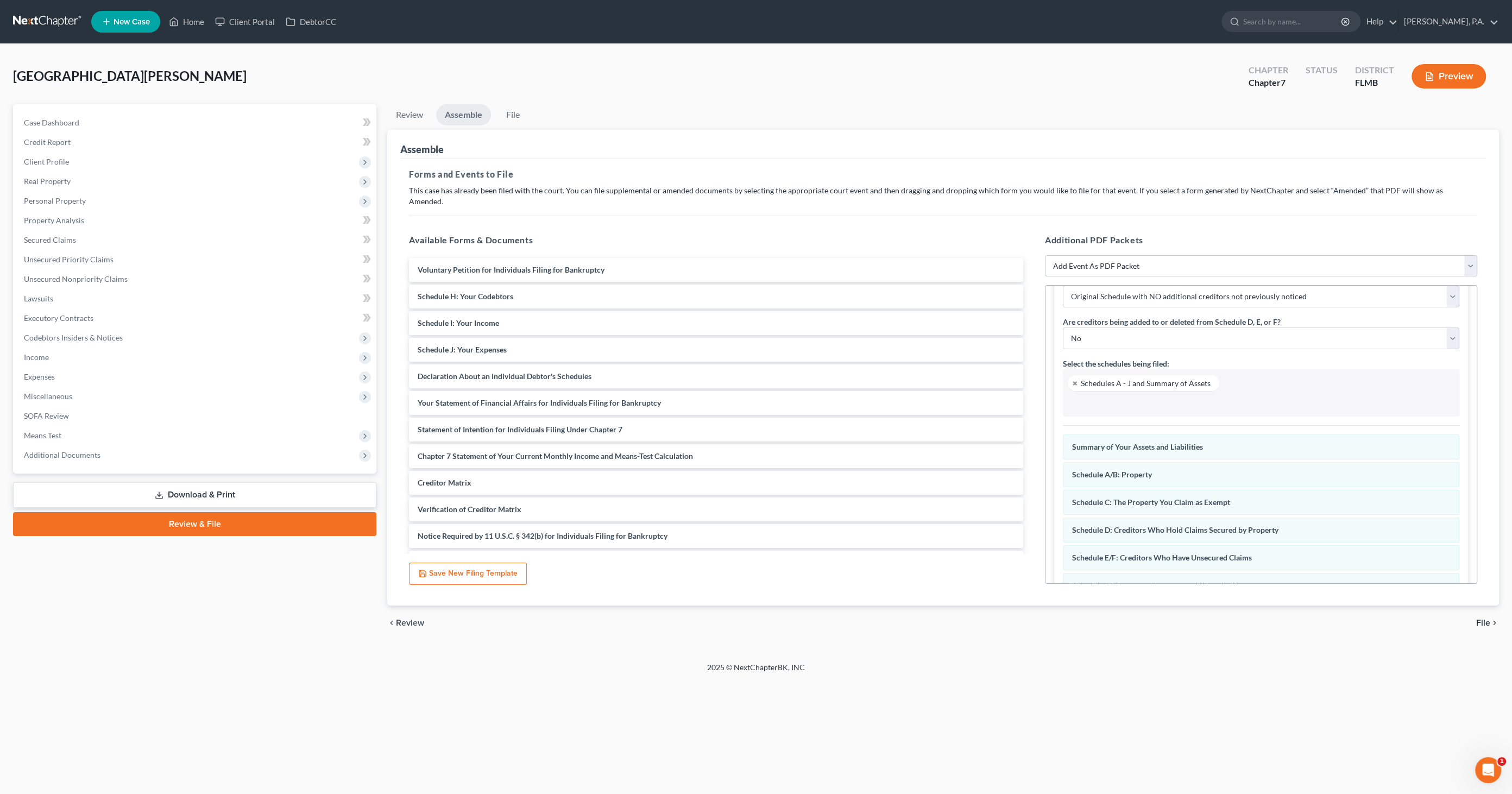
scroll to position [112, 0]
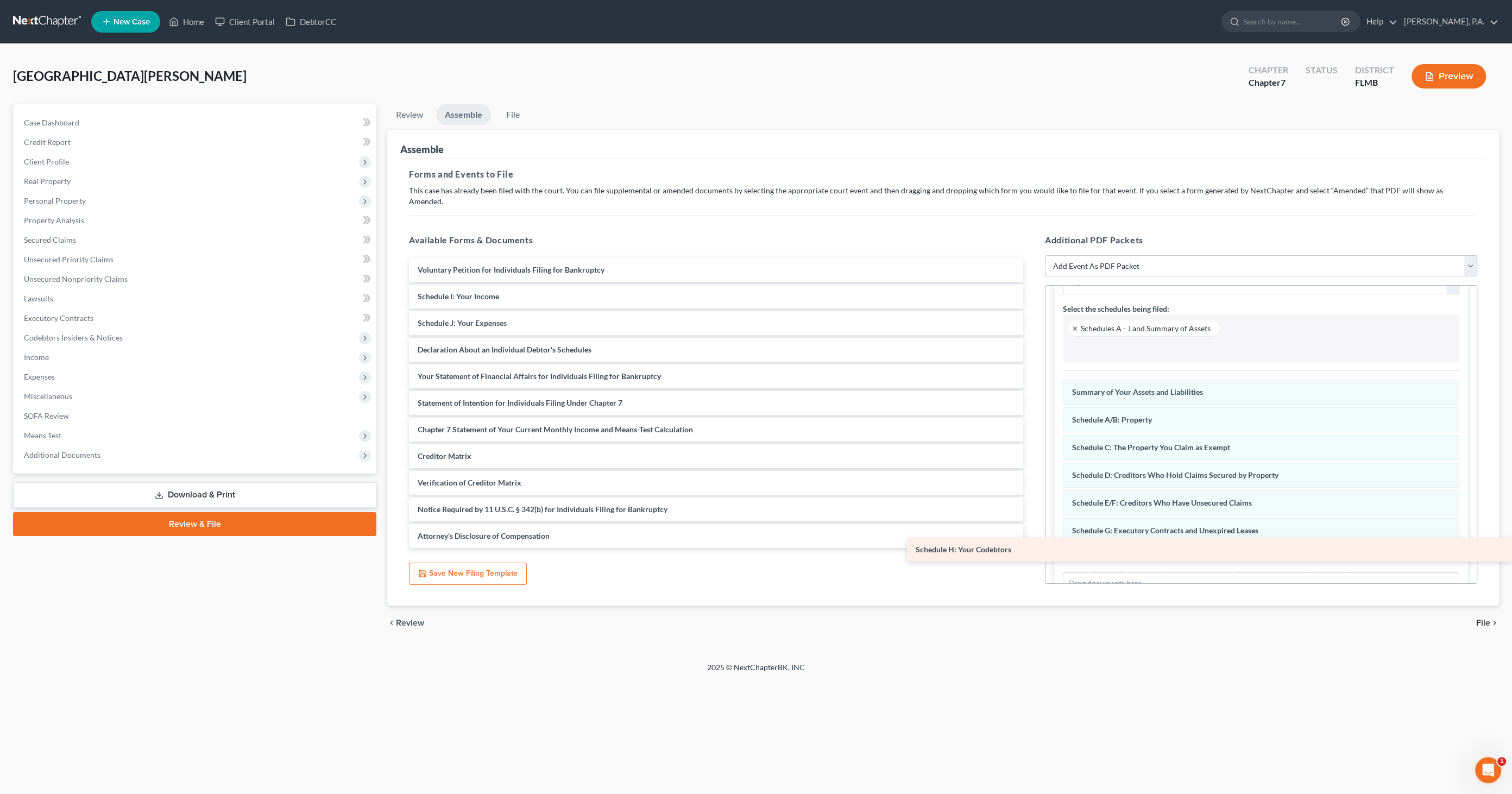
drag, startPoint x: 513, startPoint y: 279, endPoint x: 1108, endPoint y: 543, distance: 650.9
click at [1032, 543] on div "Schedule H: Your Codebtors Voluntary Petition for Individuals Filing for Bankru…" at bounding box center [716, 403] width 632 height 290
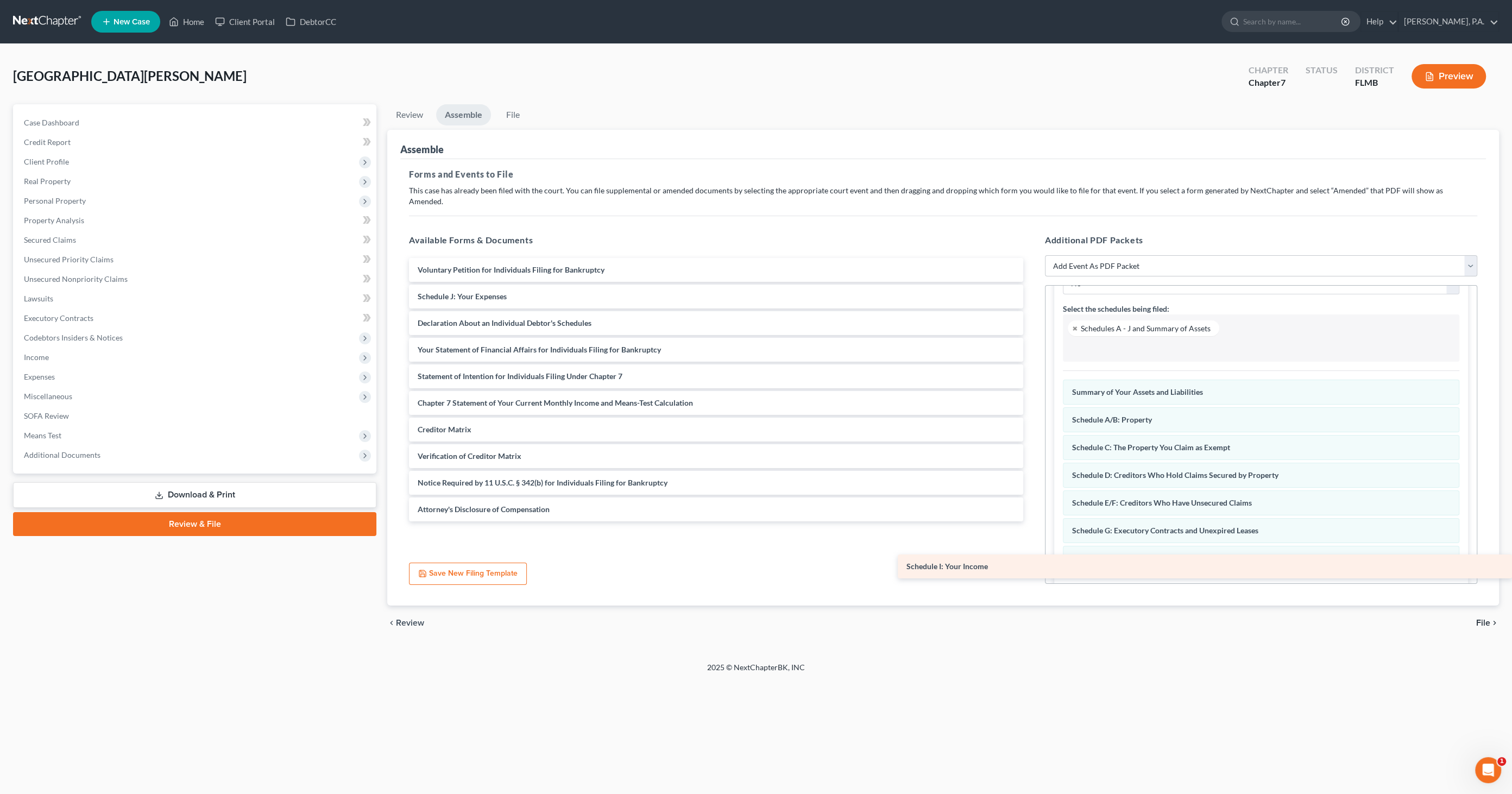
drag, startPoint x: 440, startPoint y: 285, endPoint x: 1065, endPoint y: 566, distance: 685.3
click at [1032, 521] on div "Schedule I: Your Income Voluntary Petition for Individuals Filing for Bankruptc…" at bounding box center [716, 390] width 632 height 263
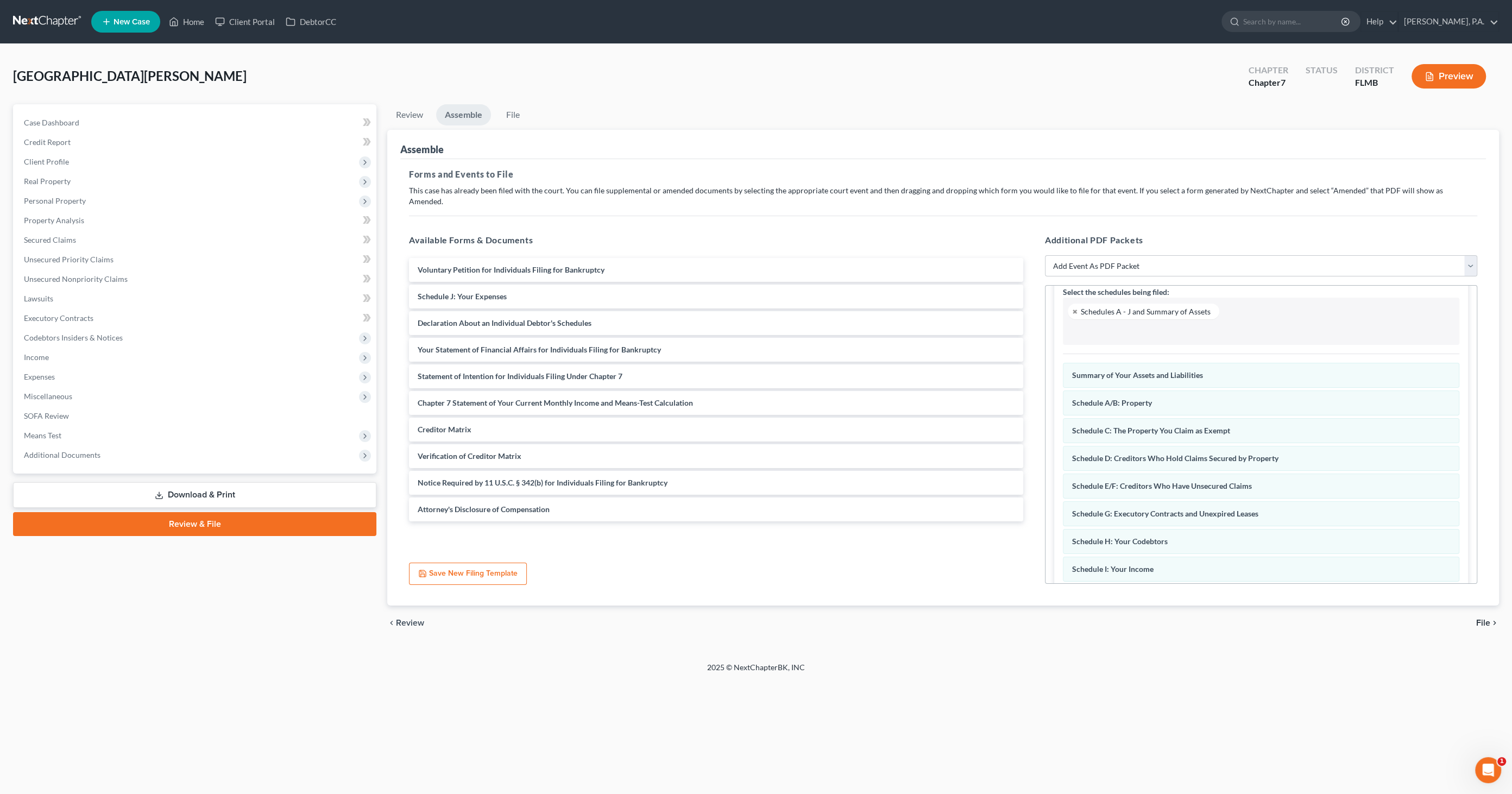
scroll to position [167, 0]
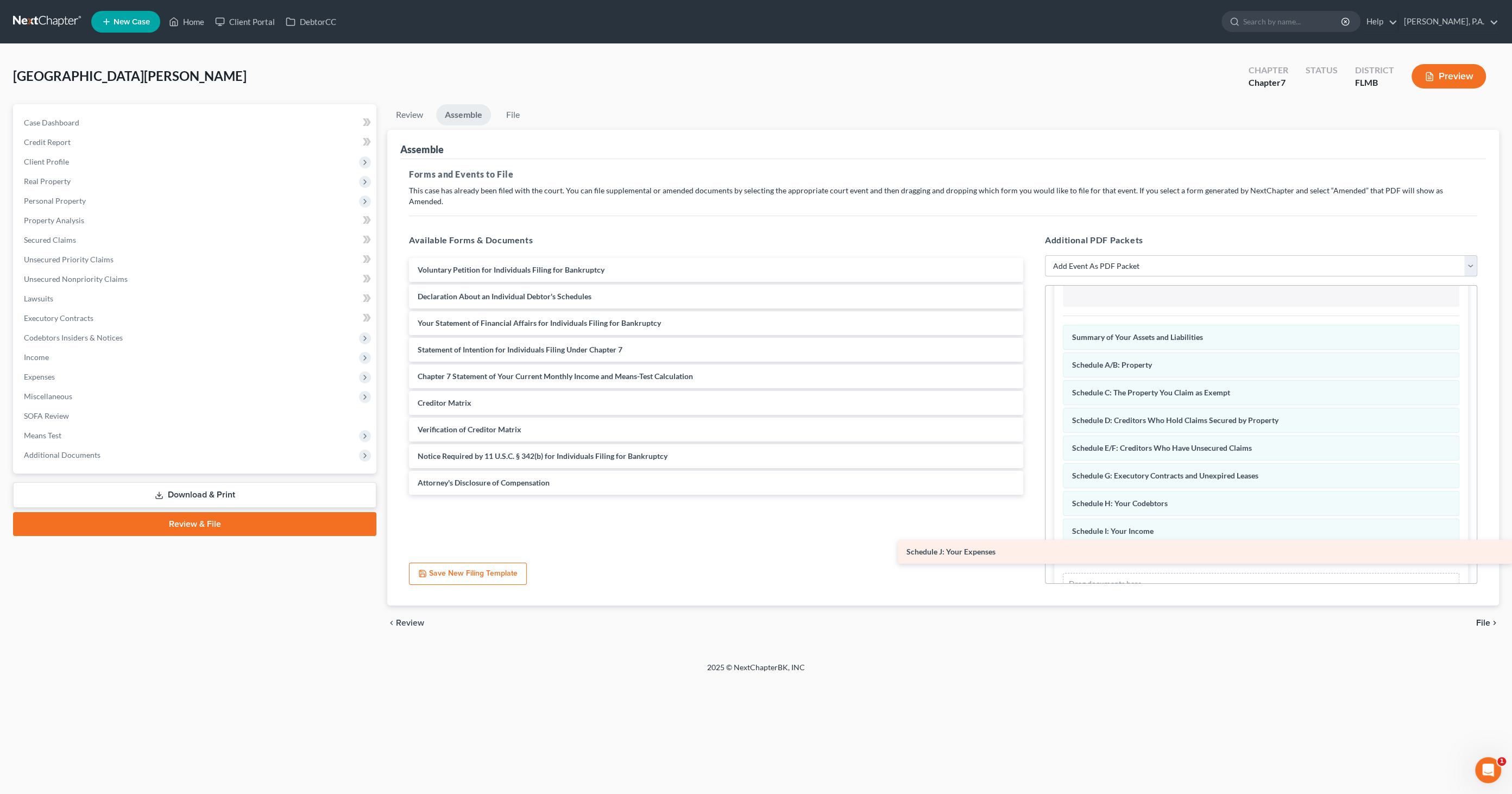
drag, startPoint x: 419, startPoint y: 284, endPoint x: 1105, endPoint y: 546, distance: 734.3
click at [1032, 495] on div "Schedule J: Your Expenses Voluntary Petition for Individuals Filing for Bankrup…" at bounding box center [716, 376] width 632 height 236
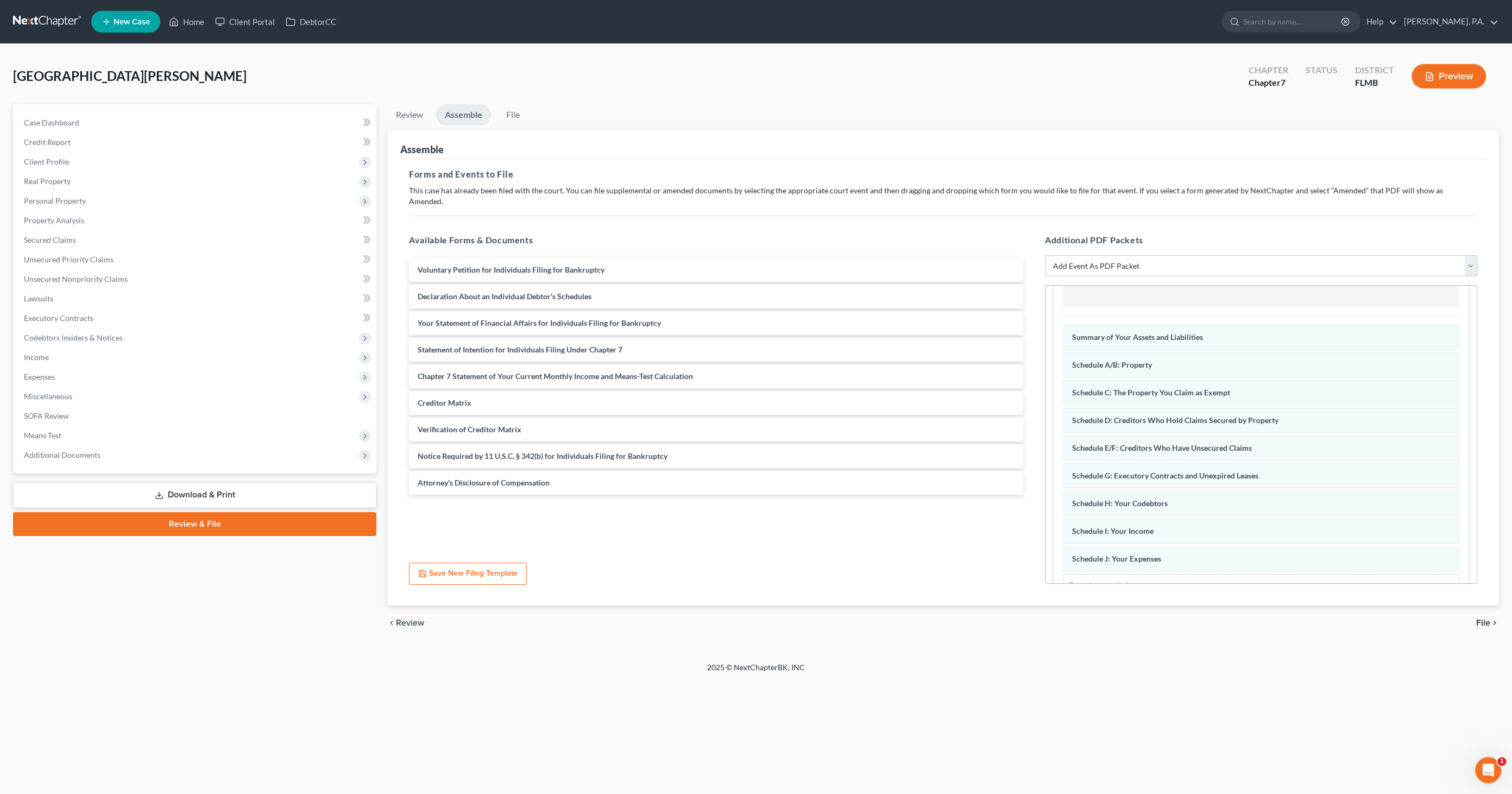
scroll to position [194, 0]
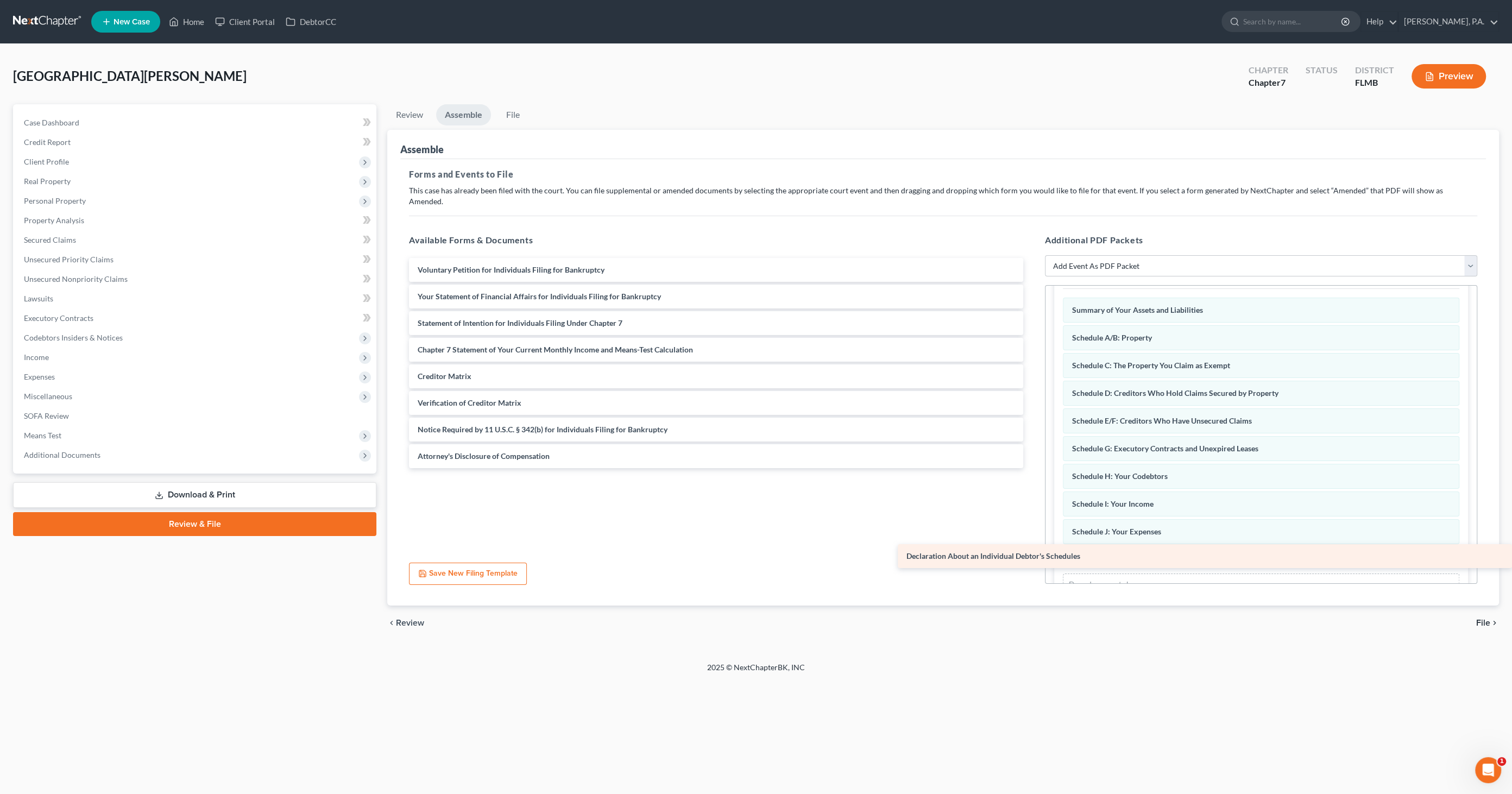
drag, startPoint x: 456, startPoint y: 283, endPoint x: 1210, endPoint y: 552, distance: 800.5
click at [1032, 468] on div "Declaration About an Individual Debtor's Schedules Voluntary Petition for Indiv…" at bounding box center [716, 363] width 632 height 210
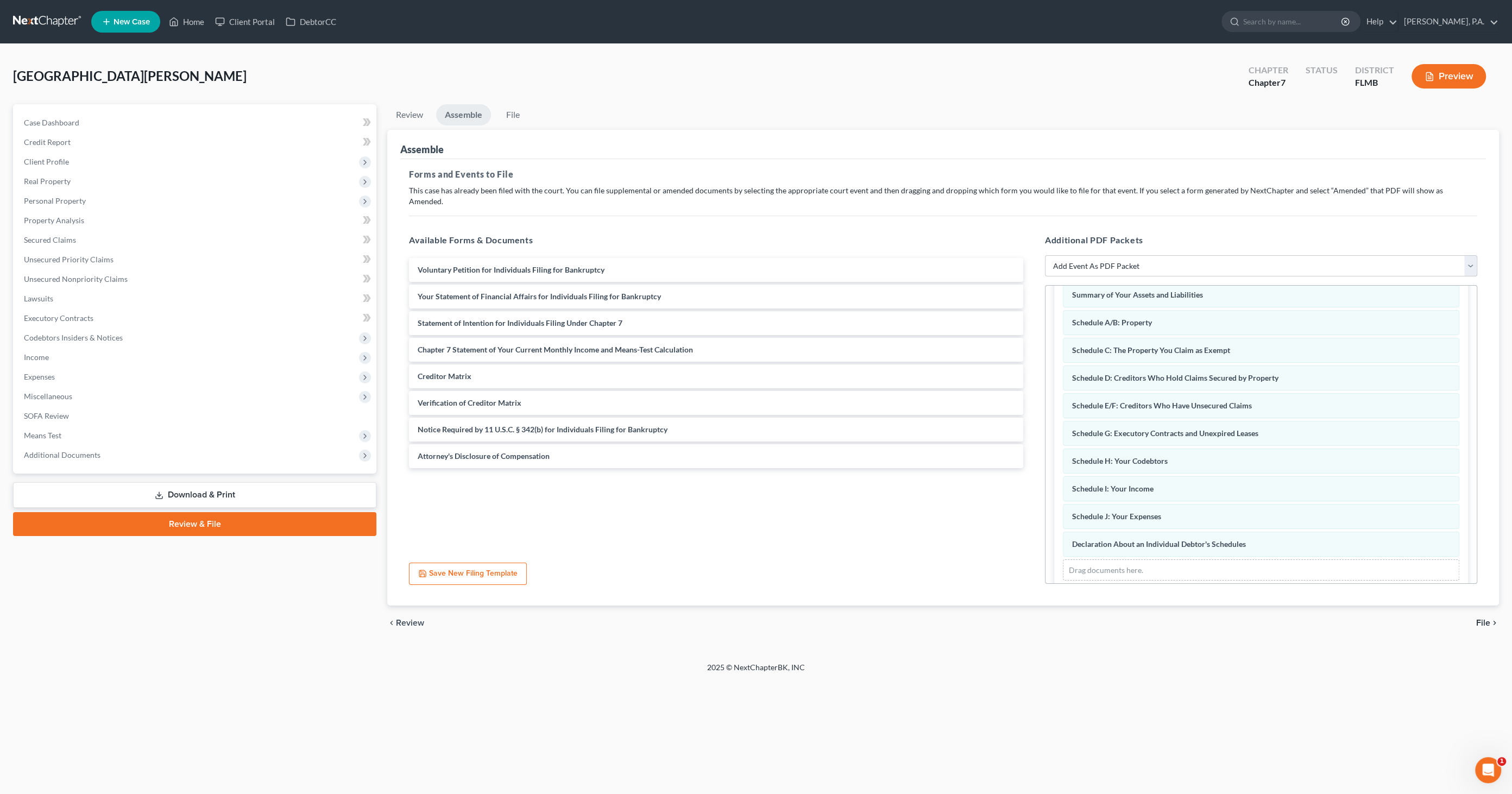
scroll to position [222, 0]
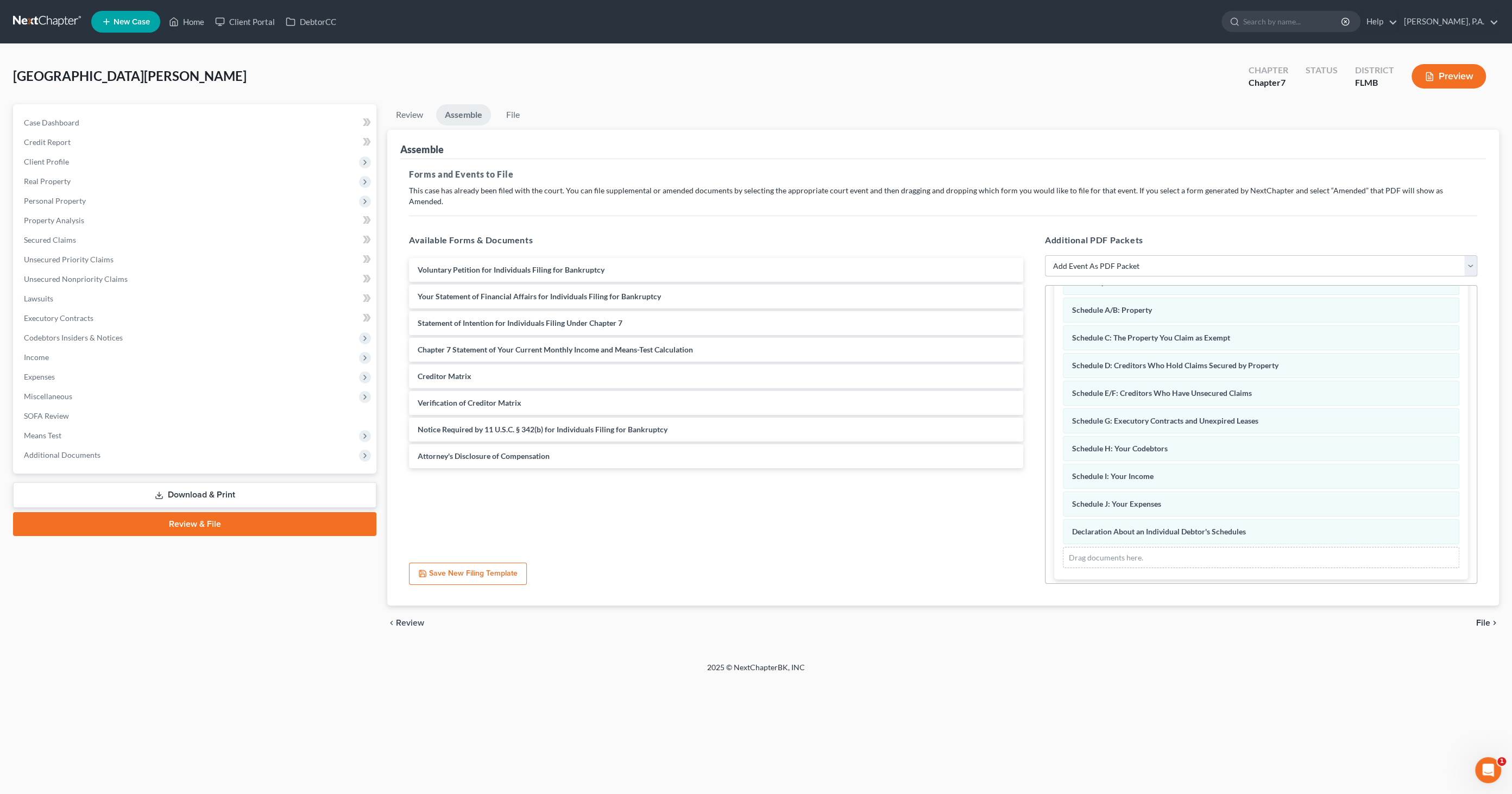
click at [1159, 257] on select "Add Event As PDF Packet Amended Creditor Matrix (Fee)- Only use when no separat…" at bounding box center [1261, 266] width 433 height 22
select select "18"
click at [1045, 255] on select "Add Event As PDF Packet Amended Creditor Matrix (Fee)- Only use when no separat…" at bounding box center [1261, 266] width 433 height 22
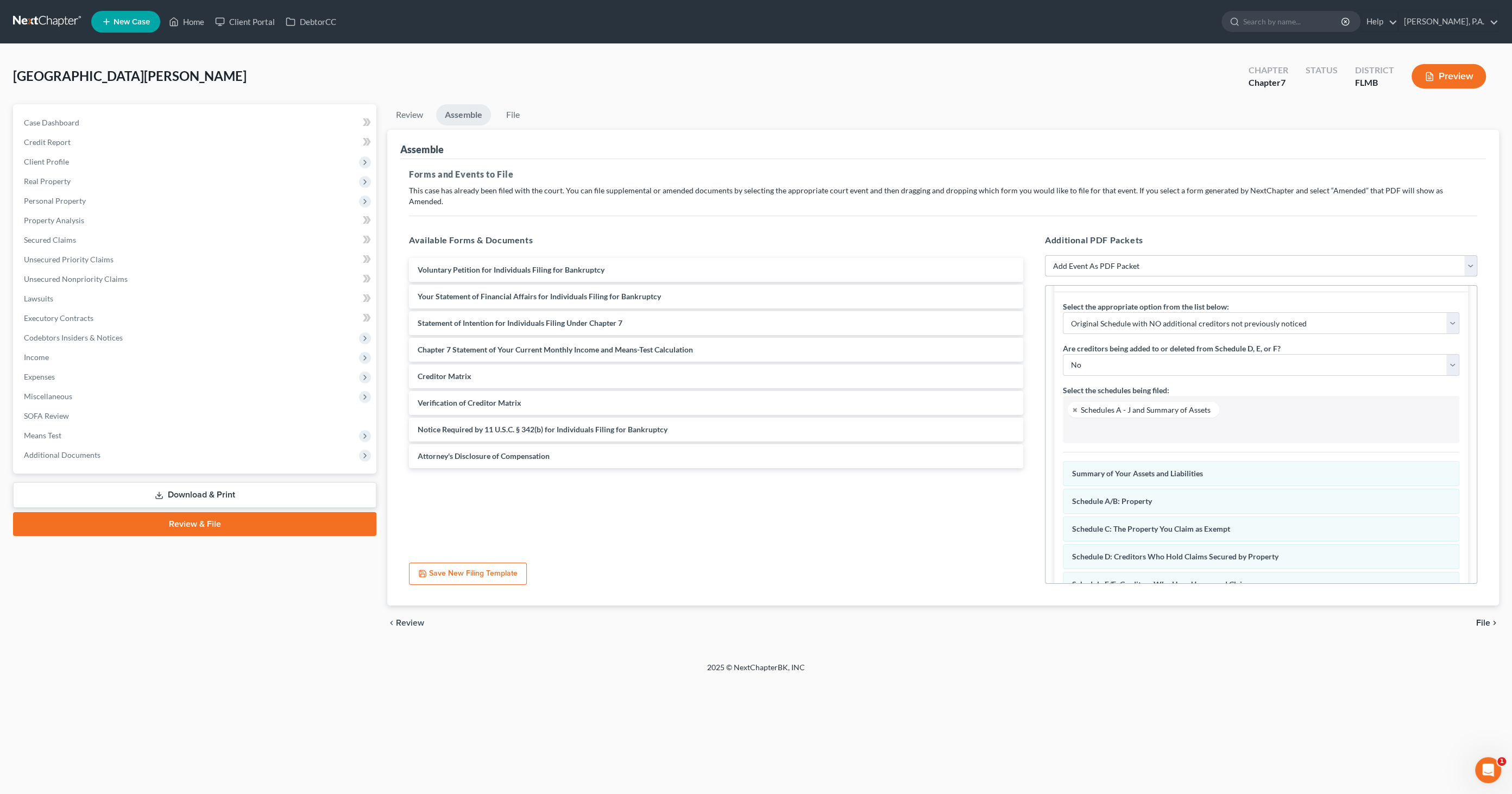
scroll to position [0, 0]
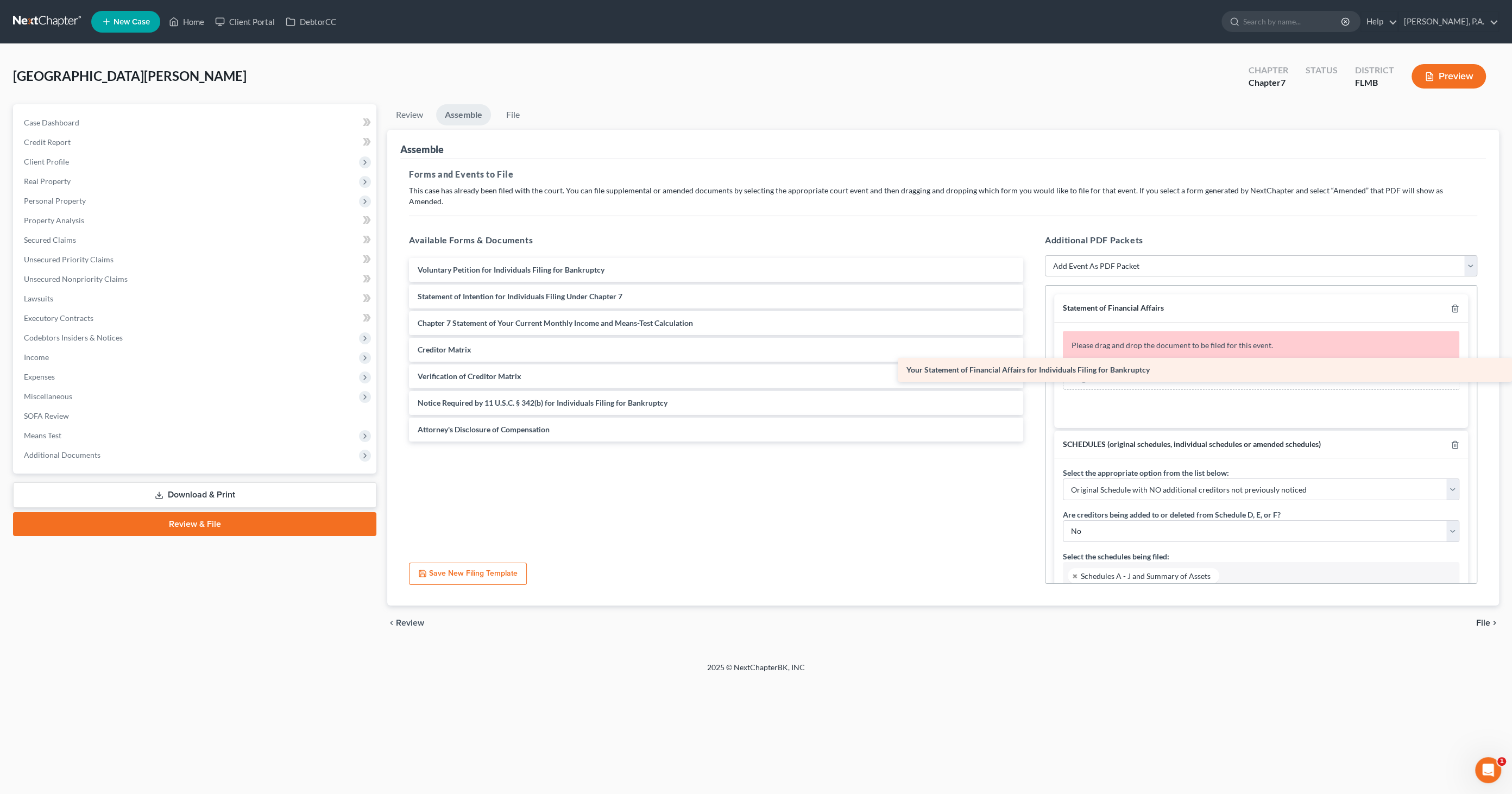
drag, startPoint x: 460, startPoint y: 278, endPoint x: 1116, endPoint y: 363, distance: 661.5
click at [1032, 363] on div "Your Statement of Financial Affairs for Individuals Filing for Bankruptcy Volun…" at bounding box center [716, 350] width 632 height 184
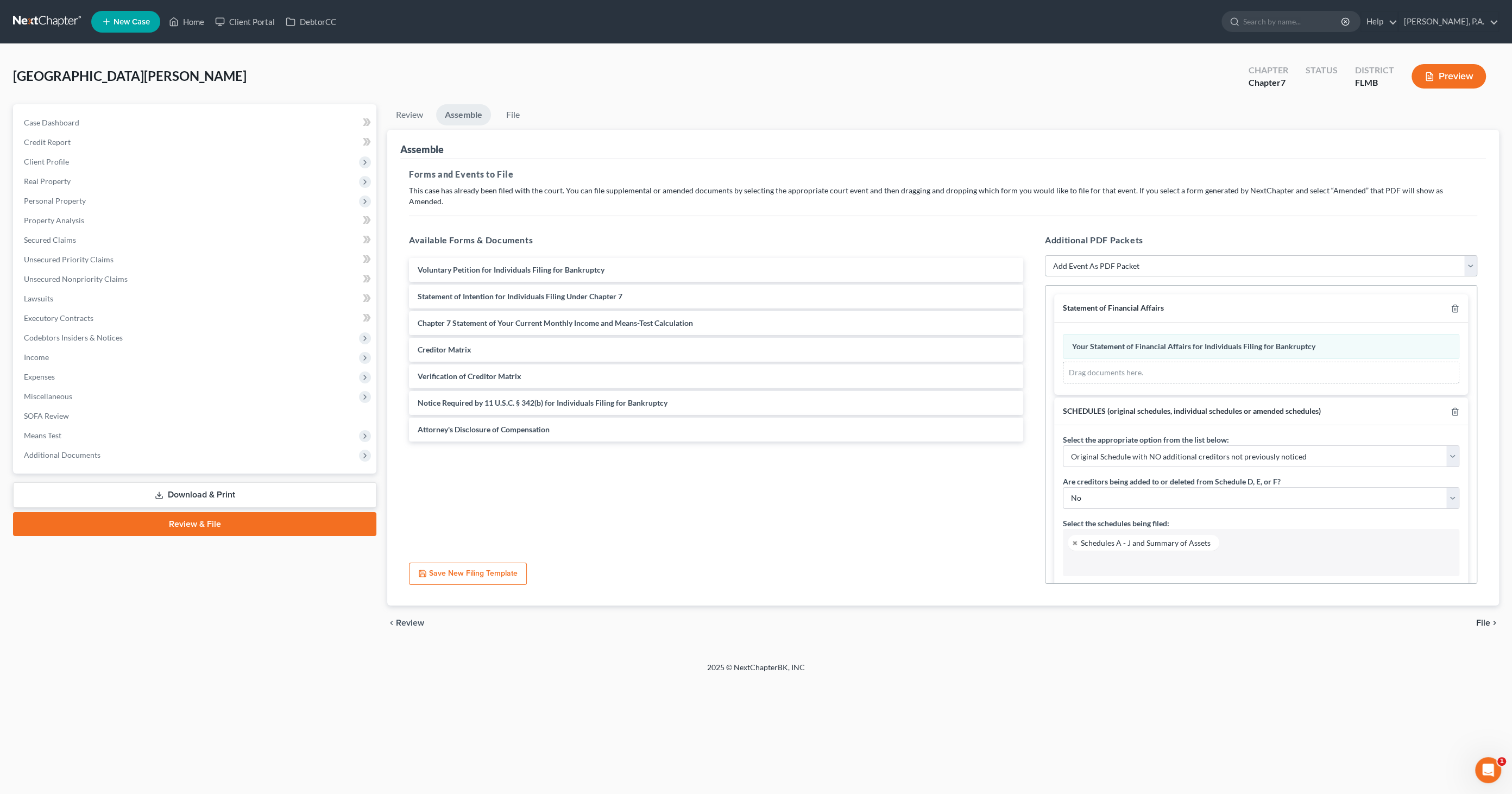
click at [1207, 255] on select "Add Event As PDF Packet Amended Creditor Matrix (Fee)- Only use when no separat…" at bounding box center [1261, 266] width 433 height 22
select select "20"
click at [1045, 255] on select "Add Event As PDF Packet Amended Creditor Matrix (Fee)- Only use when no separat…" at bounding box center [1261, 266] width 433 height 22
select select
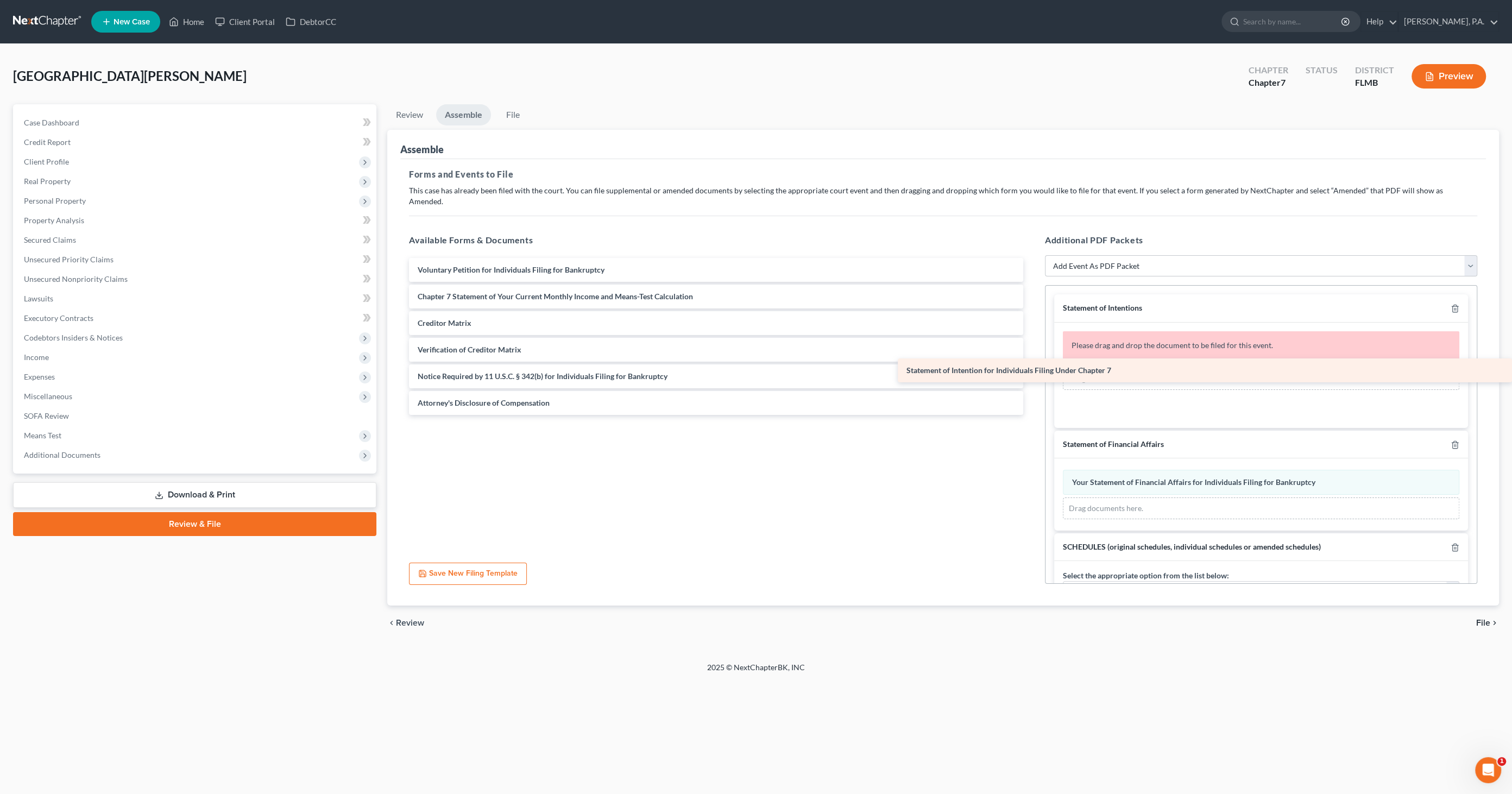
drag, startPoint x: 489, startPoint y: 285, endPoint x: 1146, endPoint y: 370, distance: 662.5
click at [1032, 370] on div "Statement of Intention for Individuals Filing Under Chapter 7 Voluntary Petitio…" at bounding box center [716, 336] width 632 height 157
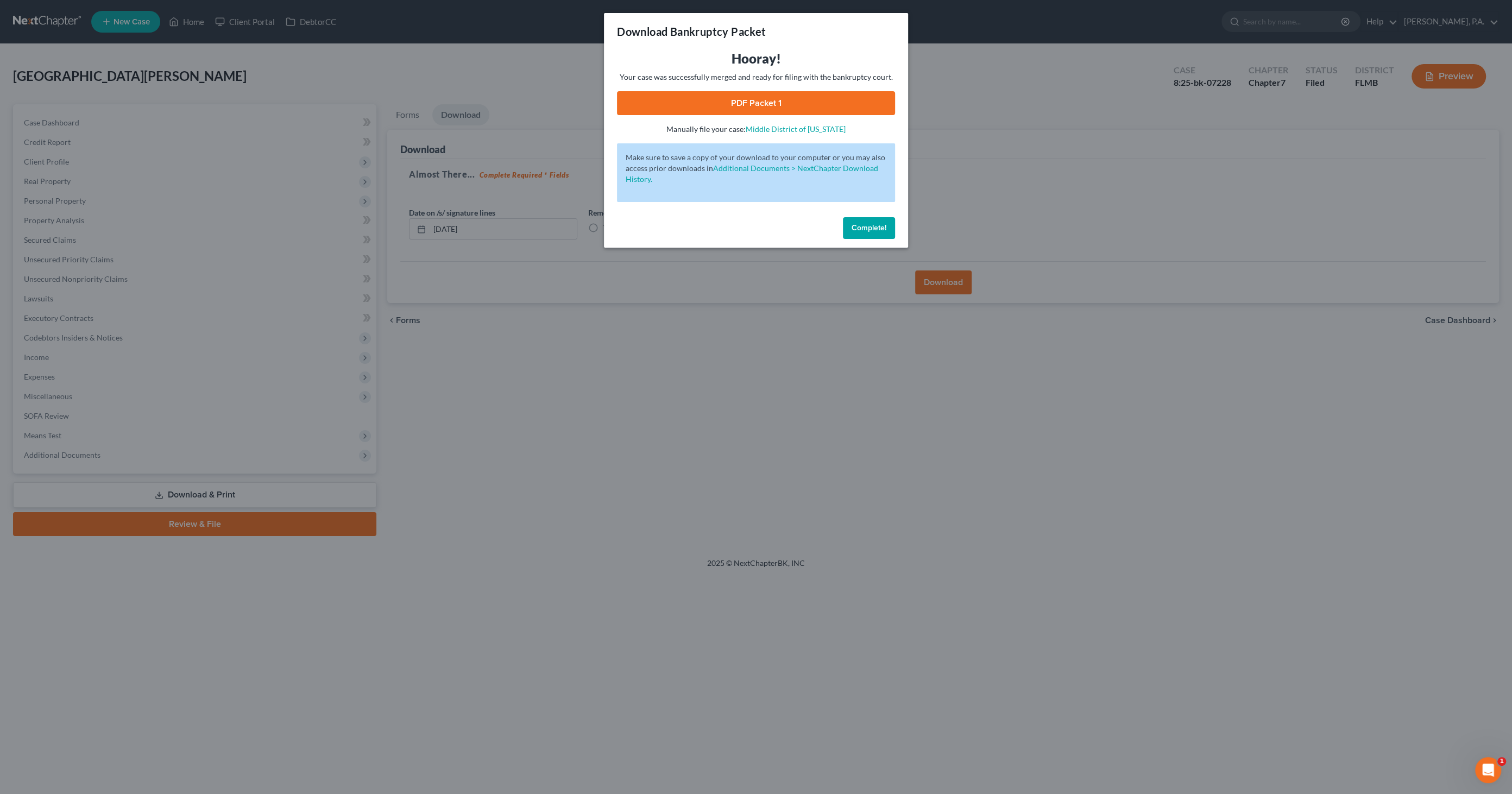
click at [848, 228] on button "Complete!" at bounding box center [869, 228] width 52 height 22
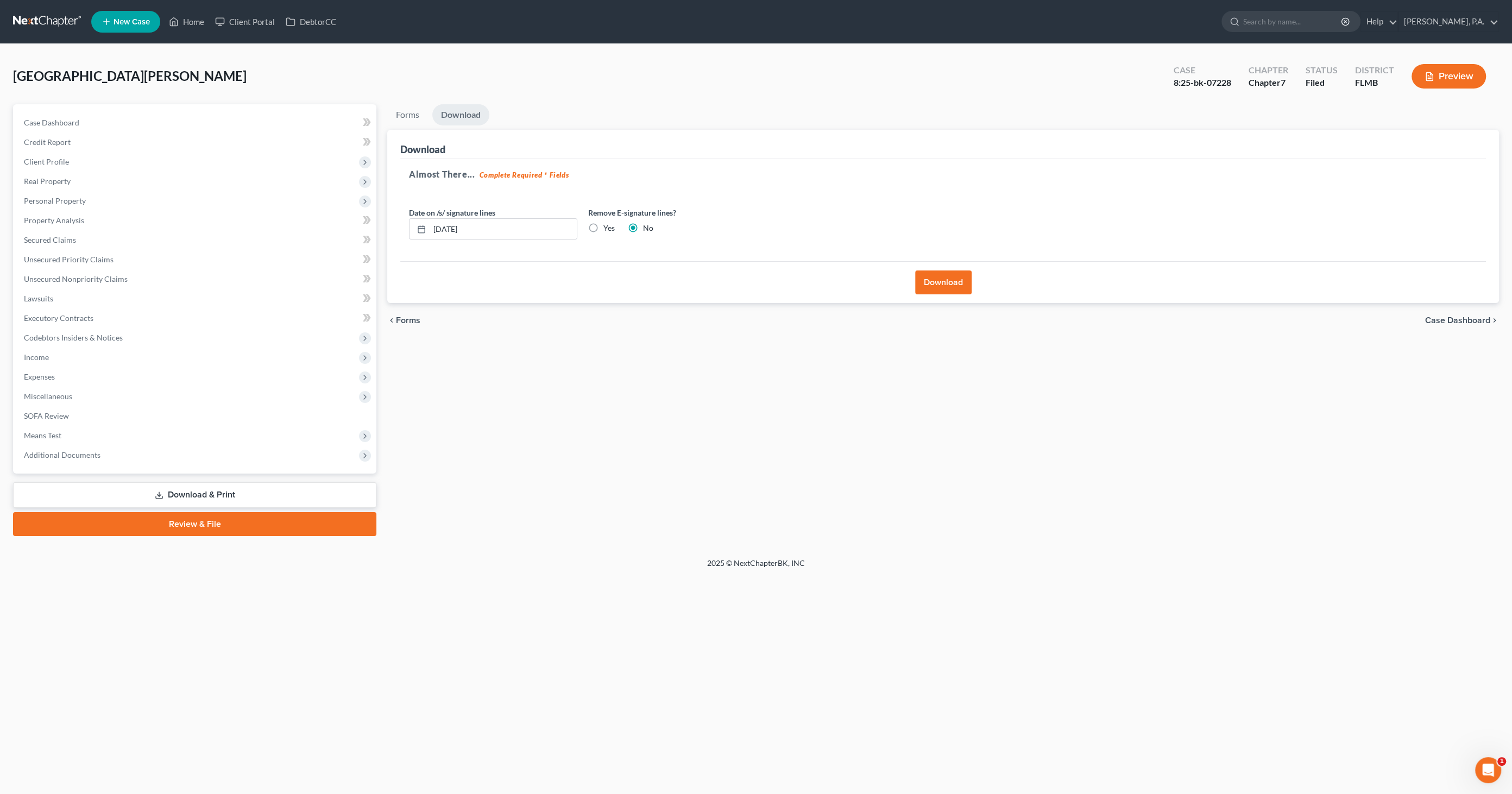
click at [1443, 310] on div "chevron_left Forms Case Dashboard chevron_right" at bounding box center [943, 320] width 1112 height 35
click at [1444, 316] on span "Case Dashboard" at bounding box center [1457, 320] width 65 height 9
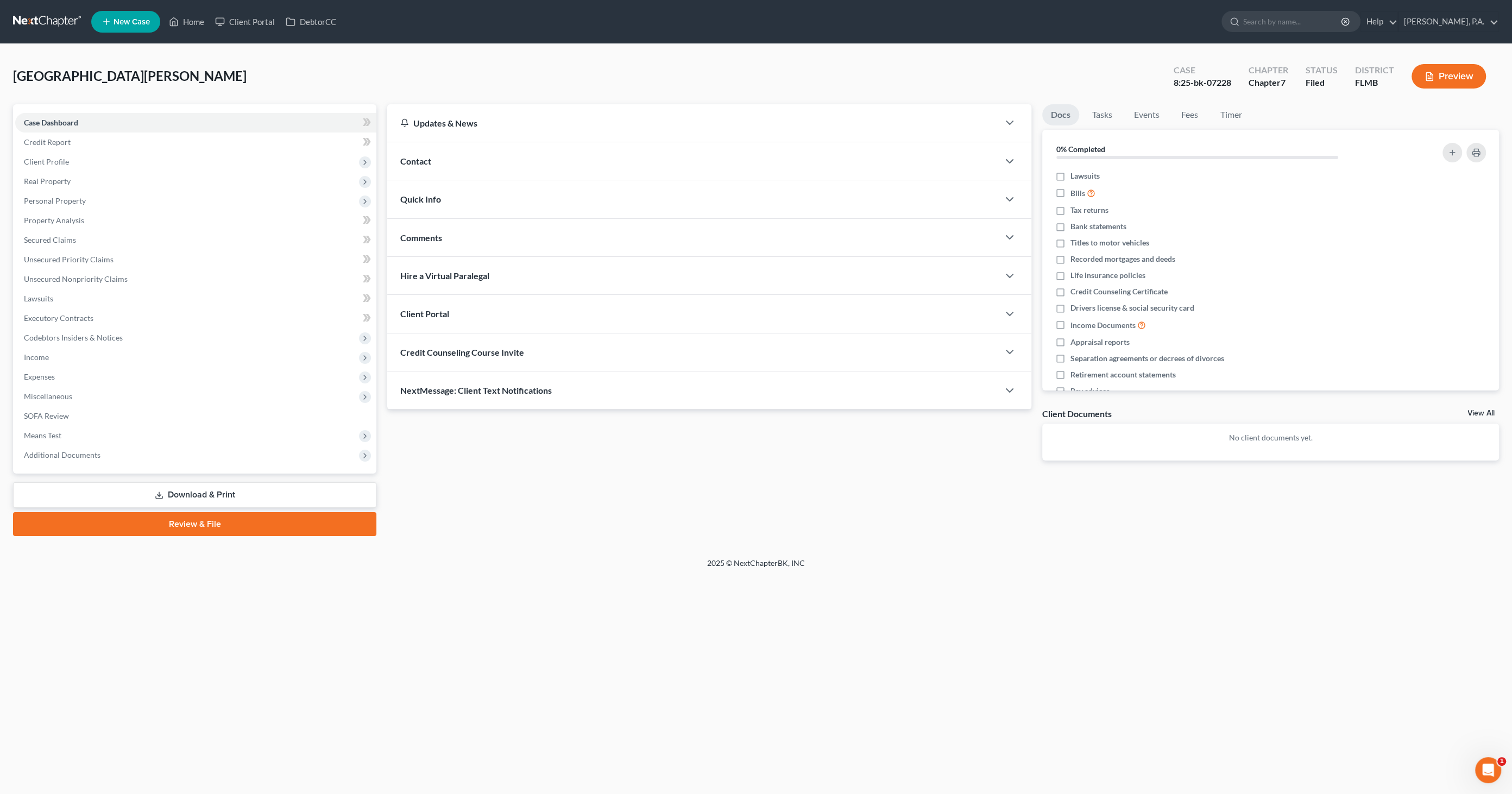
click at [230, 519] on link "Review & File" at bounding box center [194, 524] width 363 height 24
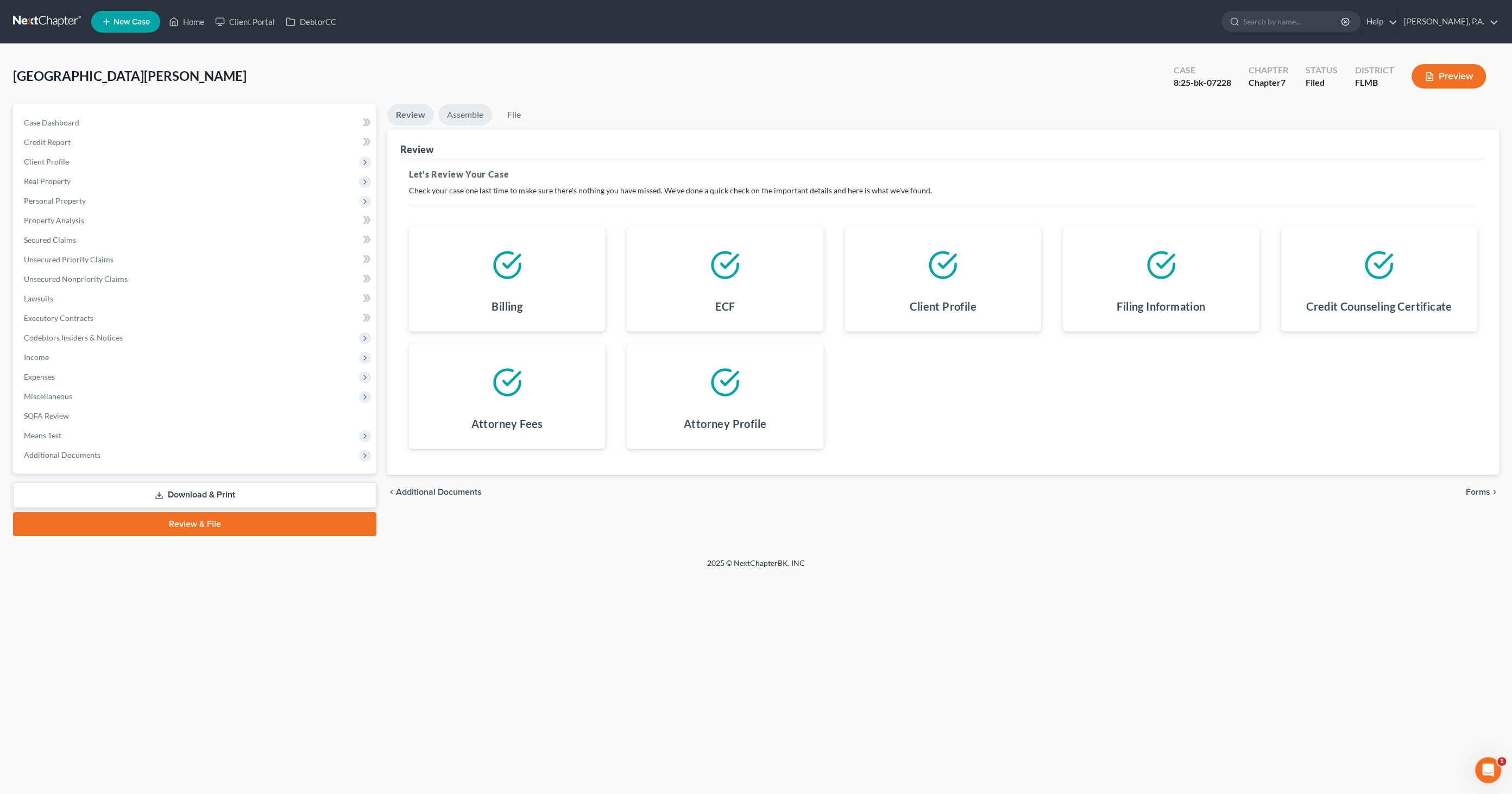
click at [474, 113] on link "Assemble" at bounding box center [465, 115] width 54 height 21
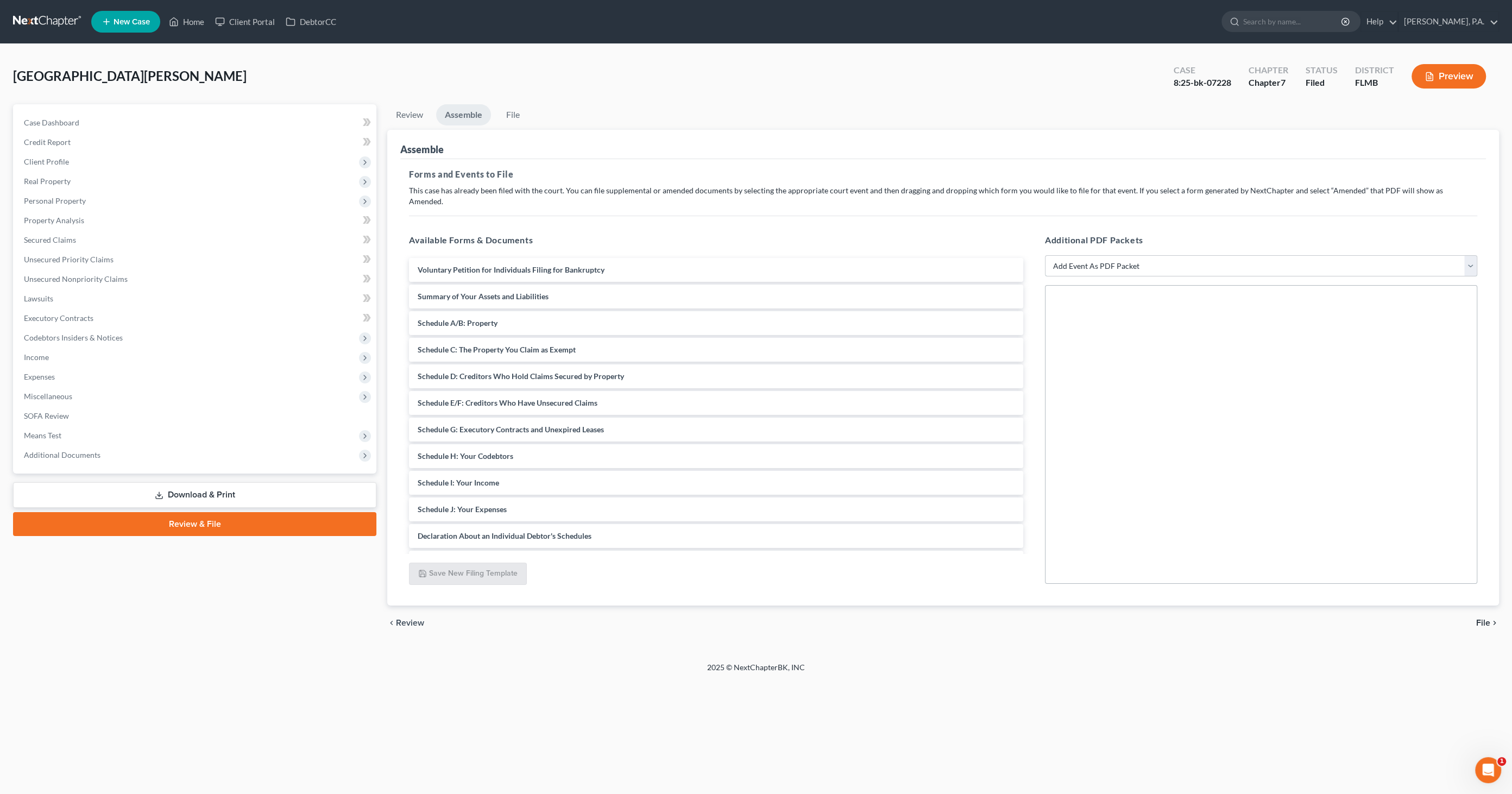
click at [1096, 255] on select "Add Event As PDF Packet Amended Creditor Matrix (Fee)- Only use when no separat…" at bounding box center [1261, 266] width 433 height 22
select select "13"
click at [1045, 255] on select "Add Event As PDF Packet Amended Creditor Matrix (Fee)- Only use when no separat…" at bounding box center [1261, 266] width 433 height 22
select select
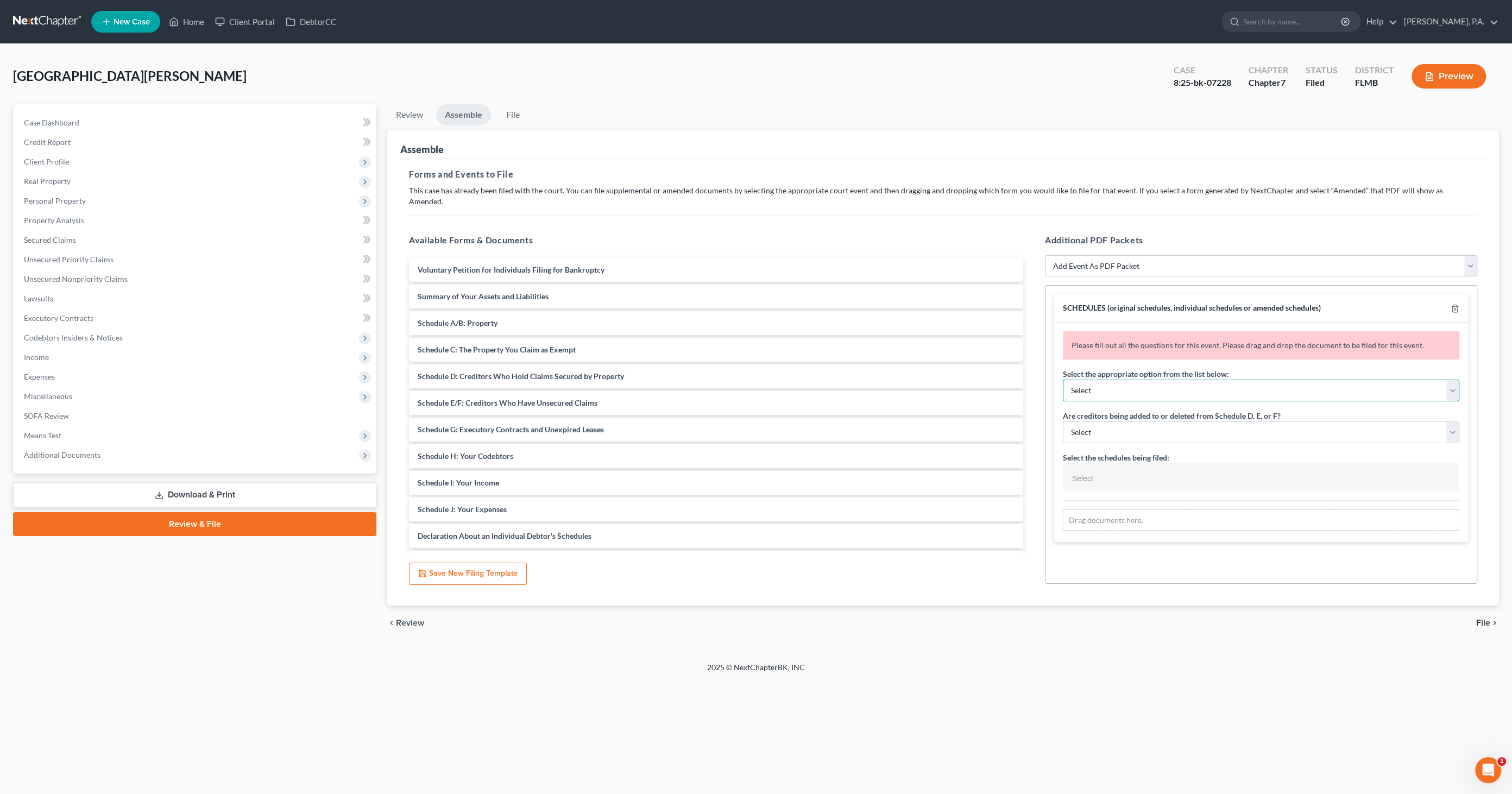
click at [1095, 380] on select "Select Amending a previously filed schedule Original Schedules WITH additional …" at bounding box center [1261, 390] width 396 height 22
select select "2"
click at [1063, 380] on select "Select Amending a previously filed schedule Original Schedules WITH additional …" at bounding box center [1261, 390] width 396 height 22
click at [1118, 421] on select "Select Yes No" at bounding box center [1261, 432] width 396 height 22
select select "1"
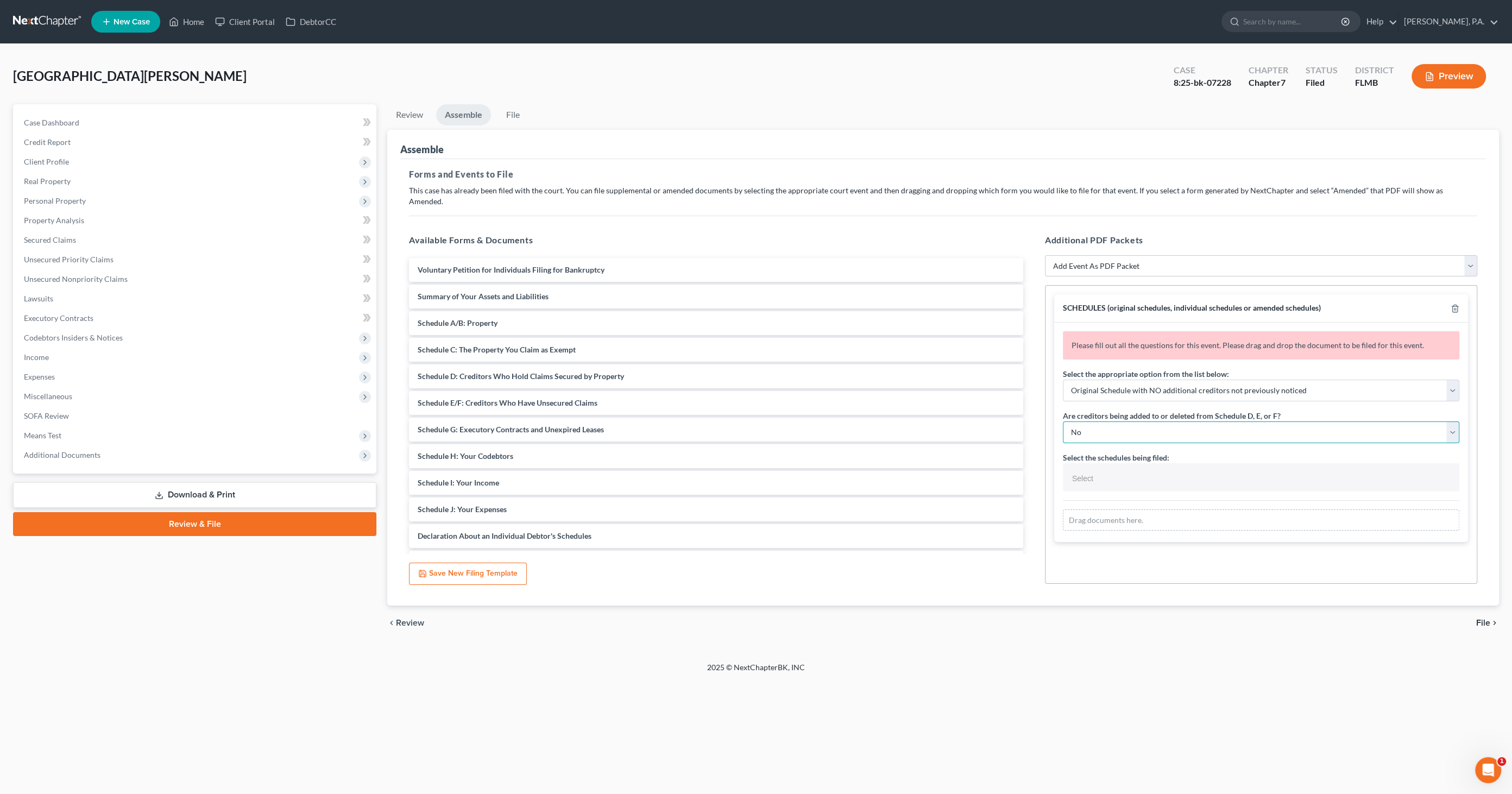
click at [1063, 421] on select "Select Yes No" at bounding box center [1261, 432] width 396 height 22
click at [1119, 470] on input "text" at bounding box center [1260, 478] width 382 height 16
select select "Schedules A - J and Summary of Assets,"
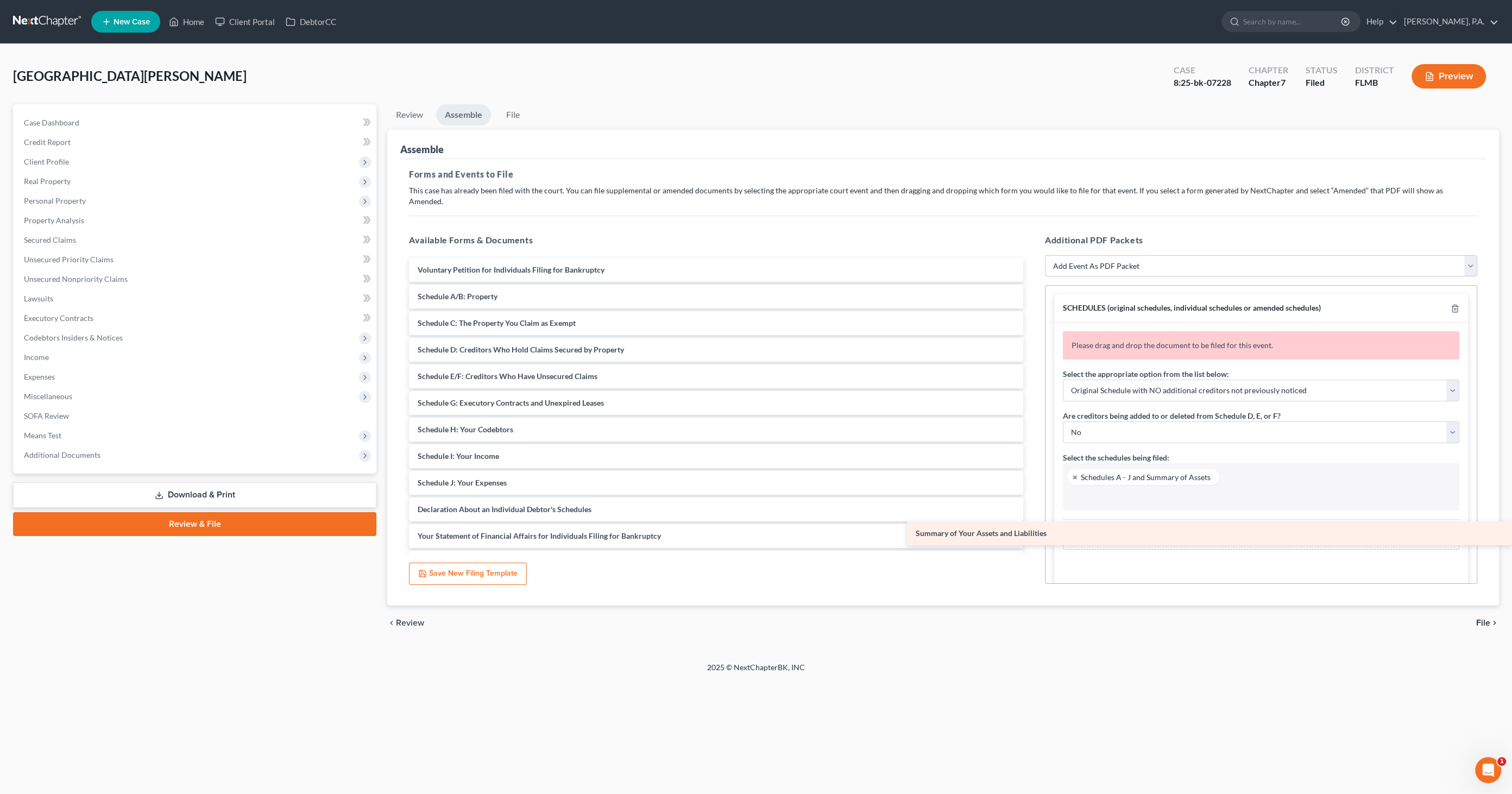
drag, startPoint x: 521, startPoint y: 280, endPoint x: 1261, endPoint y: 529, distance: 780.8
click at [1032, 529] on div "Summary of Your Assets and Liabilities Voluntary Petition for Individuals Filin…" at bounding box center [716, 483] width 632 height 450
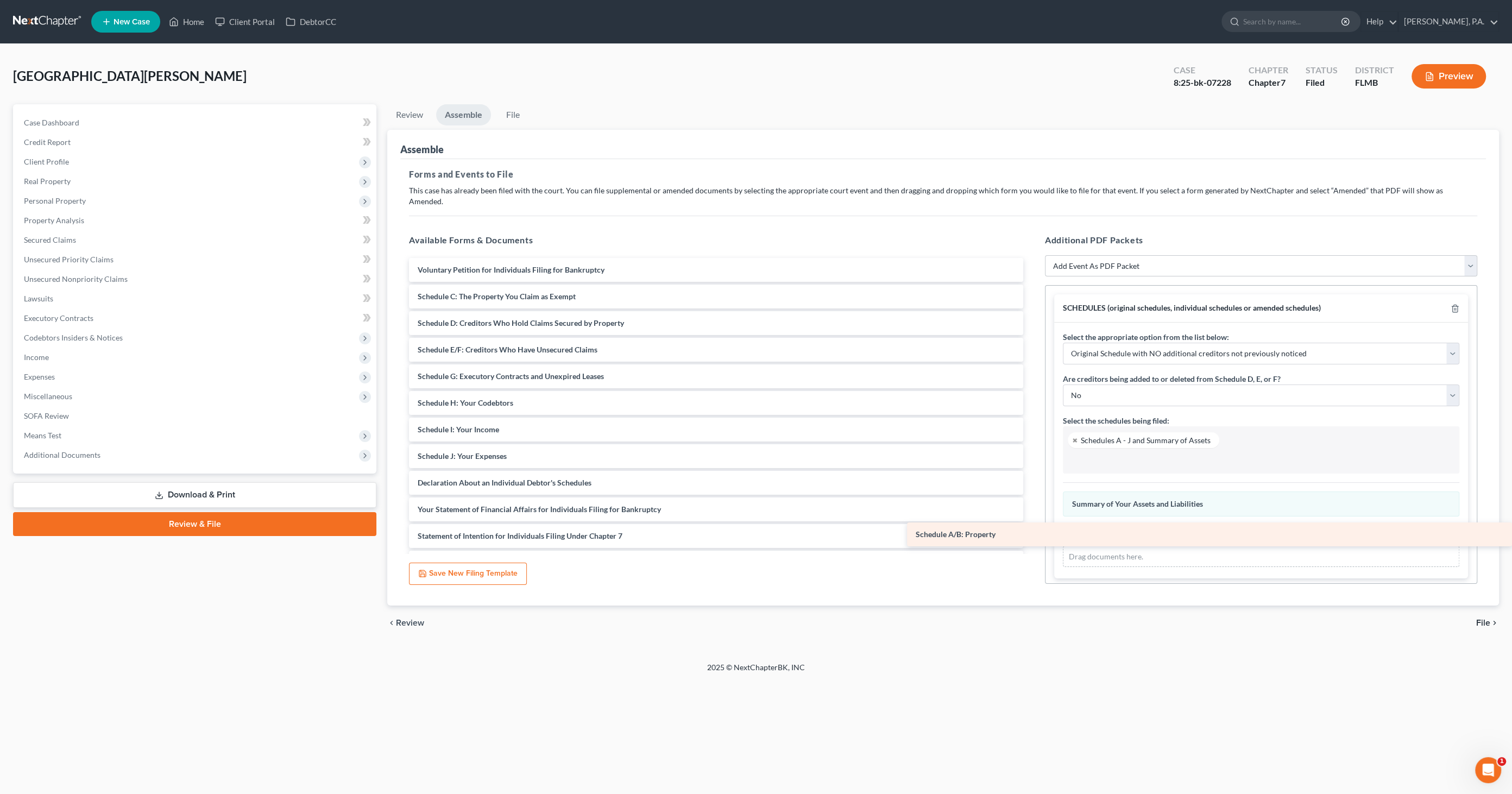
drag, startPoint x: 473, startPoint y: 283, endPoint x: 1222, endPoint y: 520, distance: 785.6
click at [1032, 531] on div "Schedule A/B: Property Voluntary Petition for Individuals Filing for Bankruptcy…" at bounding box center [716, 469] width 632 height 423
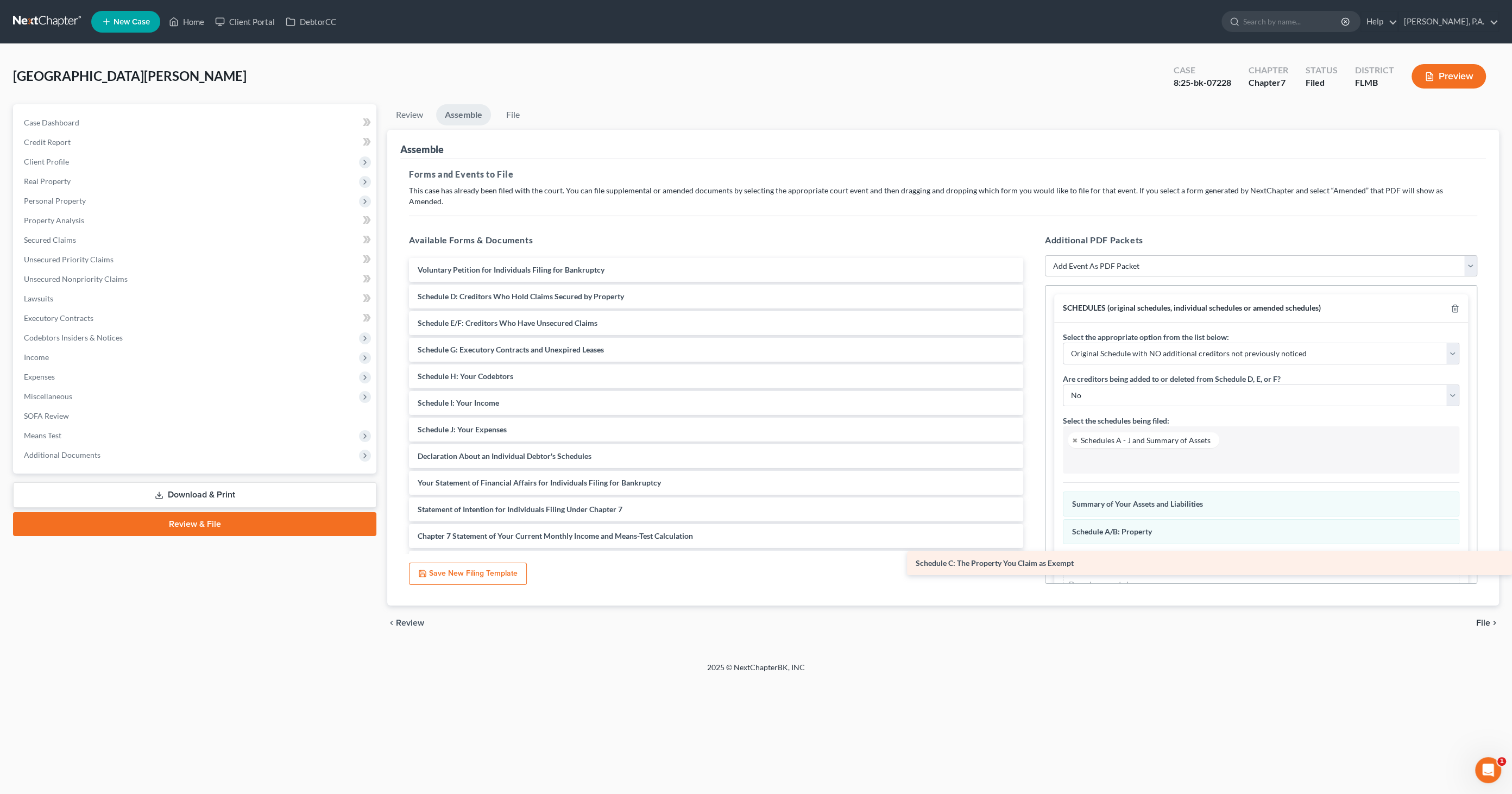
drag, startPoint x: 529, startPoint y: 283, endPoint x: 1216, endPoint y: 548, distance: 736.3
click at [1032, 548] on div "Schedule C: The Property You Claim as Exempt Voluntary Petition for Individuals…" at bounding box center [716, 456] width 632 height 396
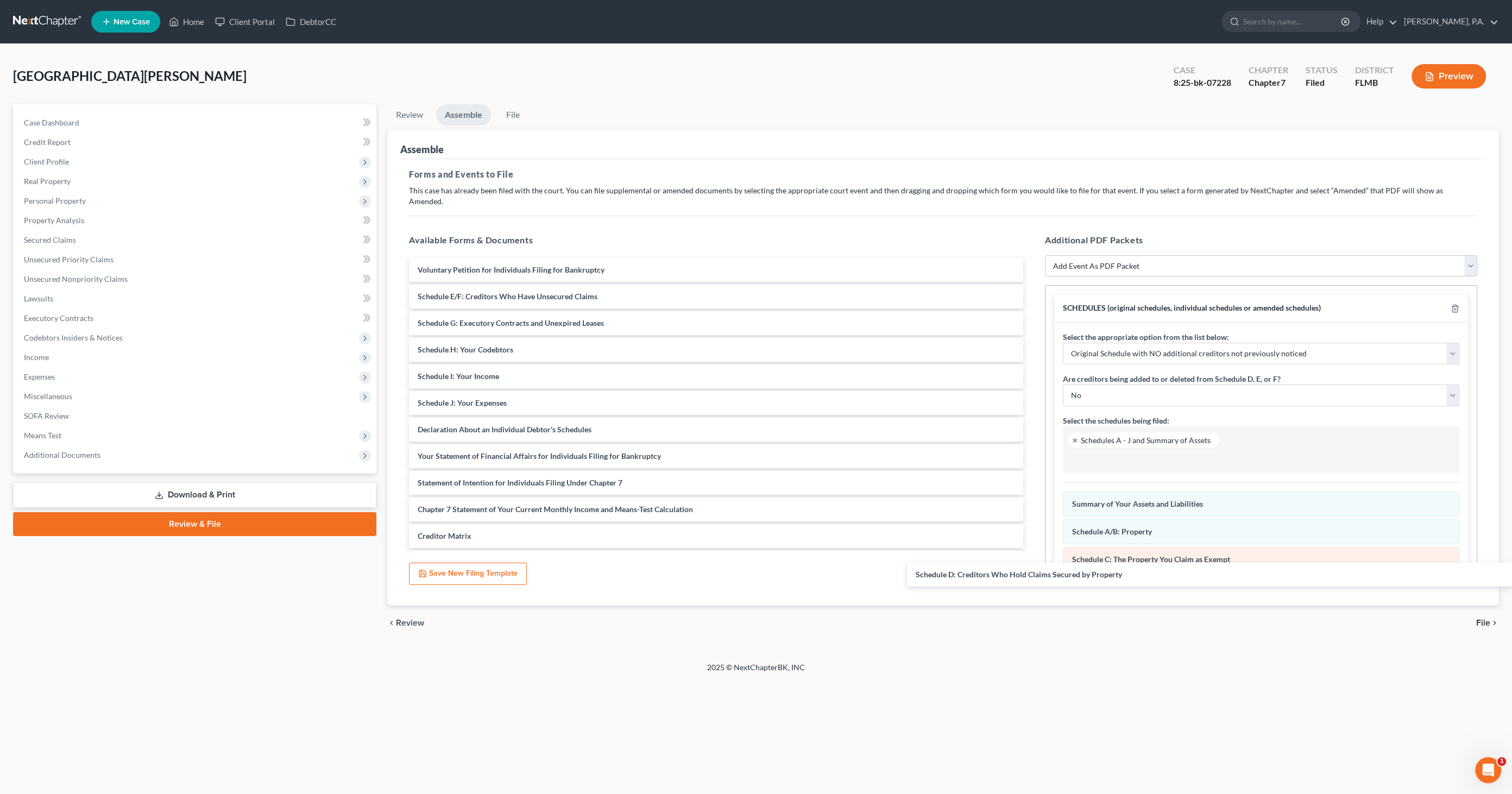
drag, startPoint x: 531, startPoint y: 282, endPoint x: 1214, endPoint y: 557, distance: 736.3
click at [1032, 572] on div "Schedule D: Creditors Who Hold Claims Secured by Property Voluntary Petition fo…" at bounding box center [716, 443] width 632 height 370
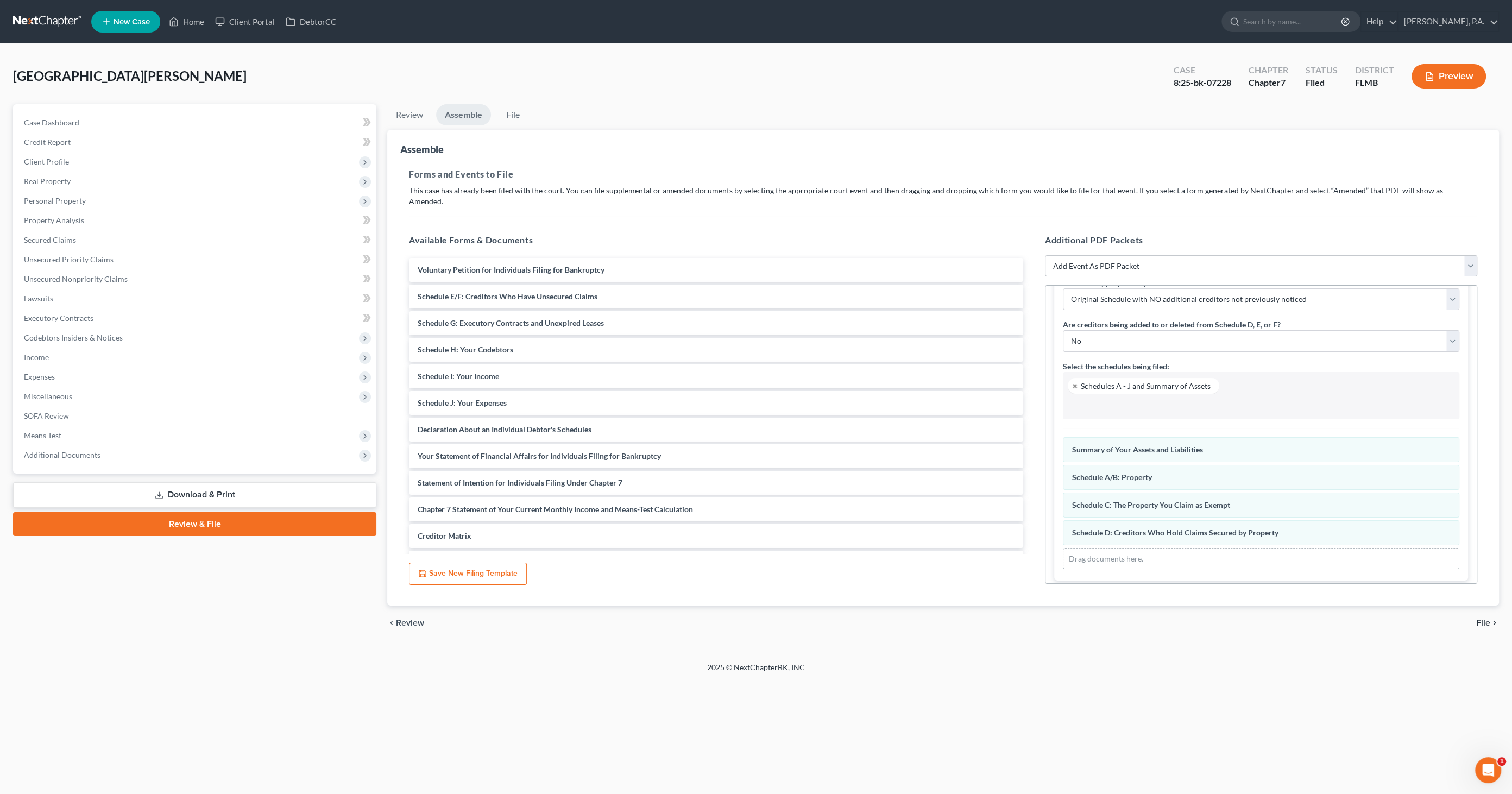
scroll to position [57, 0]
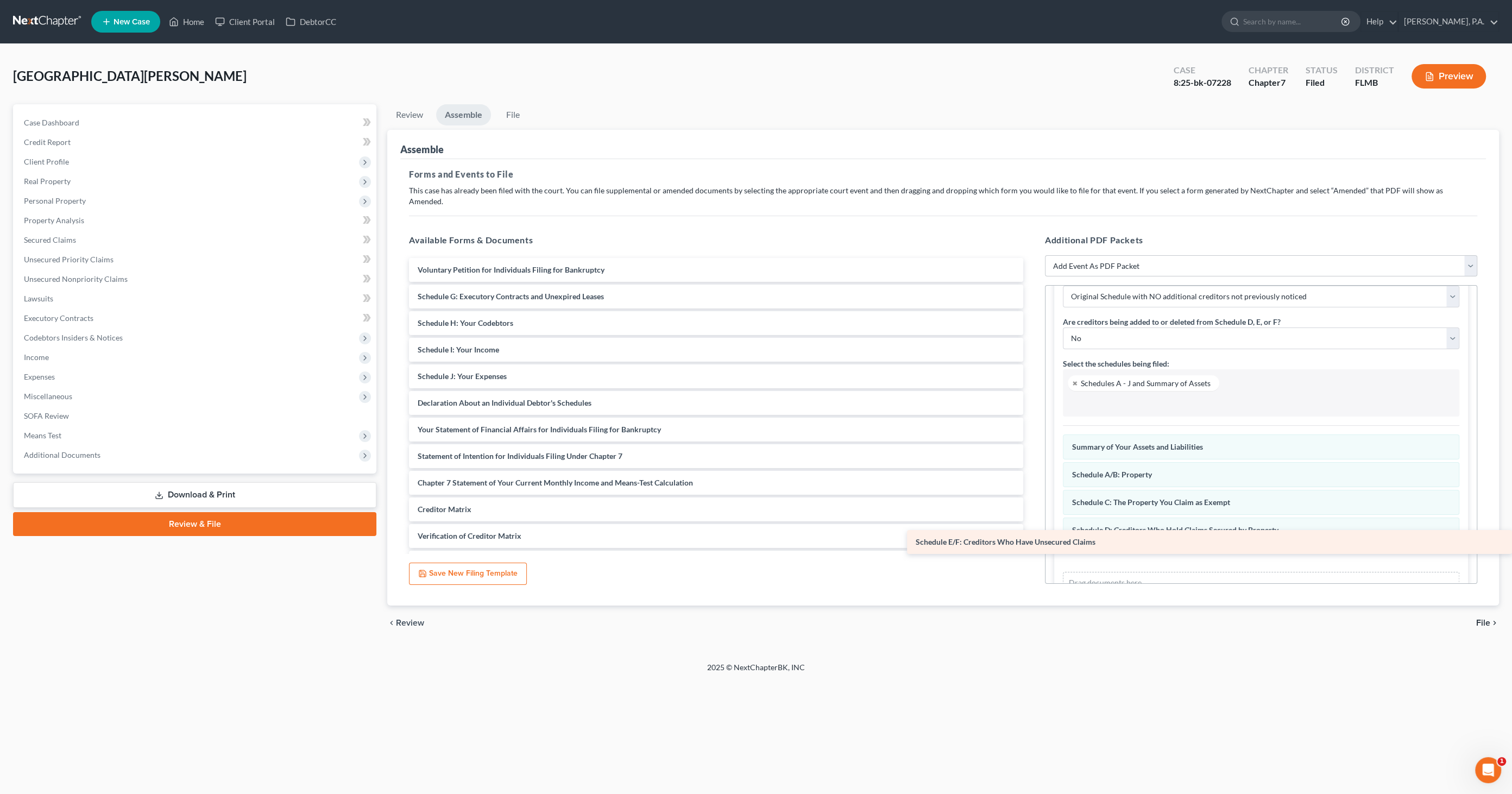
drag, startPoint x: 481, startPoint y: 281, endPoint x: 1110, endPoint y: 538, distance: 679.5
click at [1032, 538] on div "Schedule E/F: Creditors Who Have Unsecured Claims Voluntary Petition for Indivi…" at bounding box center [716, 430] width 632 height 343
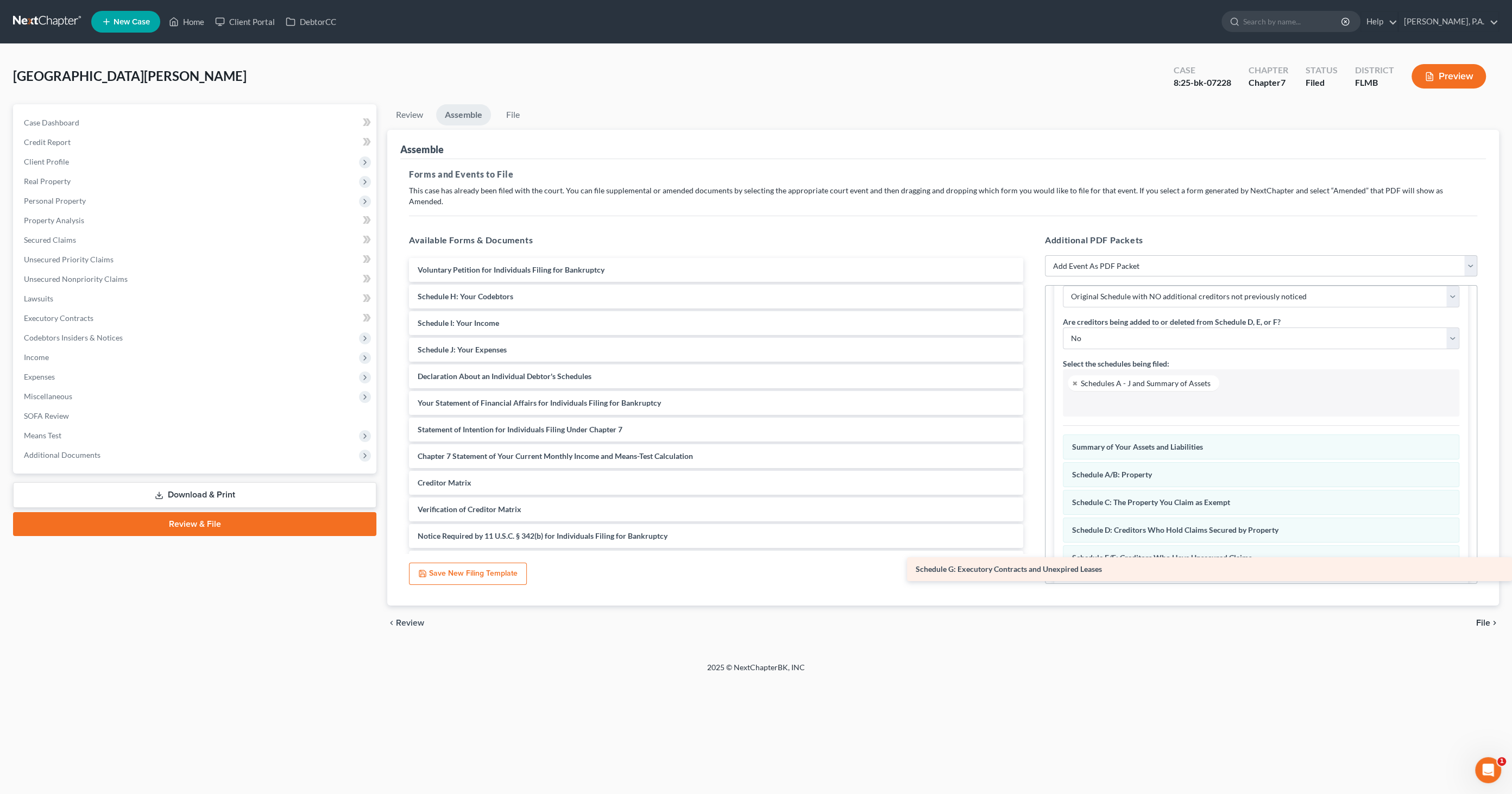
drag, startPoint x: 527, startPoint y: 285, endPoint x: 1209, endPoint y: 565, distance: 737.2
click at [1032, 565] on div "Schedule G: Executory Contracts and Unexpired Leases Voluntary Petition for Ind…" at bounding box center [716, 416] width 632 height 316
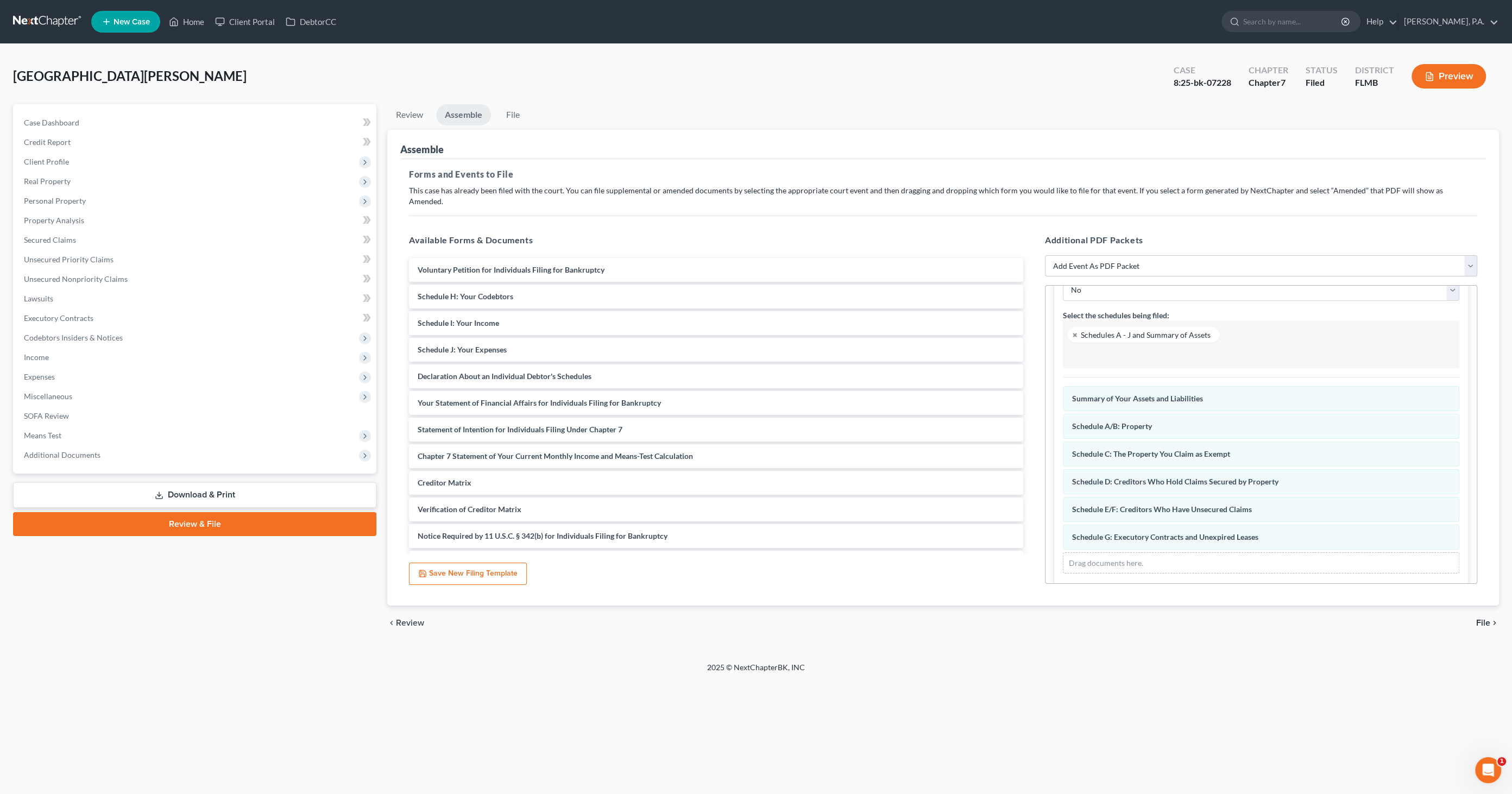
scroll to position [112, 0]
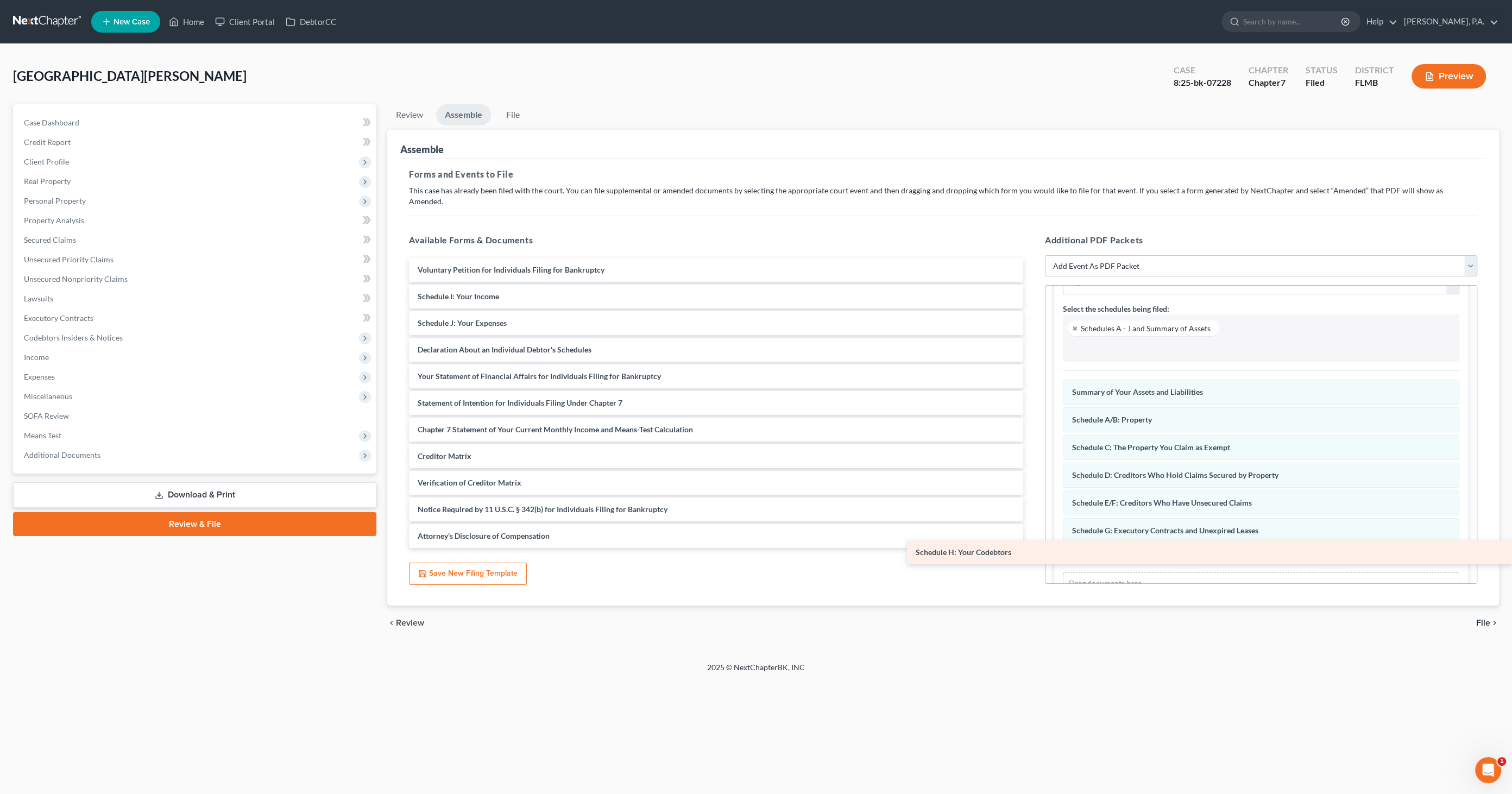
drag, startPoint x: 474, startPoint y: 287, endPoint x: 1154, endPoint y: 541, distance: 725.9
click at [1032, 548] on div "Schedule H: Your Codebtors Voluntary Petition for Individuals Filing for Bankru…" at bounding box center [716, 403] width 632 height 290
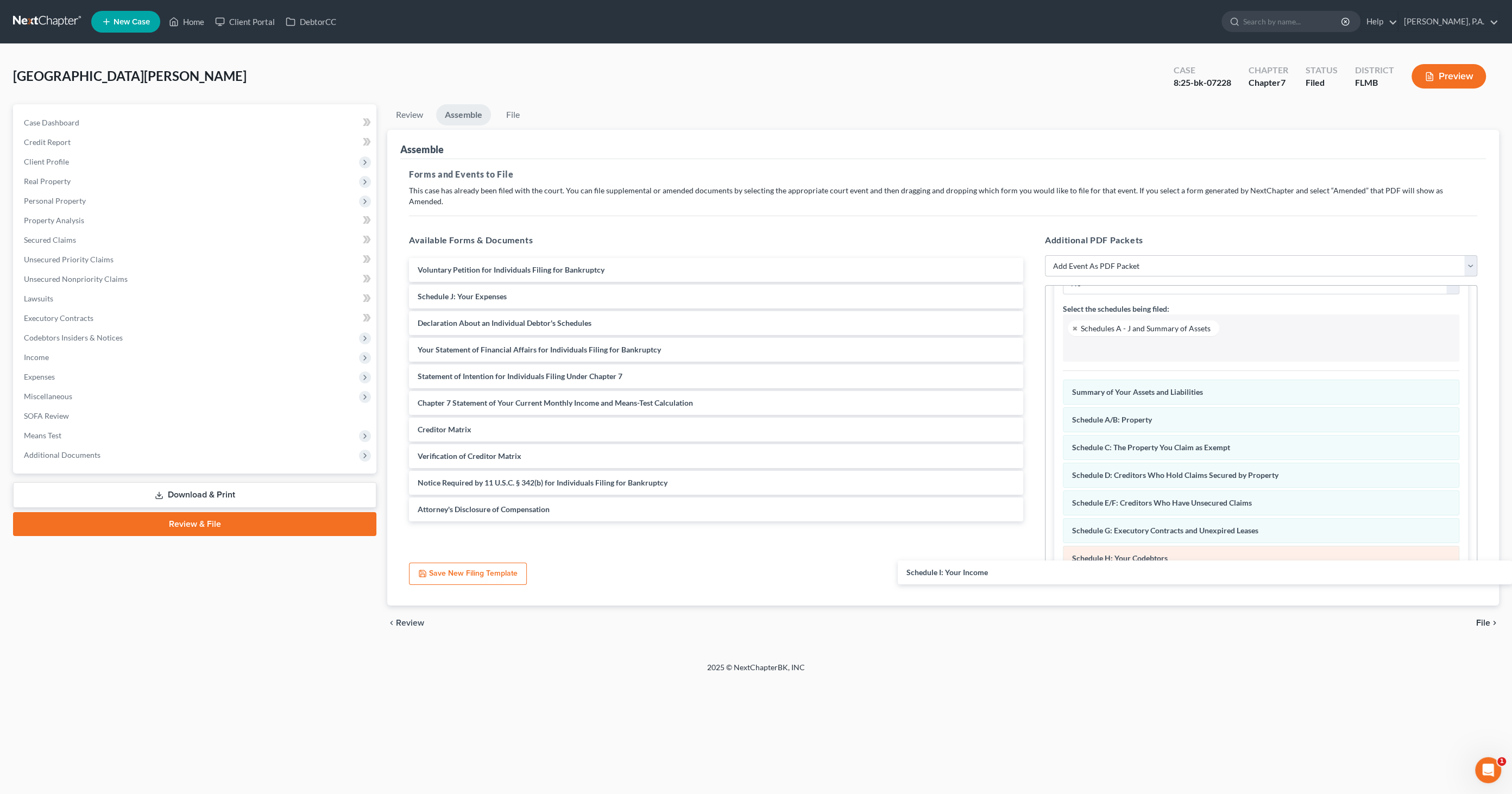
drag, startPoint x: 471, startPoint y: 285, endPoint x: 1165, endPoint y: 546, distance: 741.5
click at [1032, 521] on div "Schedule I: Your Income Voluntary Petition for Individuals Filing for Bankruptc…" at bounding box center [716, 390] width 632 height 263
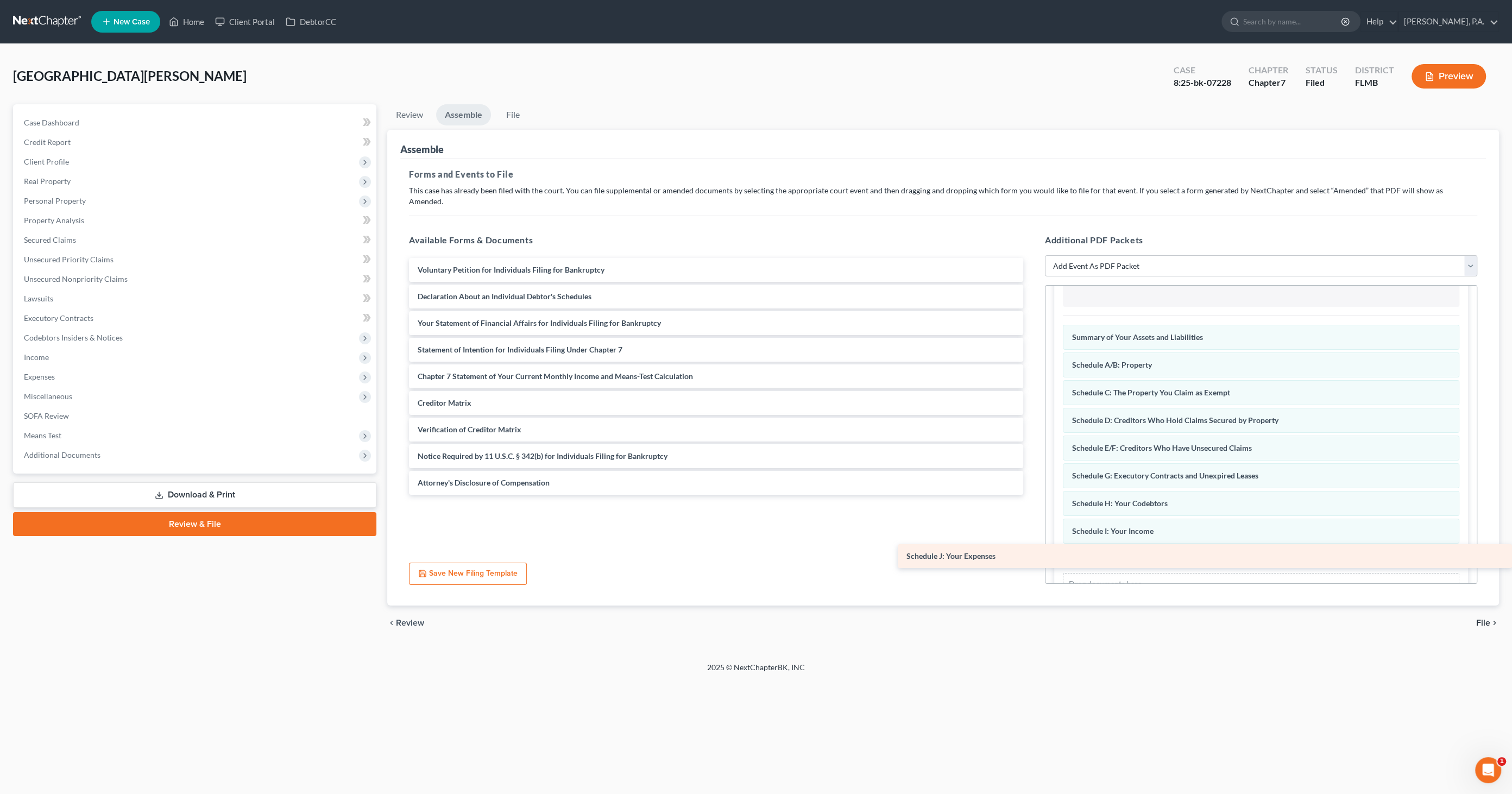
drag, startPoint x: 502, startPoint y: 282, endPoint x: 1142, endPoint y: 549, distance: 693.5
click at [1032, 495] on div "Schedule J: Your Expenses Voluntary Petition for Individuals Filing for Bankrup…" at bounding box center [716, 376] width 632 height 236
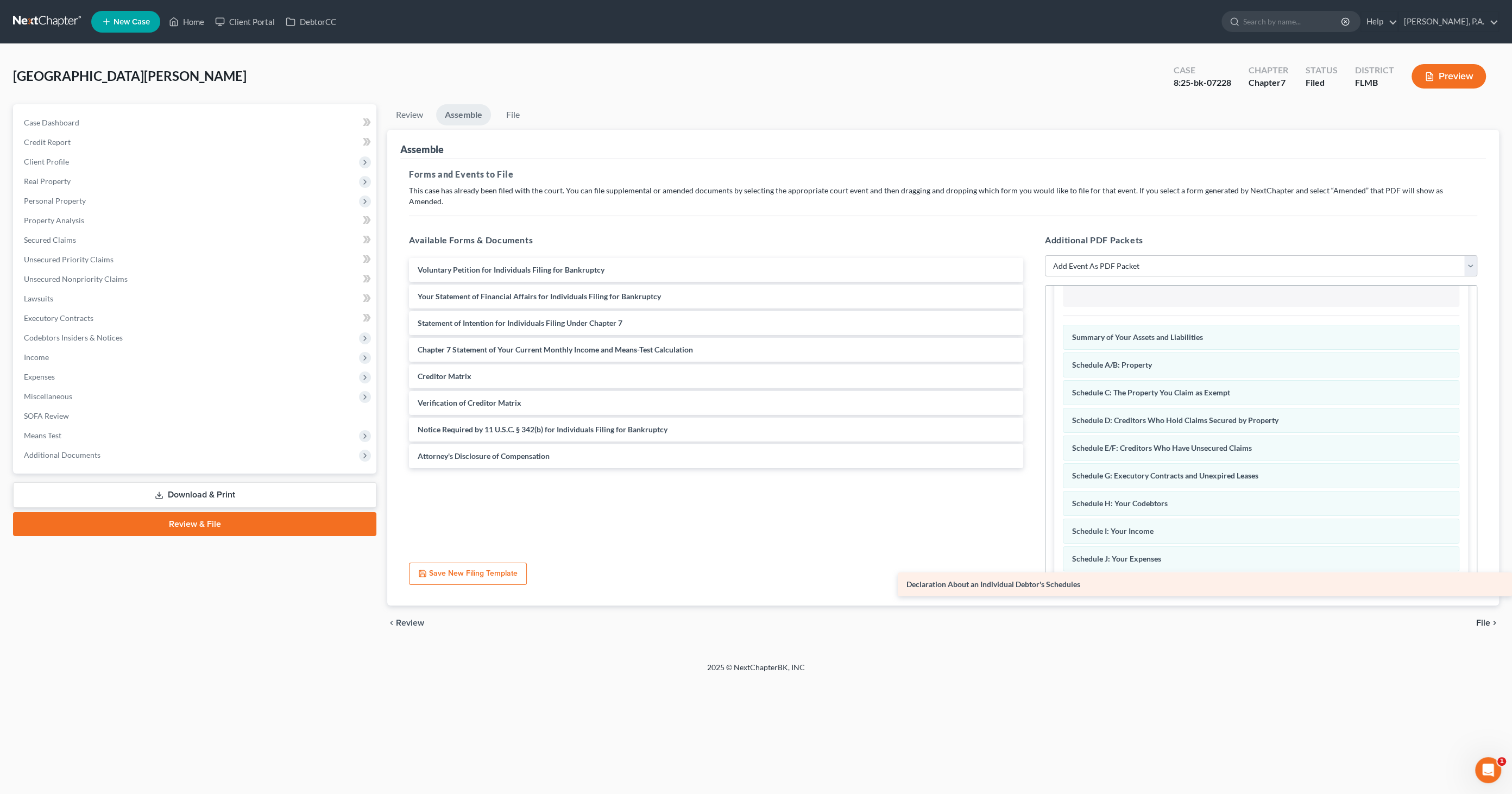
drag, startPoint x: 455, startPoint y: 290, endPoint x: 1128, endPoint y: 575, distance: 730.9
click at [1032, 468] on div "Declaration About an Individual Debtor's Schedules Voluntary Petition for Indiv…" at bounding box center [716, 363] width 632 height 210
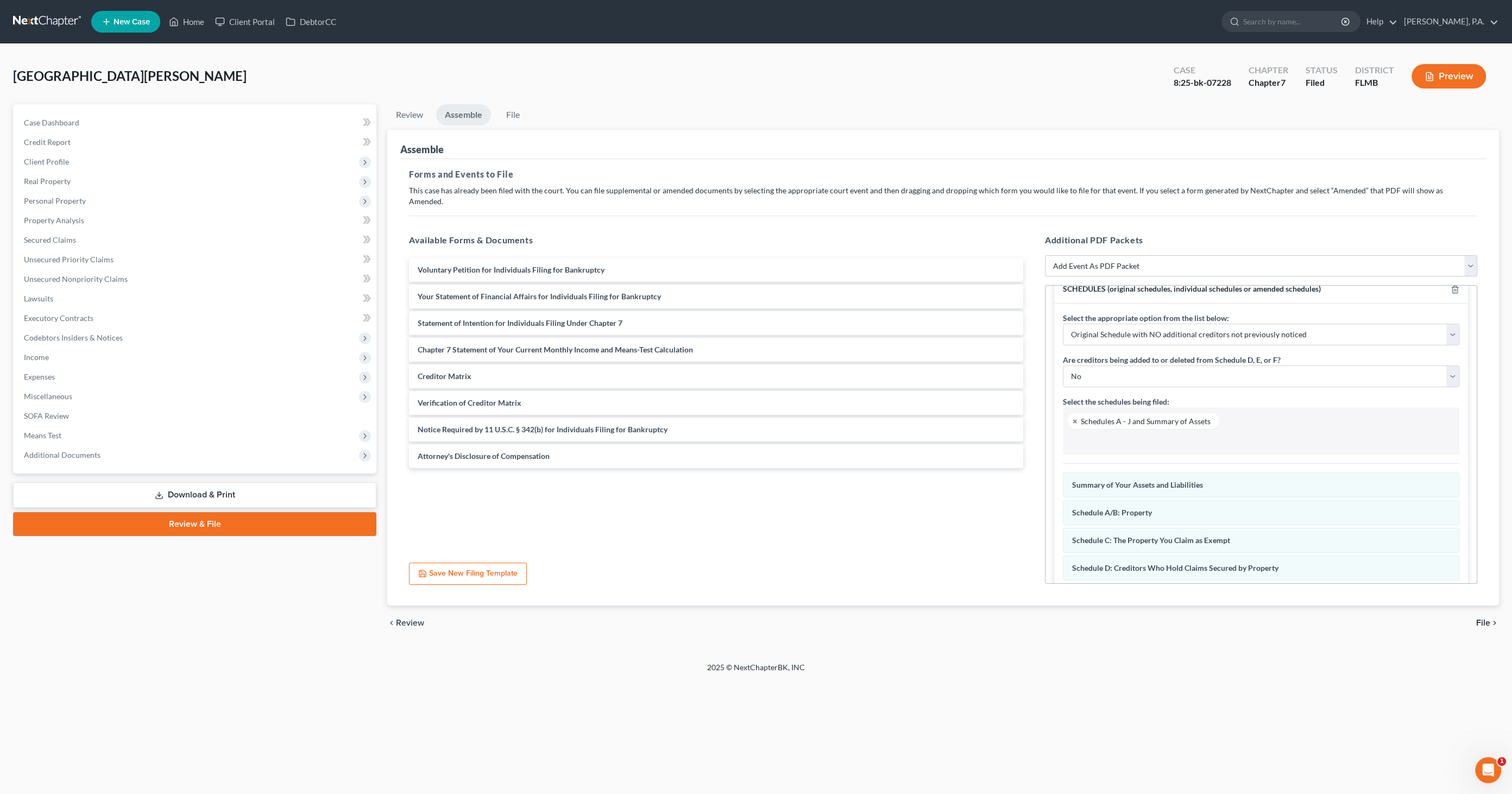
scroll to position [0, 0]
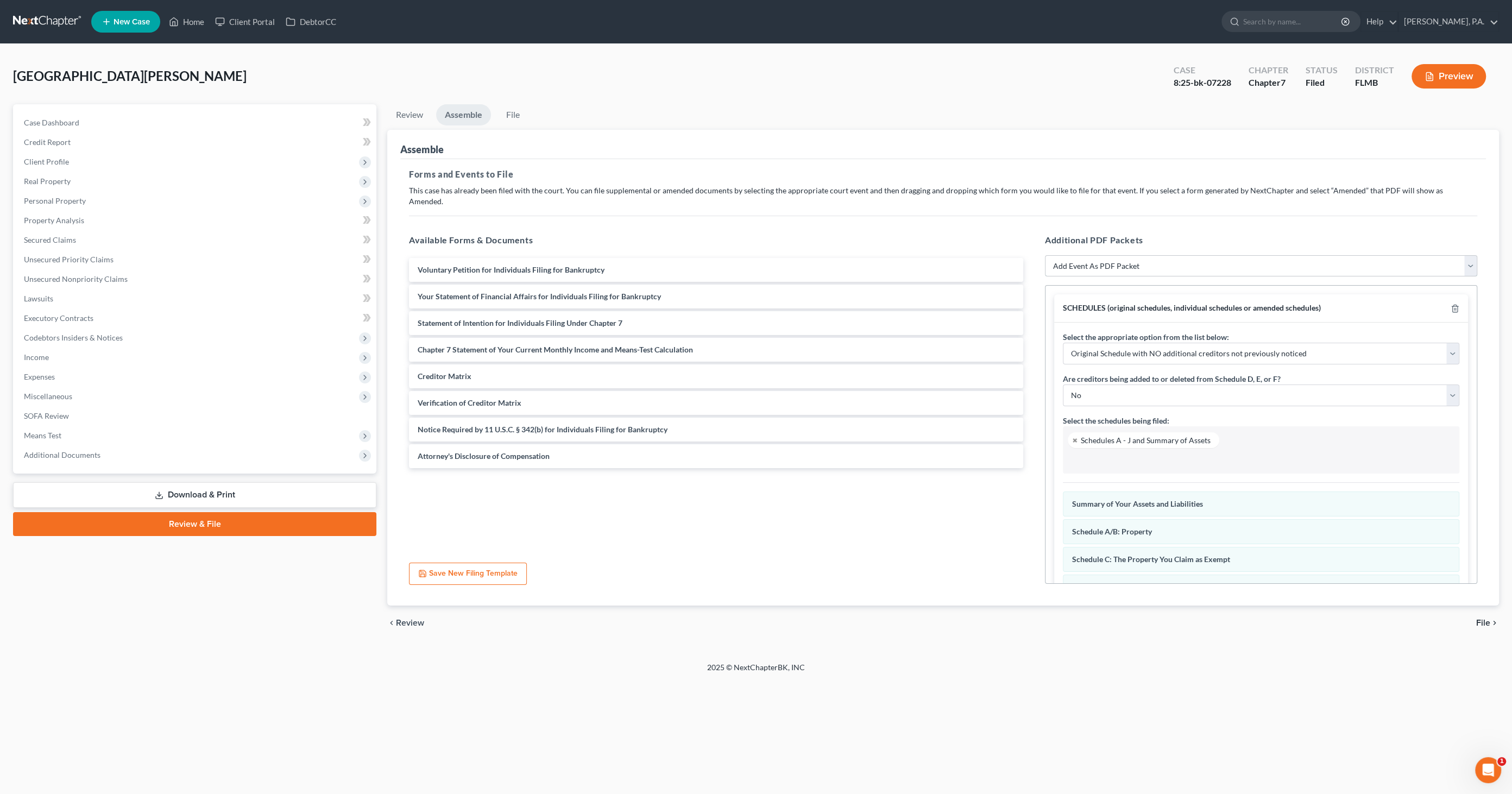
click at [1226, 255] on select "Add Event As PDF Packet Amended Creditor Matrix (Fee)- Only use when no separat…" at bounding box center [1261, 266] width 433 height 22
select select "18"
click at [1045, 255] on select "Add Event As PDF Packet Amended Creditor Matrix (Fee)- Only use when no separat…" at bounding box center [1261, 266] width 433 height 22
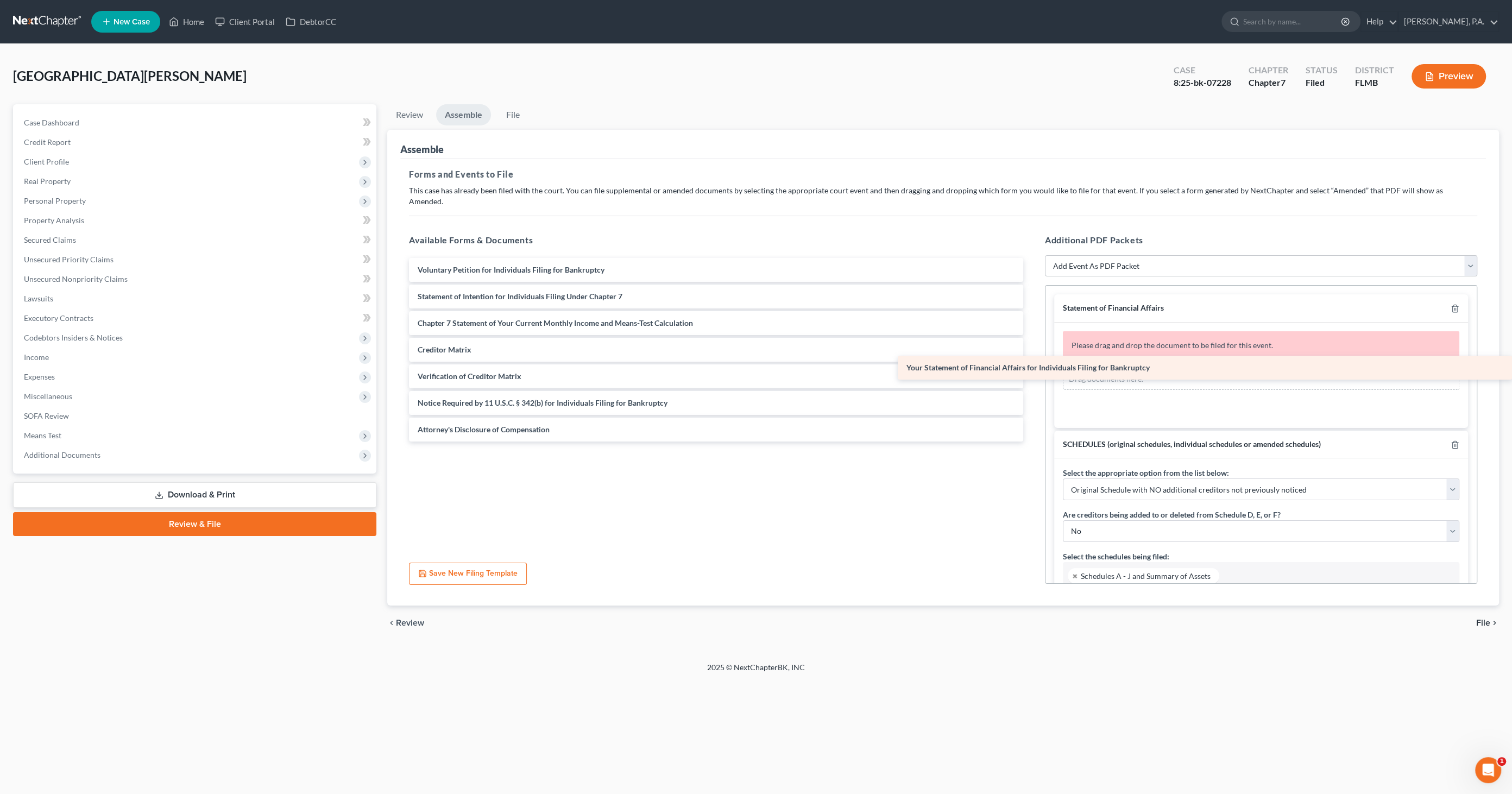
drag, startPoint x: 433, startPoint y: 283, endPoint x: 1289, endPoint y: 367, distance: 860.1
click at [1032, 367] on div "Your Statement of Financial Affairs for Individuals Filing for Bankruptcy Volun…" at bounding box center [716, 350] width 632 height 184
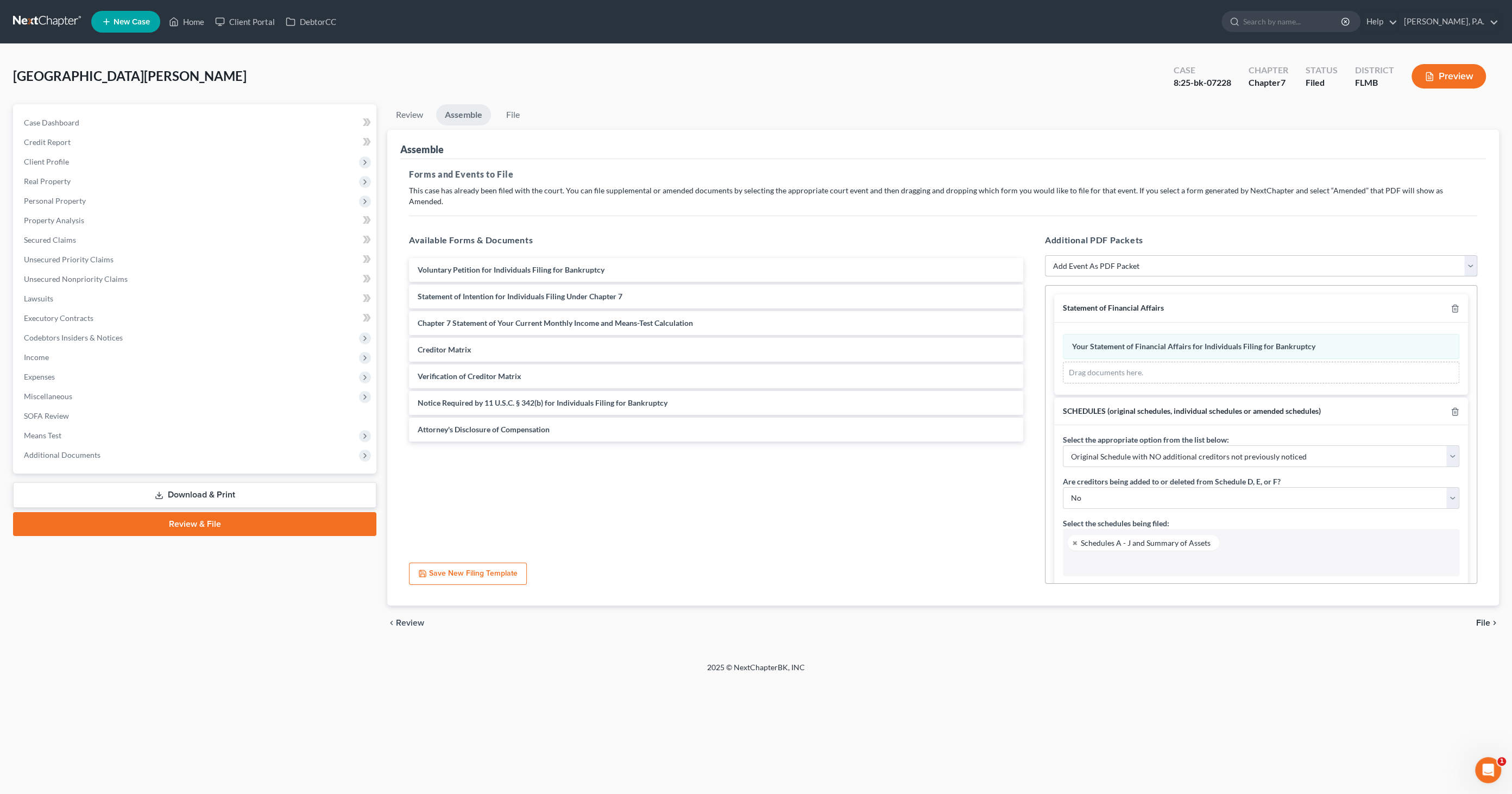
click at [1179, 258] on select "Add Event As PDF Packet Amended Creditor Matrix (Fee)- Only use when no separat…" at bounding box center [1261, 266] width 433 height 22
select select "20"
click at [1045, 255] on select "Add Event As PDF Packet Amended Creditor Matrix (Fee)- Only use when no separat…" at bounding box center [1261, 266] width 433 height 22
select select
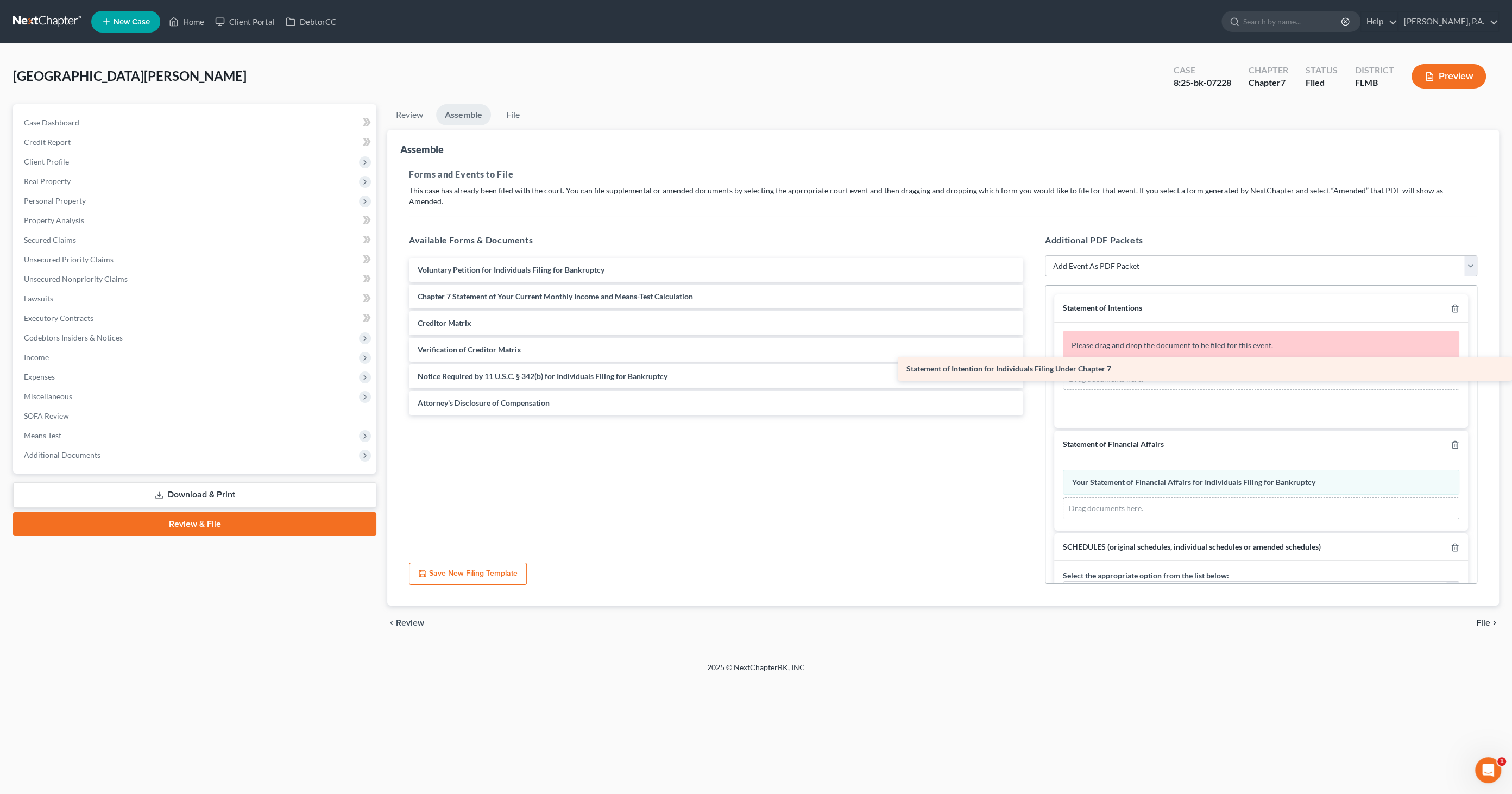
drag, startPoint x: 578, startPoint y: 279, endPoint x: 1145, endPoint y: 358, distance: 572.5
click at [1032, 358] on div "Statement of Intention for Individuals Filing Under Chapter 7 Voluntary Petitio…" at bounding box center [716, 336] width 632 height 157
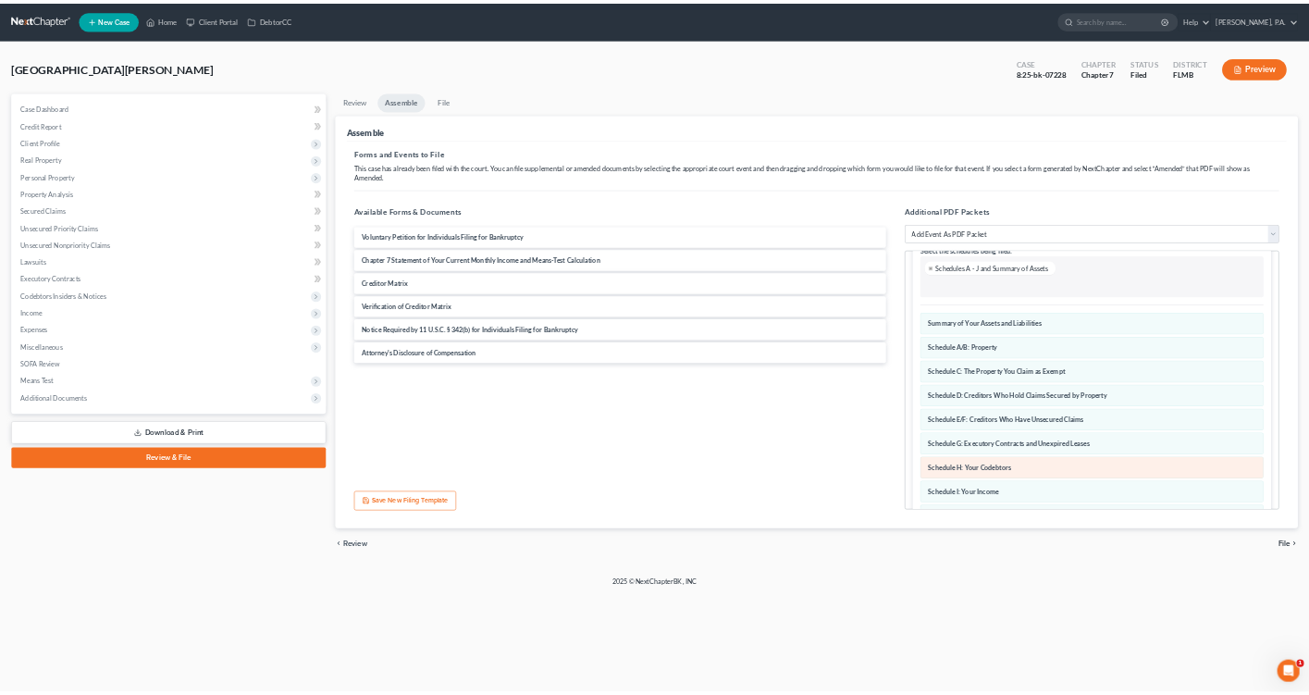
scroll to position [724, 0]
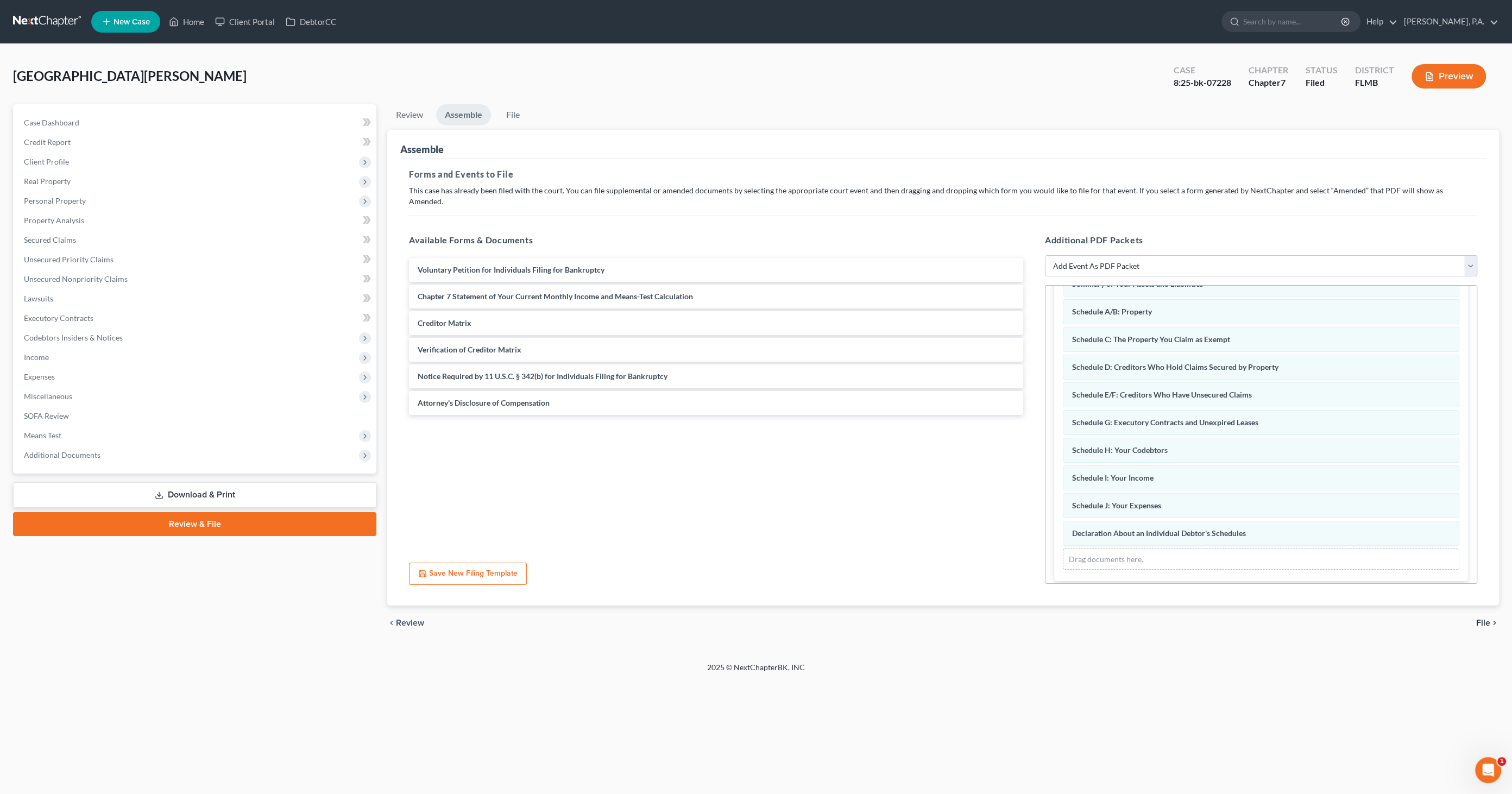
click at [1477, 619] on span "File" at bounding box center [1483, 623] width 14 height 9
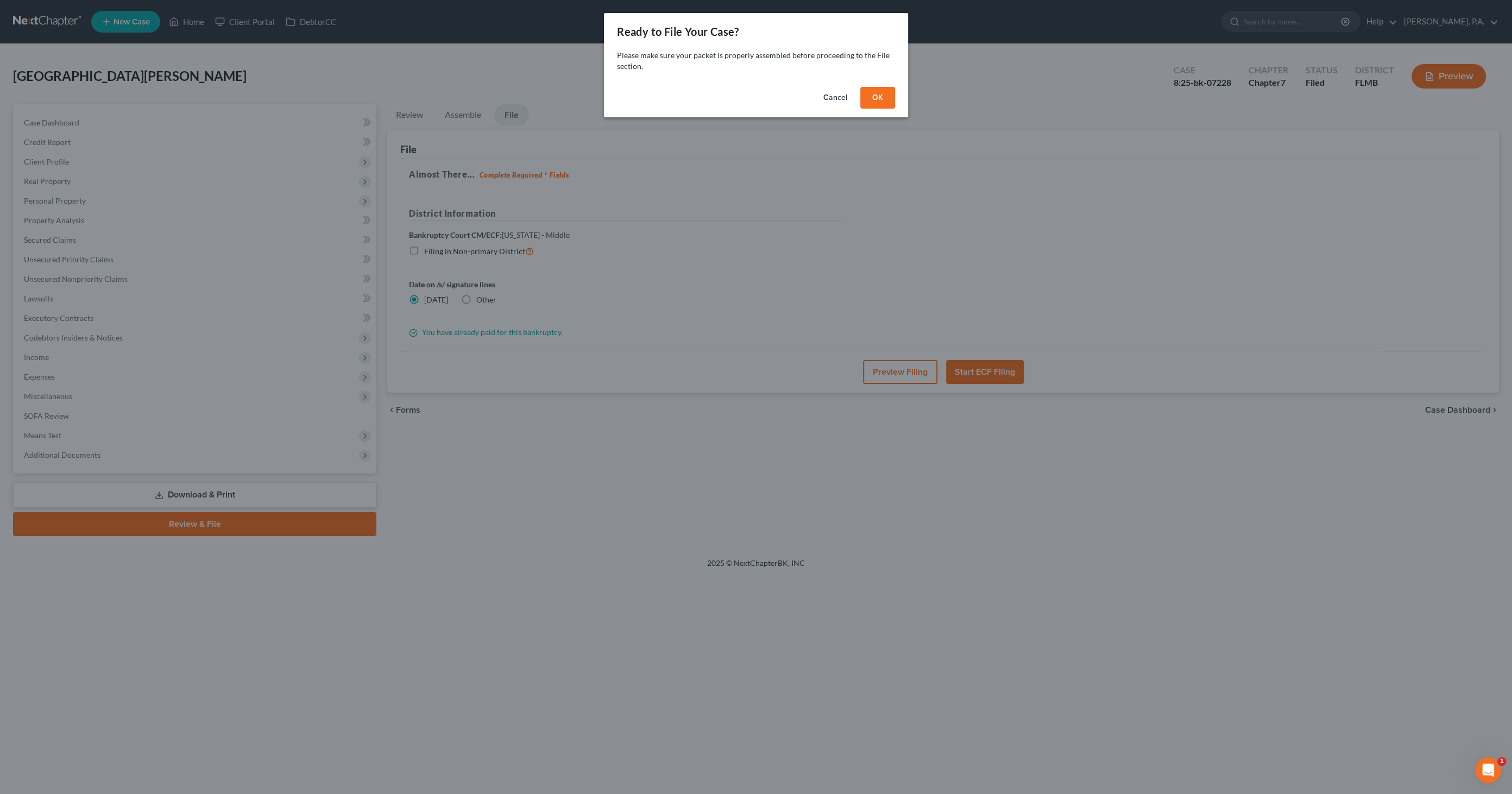
click at [879, 93] on button "OK" at bounding box center [878, 97] width 35 height 22
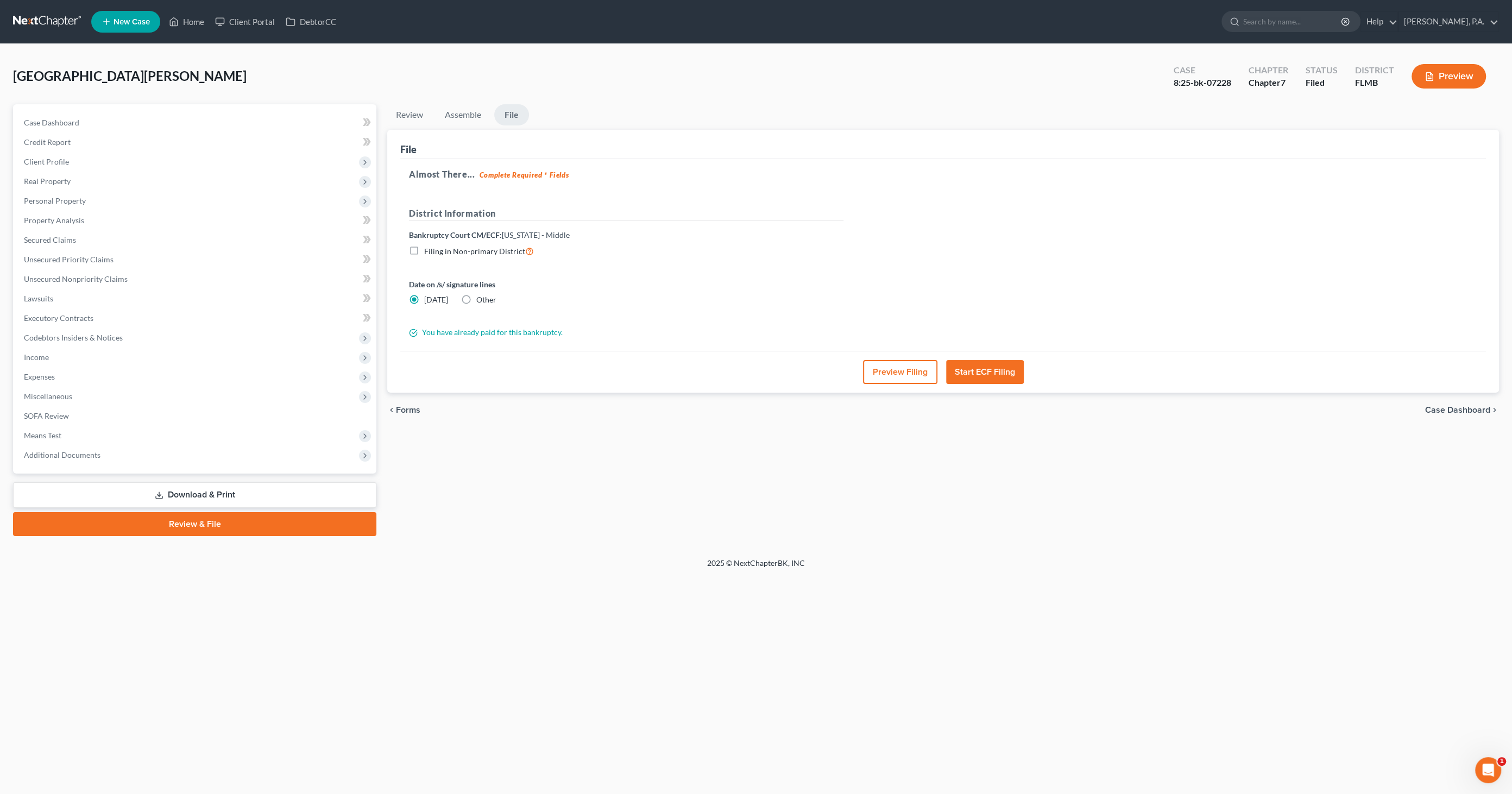
click at [915, 372] on button "Preview Filing" at bounding box center [900, 371] width 75 height 24
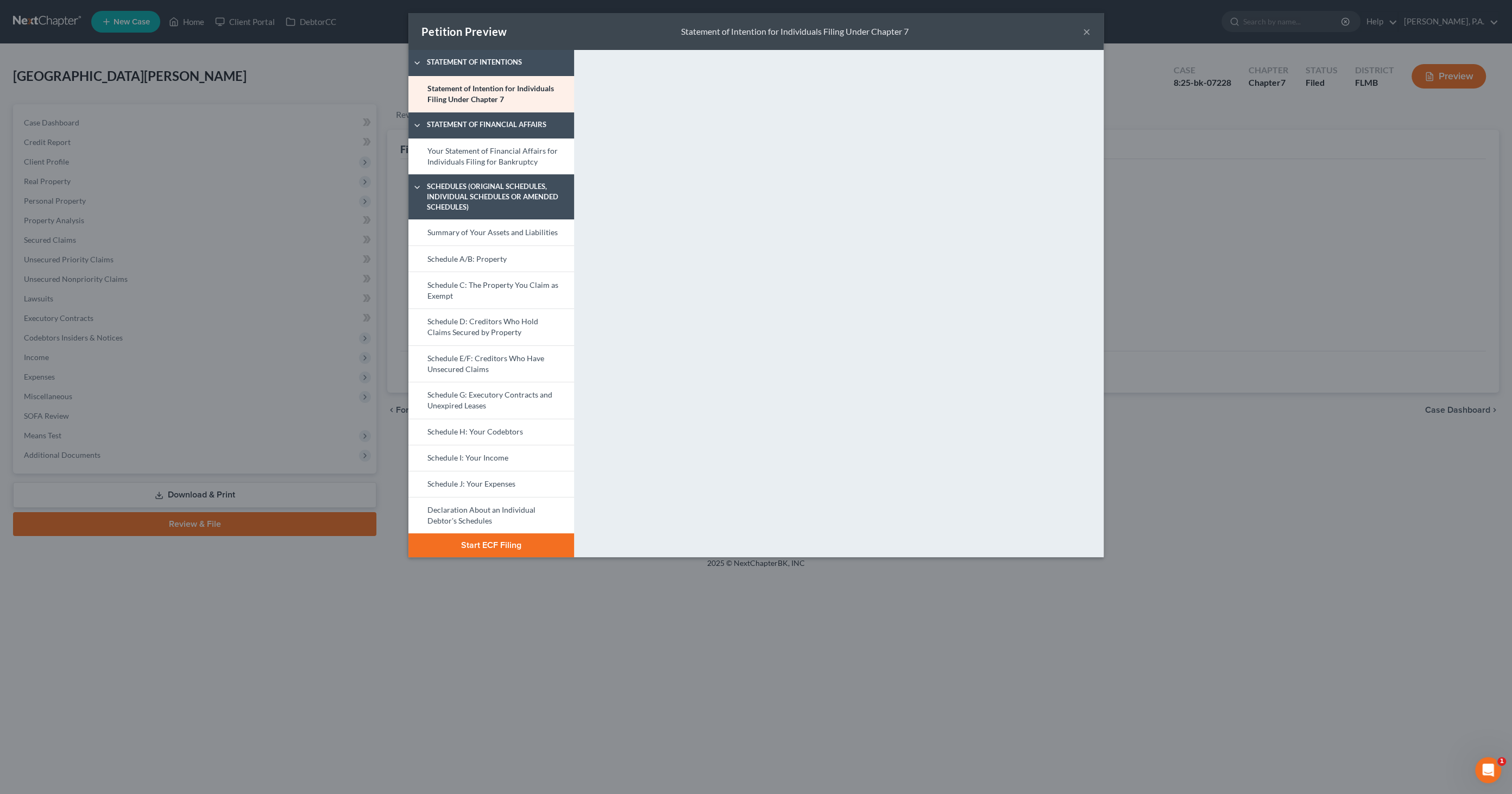
click at [501, 546] on button "Start ECF Filing" at bounding box center [491, 545] width 166 height 24
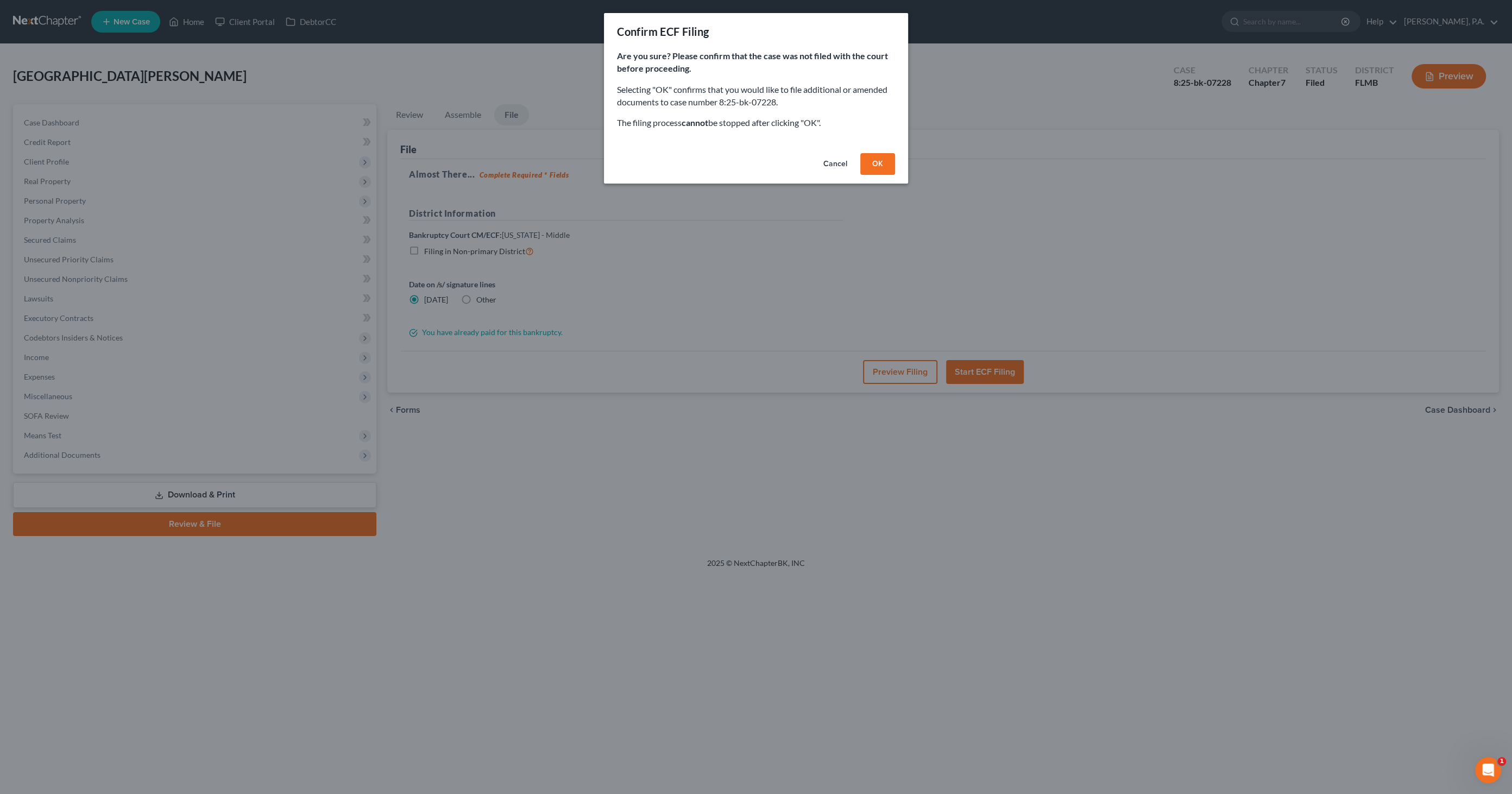
click at [876, 164] on button "OK" at bounding box center [878, 164] width 35 height 22
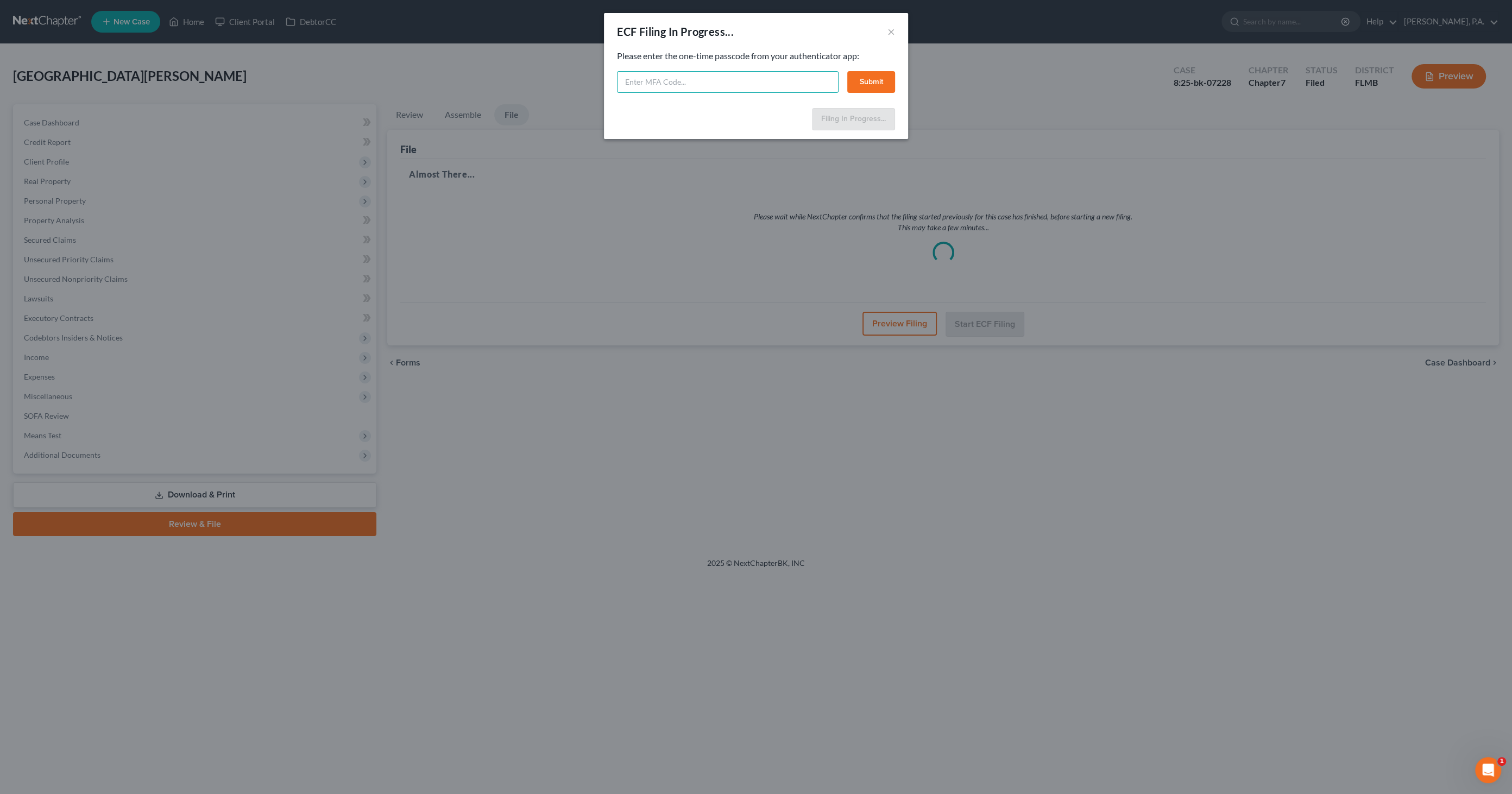
click at [694, 87] on input "text" at bounding box center [728, 82] width 222 height 22
type input "930228"
click at [880, 80] on button "Submit" at bounding box center [870, 82] width 48 height 22
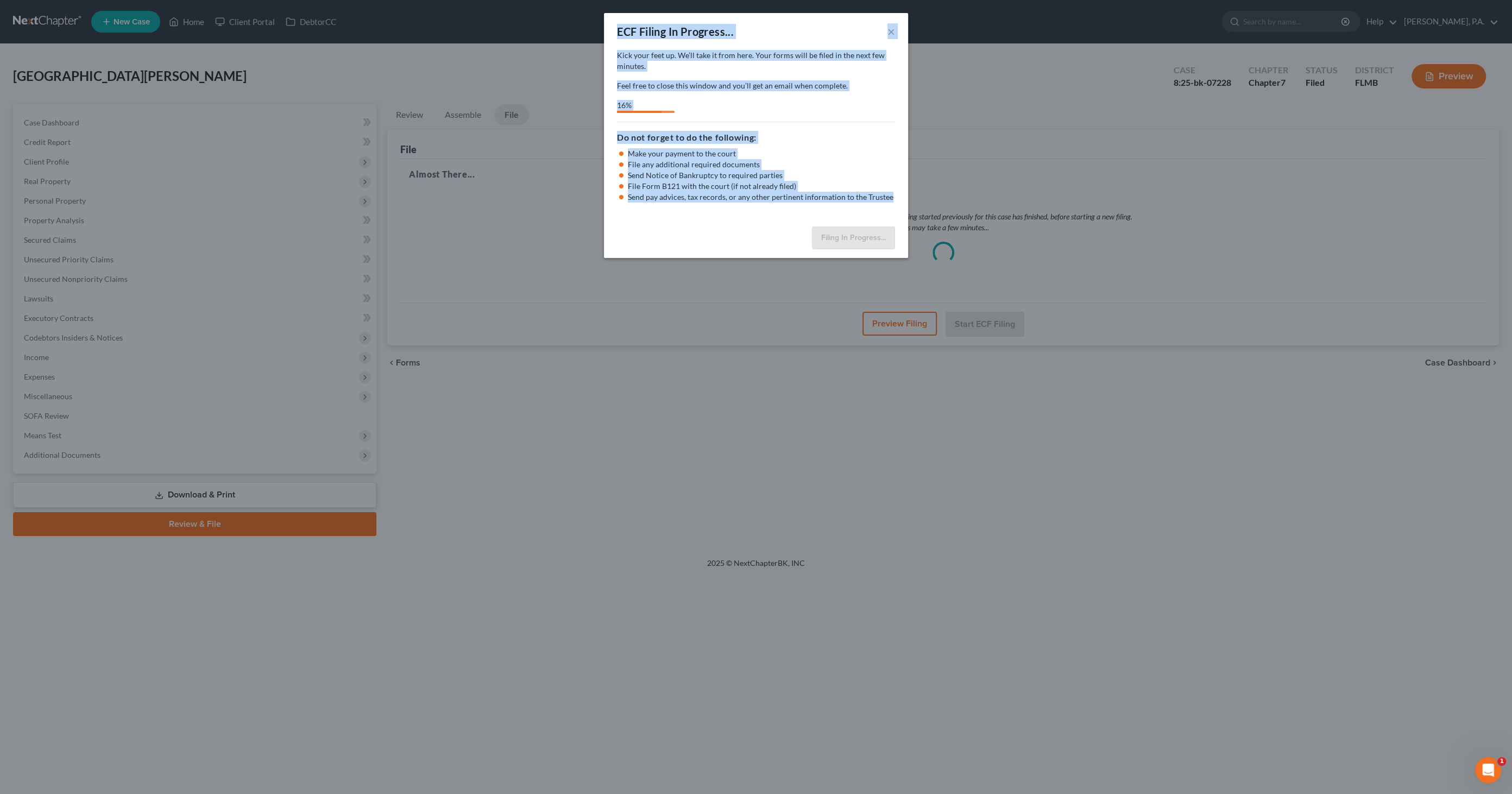
click at [804, 793] on html "Home New Case Client Portal DebtorCC Eva Donohue, P.A. info@emdlawfirm.com My A…" at bounding box center [756, 397] width 1512 height 794
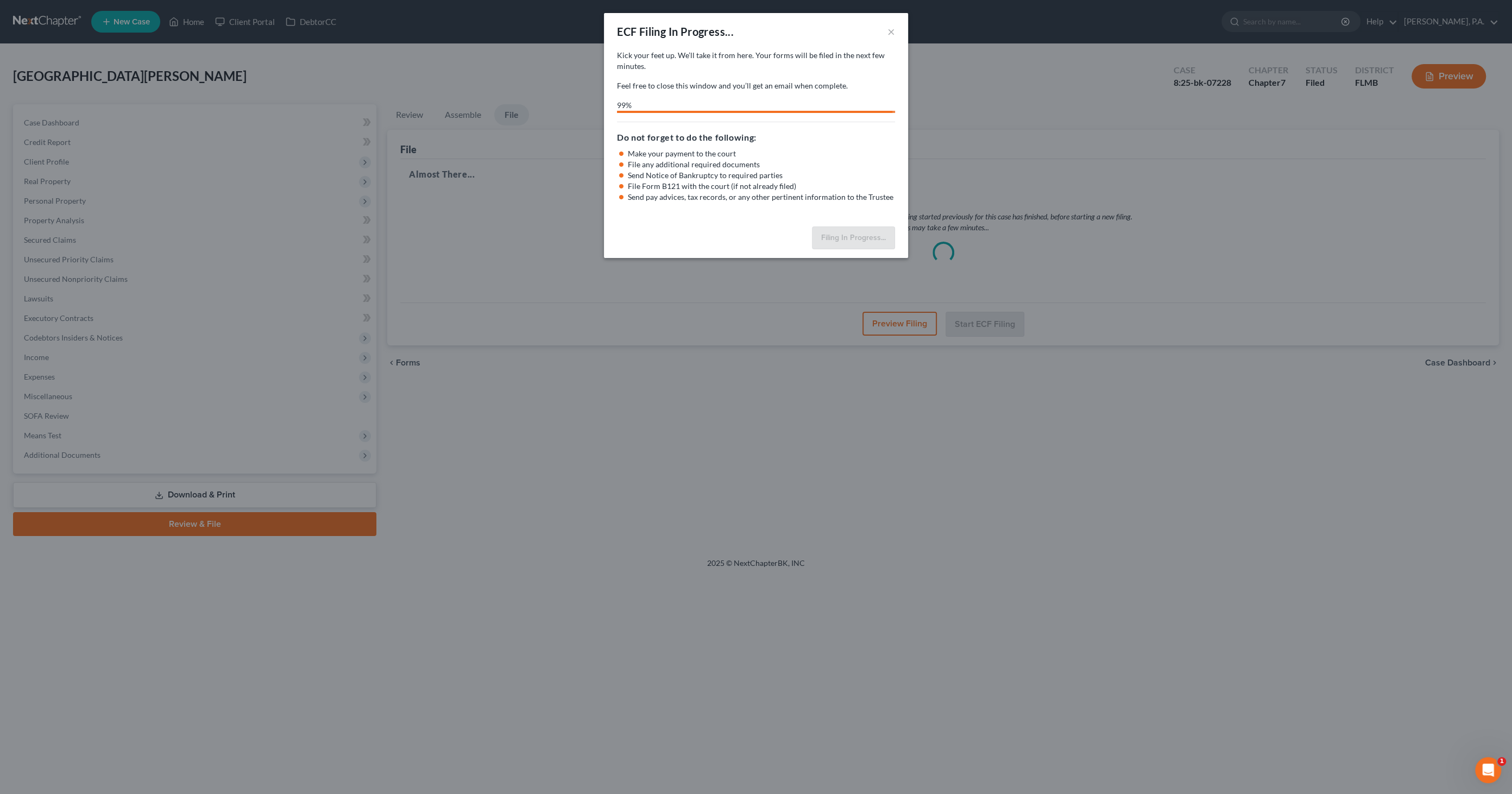
drag, startPoint x: 741, startPoint y: 326, endPoint x: 505, endPoint y: 394, distance: 245.6
click at [509, 393] on div "ECF Filing In Progress... × Kick your feet up. We’ll take it from here. Your ca…" at bounding box center [756, 397] width 1512 height 794
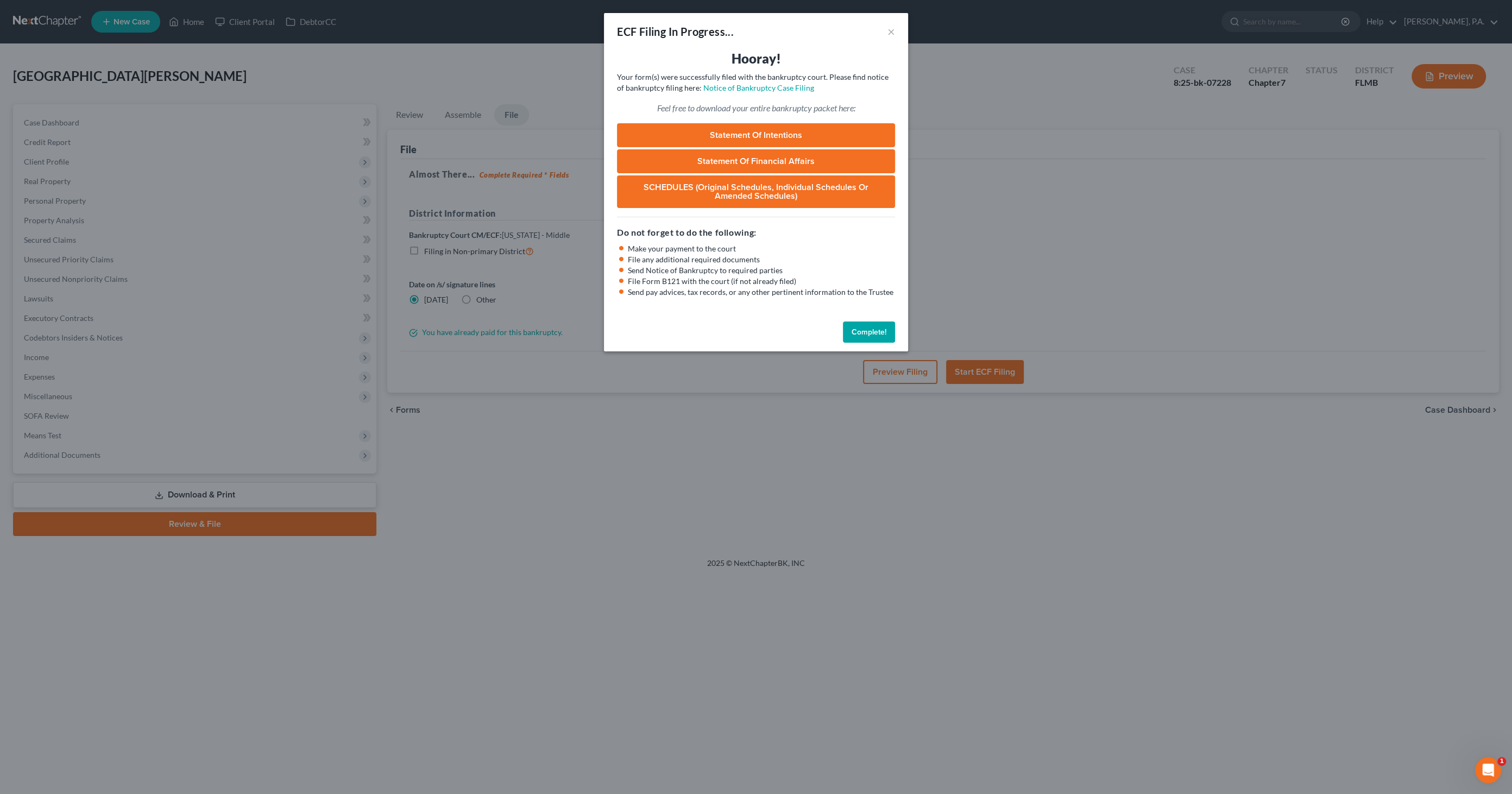
click at [862, 325] on button "Complete!" at bounding box center [869, 332] width 52 height 22
